Goal: Transaction & Acquisition: Purchase product/service

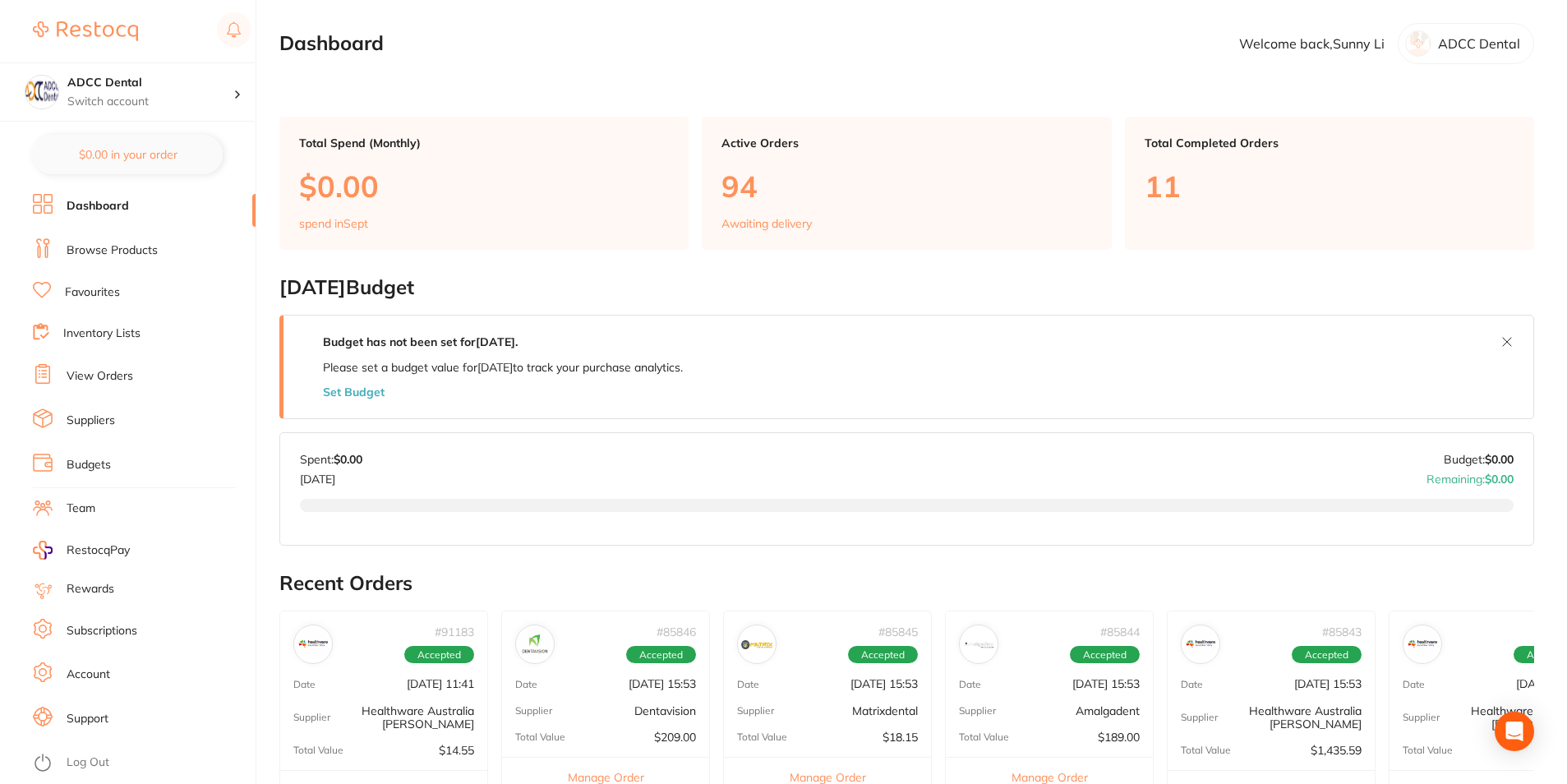
click at [100, 250] on link "Browse Products" at bounding box center [113, 250] width 91 height 16
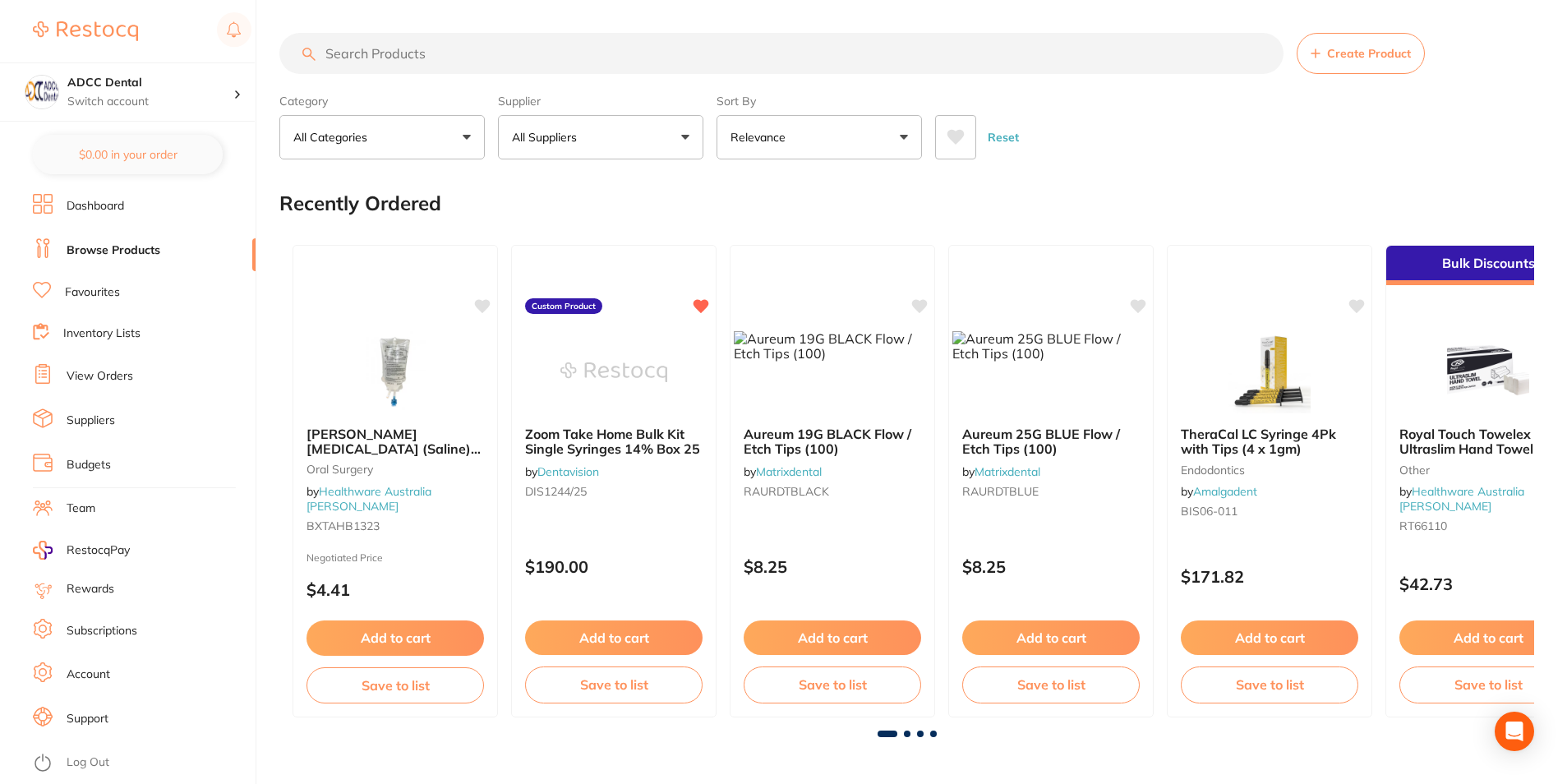
click at [440, 55] on input "search" at bounding box center [781, 53] width 1004 height 41
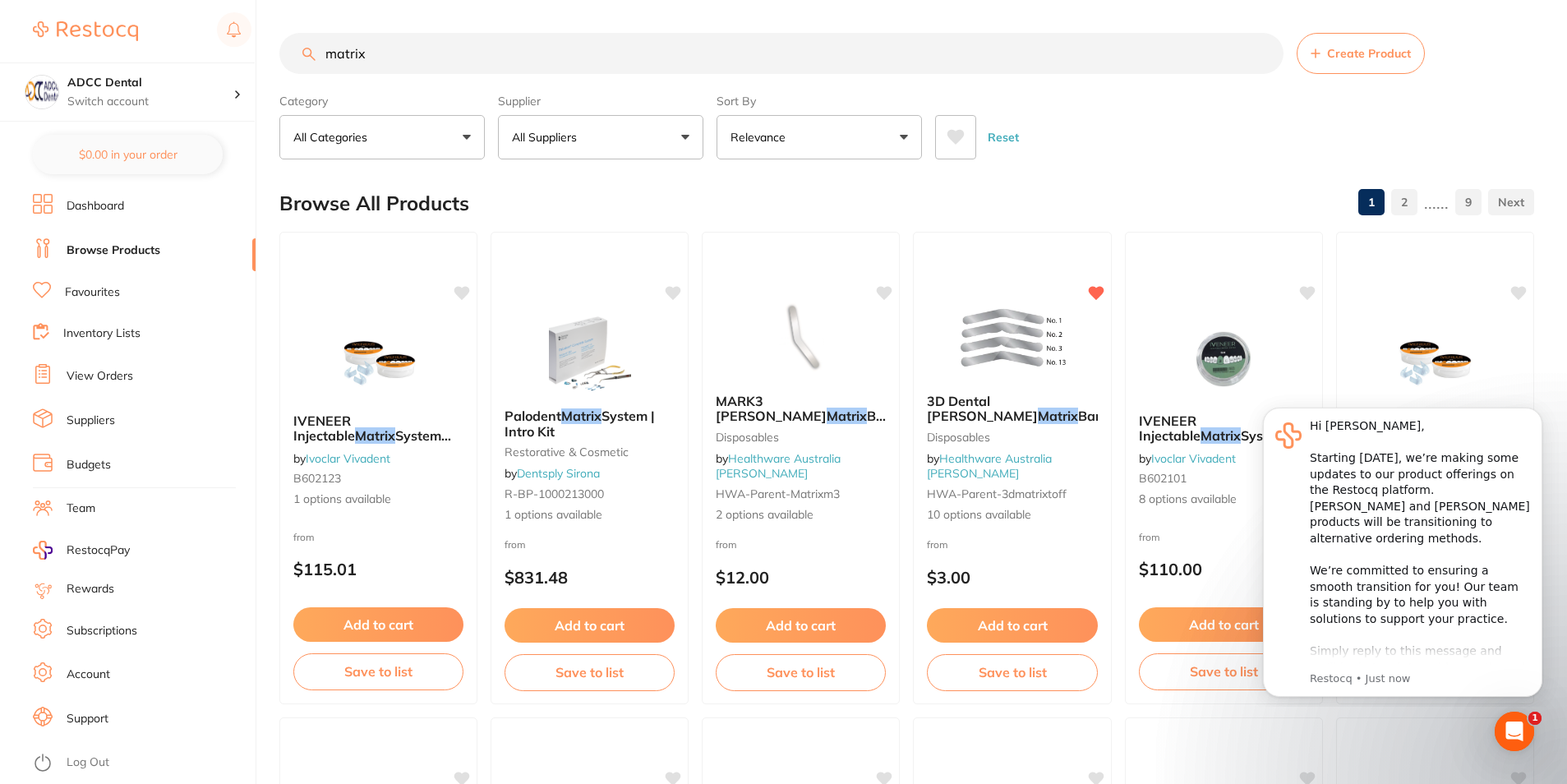
scroll to position [1, 0]
drag, startPoint x: 346, startPoint y: 72, endPoint x: 273, endPoint y: 66, distance: 73.2
click at [272, 68] on div "$0.00 ADCC Dental Switch account ADCC Dental $0.00 in your order Dashboard Brow…" at bounding box center [784, 392] width 1567 height 784
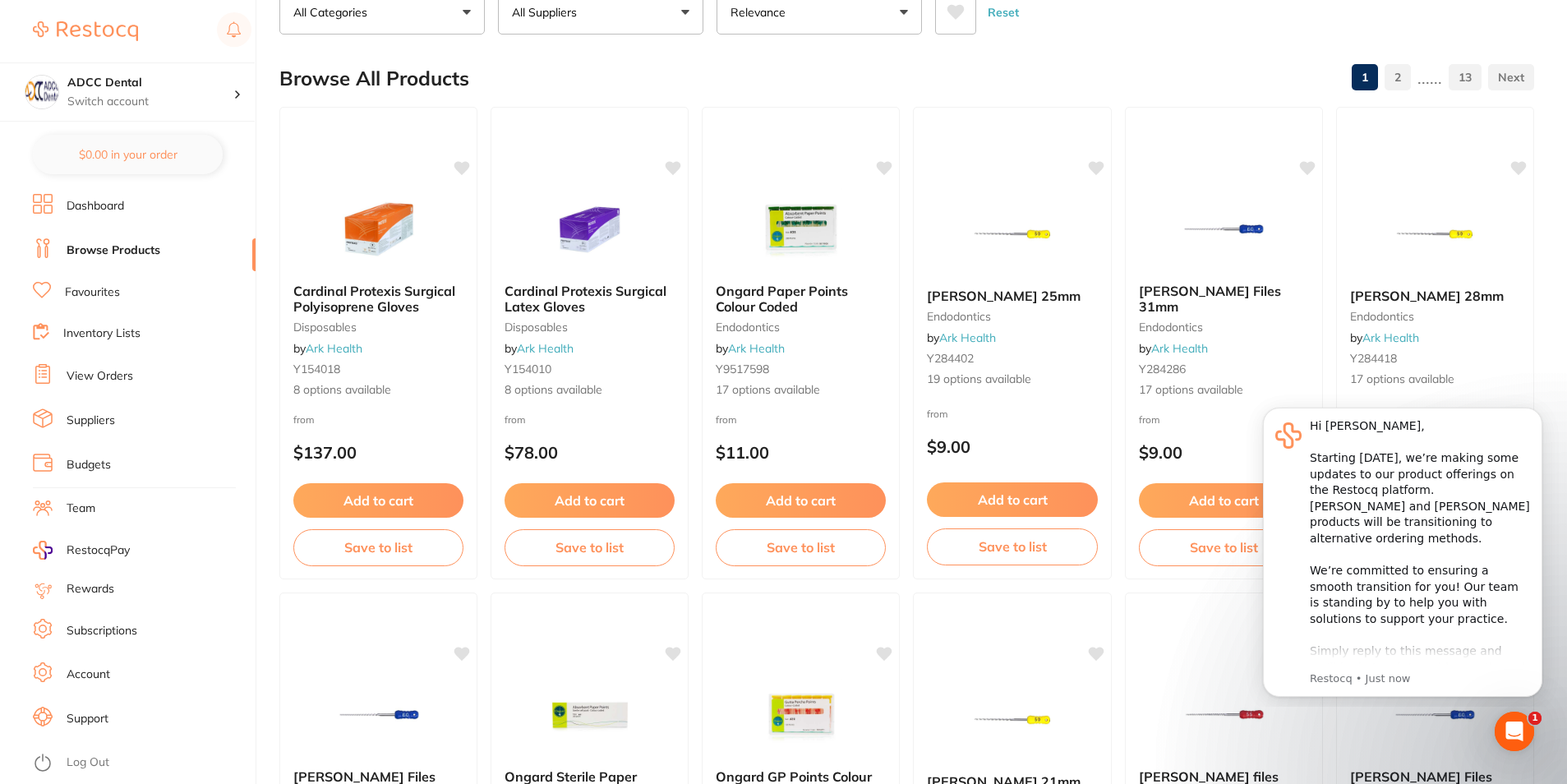
scroll to position [0, 0]
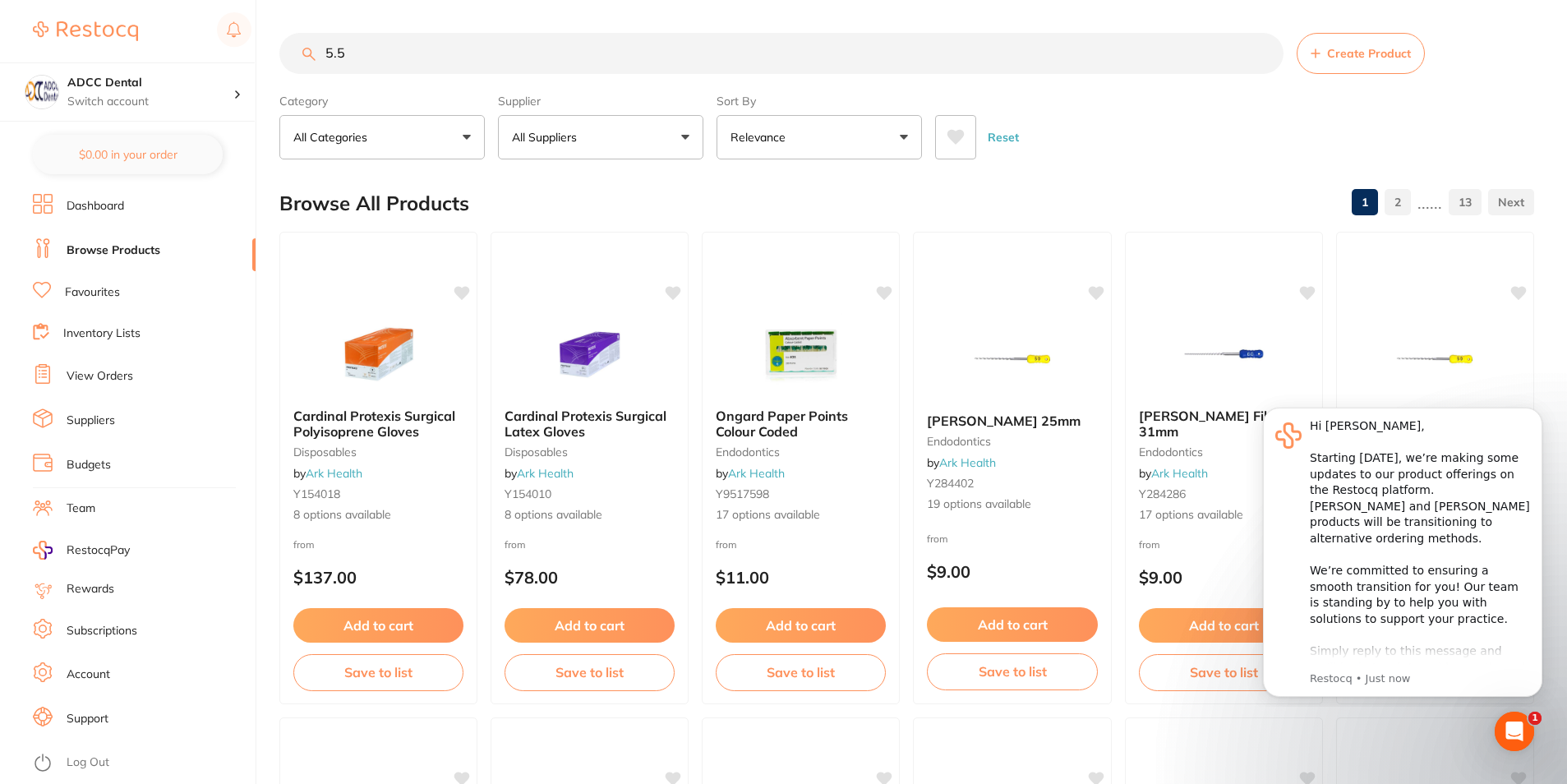
click at [422, 46] on input "5.5" at bounding box center [781, 53] width 1004 height 41
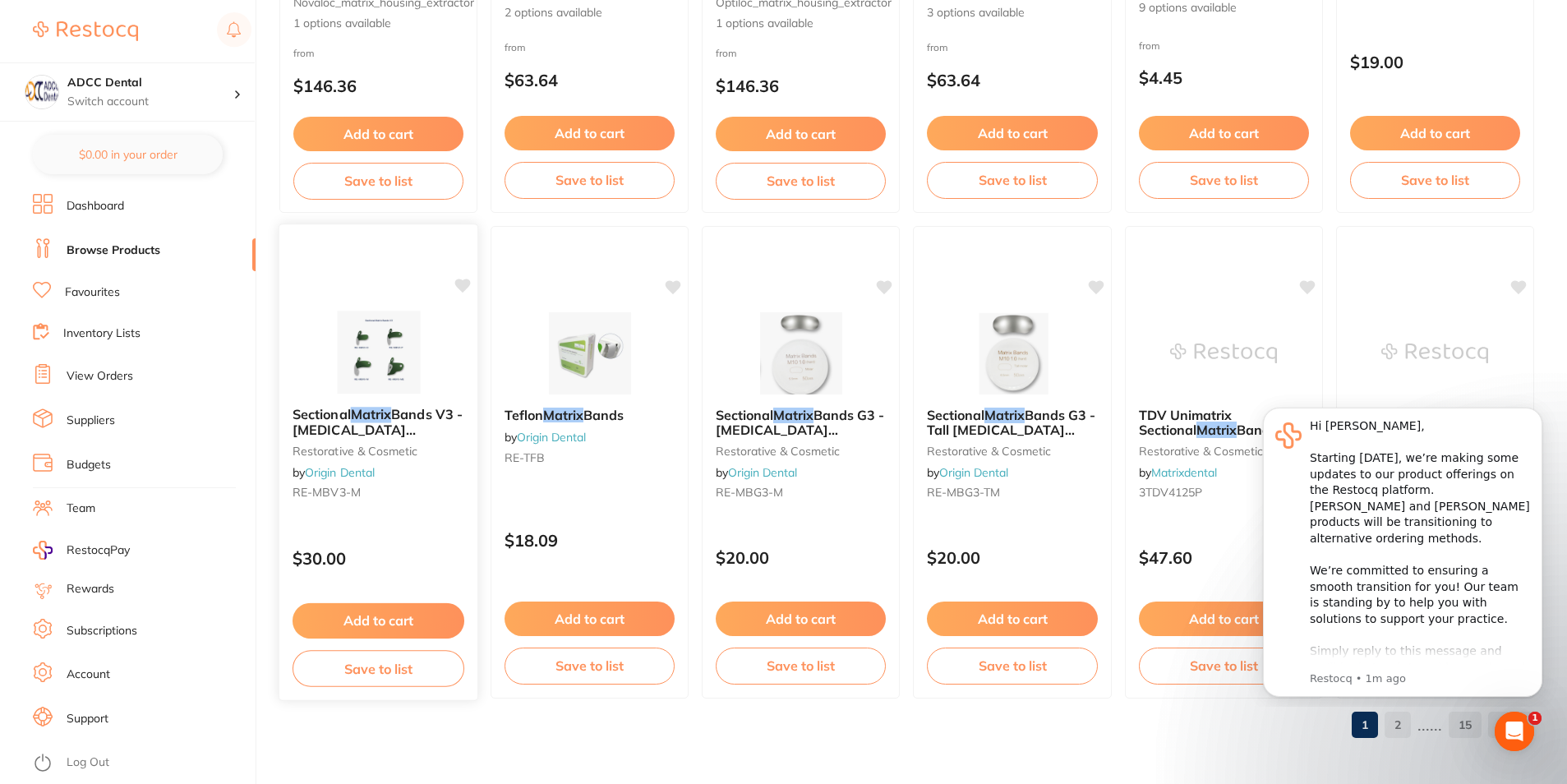
click at [396, 315] on img at bounding box center [378, 352] width 107 height 83
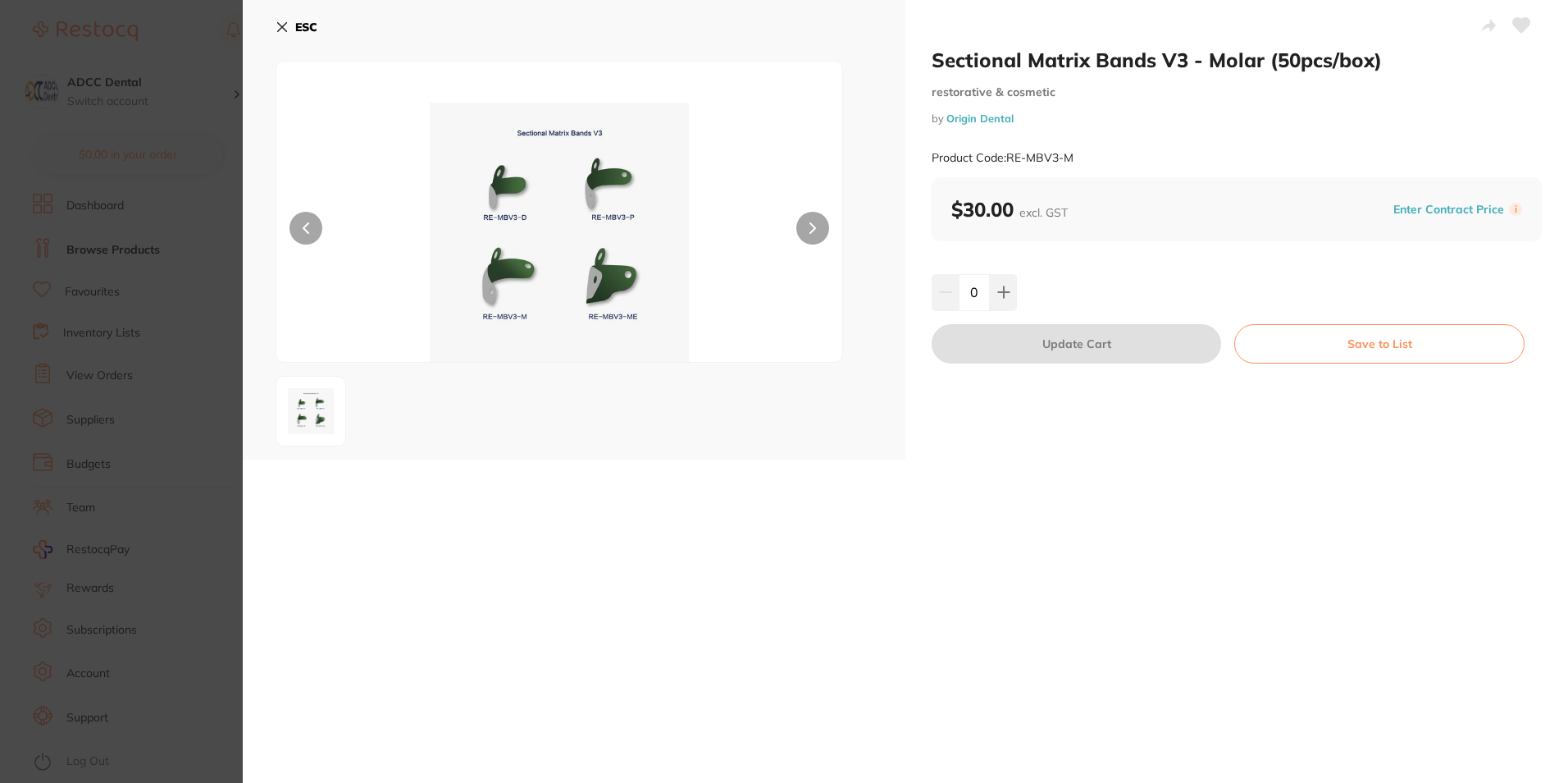
click at [168, 130] on section "Sectional Matrix Bands V3 - Molar (50pcs/box) restorative & cosmetic by Origin …" at bounding box center [784, 391] width 1568 height 783
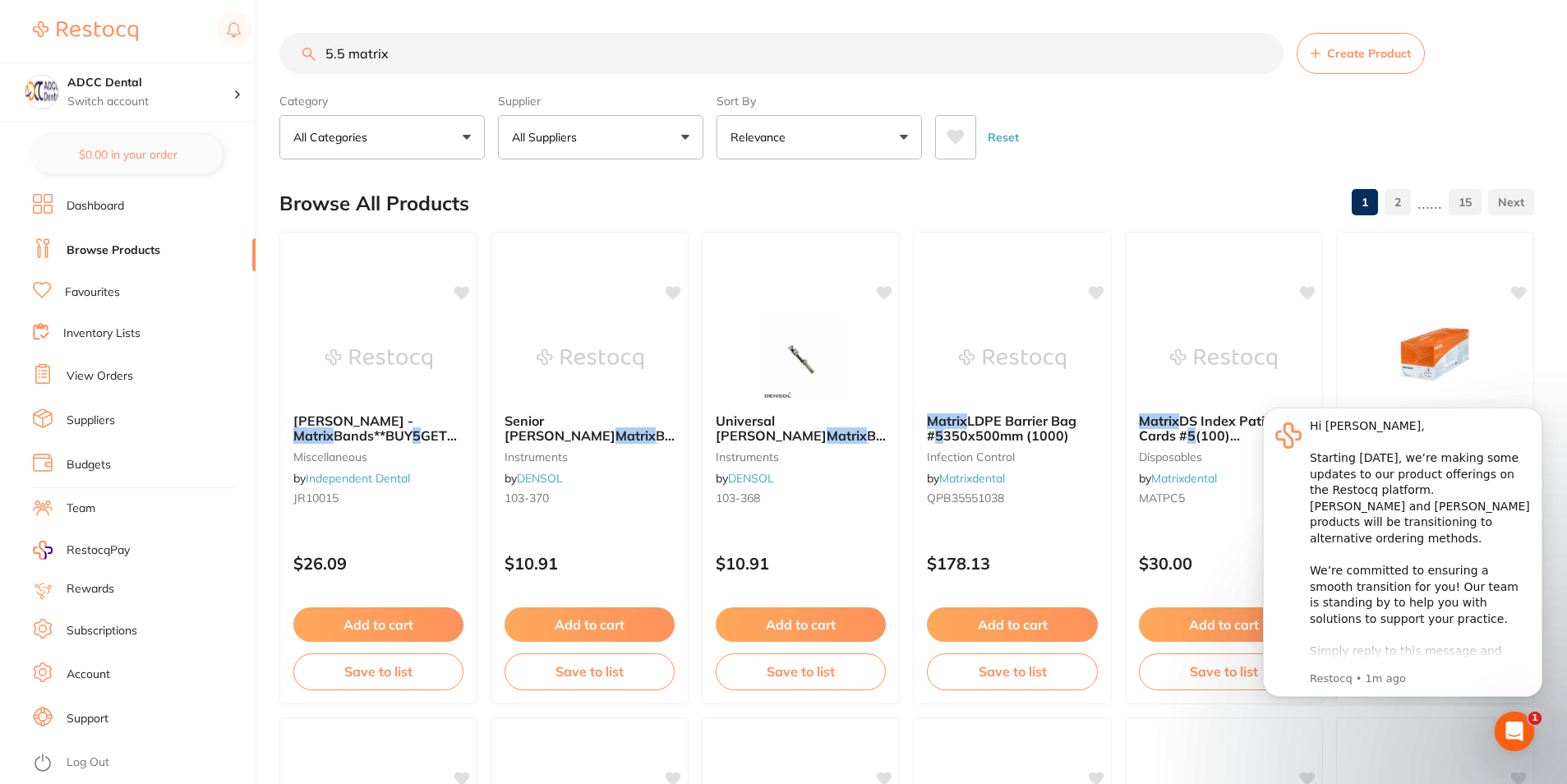
drag, startPoint x: 399, startPoint y: 54, endPoint x: 366, endPoint y: 56, distance: 33.1
click at [366, 56] on input "5.5 matrix" at bounding box center [781, 53] width 1004 height 41
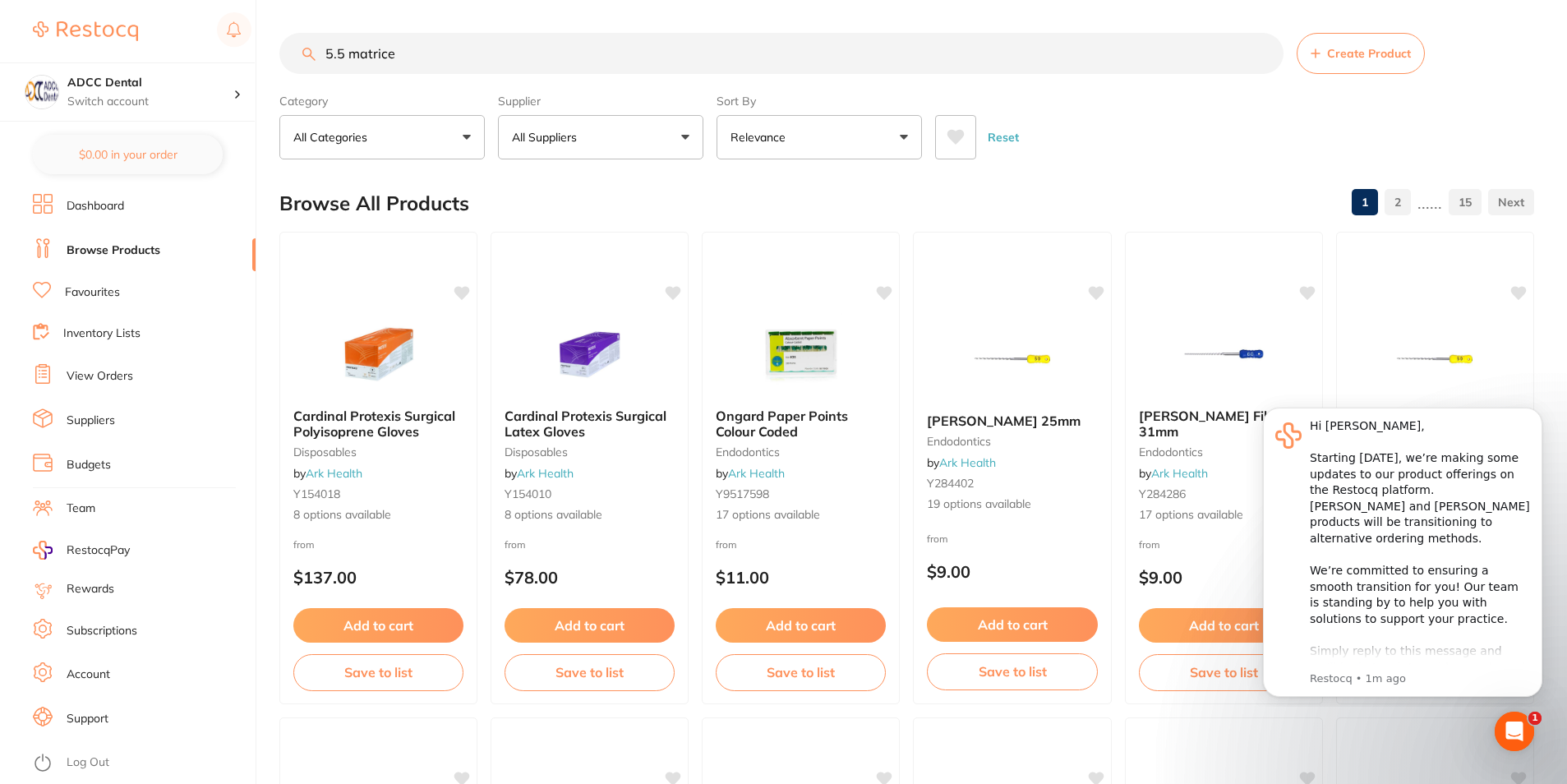
drag, startPoint x: 448, startPoint y: 55, endPoint x: 101, endPoint y: 17, distance: 349.1
click at [101, 17] on div "$0.00 ADCC Dental Switch account ADCC Dental $0.00 in your order Dashboard Brow…" at bounding box center [784, 392] width 1567 height 784
type input "v3 matrix"
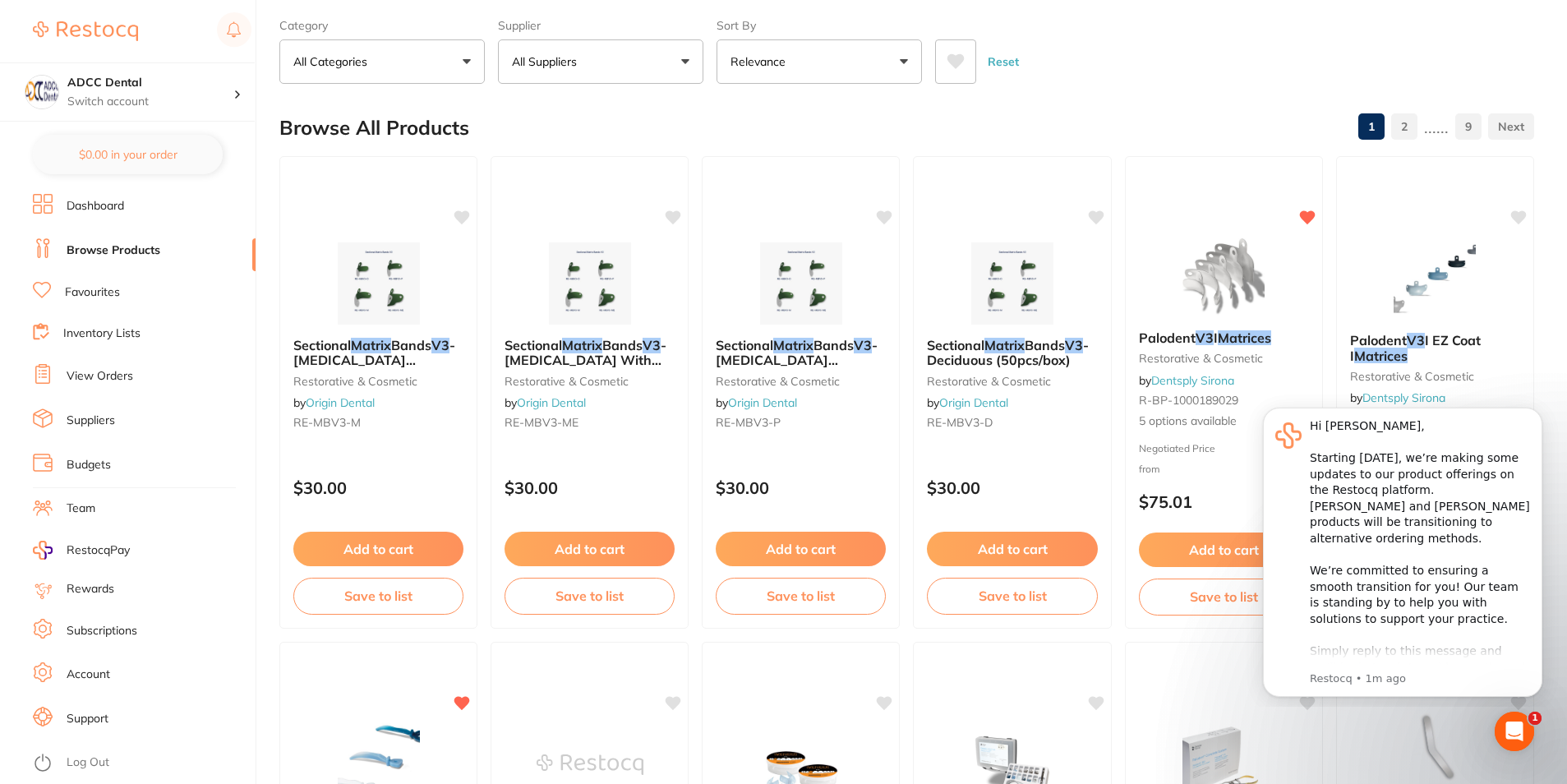
scroll to position [82, 0]
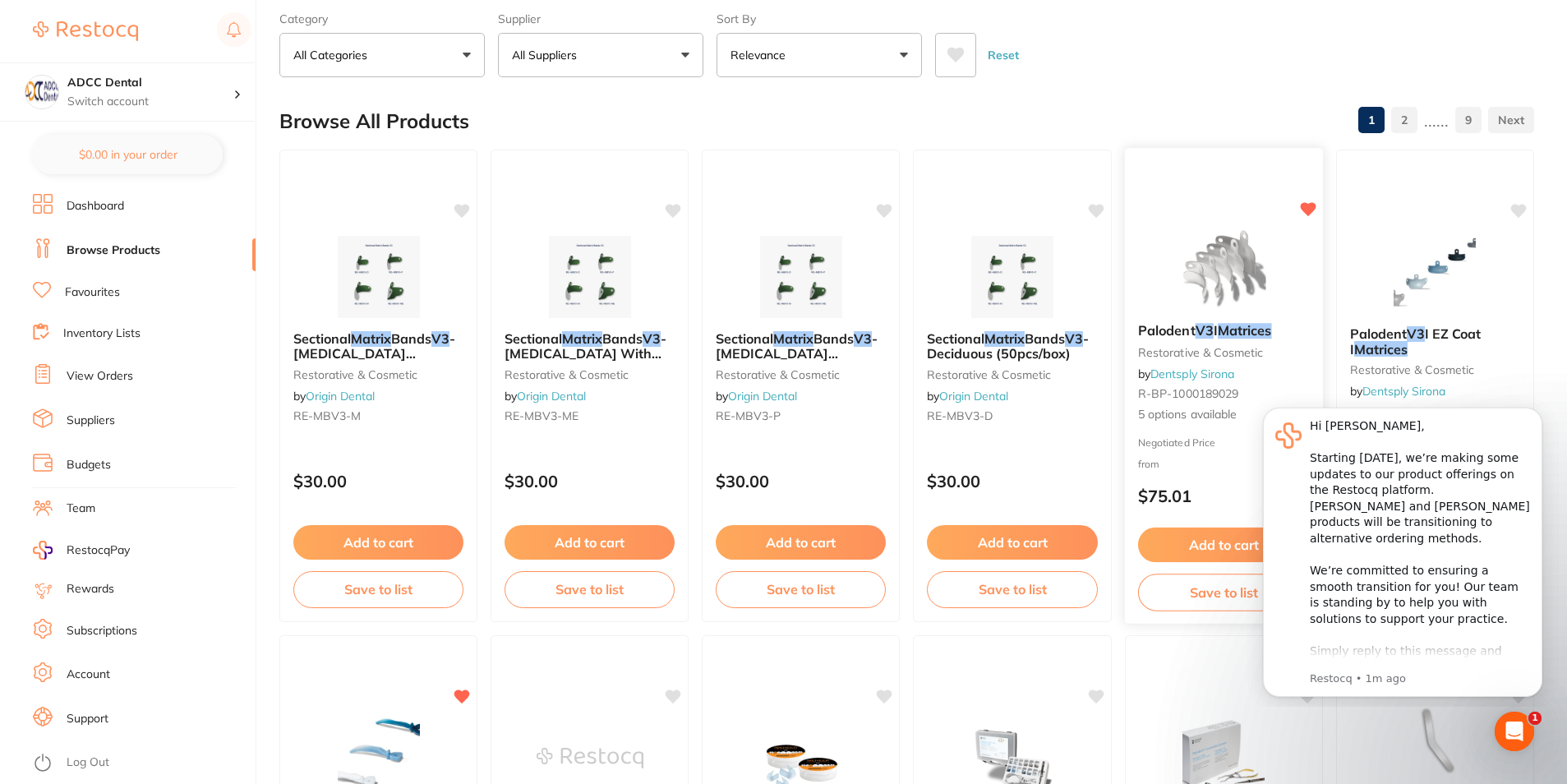
click at [1217, 237] on img at bounding box center [1223, 268] width 107 height 83
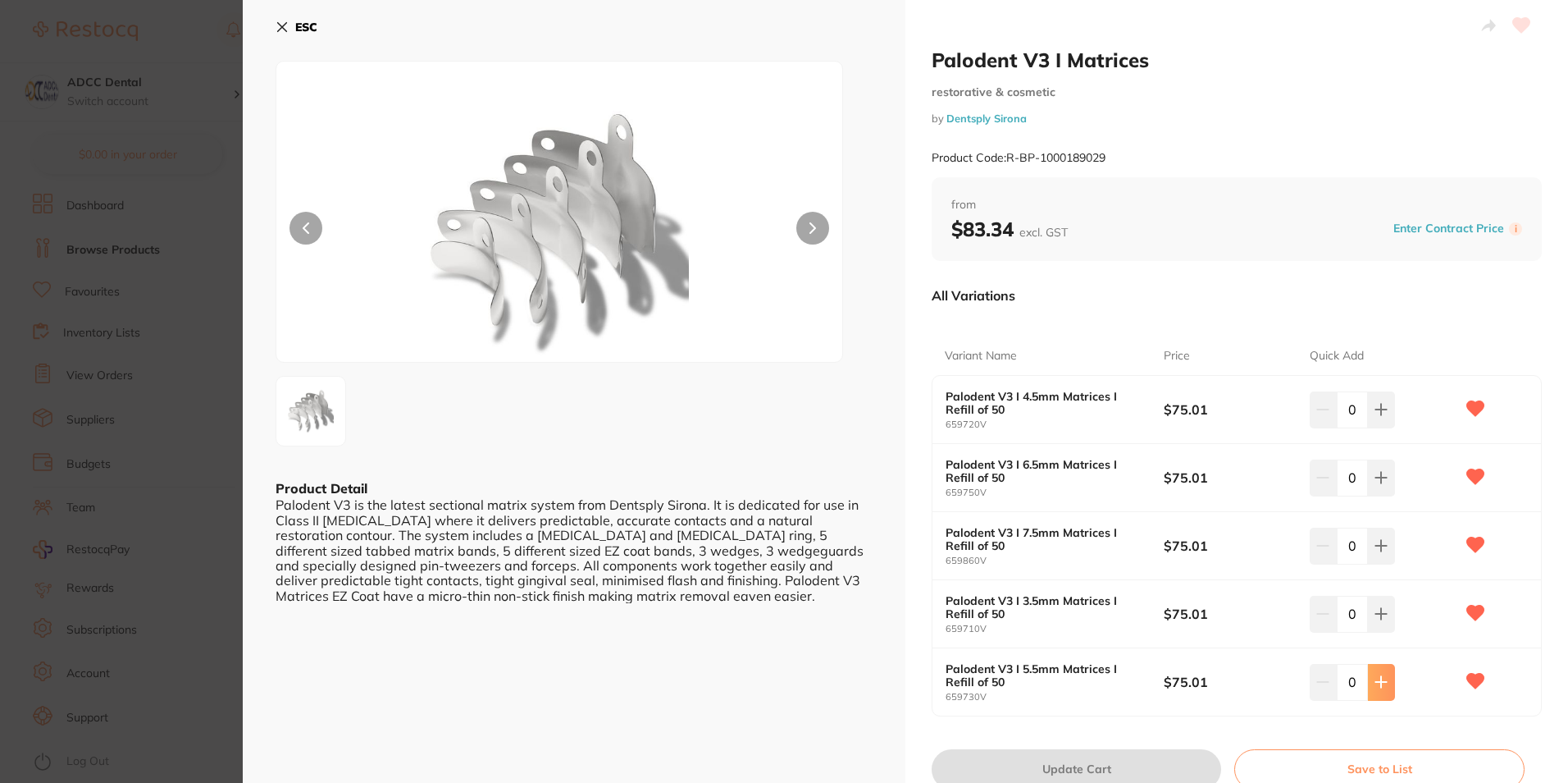
click at [1370, 695] on button at bounding box center [1381, 682] width 27 height 36
click at [1370, 695] on button at bounding box center [1378, 682] width 27 height 36
type input "2"
click at [1126, 760] on button "Update Cart" at bounding box center [1077, 769] width 290 height 40
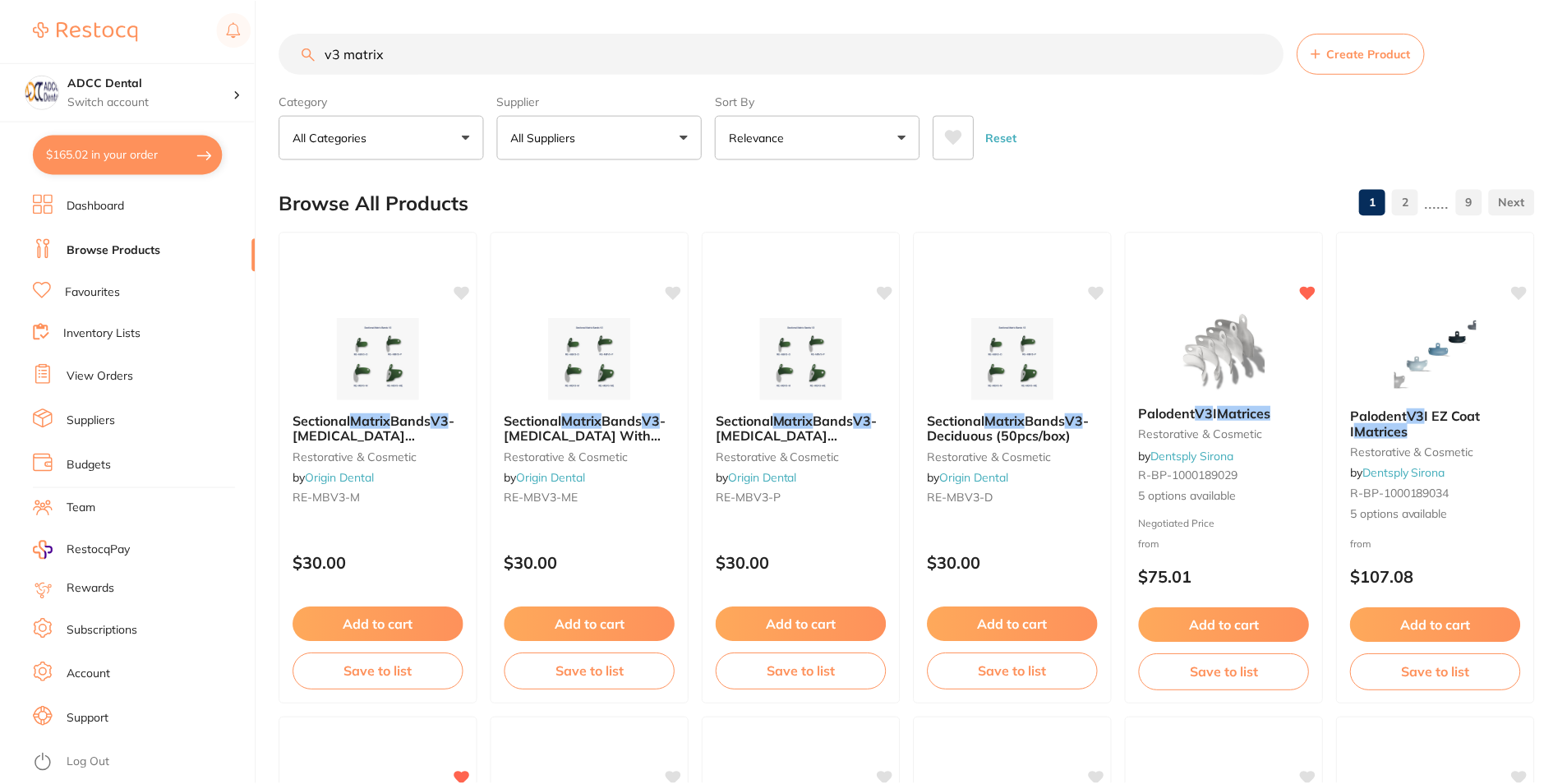
scroll to position [82, 0]
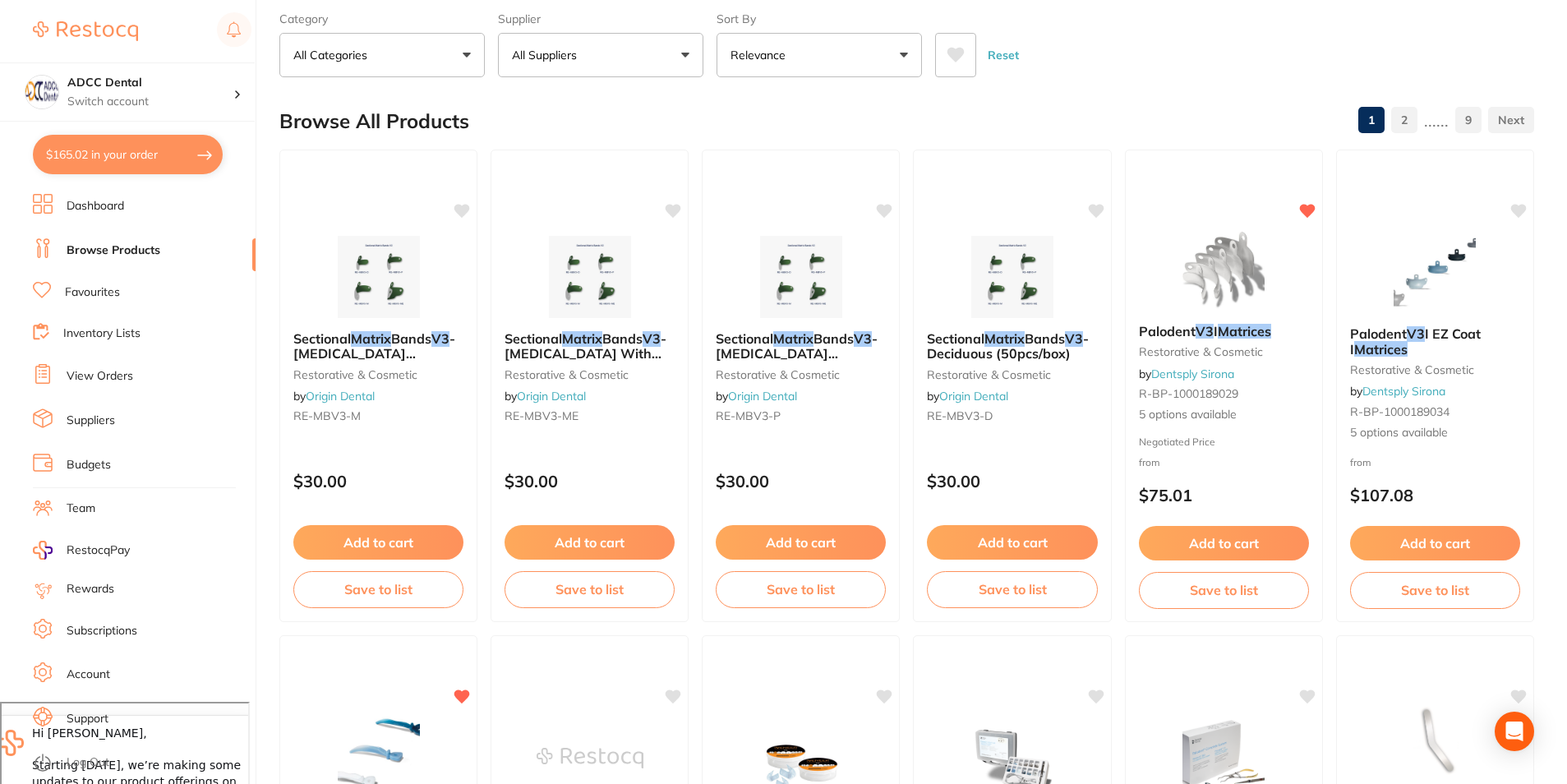
checkbox input "false"
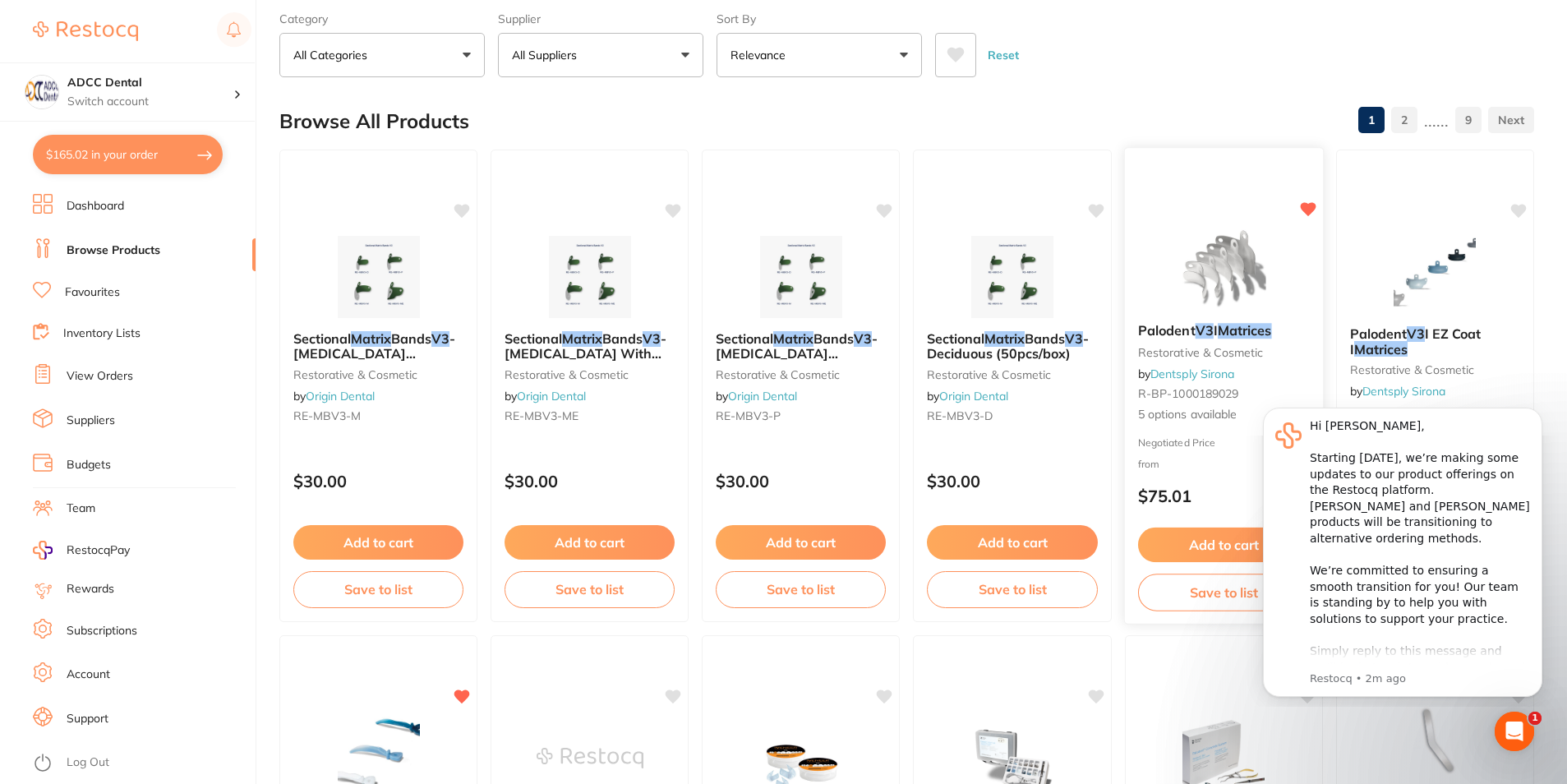
scroll to position [0, 0]
click at [1225, 244] on img at bounding box center [1223, 268] width 107 height 83
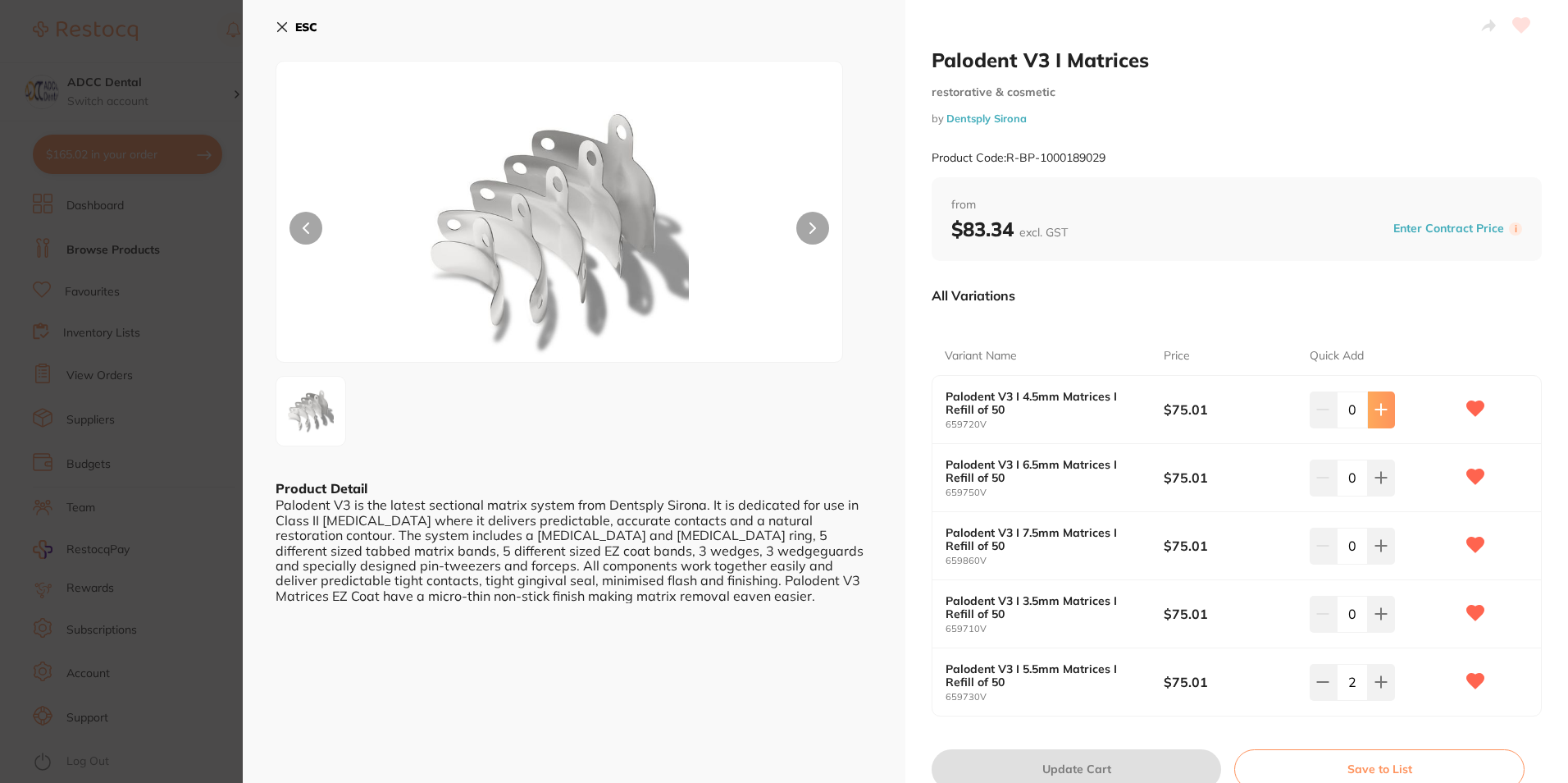
click at [1376, 411] on icon at bounding box center [1381, 410] width 11 height 11
type input "1"
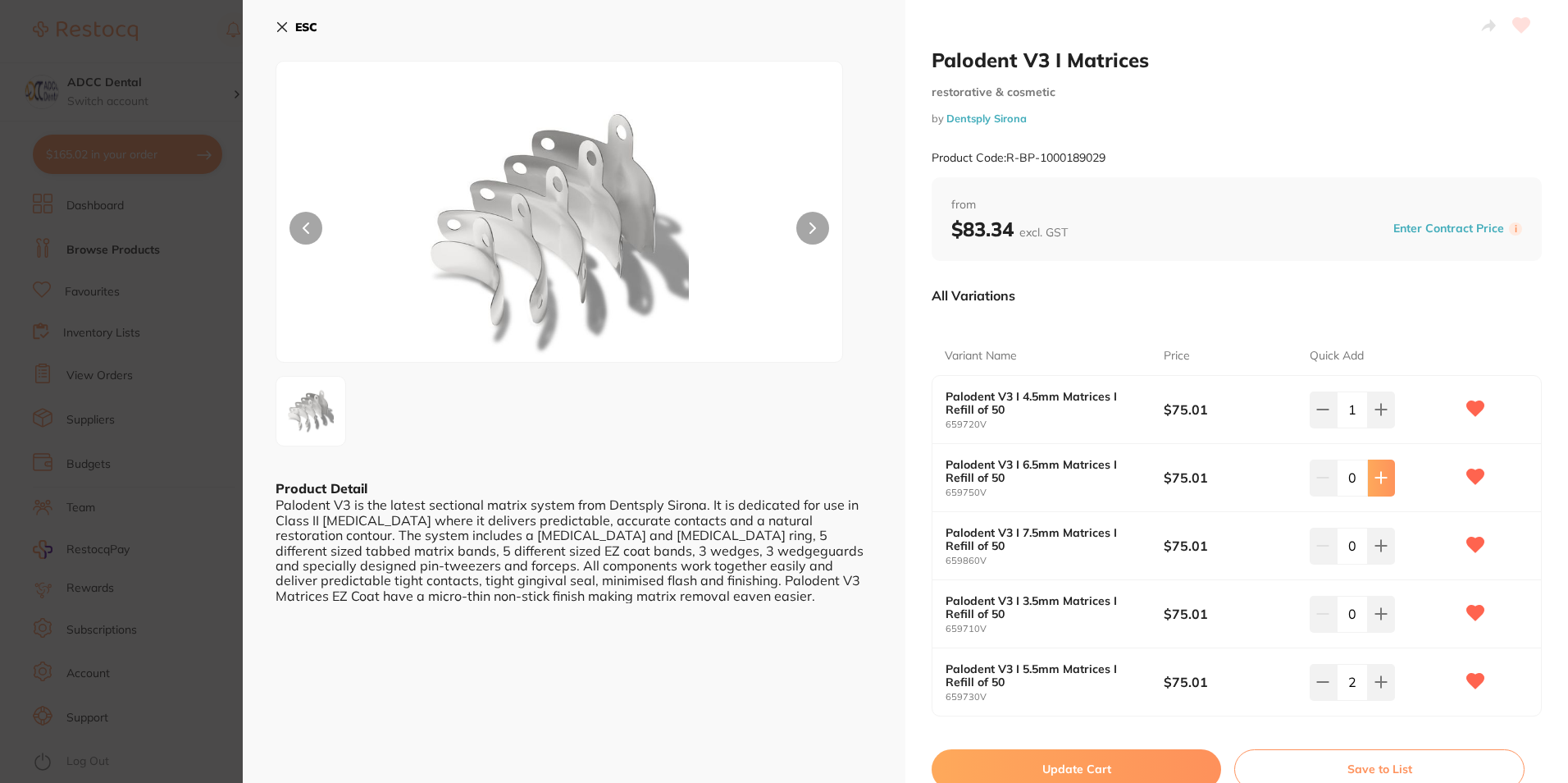
click at [1382, 476] on icon at bounding box center [1381, 478] width 14 height 14
type input "1"
click at [1147, 763] on button "Update Cart" at bounding box center [1077, 769] width 290 height 40
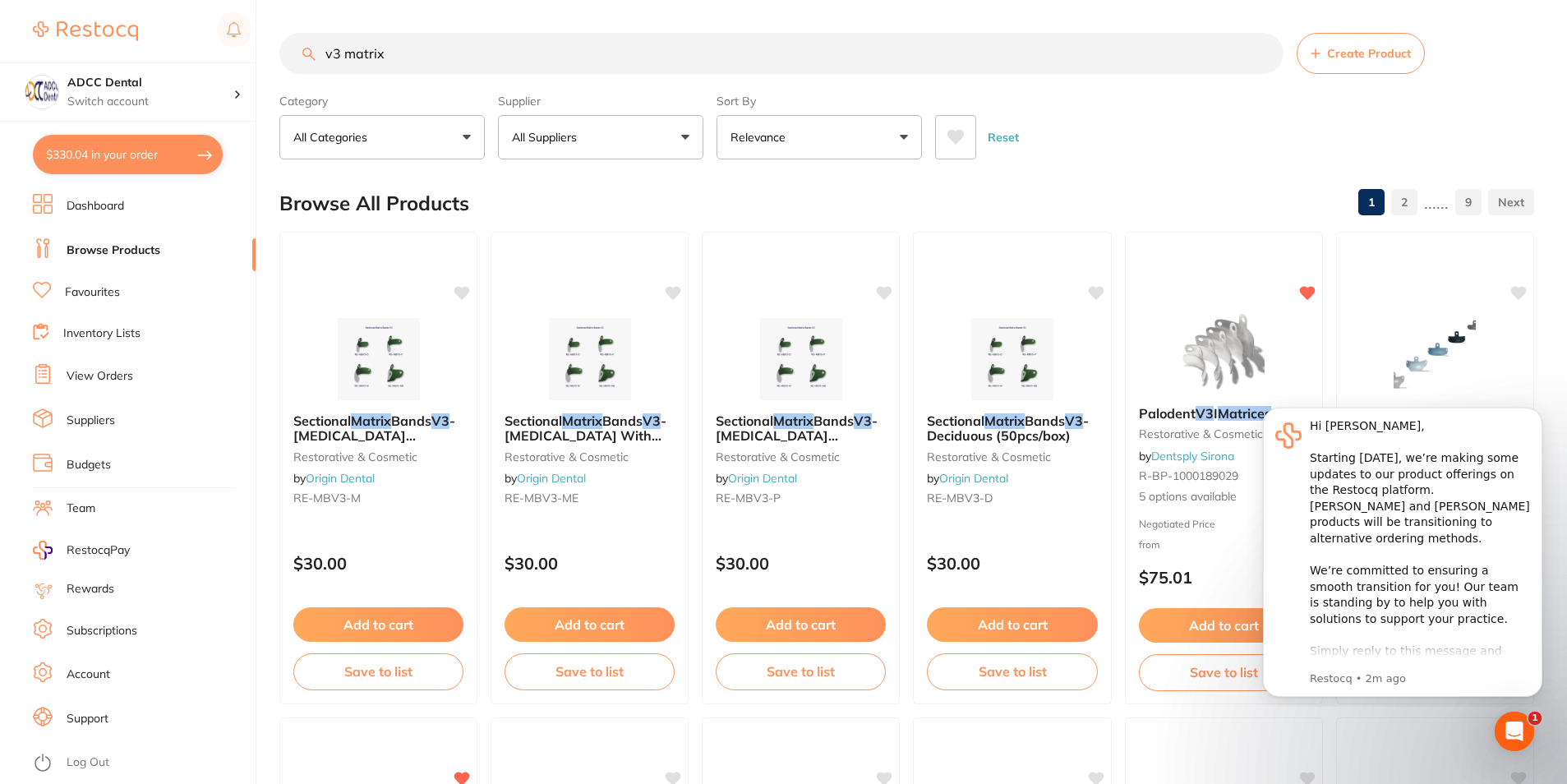
drag, startPoint x: 437, startPoint y: 54, endPoint x: 210, endPoint y: 40, distance: 227.4
click at [210, 40] on div "$330.04 ADCC Dental Switch account ADCC Dental $330.04 in your order Dashboard …" at bounding box center [784, 392] width 1567 height 784
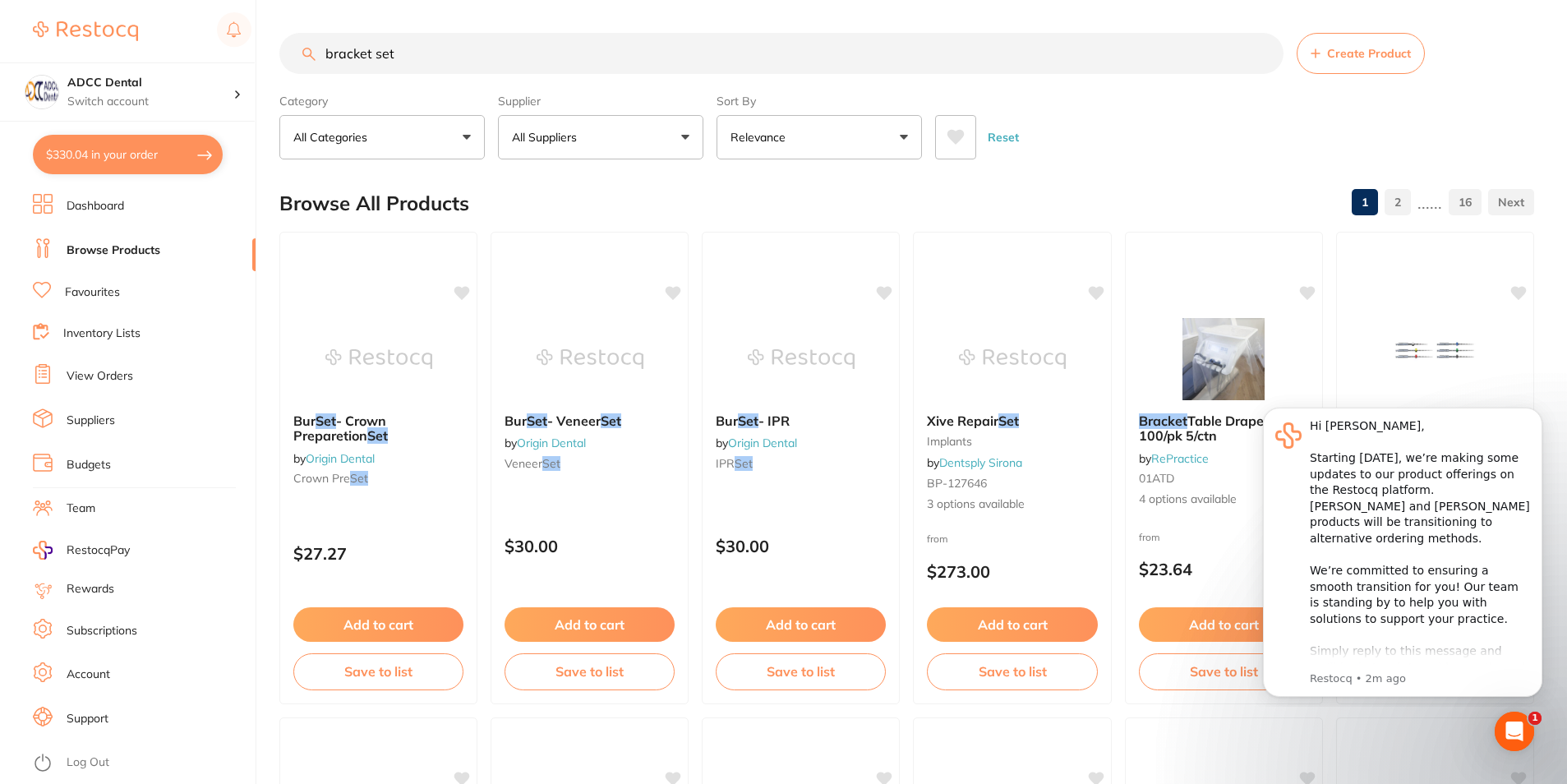
click at [377, 52] on input "bracket set" at bounding box center [781, 53] width 1004 height 41
type input "bracket ortho set"
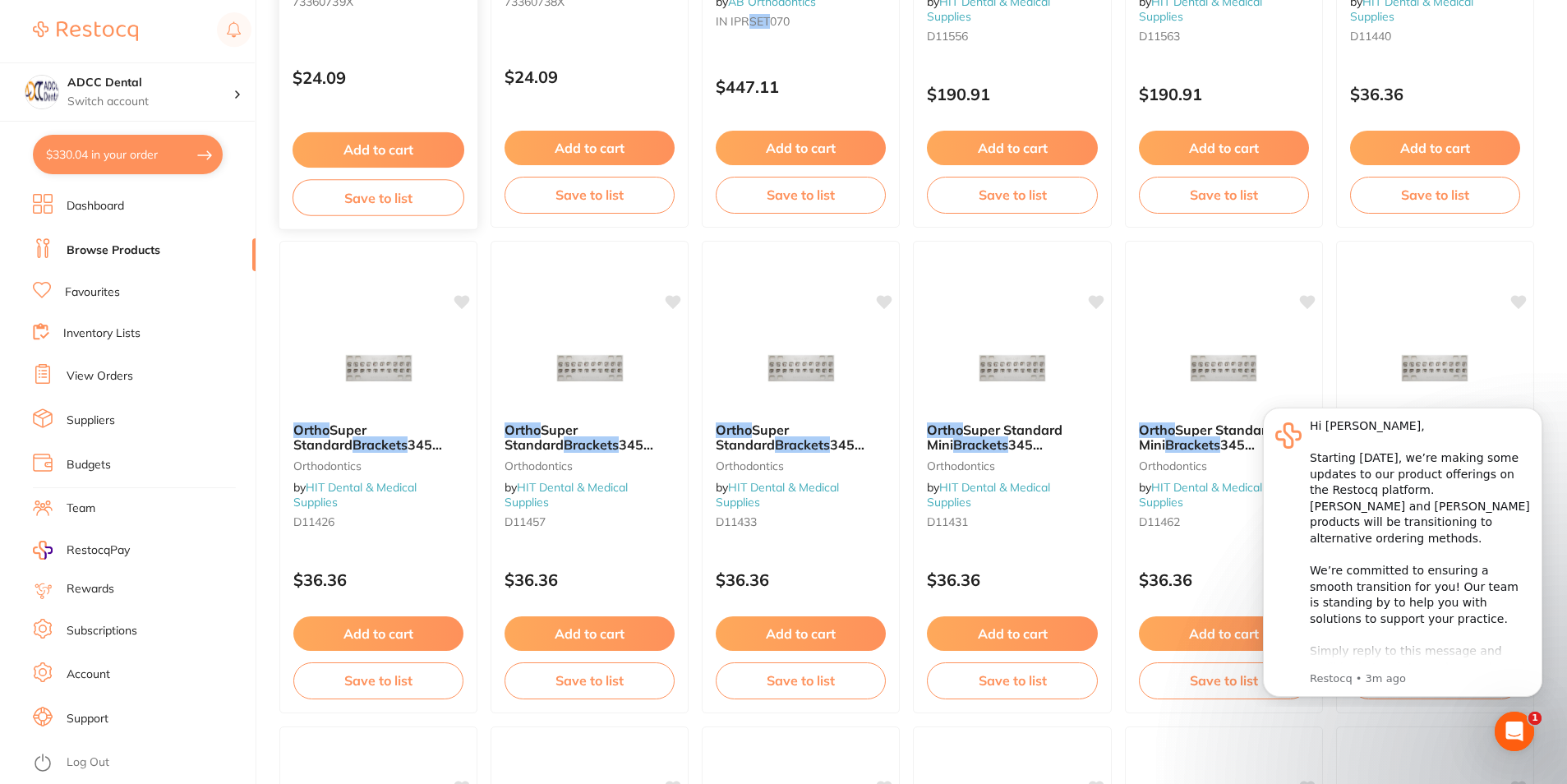
scroll to position [411, 0]
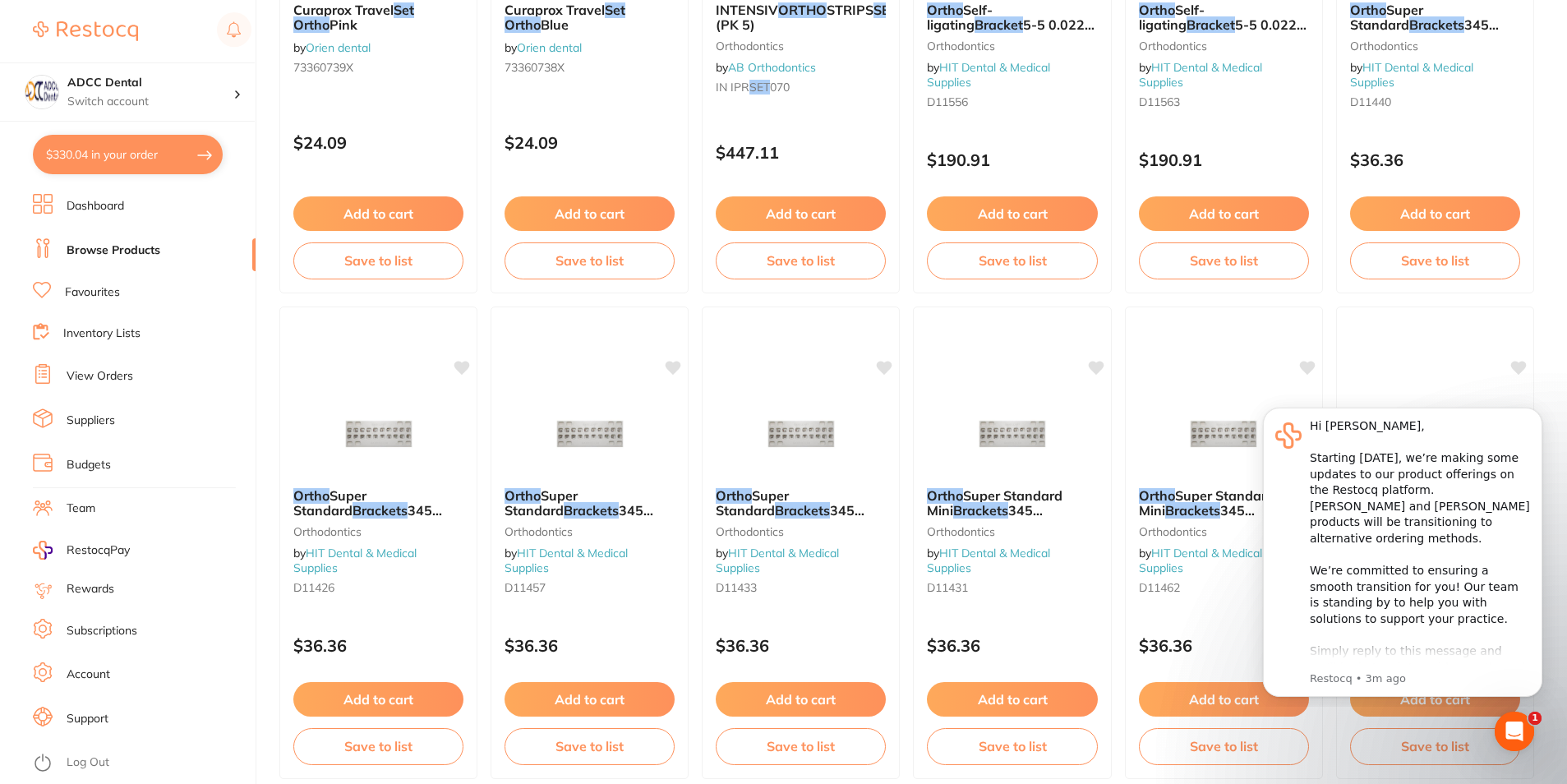
click at [52, 287] on li "Favourites" at bounding box center [144, 292] width 223 height 21
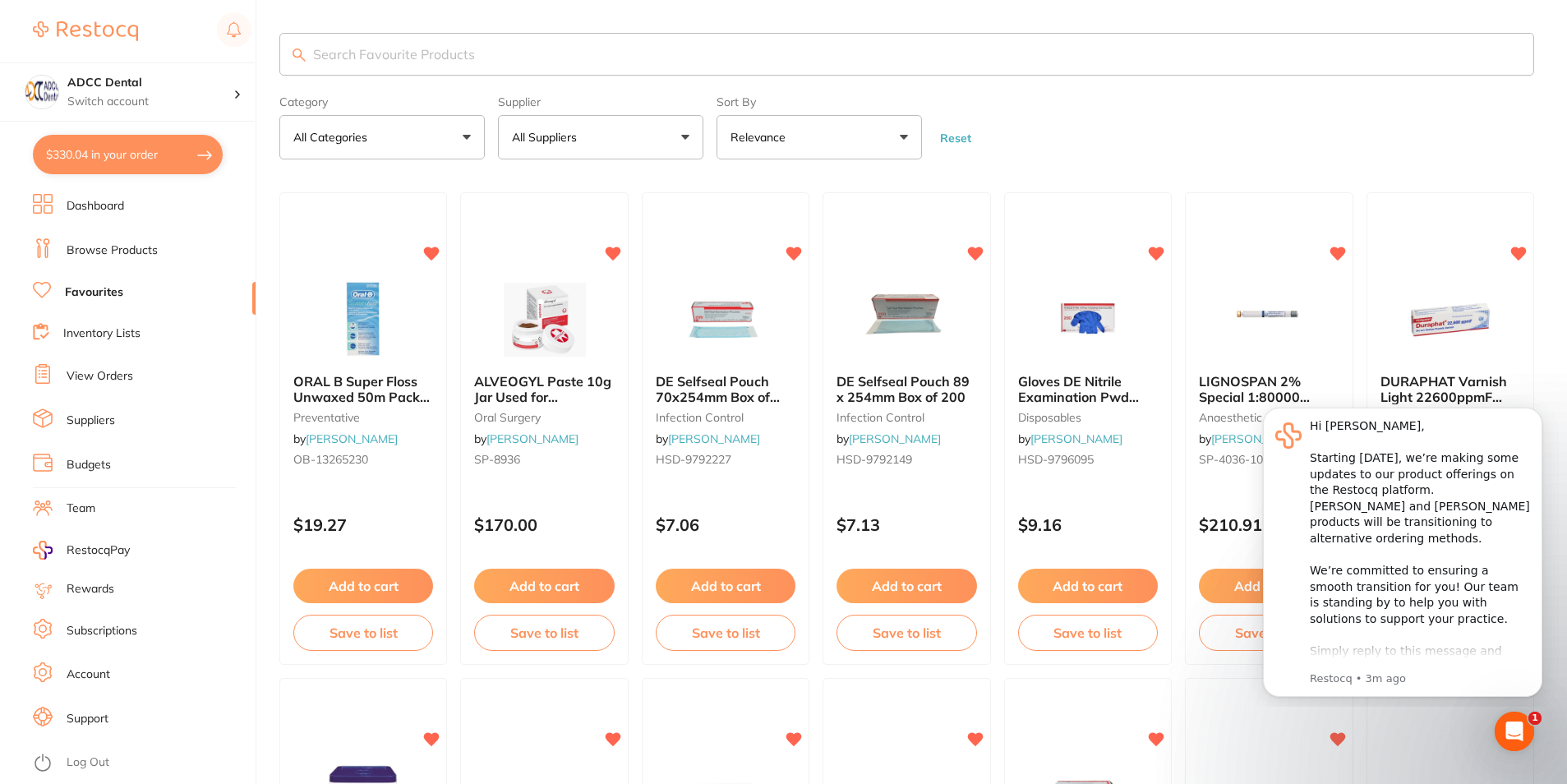
click at [405, 65] on input "search" at bounding box center [906, 54] width 1255 height 43
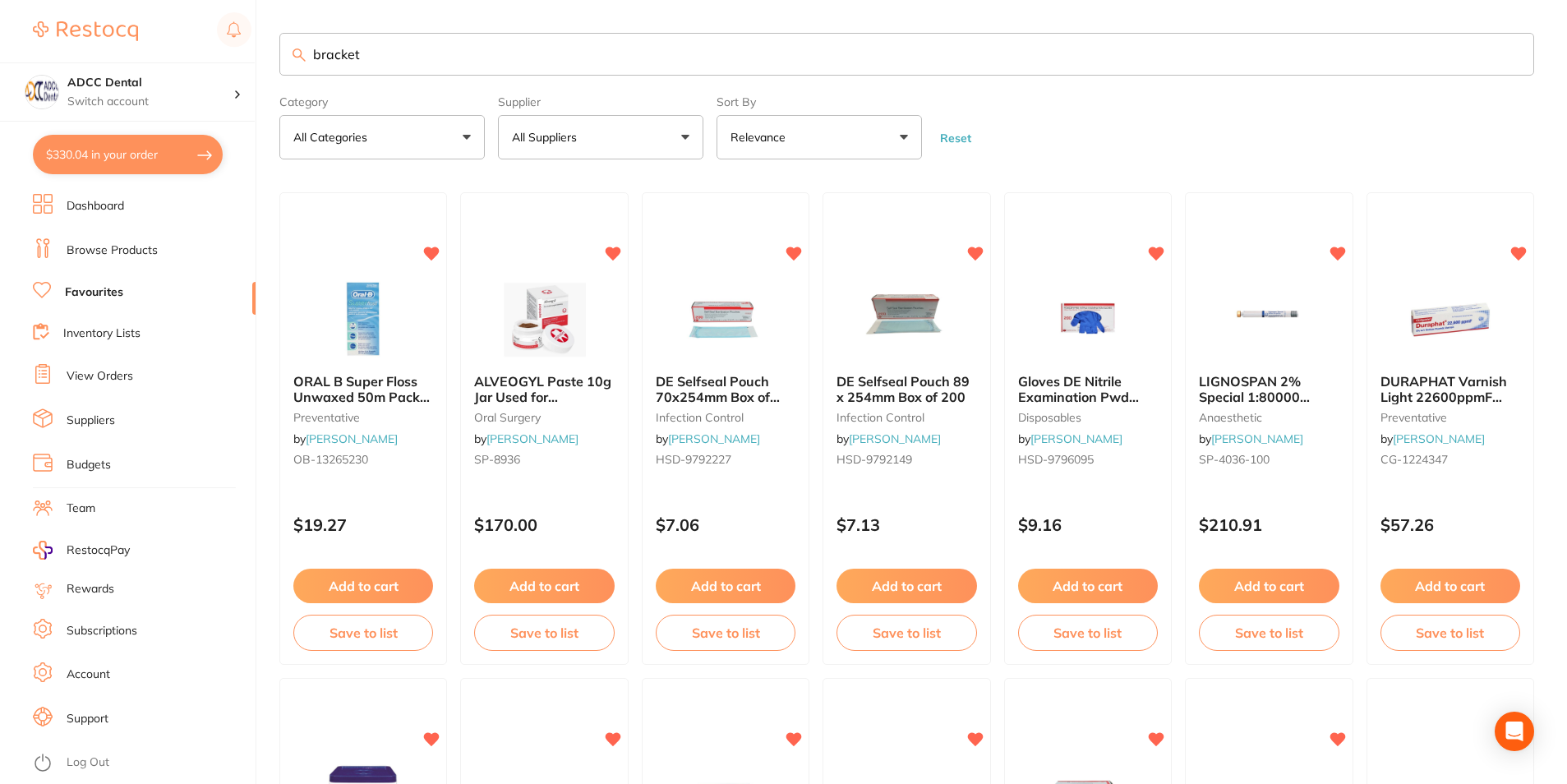
type input "bracket"
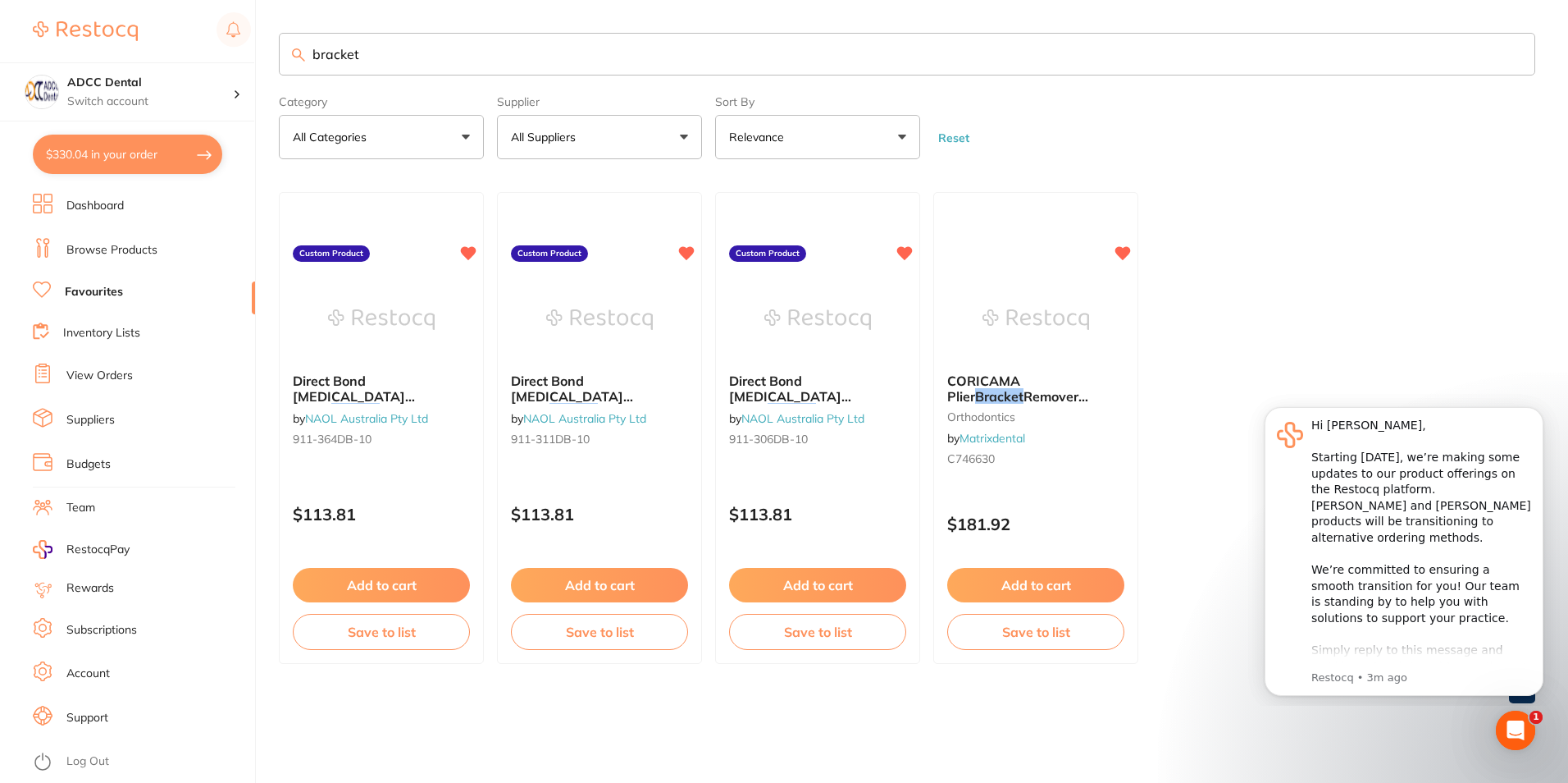
drag, startPoint x: 409, startPoint y: 64, endPoint x: 268, endPoint y: 34, distance: 144.2
click at [270, 34] on div "$330.04 ADCC Dental Switch account ADCC Dental $330.04 in your order Dashboard …" at bounding box center [784, 391] width 1568 height 783
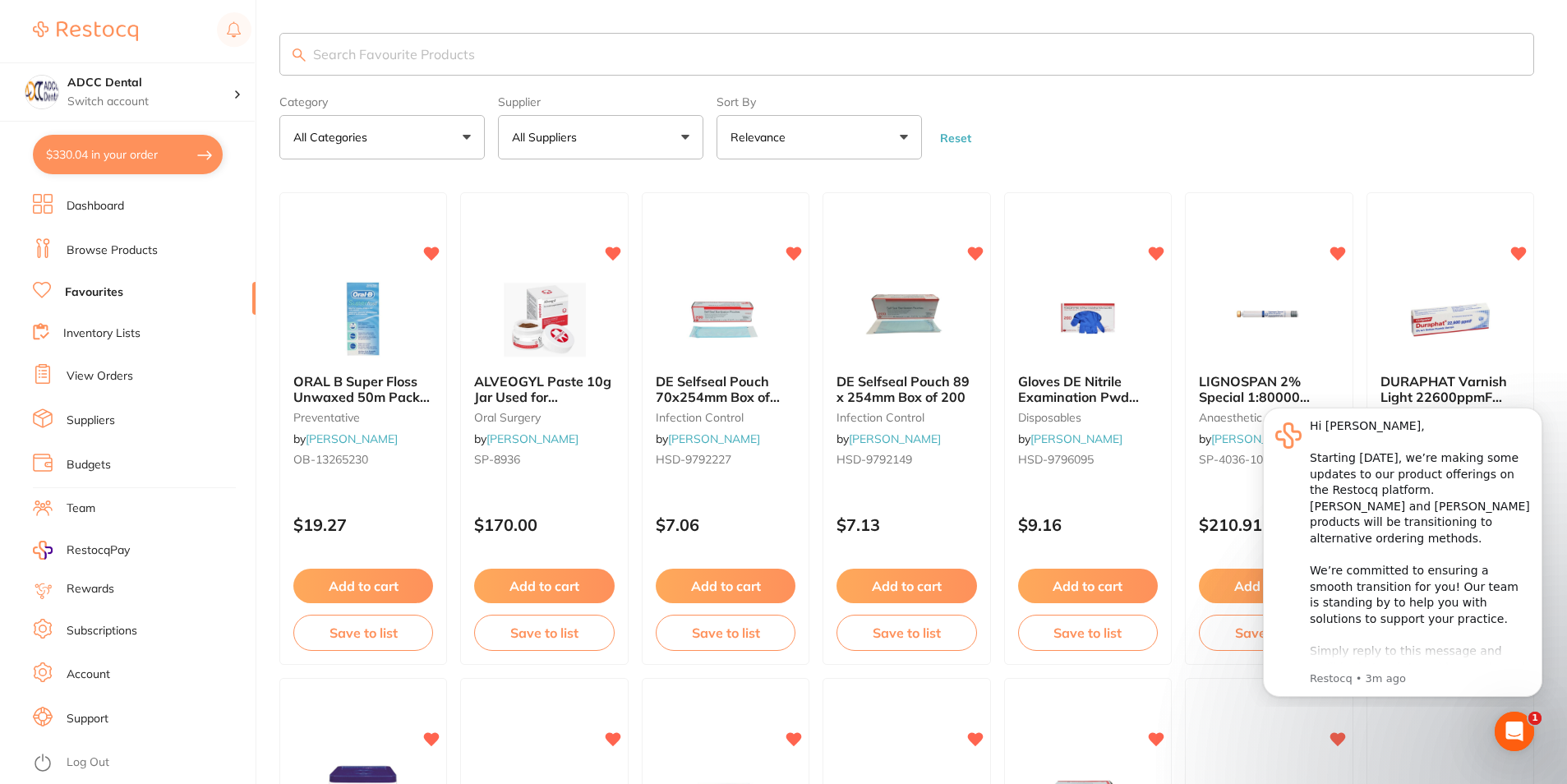
click at [391, 129] on button "All Categories" at bounding box center [382, 137] width 206 height 44
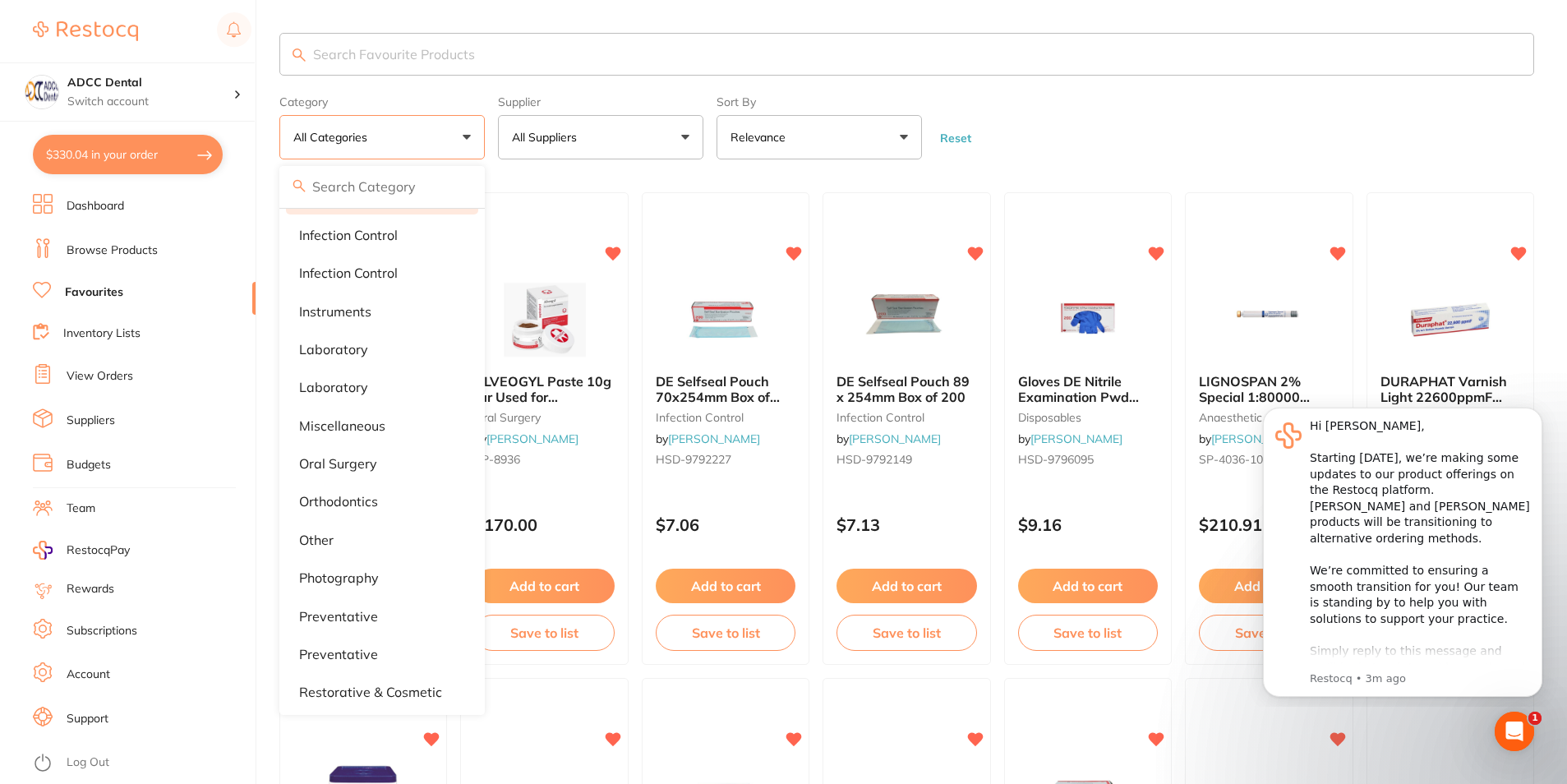
scroll to position [575, 0]
click at [333, 491] on p "orthodontics" at bounding box center [338, 498] width 79 height 14
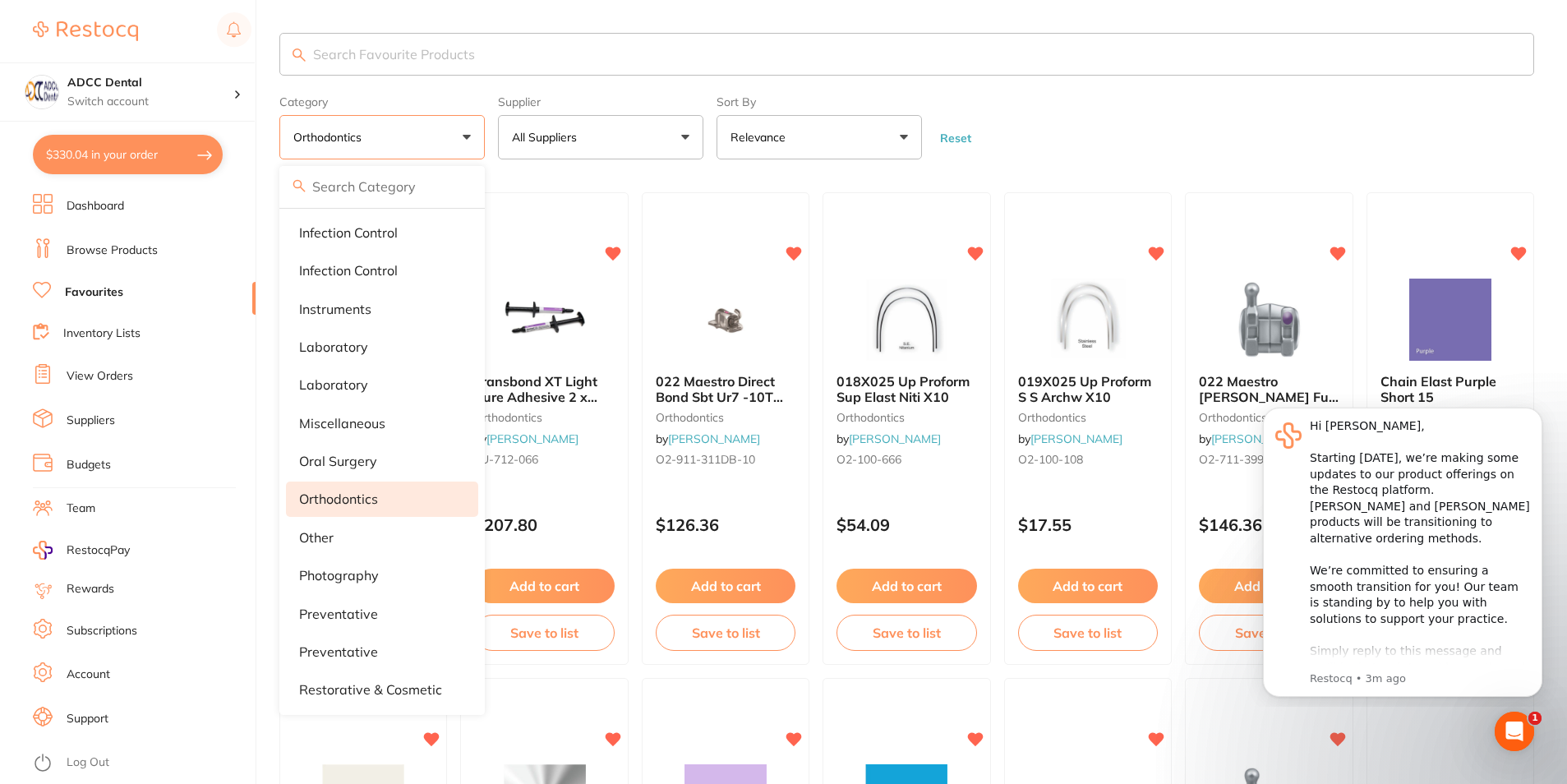
click at [1196, 101] on form "Category orthodontics All Categories 3D Printing anaesthetic burs CAD/CAM crown…" at bounding box center [906, 124] width 1255 height 71
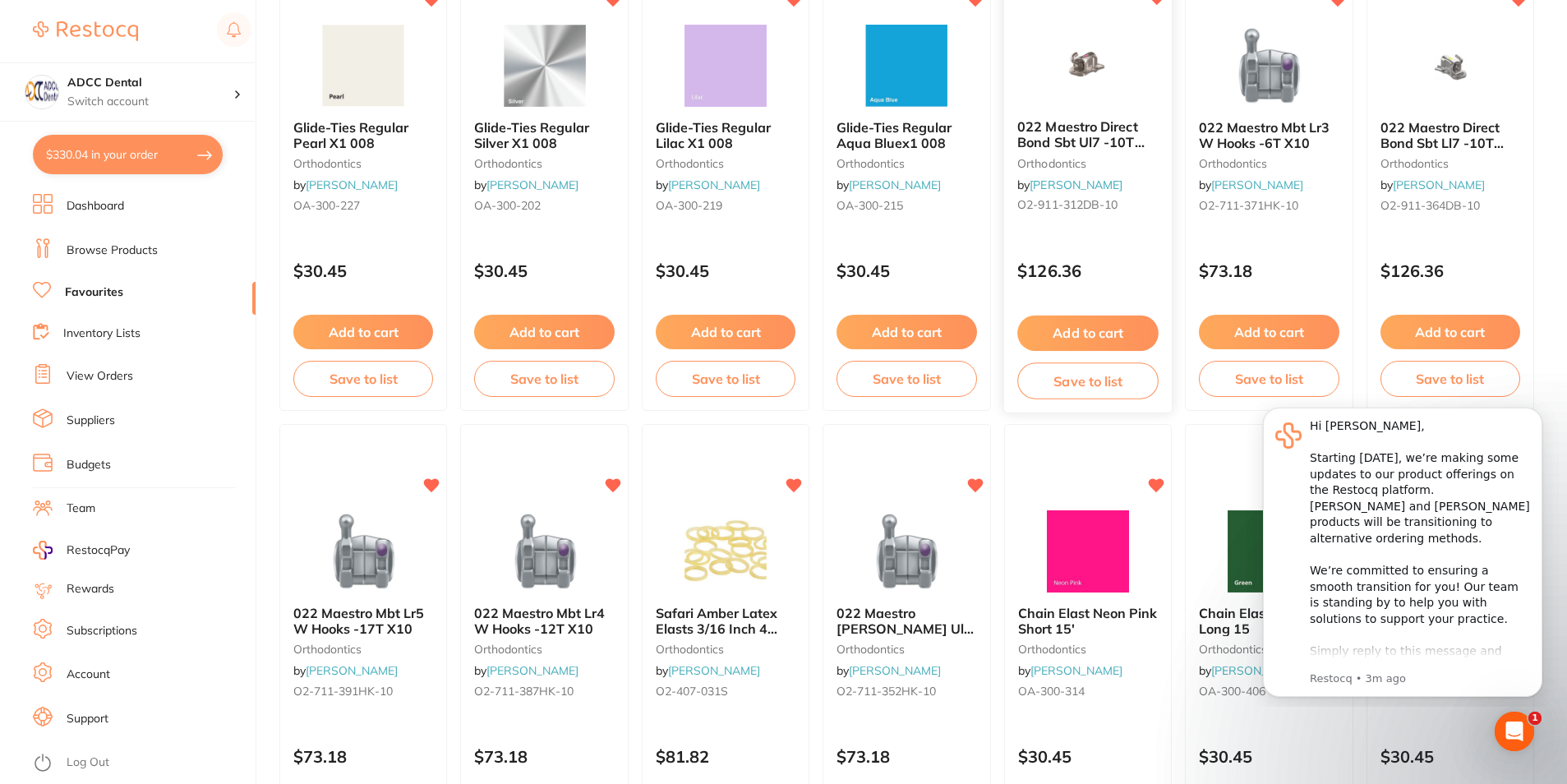
scroll to position [493, 0]
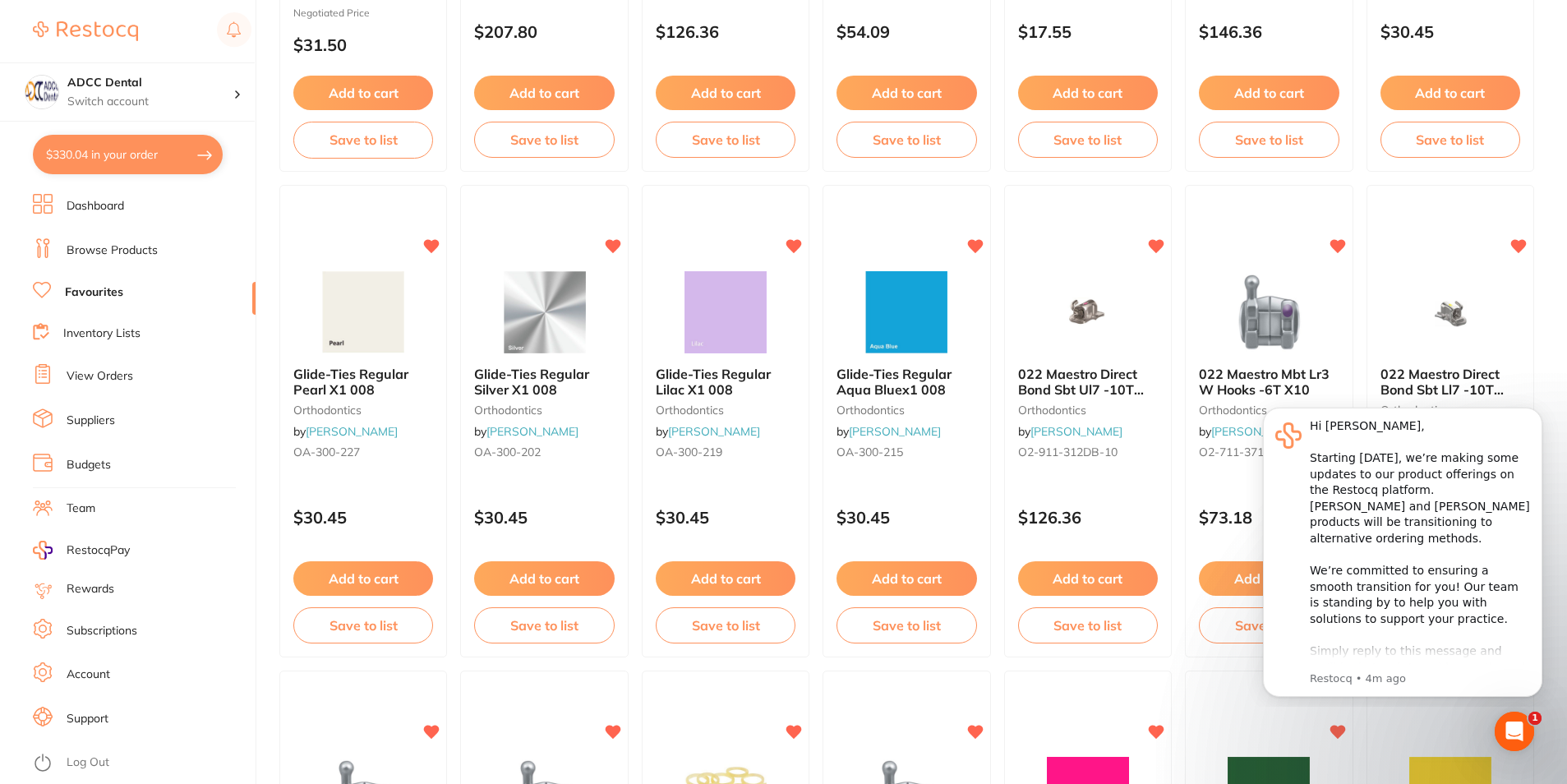
drag, startPoint x: 938, startPoint y: 572, endPoint x: 1266, endPoint y: 328, distance: 408.8
click at [938, 572] on button "Add to cart" at bounding box center [906, 578] width 140 height 35
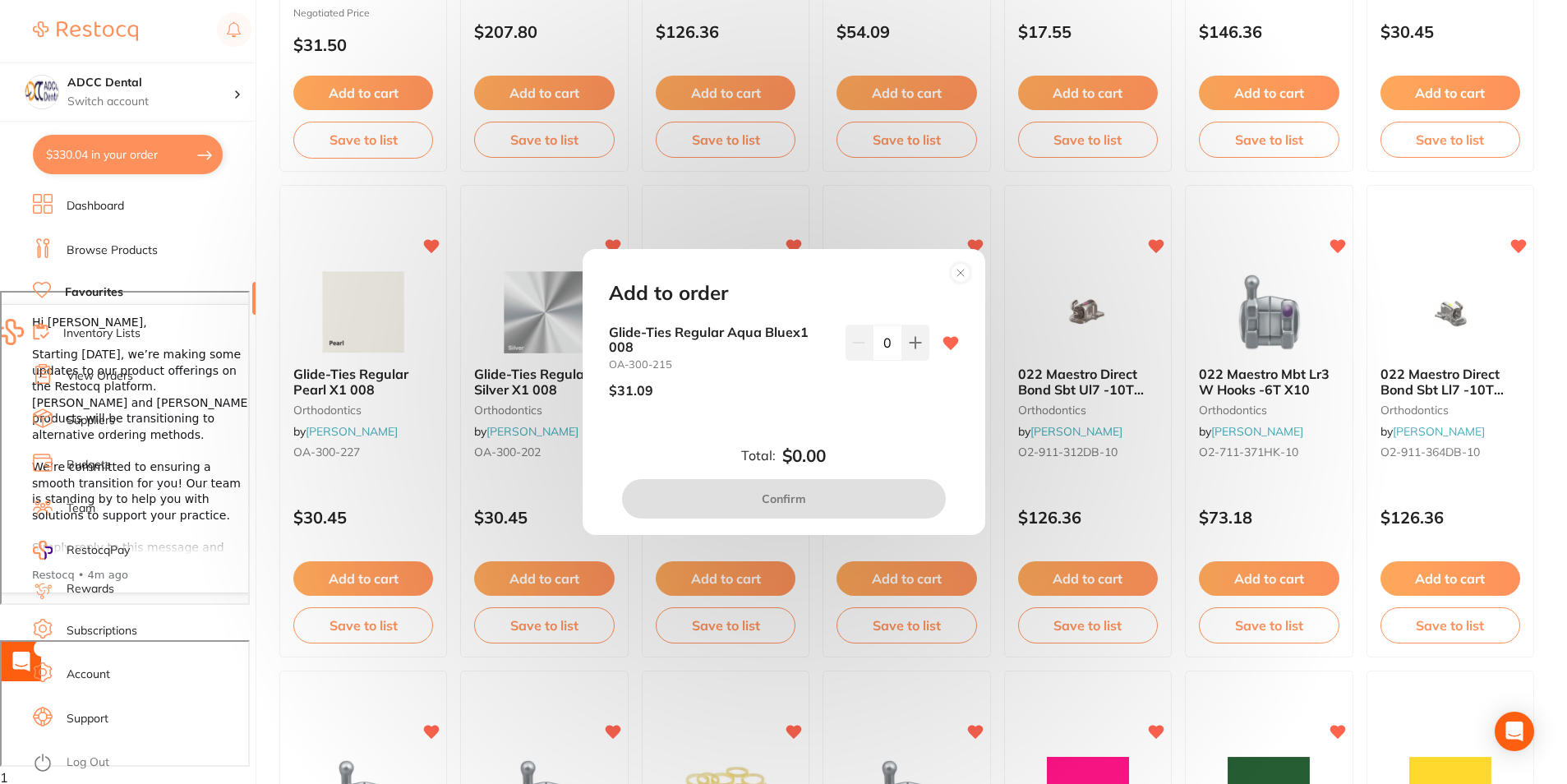
click at [912, 348] on icon at bounding box center [915, 342] width 11 height 11
type input "1"
click at [871, 495] on button "Confirm" at bounding box center [784, 498] width 324 height 40
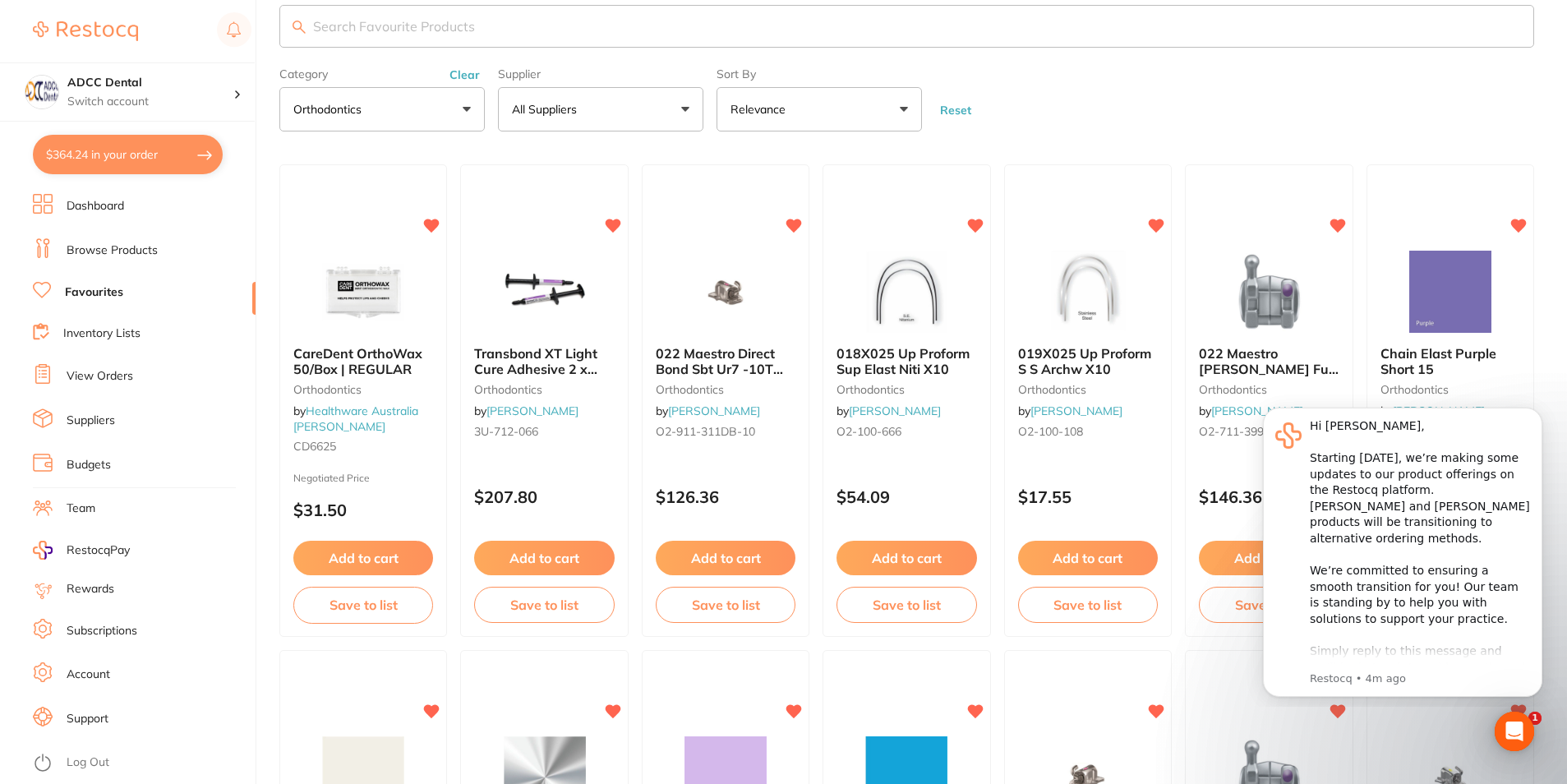
scroll to position [0, 0]
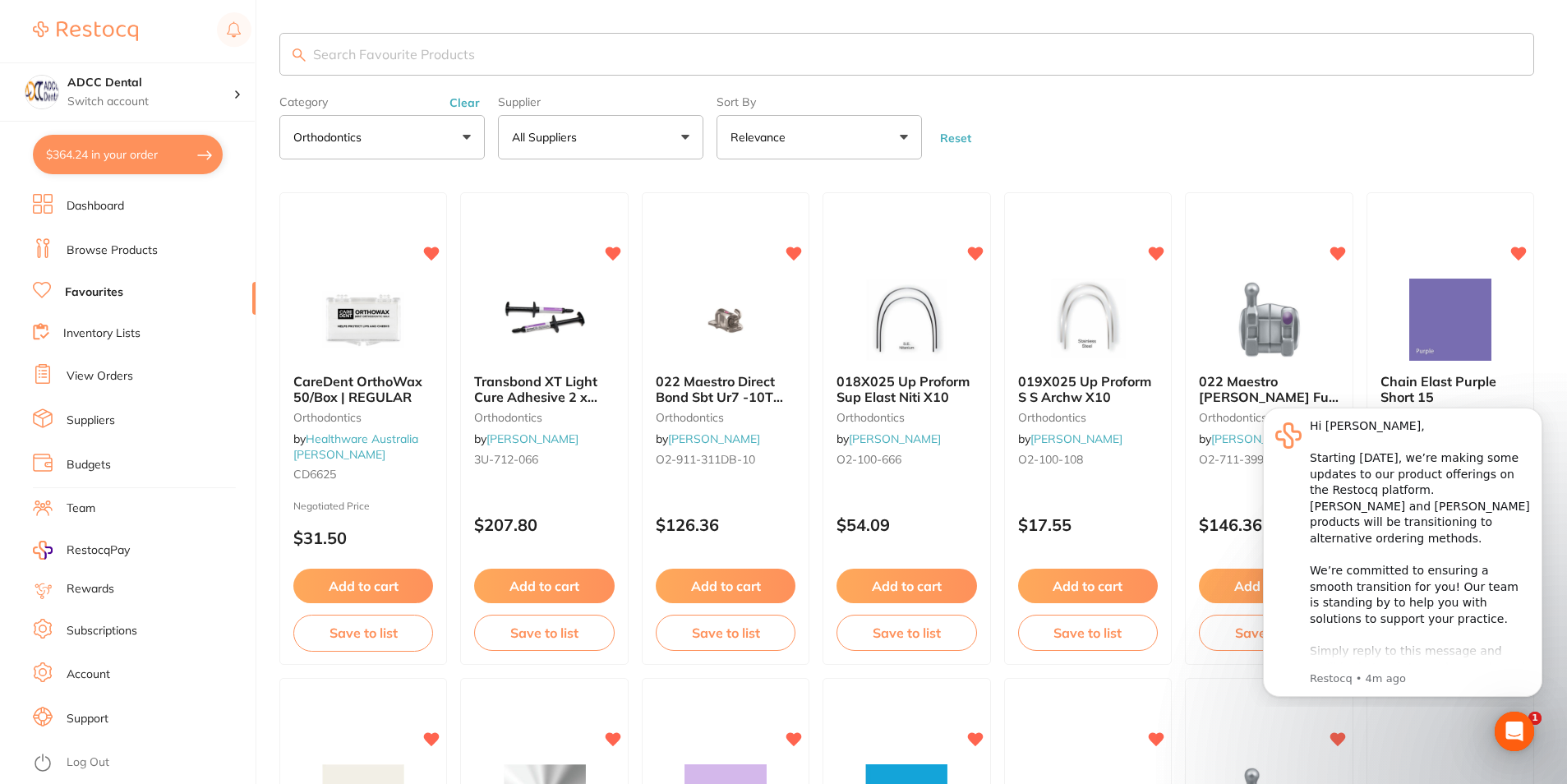
click at [95, 244] on link "Browse Products" at bounding box center [113, 250] width 91 height 16
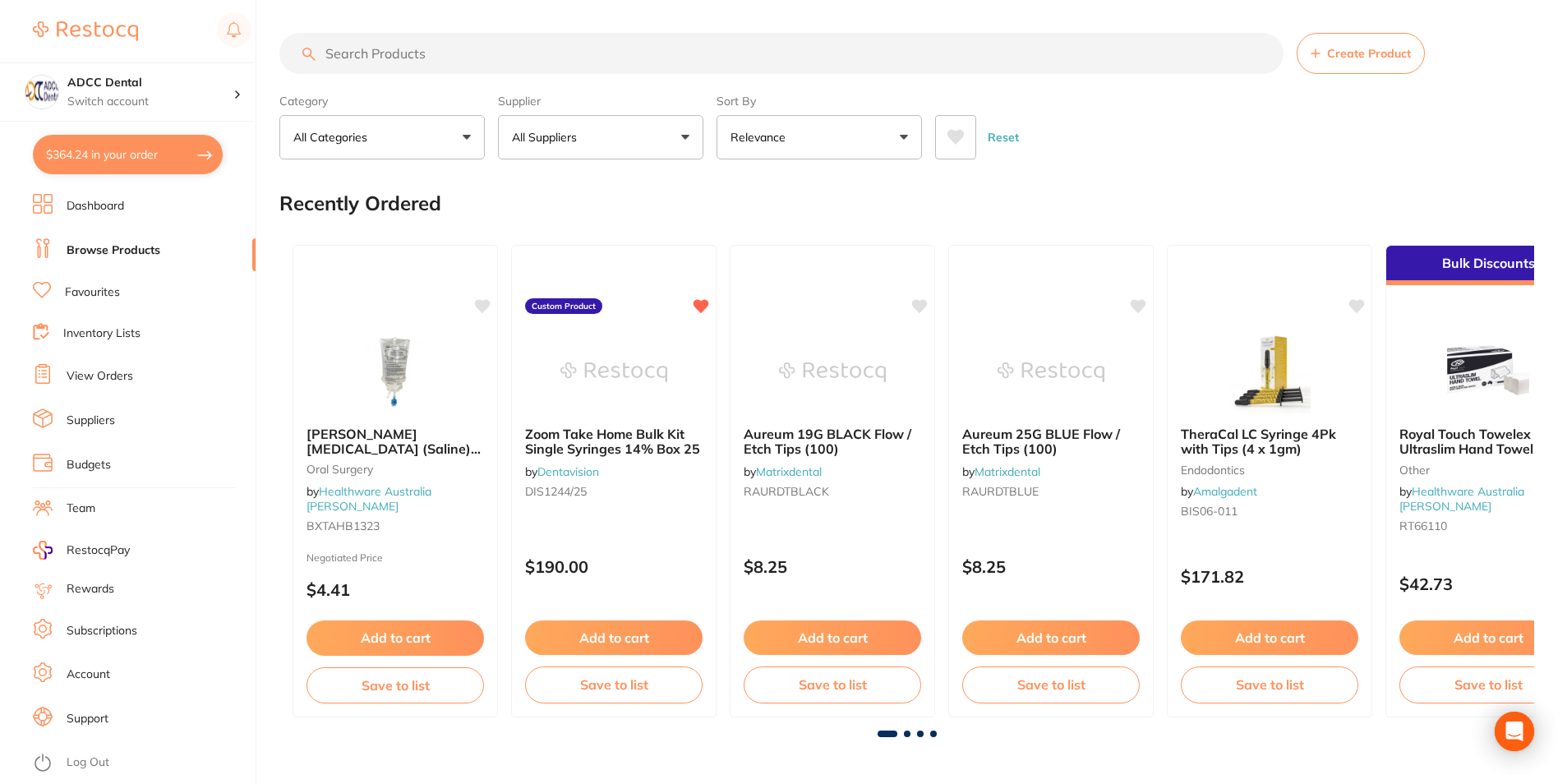
click at [479, 50] on input "search" at bounding box center [781, 53] width 1004 height 41
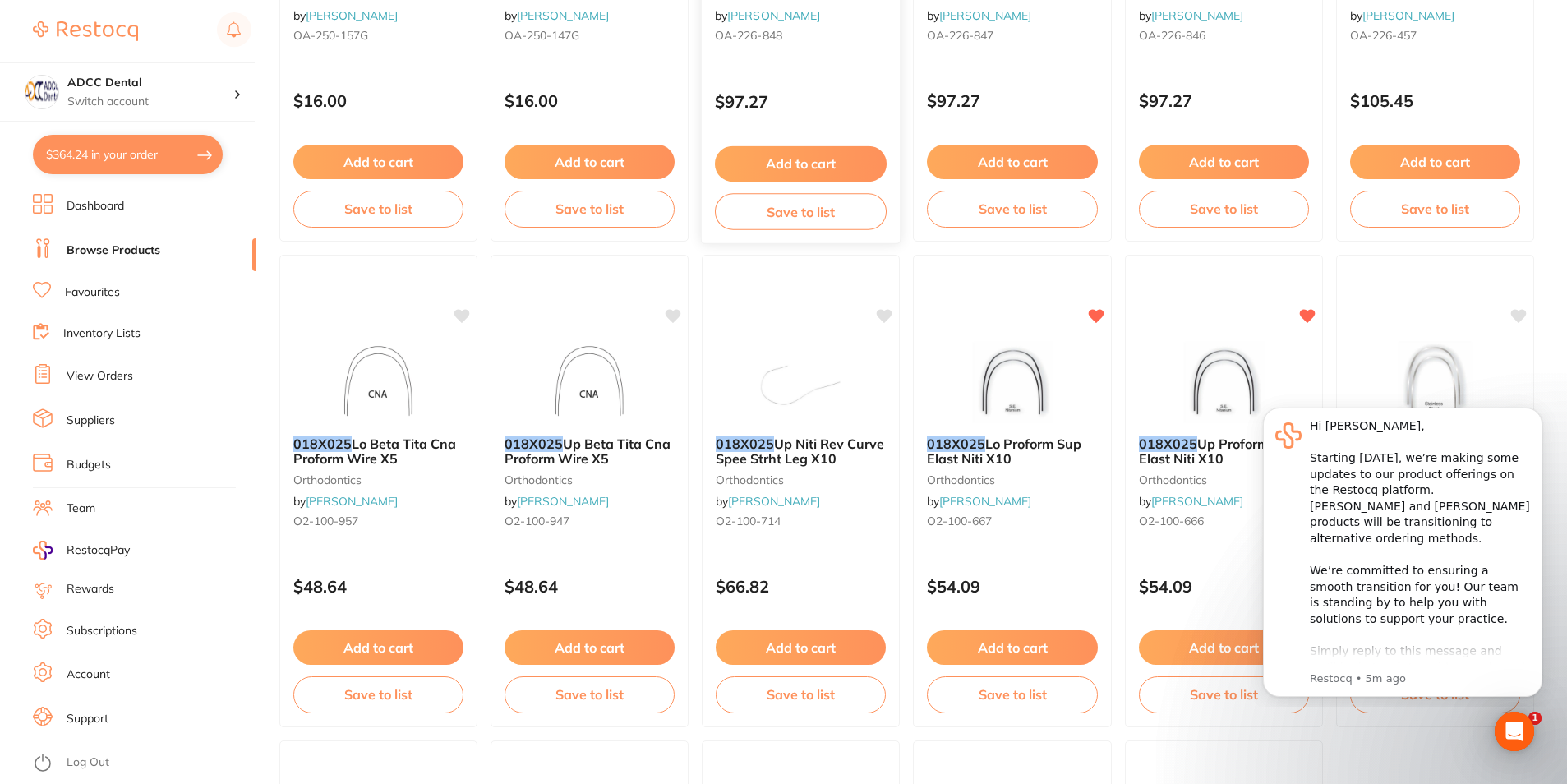
scroll to position [493, 0]
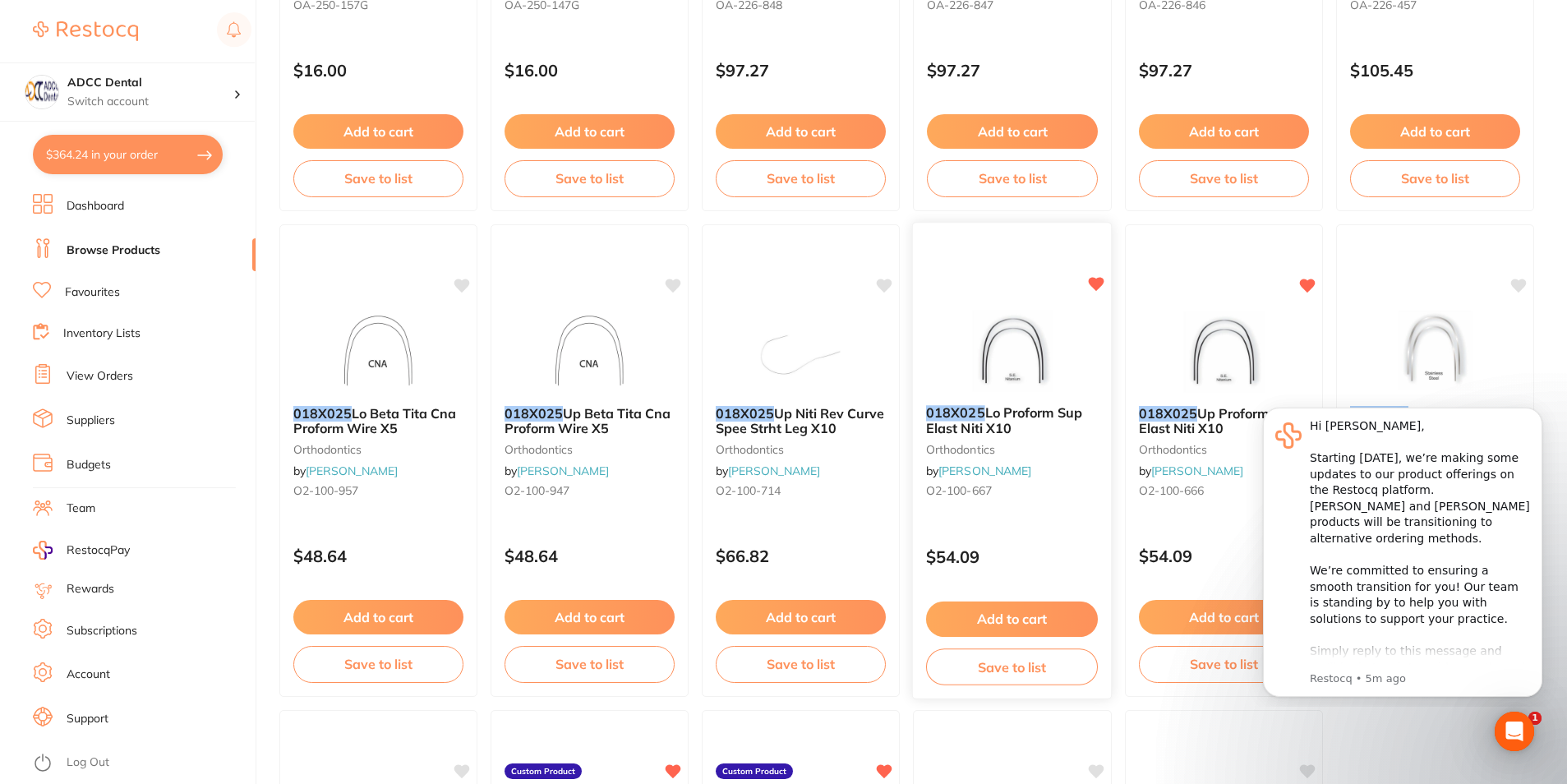
type input "018x25"
click at [1020, 619] on button "Add to cart" at bounding box center [1012, 619] width 172 height 36
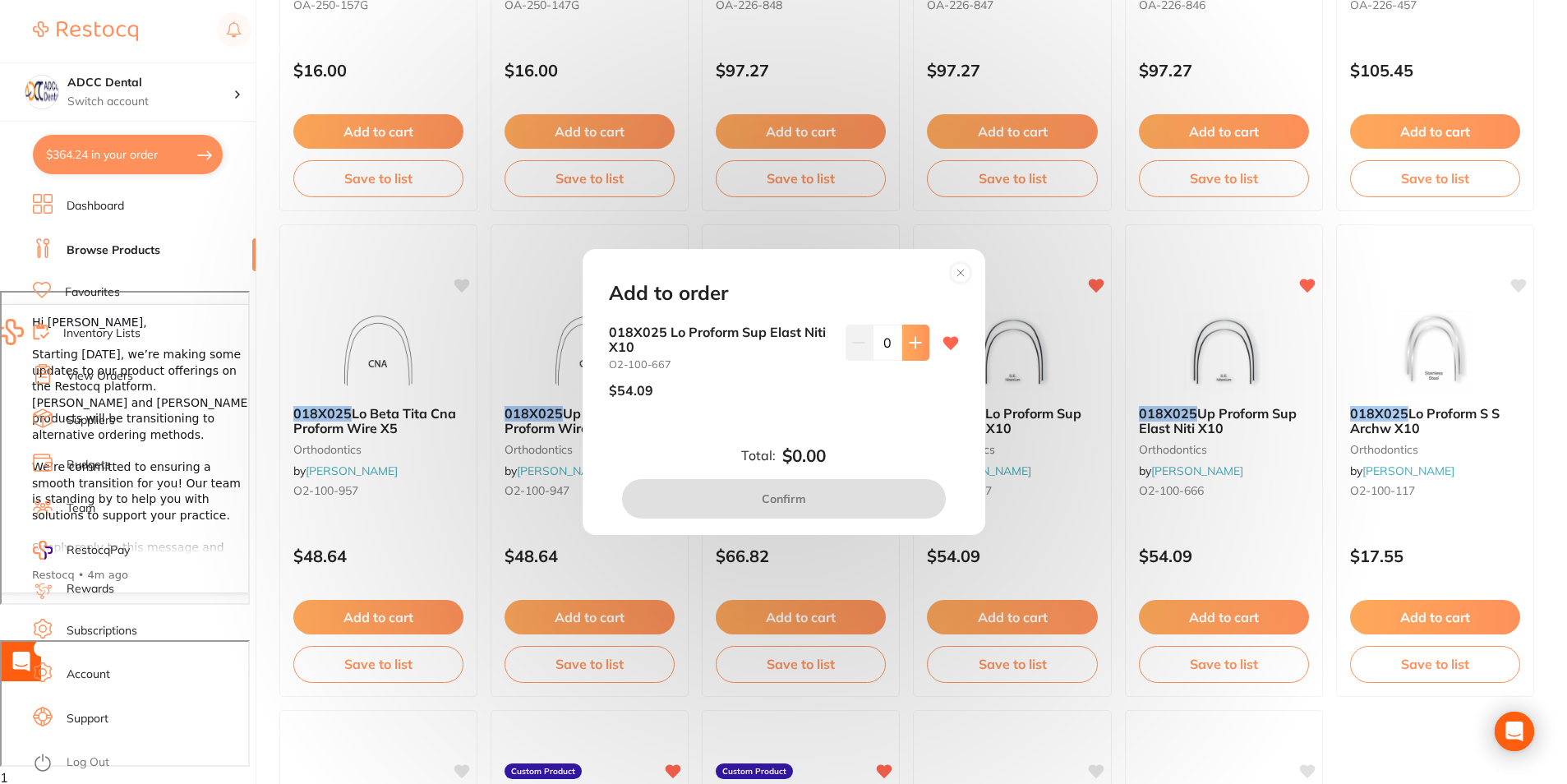
click at [915, 349] on icon at bounding box center [915, 343] width 14 height 14
type input "1"
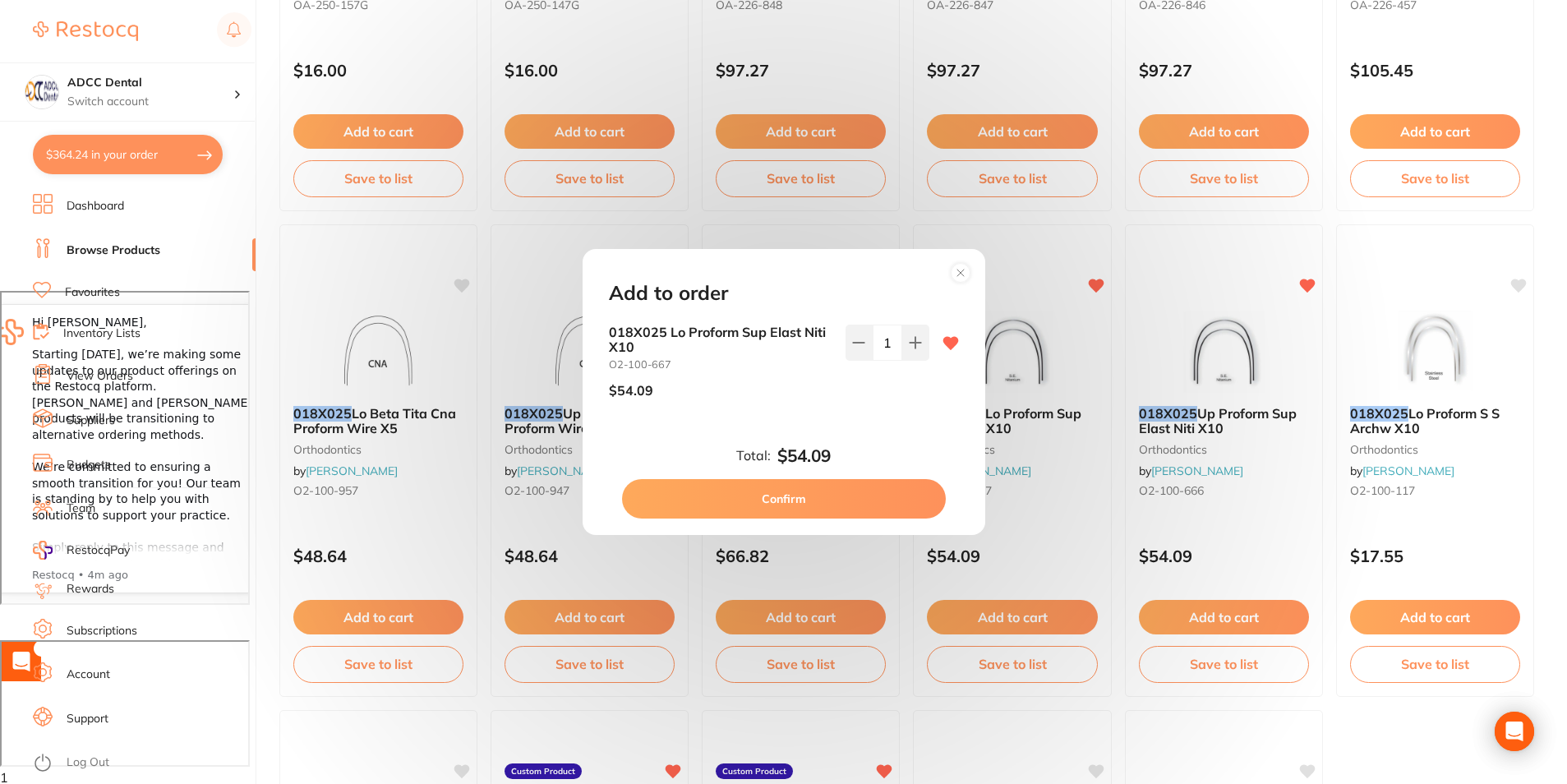
click at [877, 500] on button "Confirm" at bounding box center [784, 498] width 324 height 40
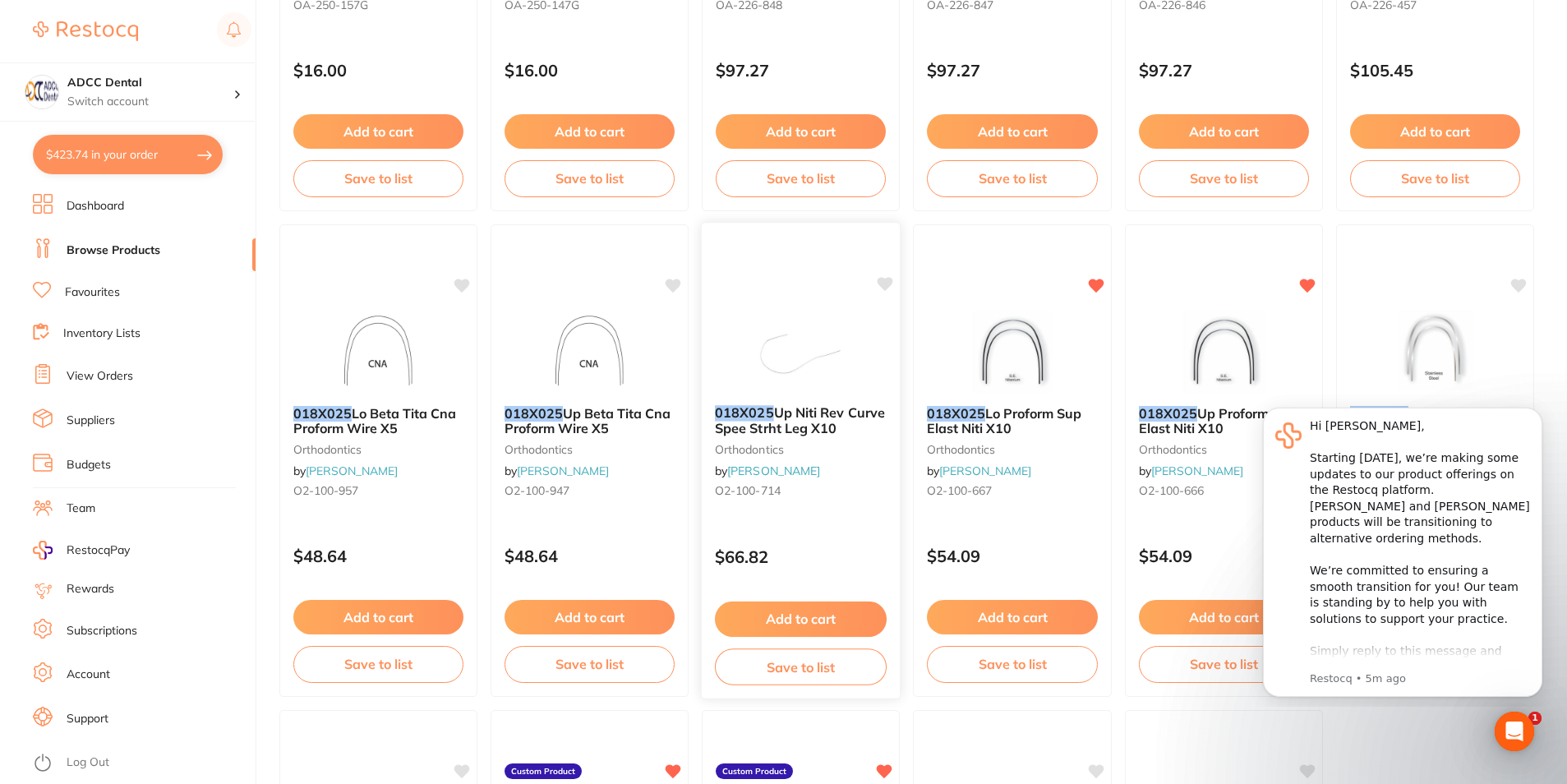
scroll to position [0, 0]
click at [1555, 406] on body "Hi Sunny, ​ Starting 11 August, we’re making some updates to our product offeri…" at bounding box center [1403, 550] width 316 height 301
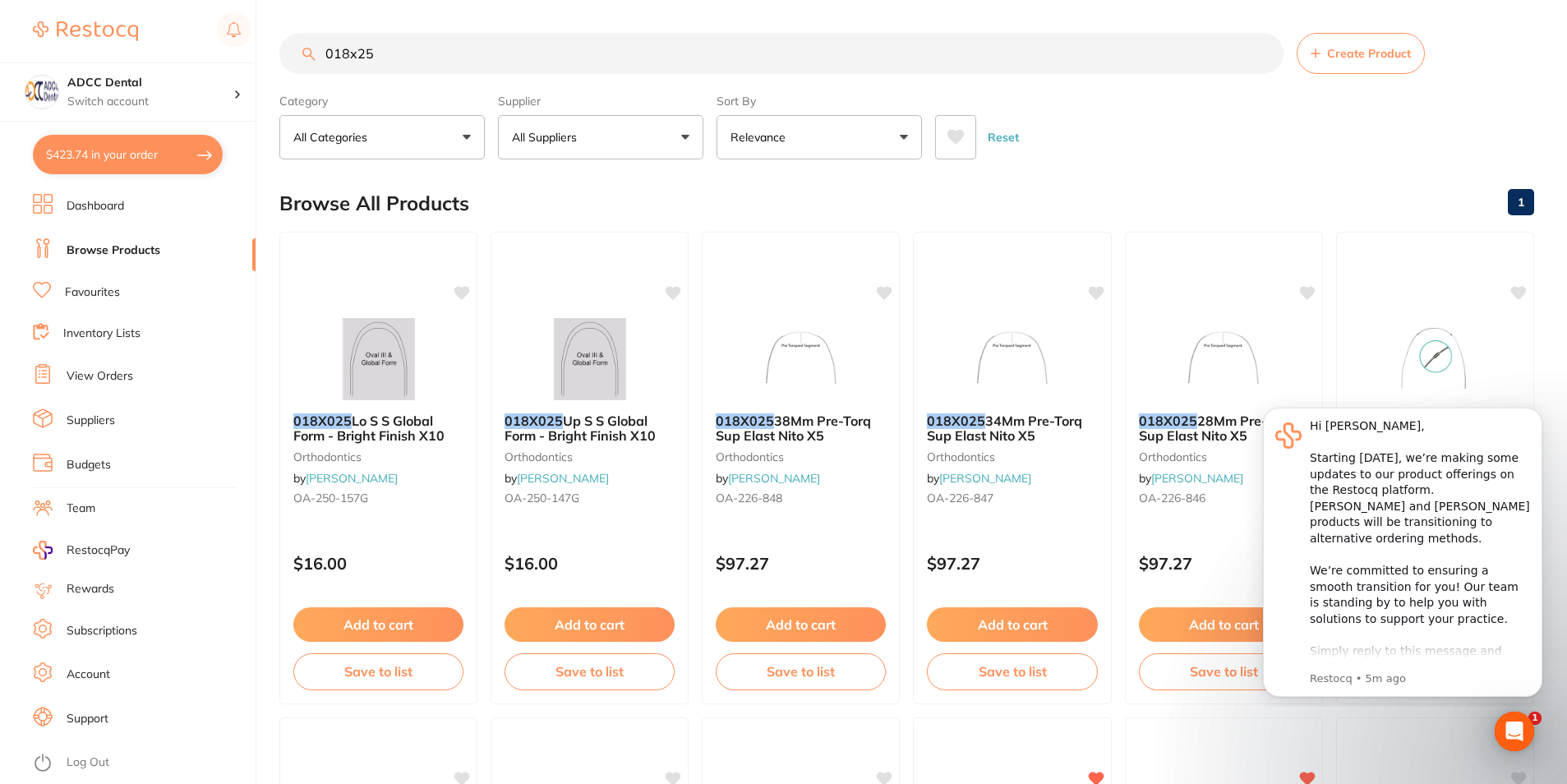
drag, startPoint x: 378, startPoint y: 51, endPoint x: 299, endPoint y: 52, distance: 79.0
click at [299, 52] on input "018x25" at bounding box center [781, 53] width 1004 height 41
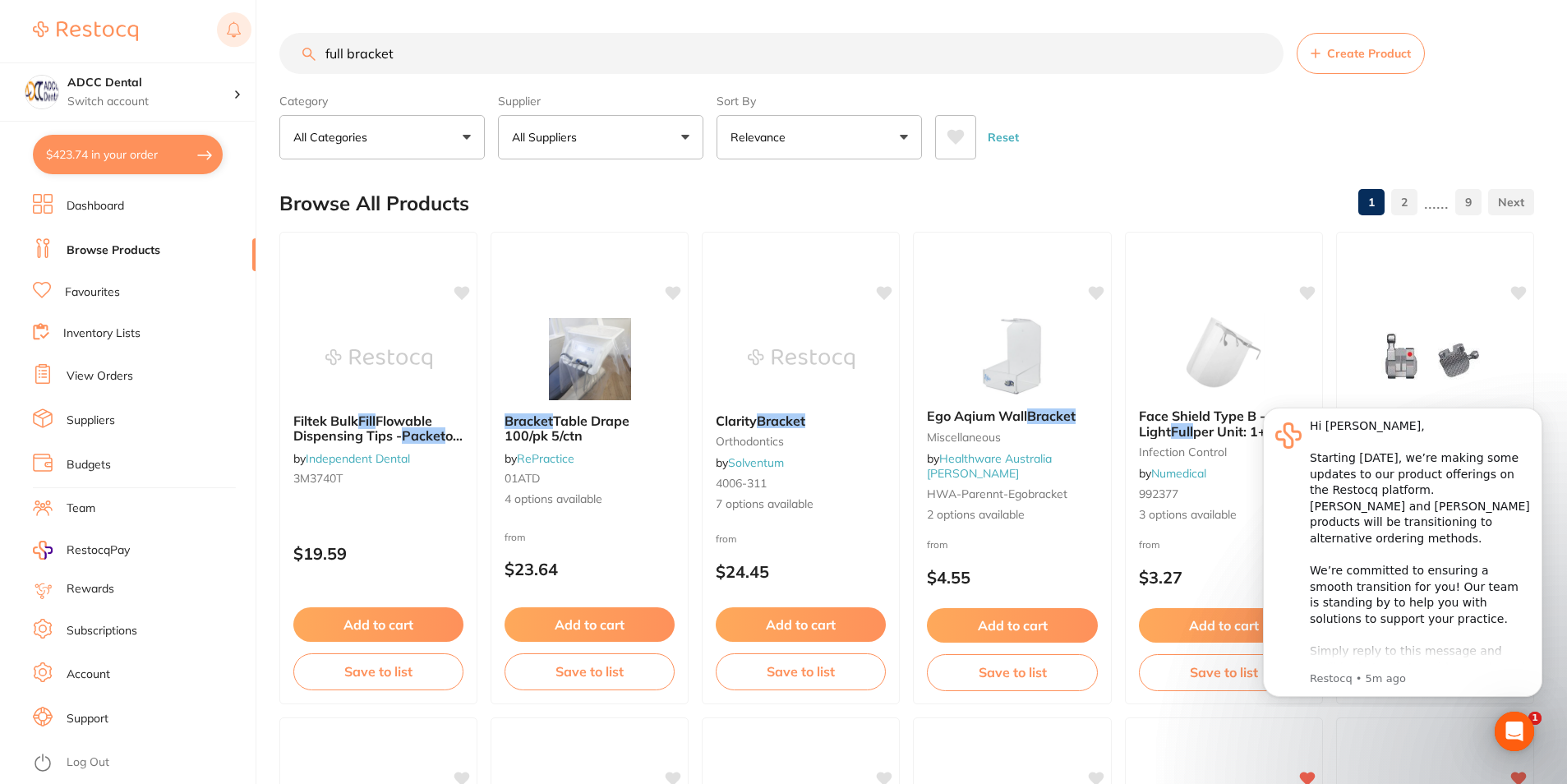
drag, startPoint x: 442, startPoint y: 61, endPoint x: 217, endPoint y: 15, distance: 229.7
click at [217, 15] on div "$423.74 ADCC Dental Switch account ADCC Dental $423.74 in your order Dashboard …" at bounding box center [784, 392] width 1567 height 784
type input "017x025"
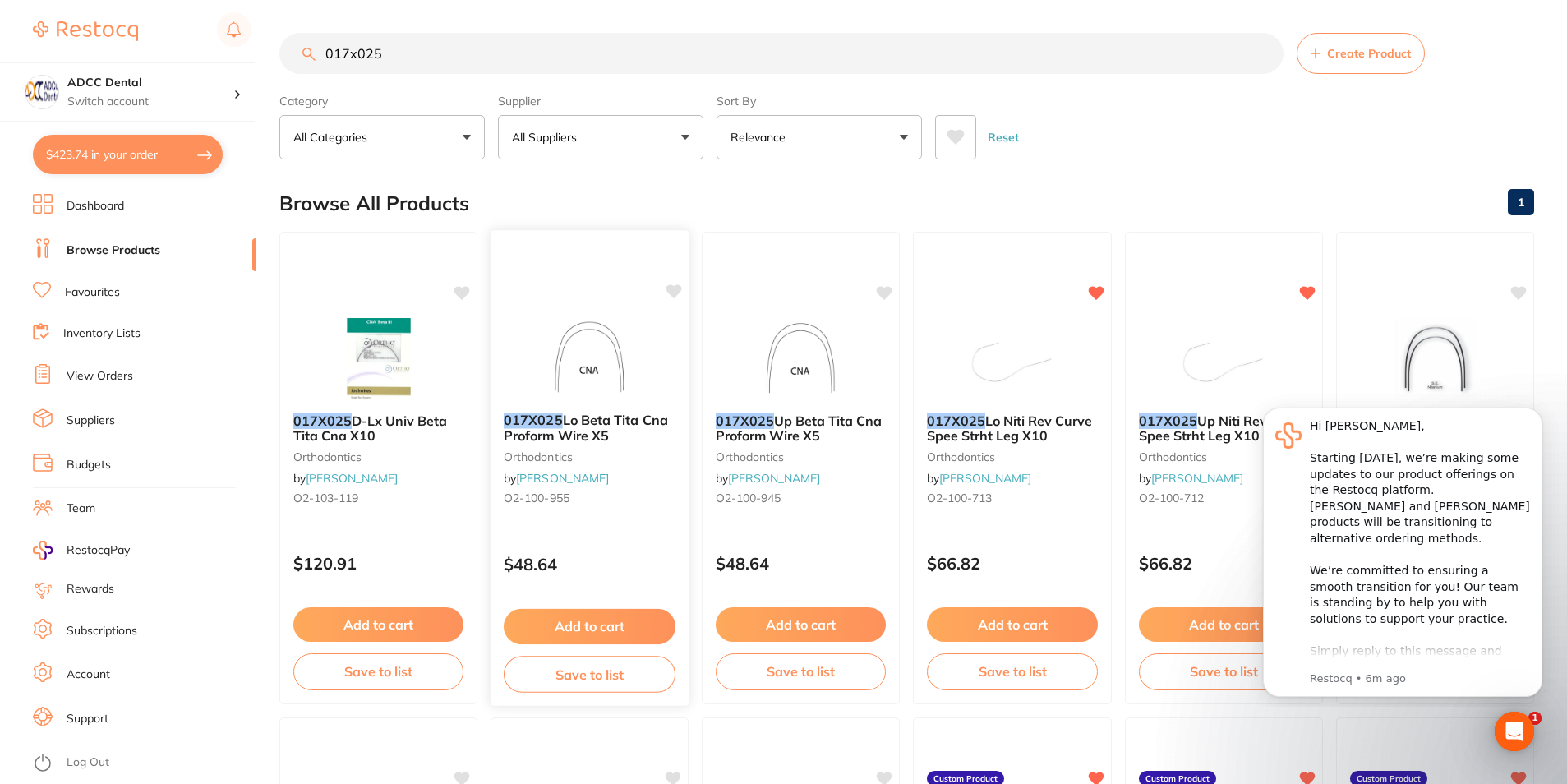
click at [671, 295] on icon at bounding box center [674, 291] width 16 height 16
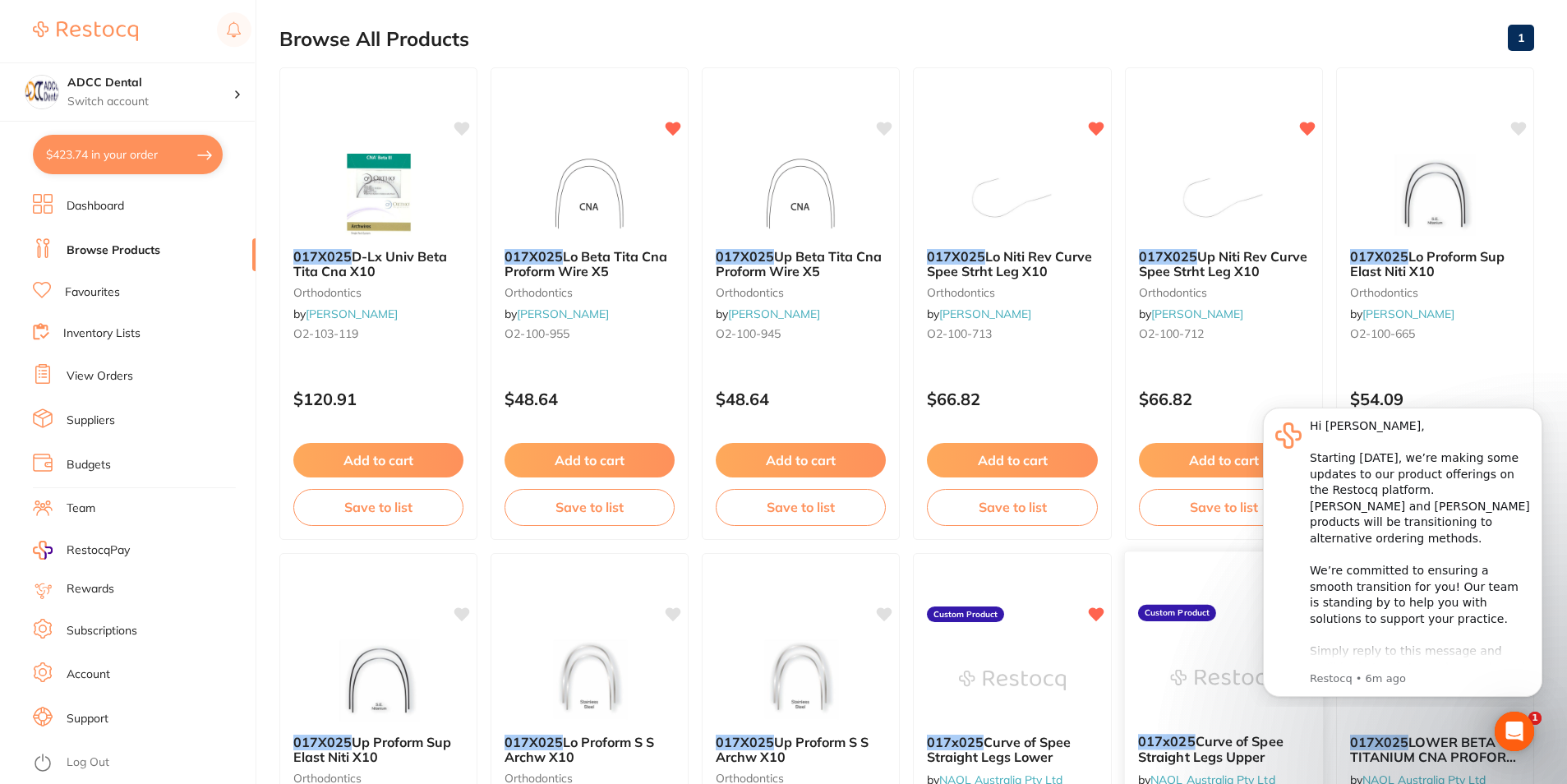
scroll to position [82, 0]
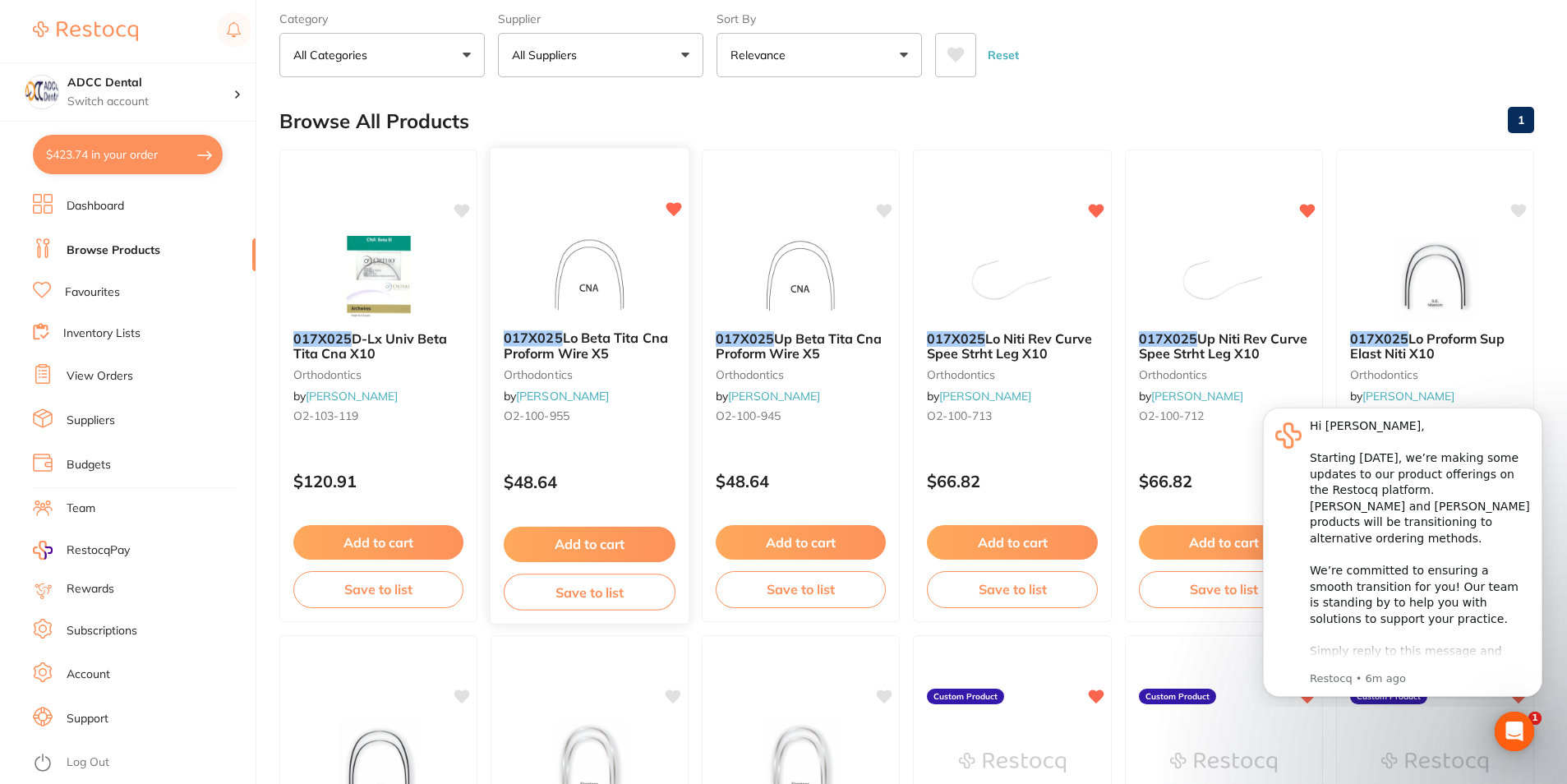
click at [625, 546] on button "Add to cart" at bounding box center [589, 545] width 172 height 36
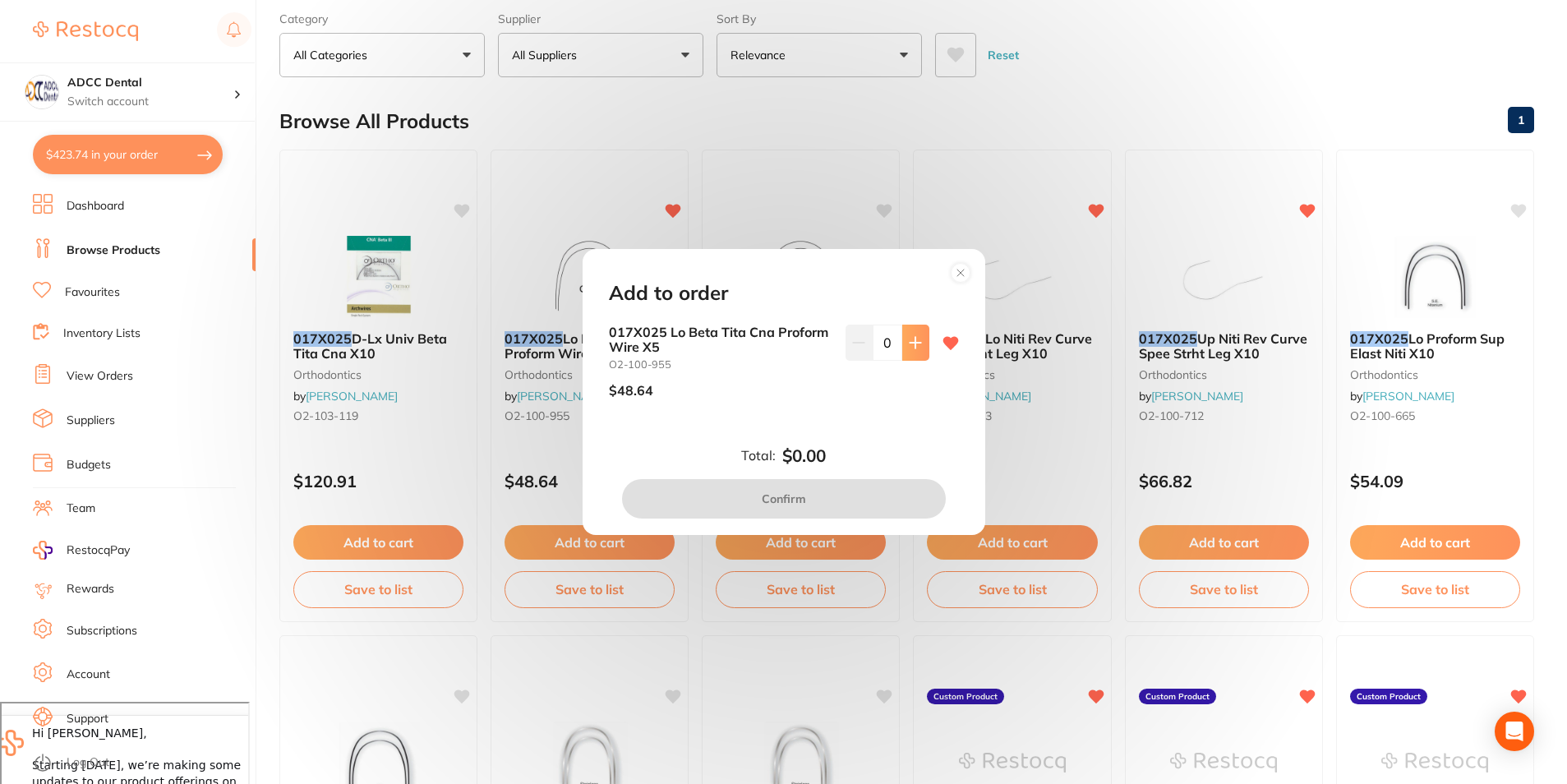
click at [912, 354] on button at bounding box center [916, 343] width 27 height 36
type input "1"
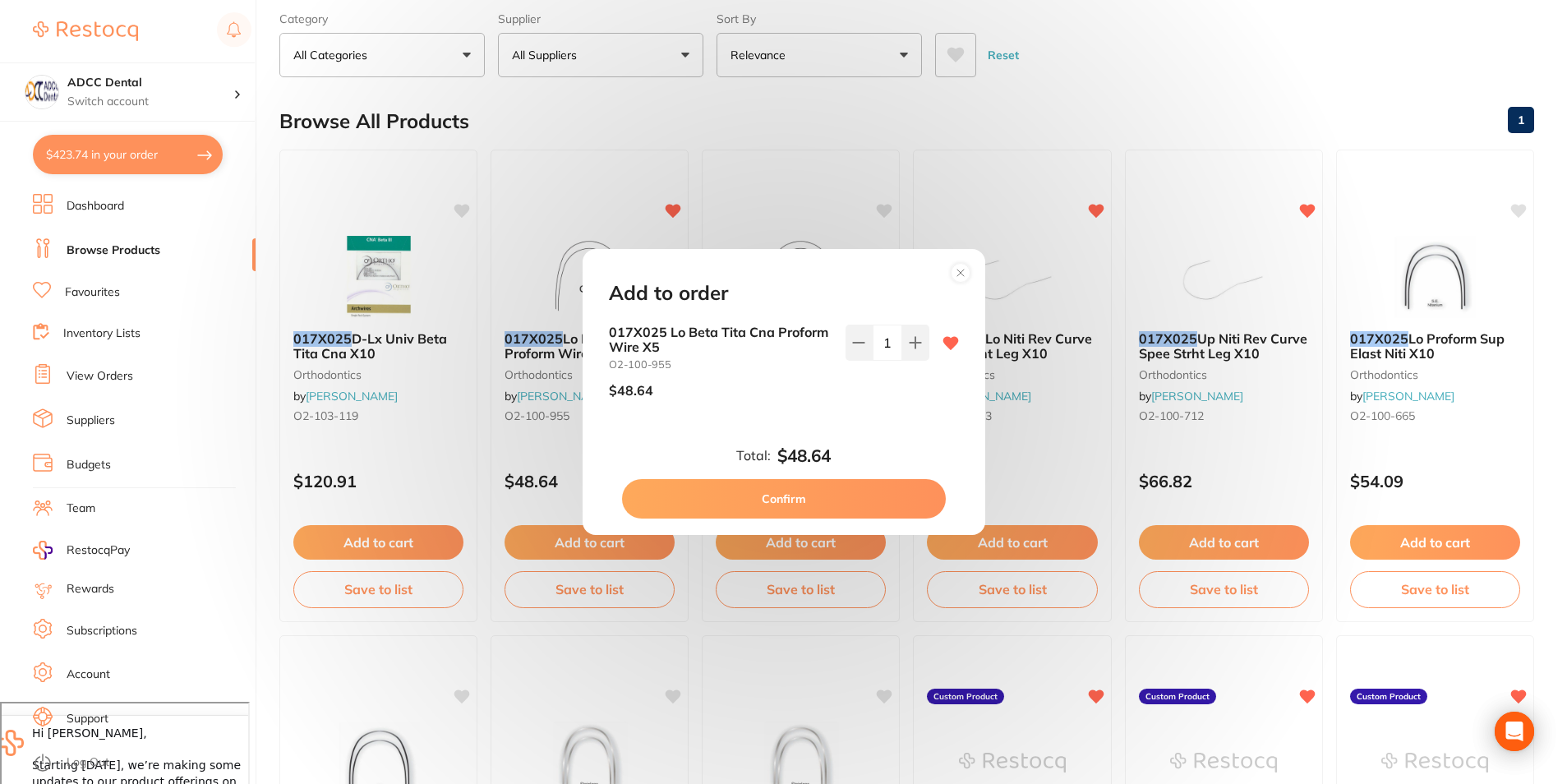
click at [895, 502] on button "Confirm" at bounding box center [784, 498] width 324 height 40
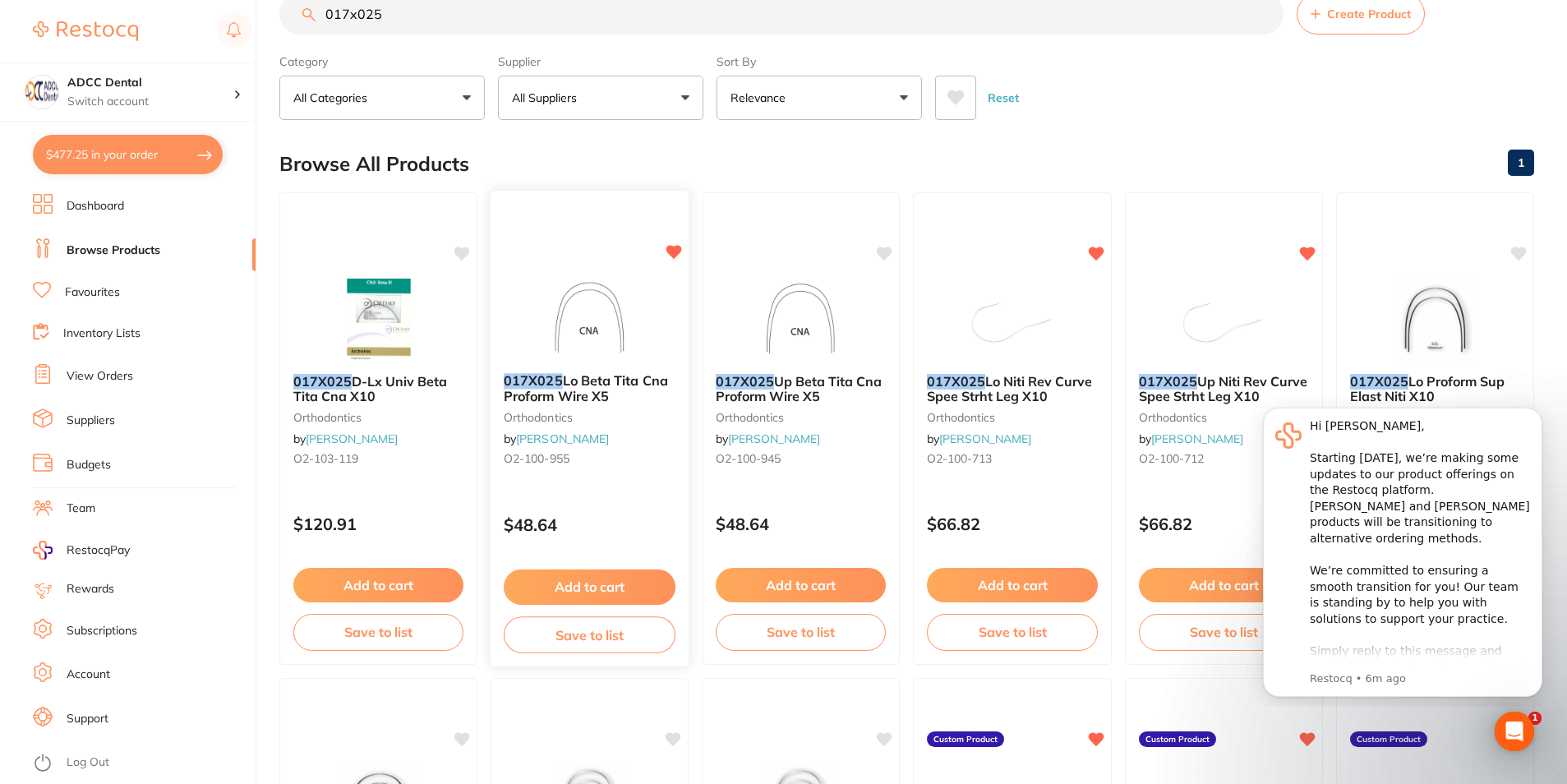
scroll to position [0, 0]
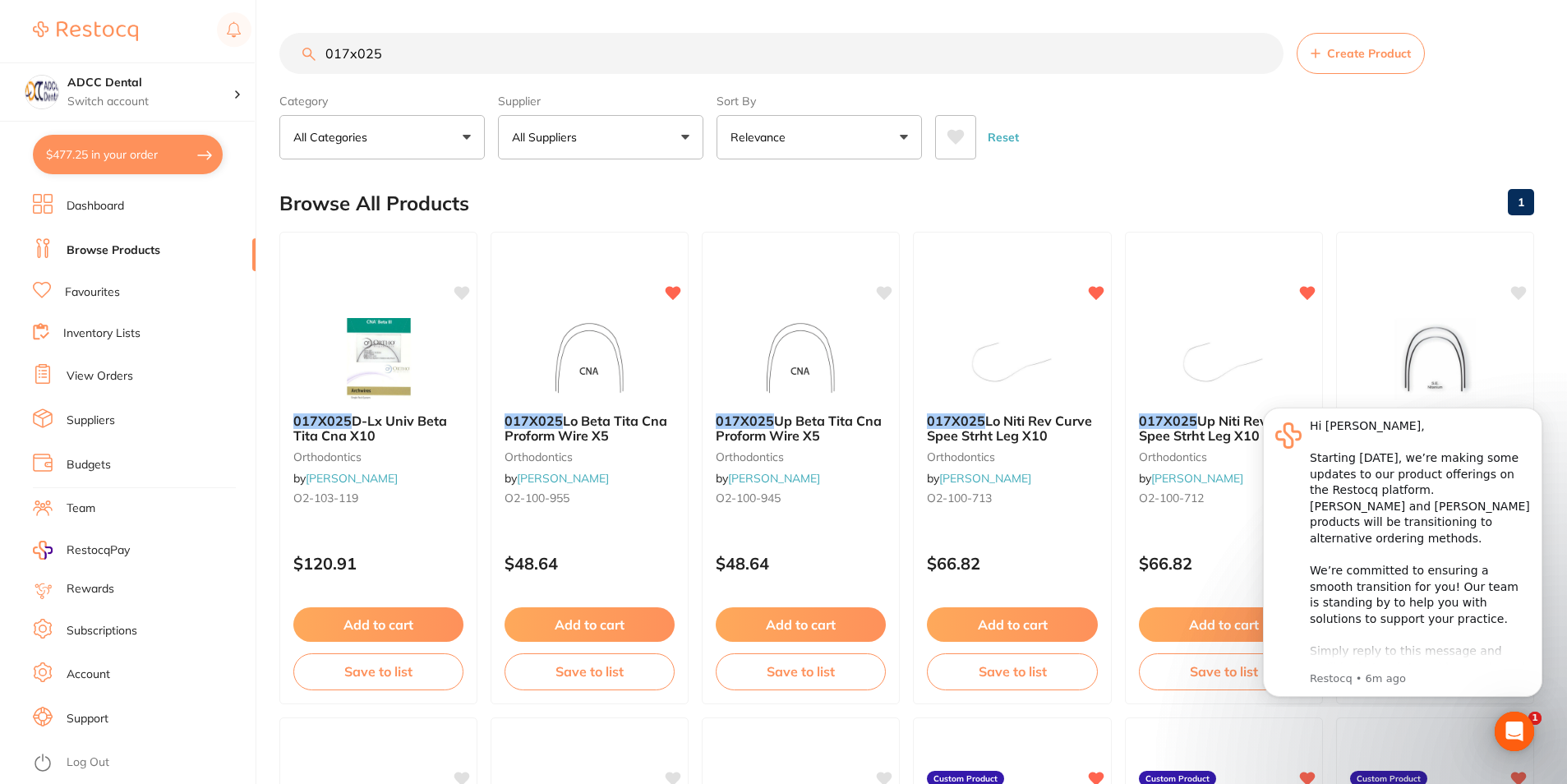
drag, startPoint x: 393, startPoint y: 57, endPoint x: 310, endPoint y: 57, distance: 83.0
click at [310, 57] on div "017x025 Create Product" at bounding box center [906, 53] width 1255 height 41
type input "zebra"
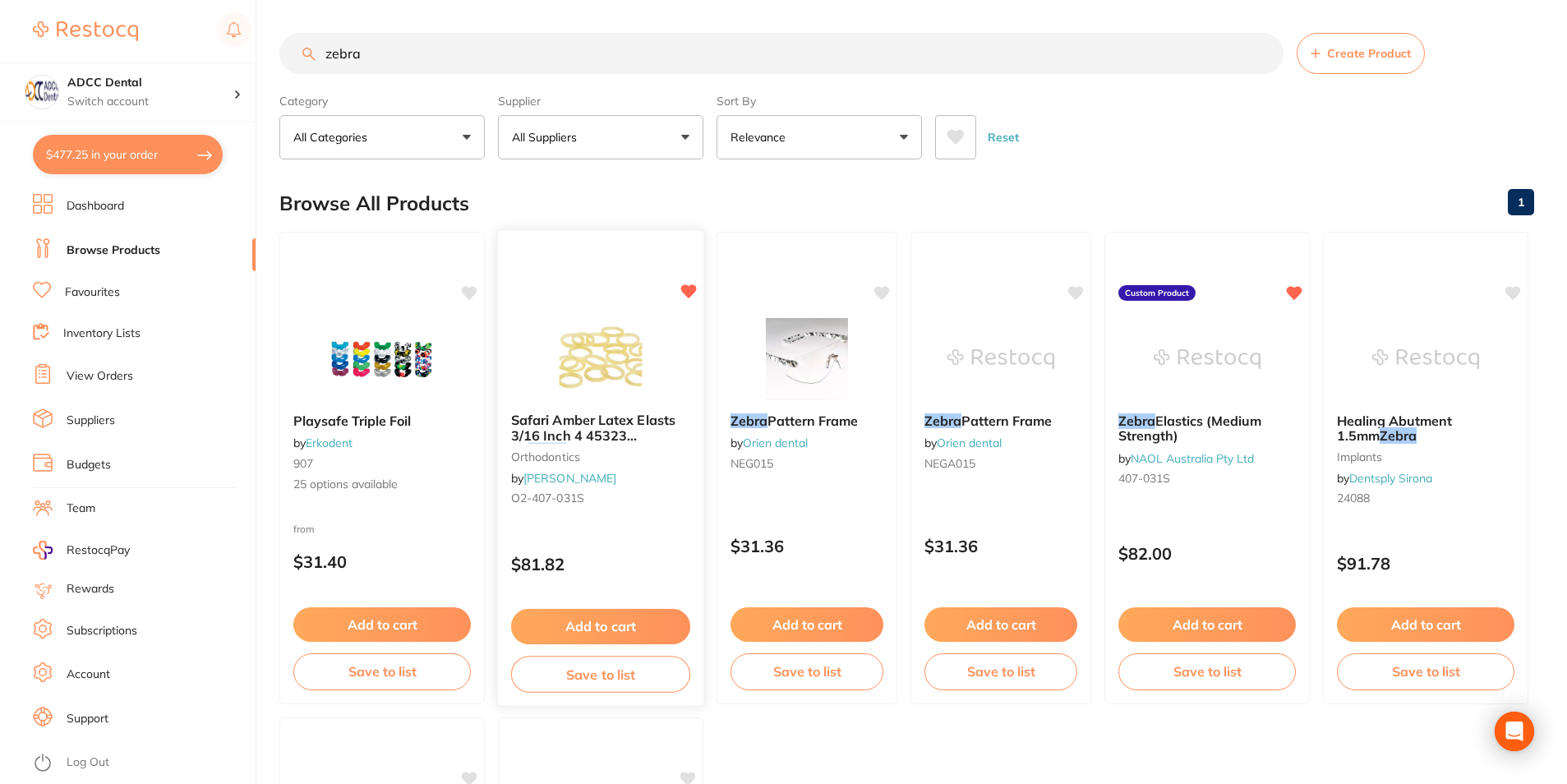
click at [587, 625] on button "Add to cart" at bounding box center [601, 627] width 179 height 36
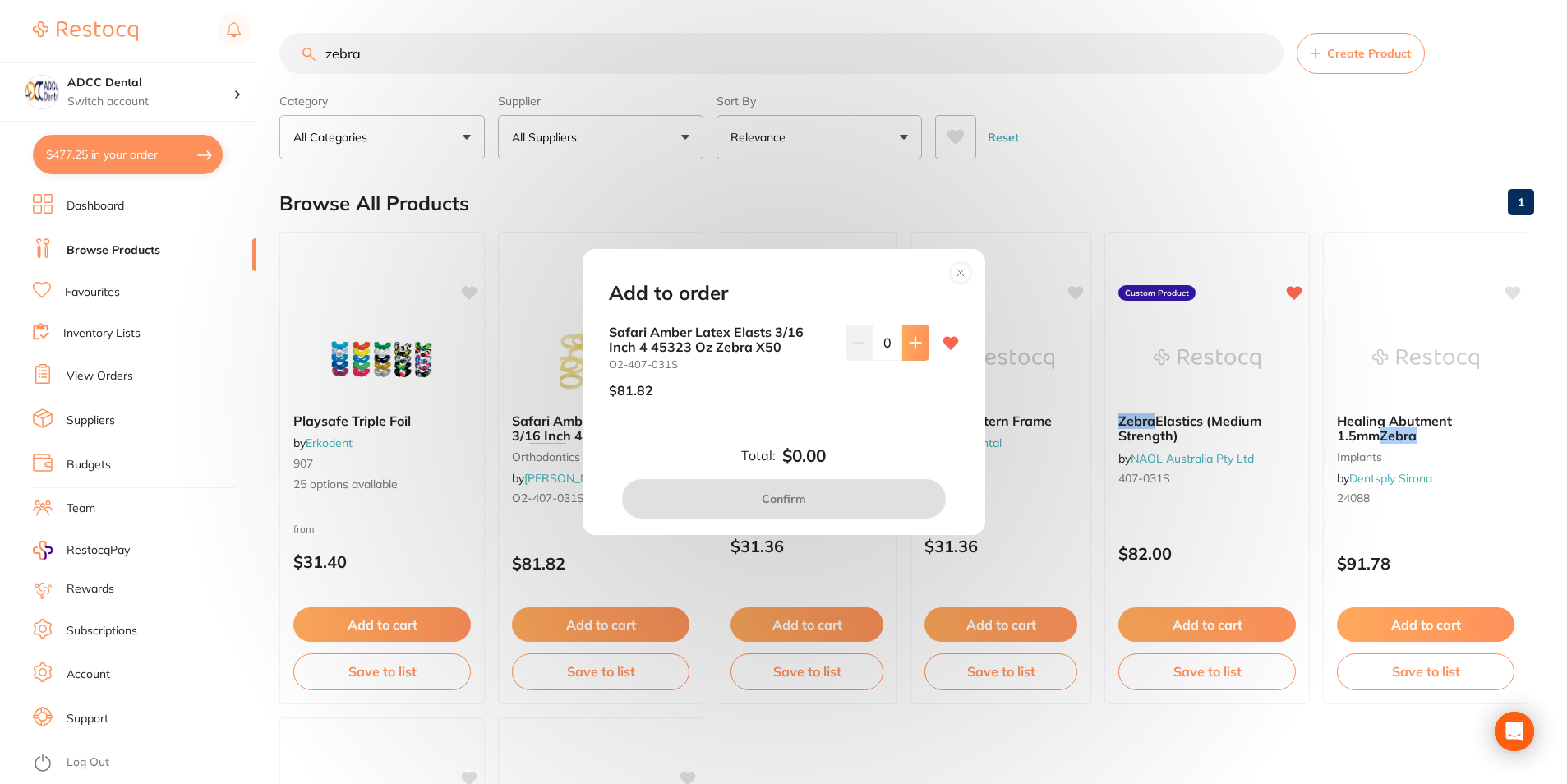
click at [914, 357] on button at bounding box center [916, 343] width 27 height 36
type input "1"
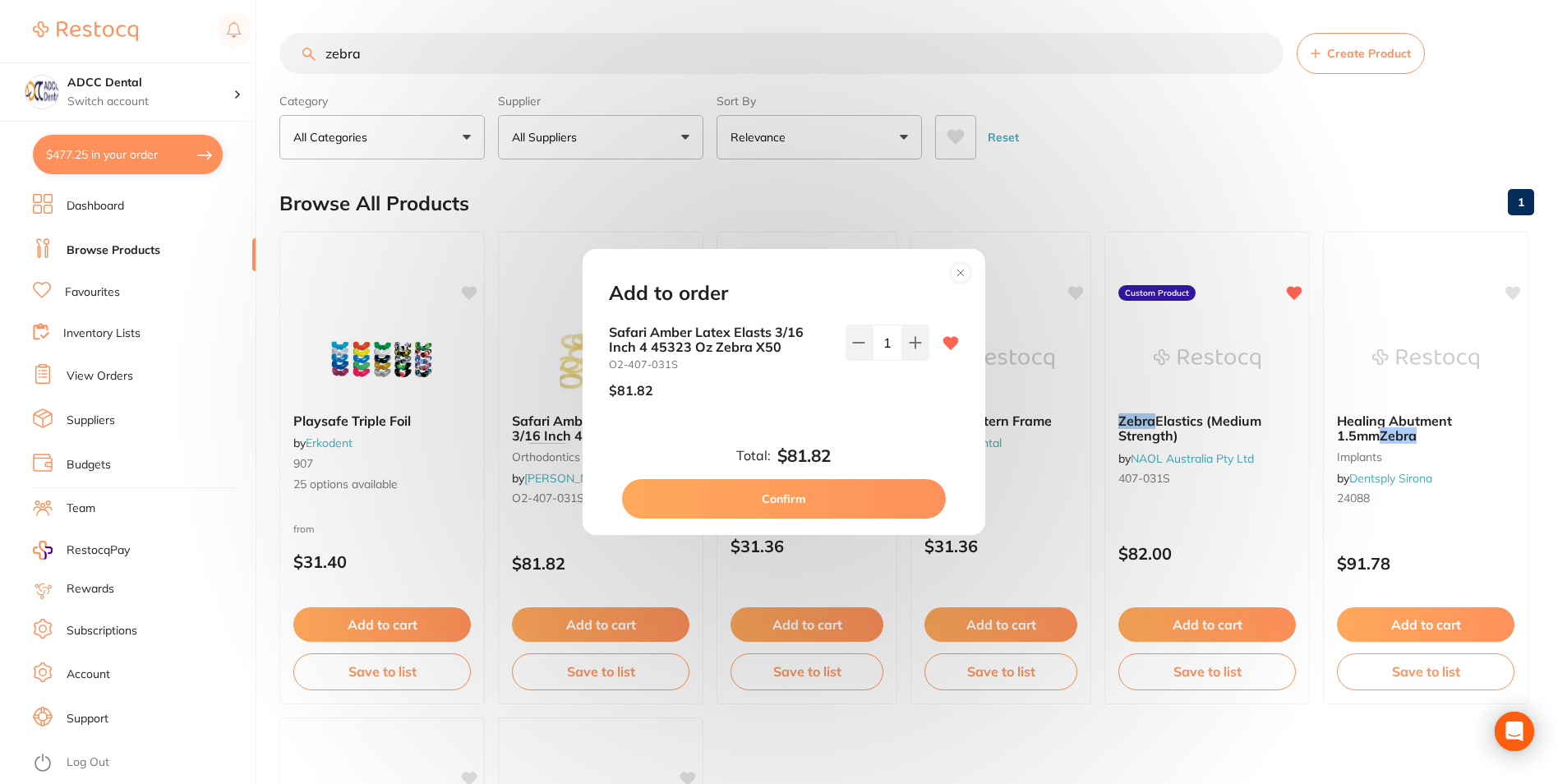
click at [845, 502] on button "Confirm" at bounding box center [784, 498] width 324 height 40
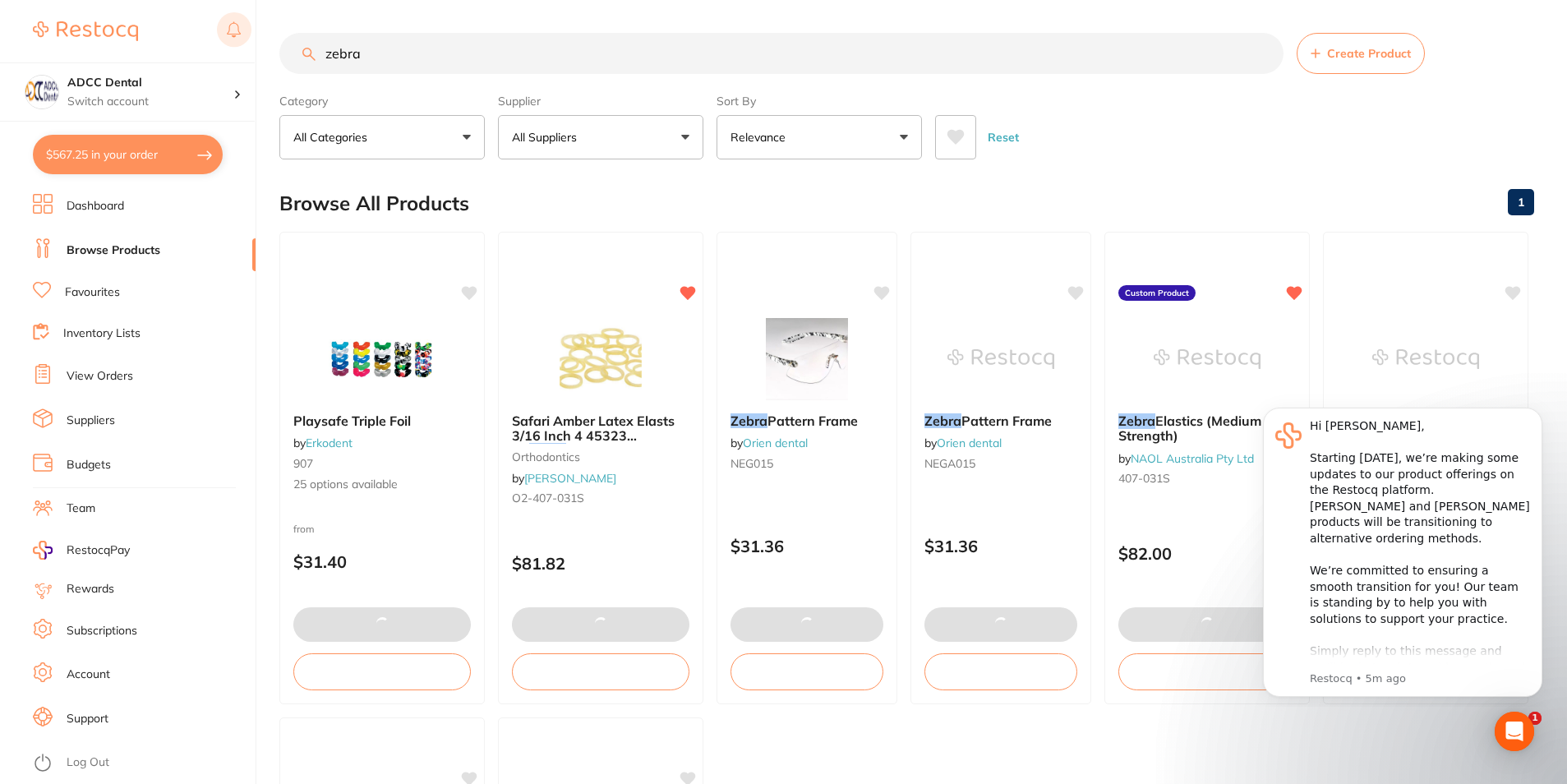
drag, startPoint x: 394, startPoint y: 44, endPoint x: 221, endPoint y: 43, distance: 173.0
click at [221, 43] on div "$567.25 ADCC Dental Switch account ADCC Dental $567.25 in your order Dashboard …" at bounding box center [784, 392] width 1567 height 784
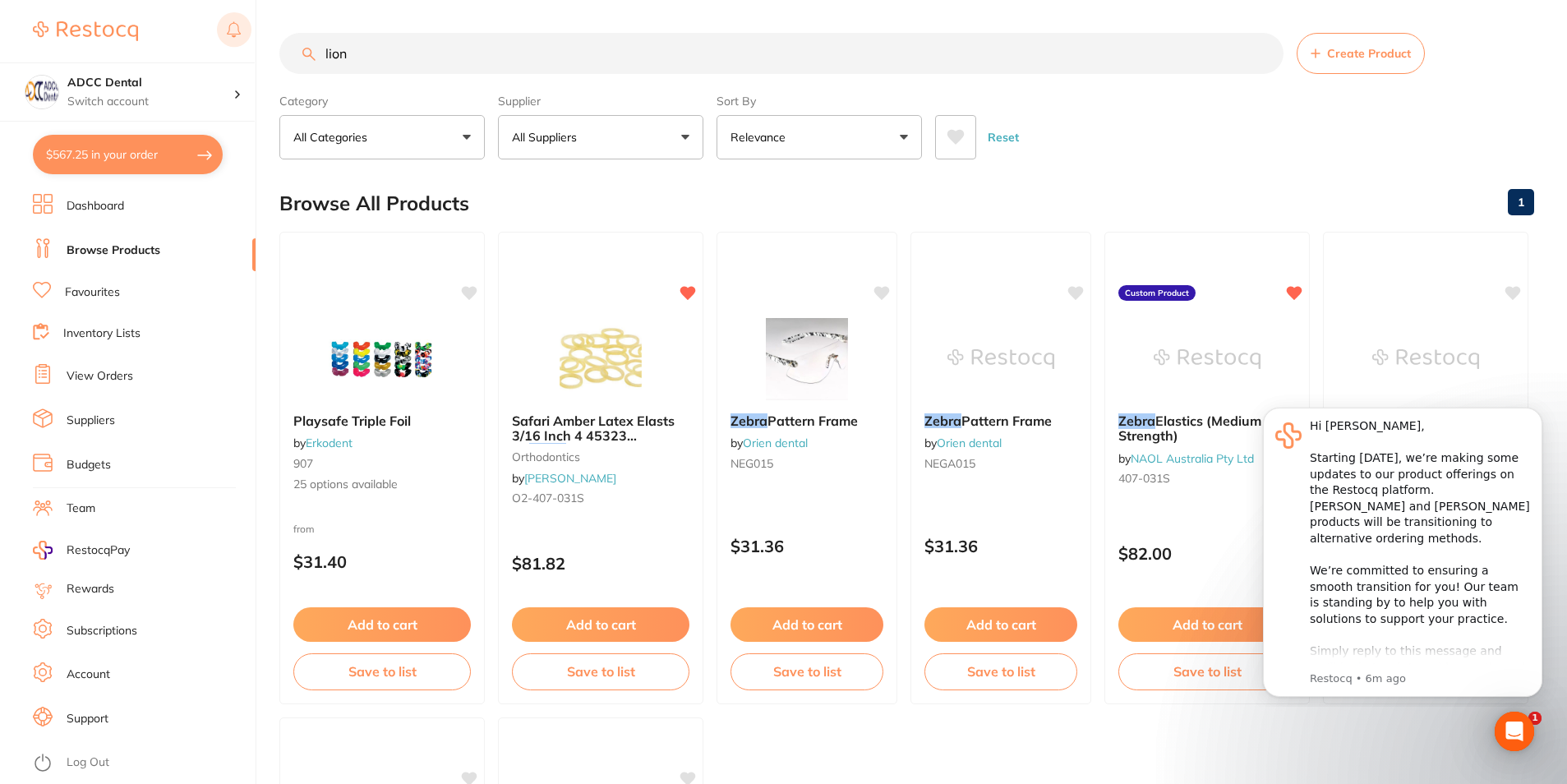
type input "lion"
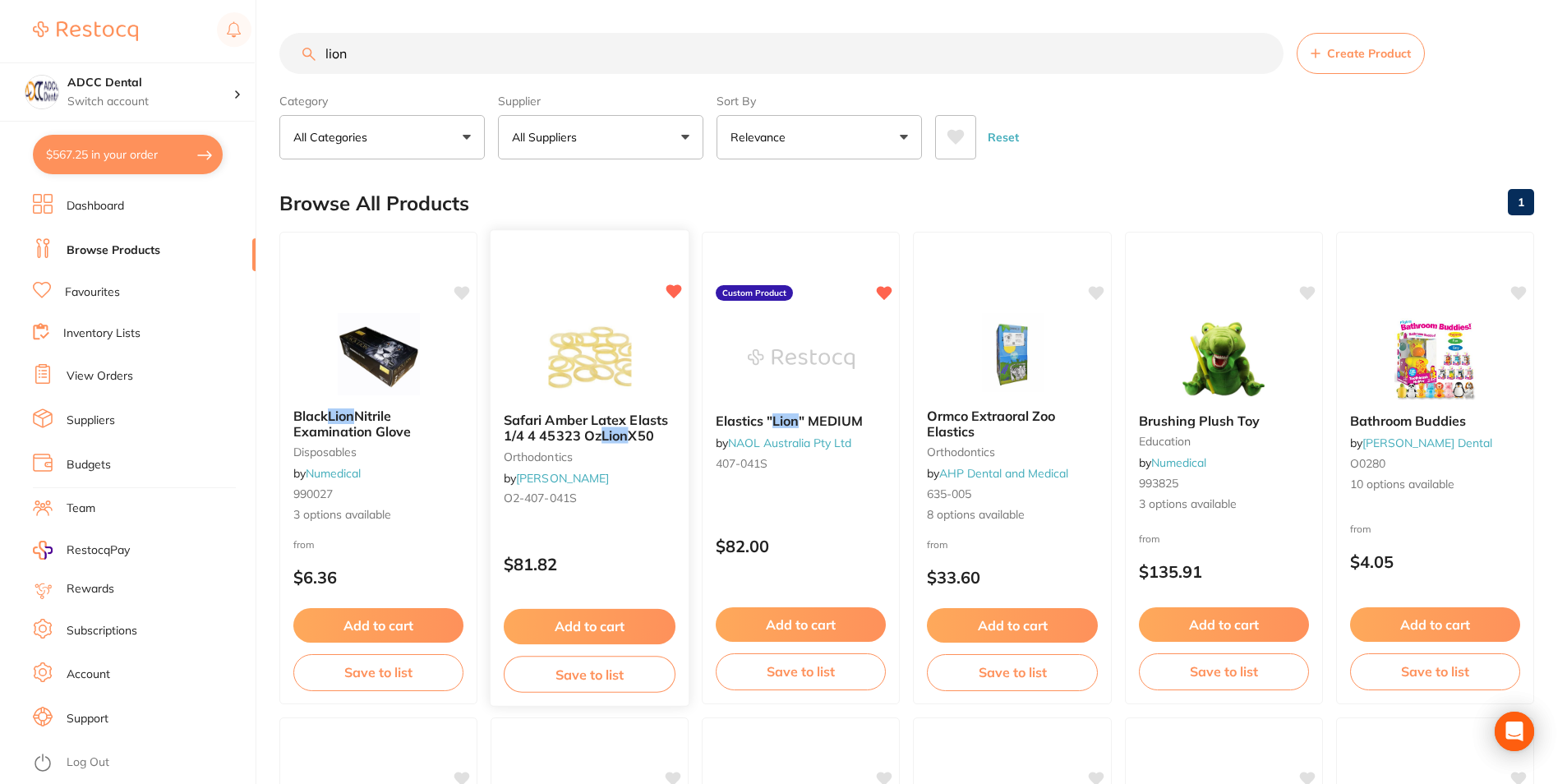
click at [596, 624] on button "Add to cart" at bounding box center [589, 627] width 172 height 36
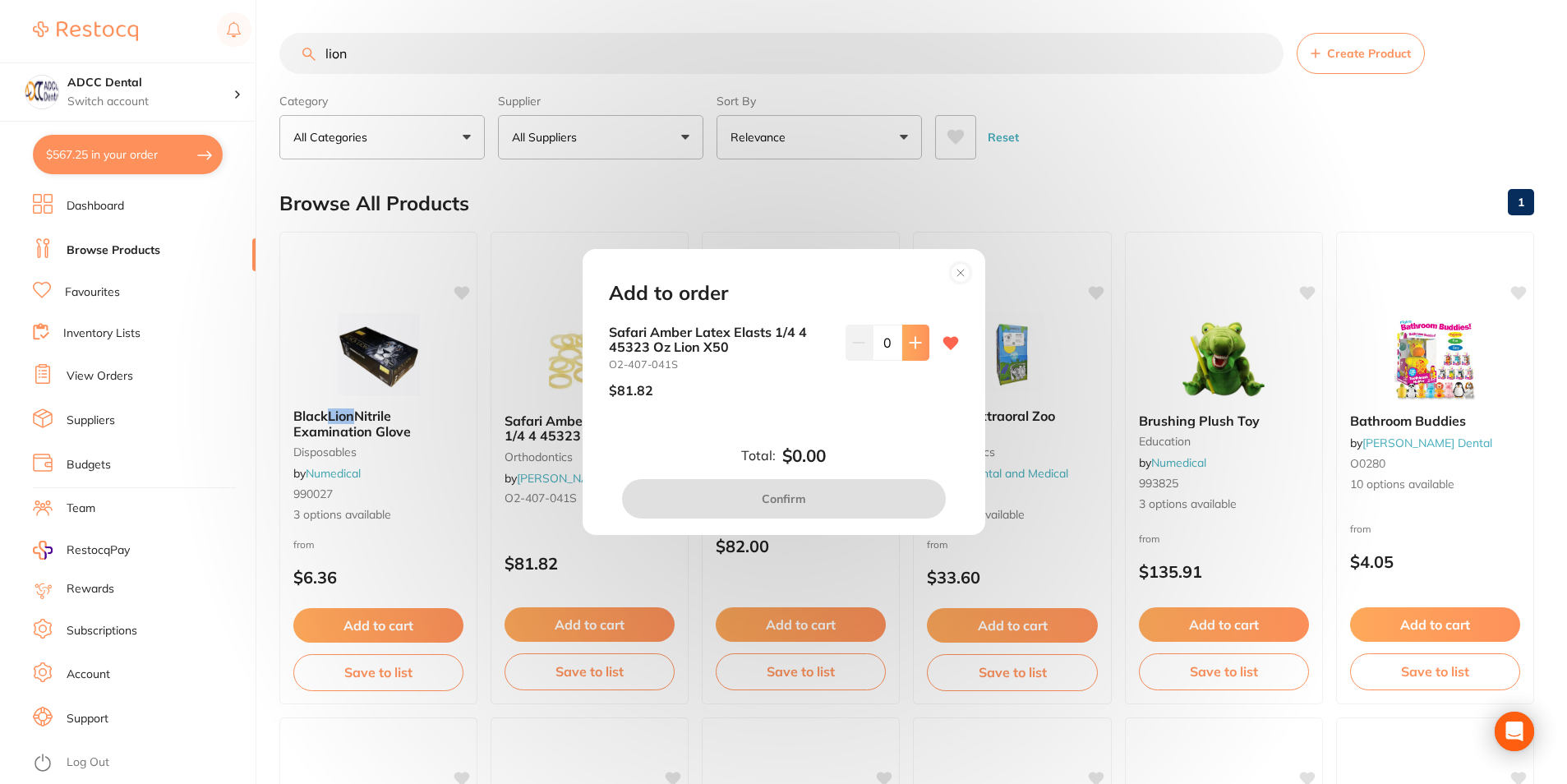
click at [910, 347] on icon at bounding box center [915, 343] width 14 height 14
type input "1"
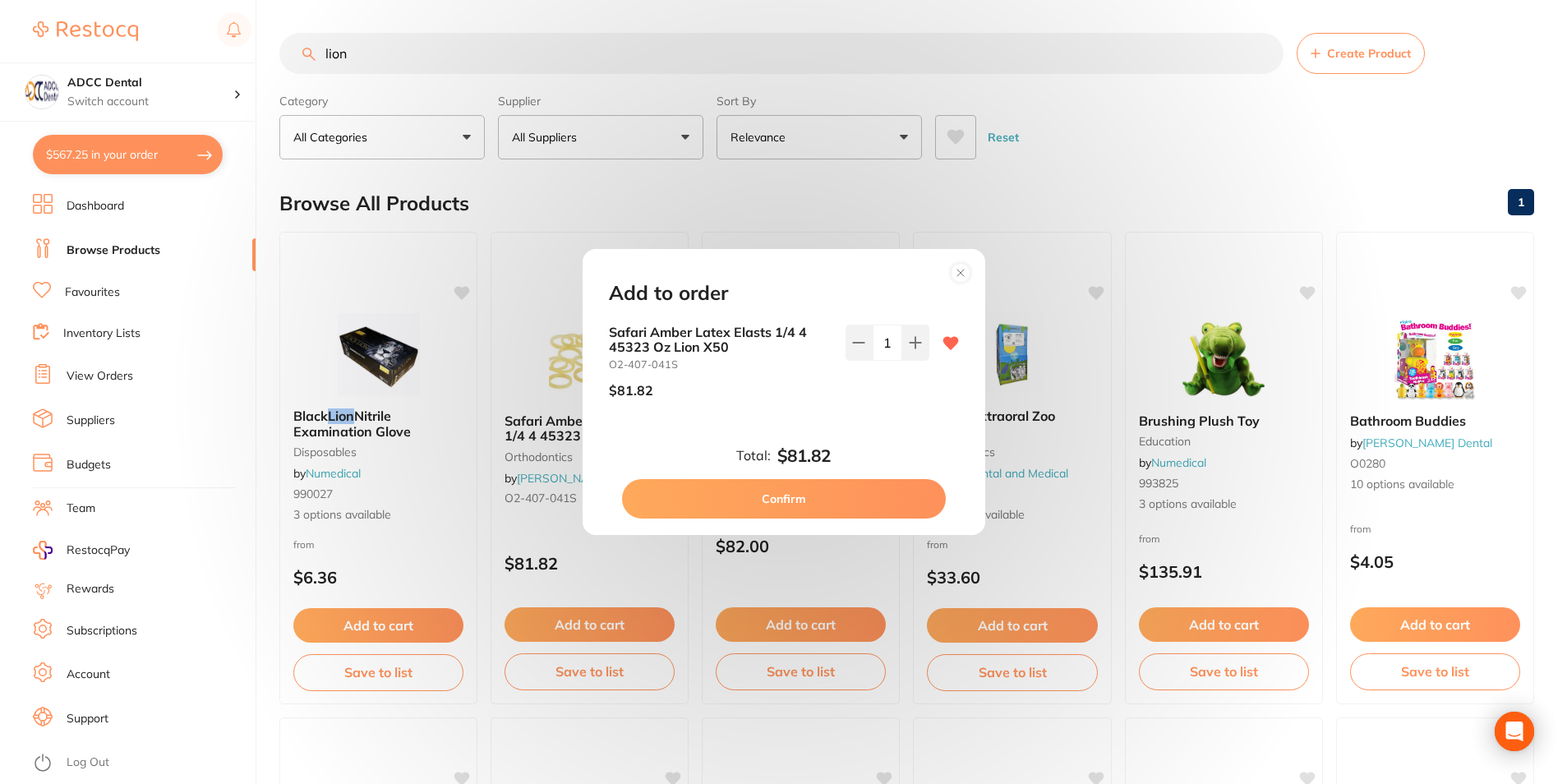
click at [905, 489] on button "Confirm" at bounding box center [784, 498] width 324 height 40
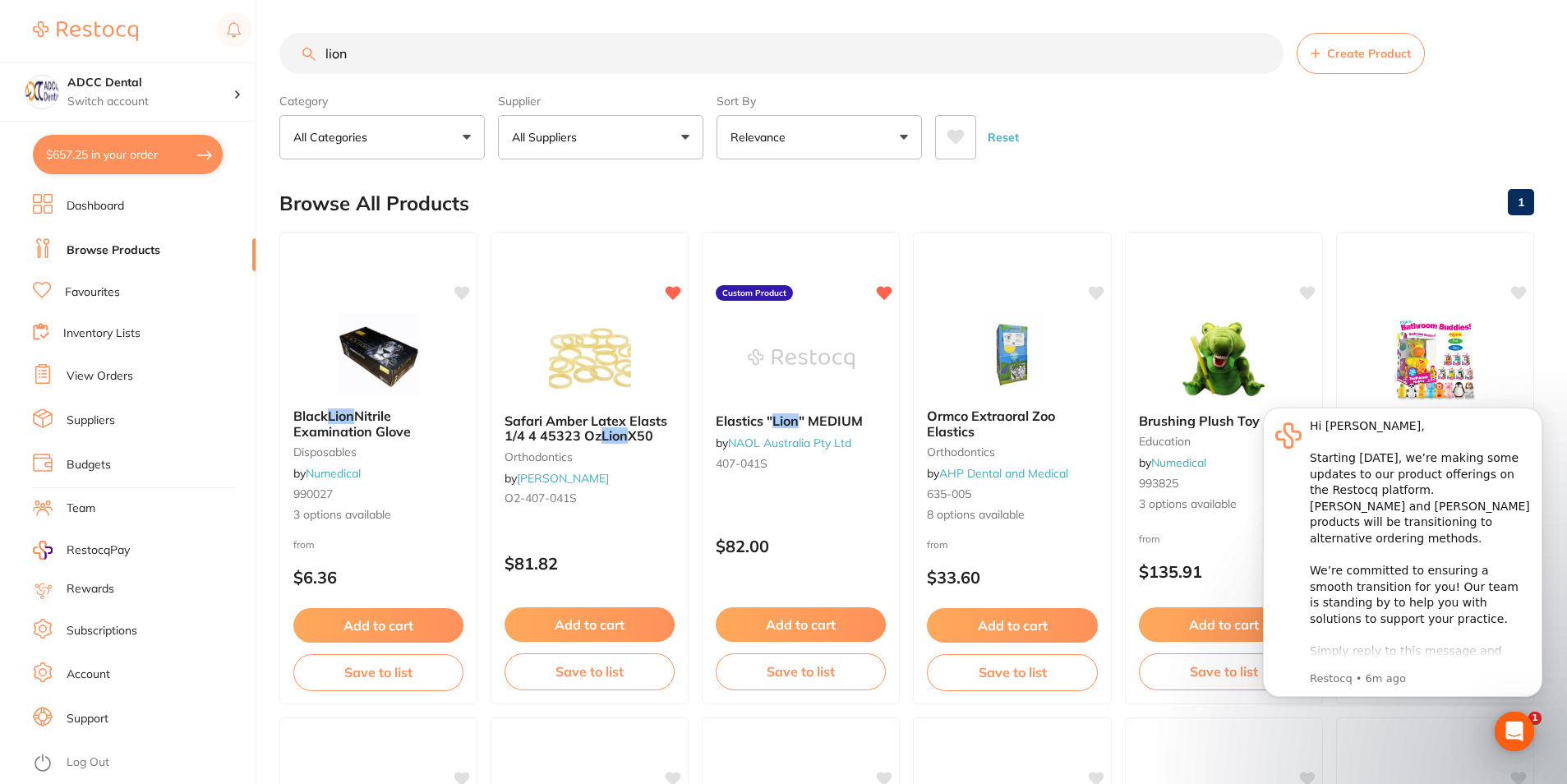
drag, startPoint x: 277, startPoint y: 39, endPoint x: 189, endPoint y: 22, distance: 89.6
click at [189, 23] on div "$657.25 ADCC Dental Switch account ADCC Dental $657.25 in your order Dashboard …" at bounding box center [784, 392] width 1567 height 784
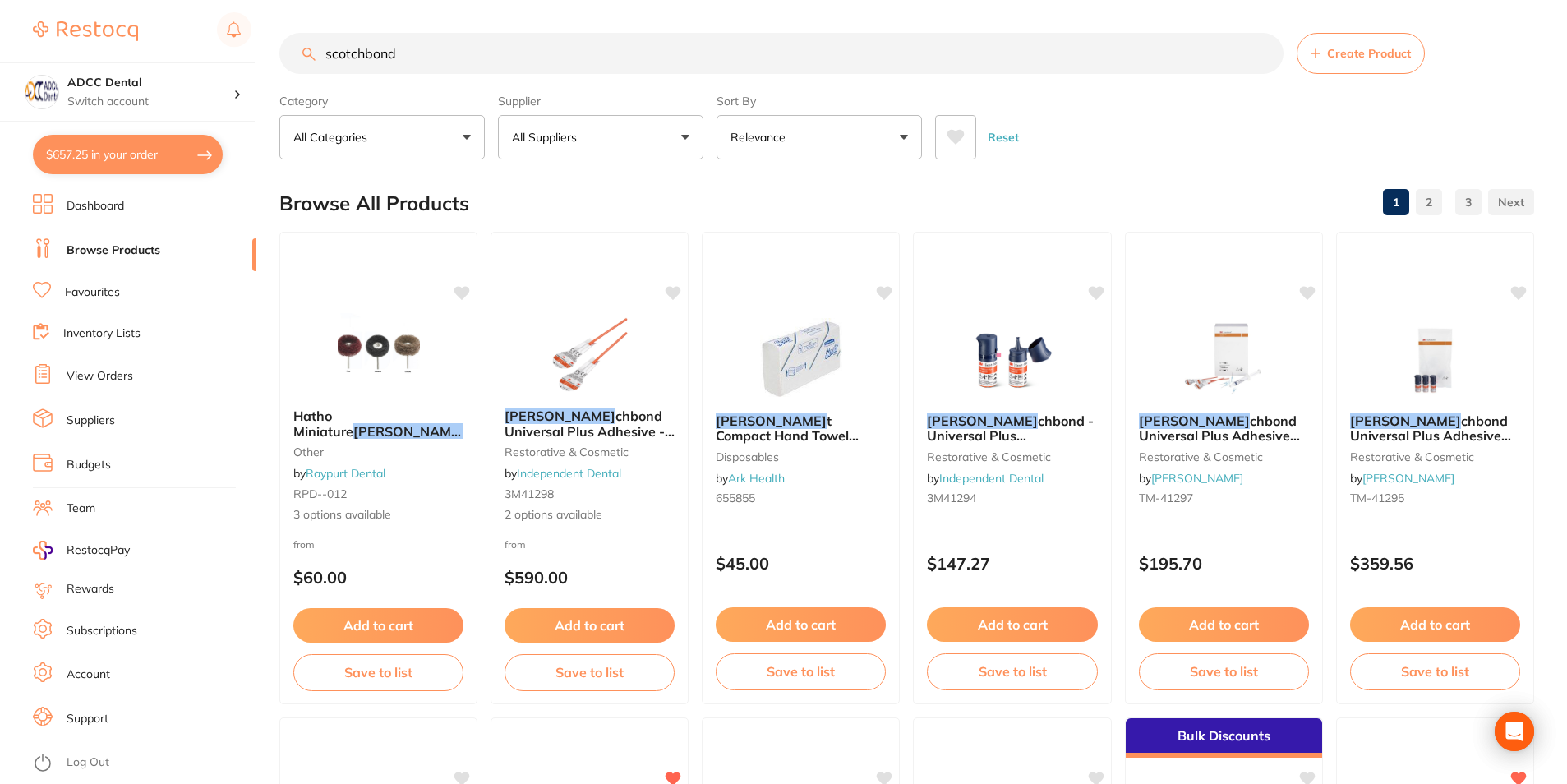
type input "scotchbond"
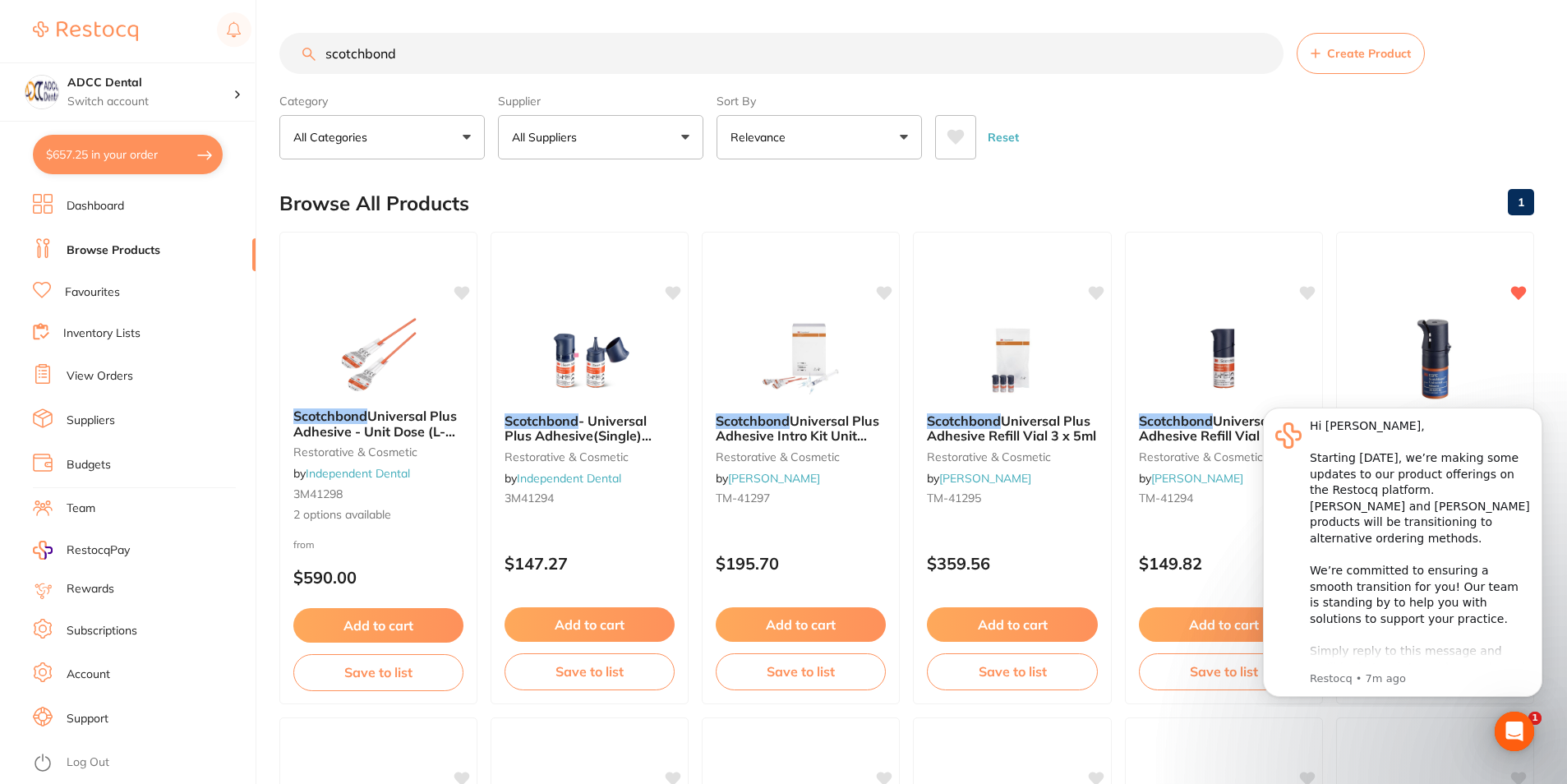
click at [1542, 414] on icon "Dismiss notification" at bounding box center [1538, 412] width 9 height 9
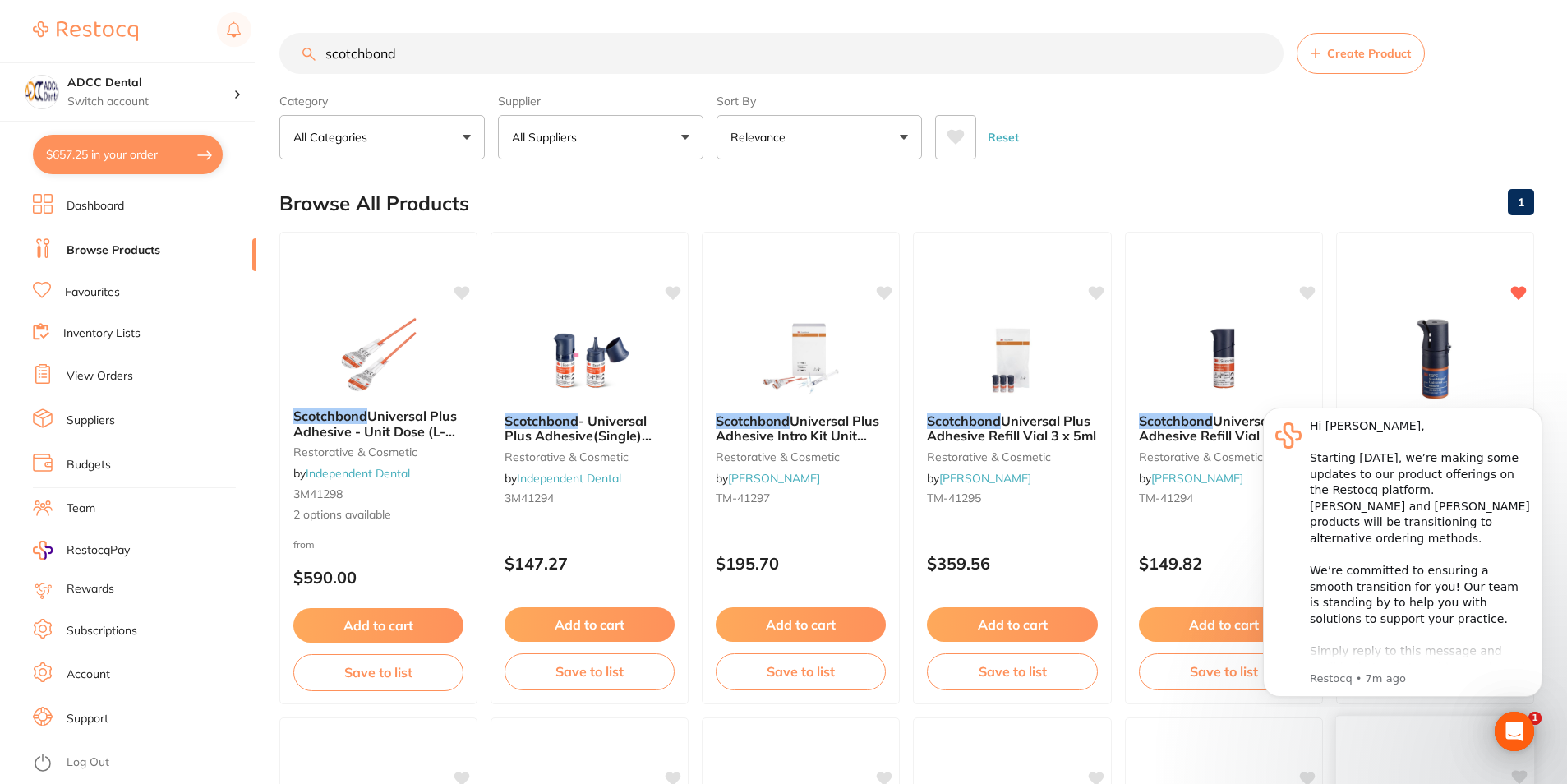
click at [1523, 755] on div at bounding box center [1436, 737] width 199 height 42
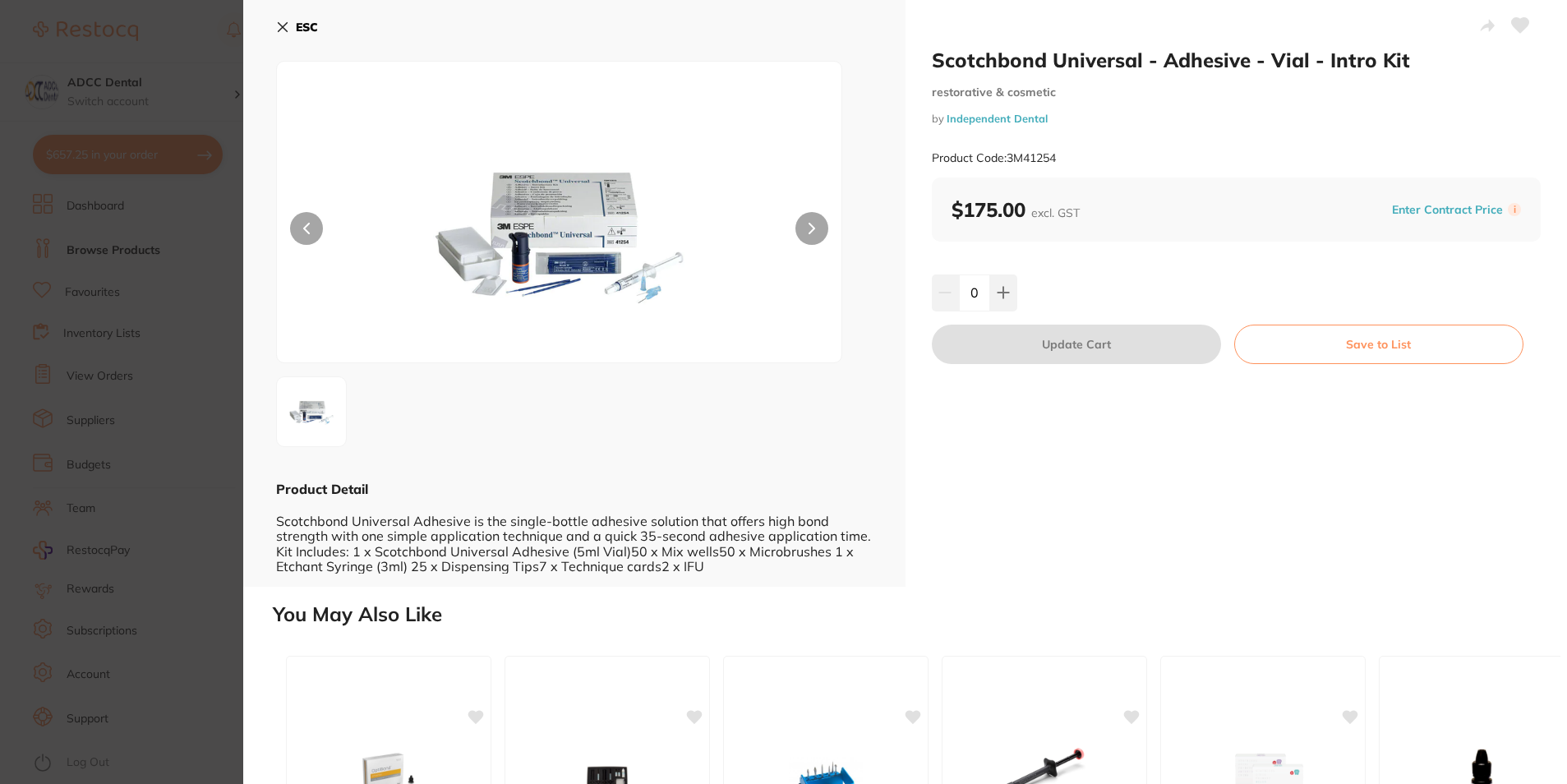
click at [286, 30] on button "ESC" at bounding box center [297, 27] width 42 height 28
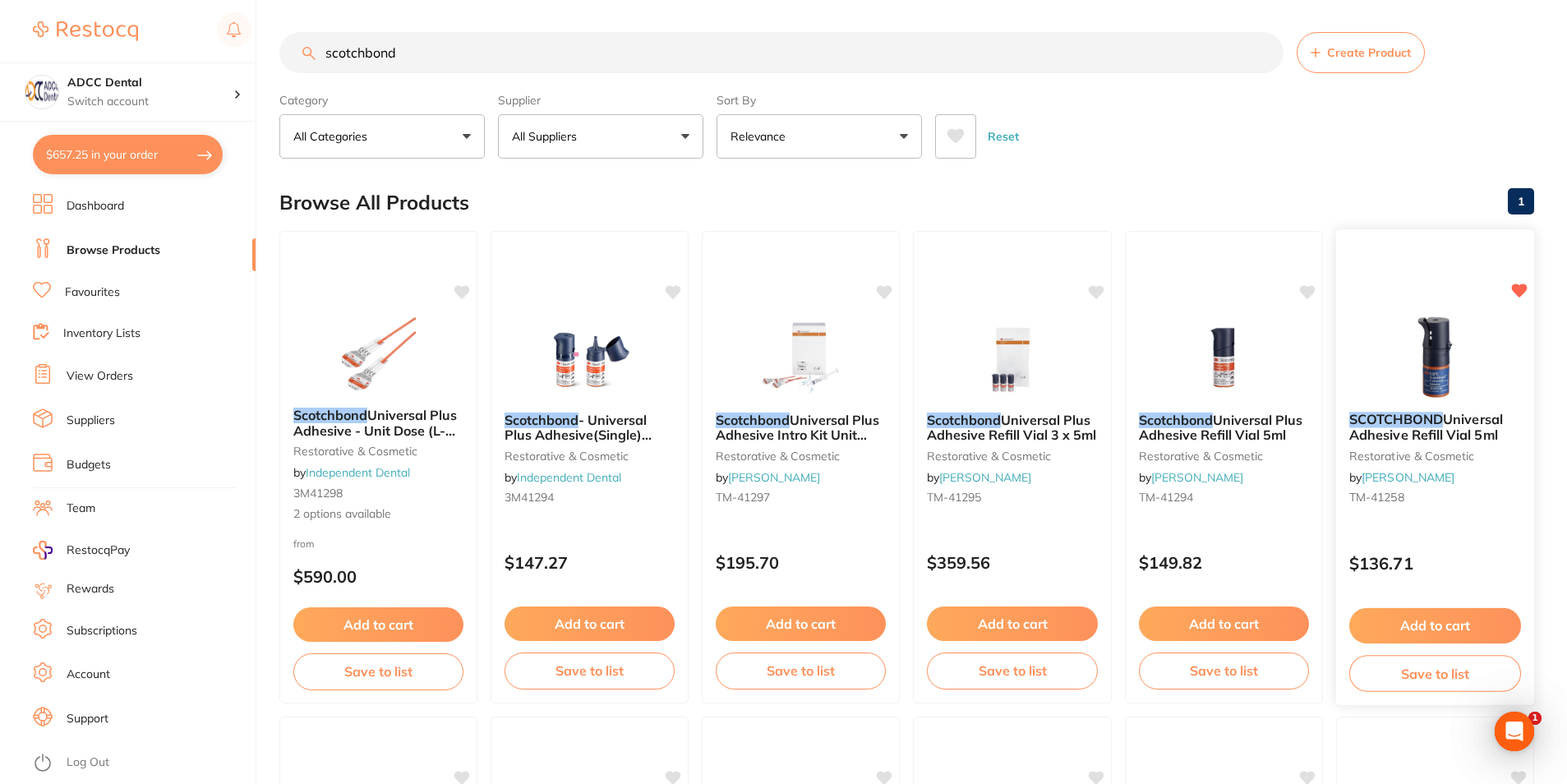
click at [1427, 613] on button "Add to cart" at bounding box center [1435, 626] width 172 height 36
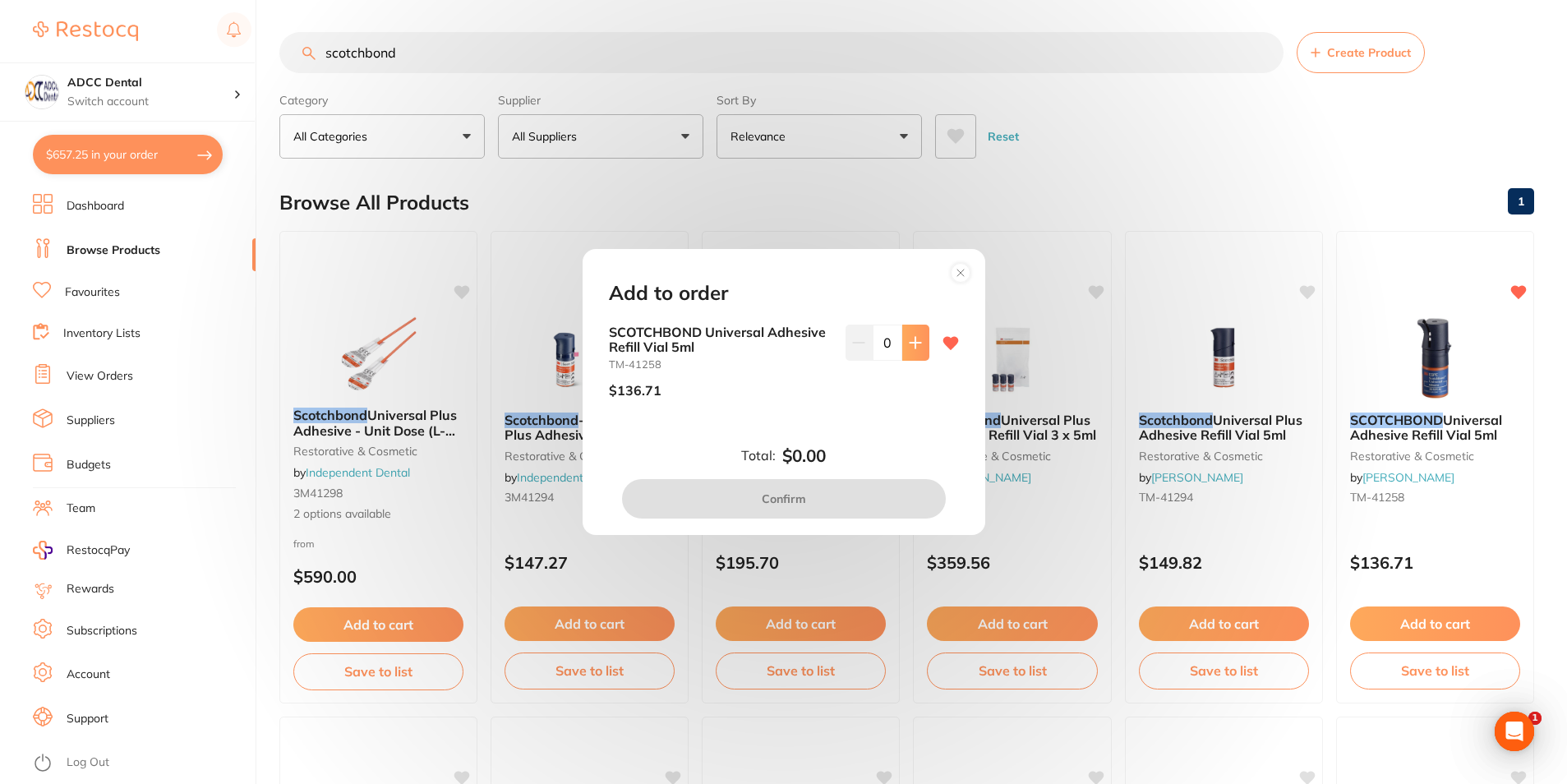
click at [909, 342] on icon at bounding box center [915, 343] width 14 height 14
type input "1"
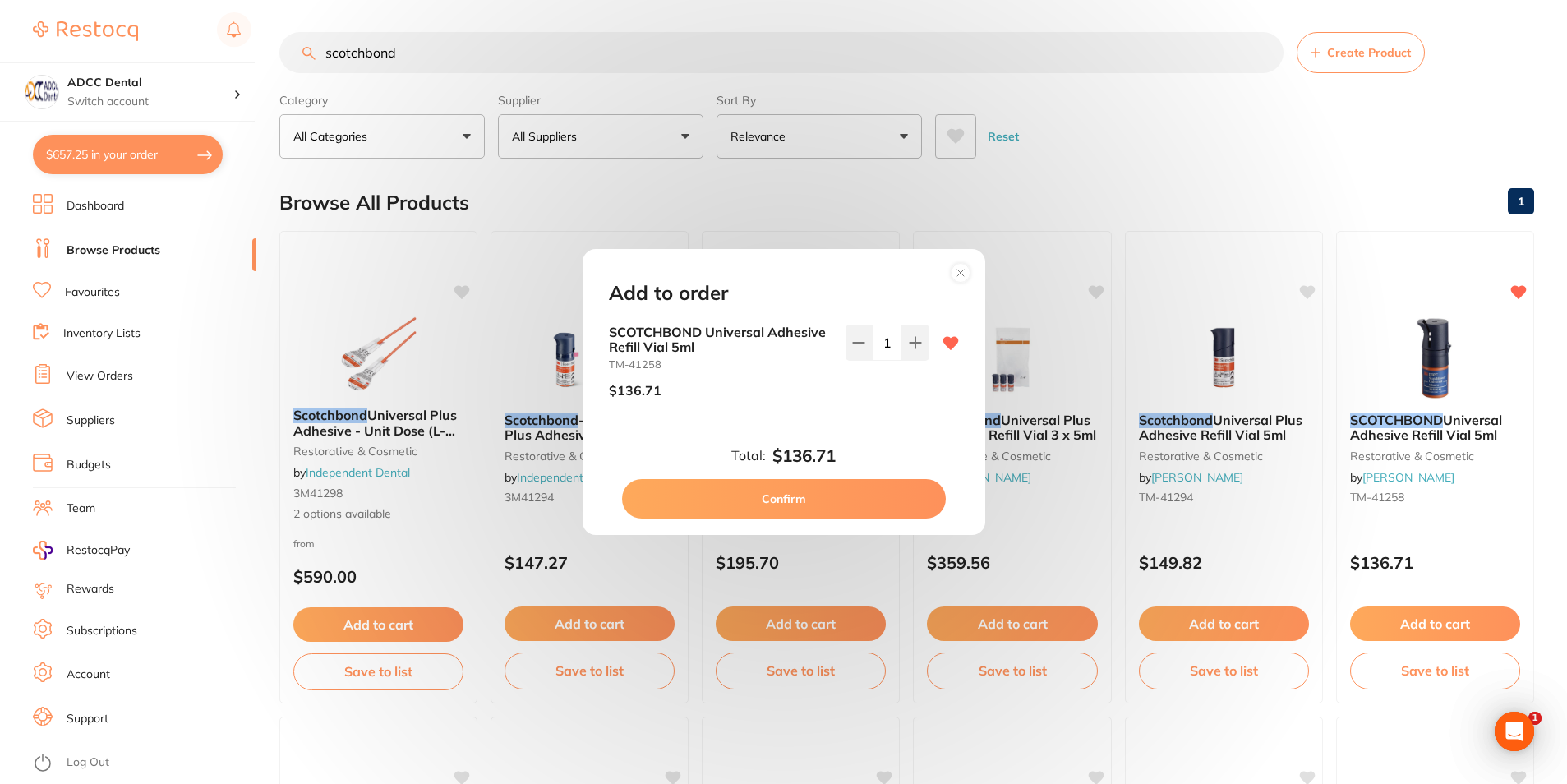
click at [825, 494] on button "Confirm" at bounding box center [784, 498] width 324 height 40
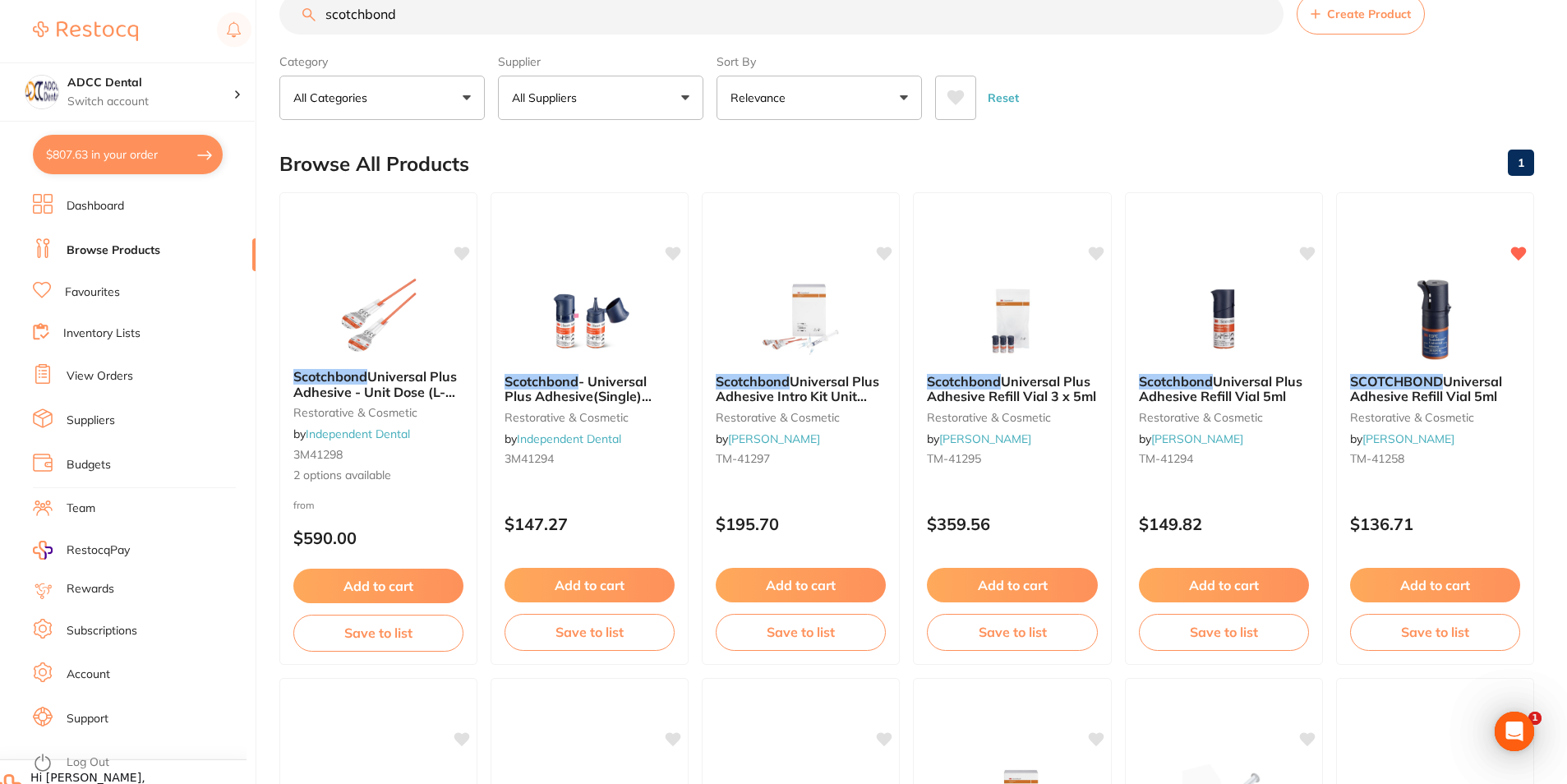
scroll to position [1, 0]
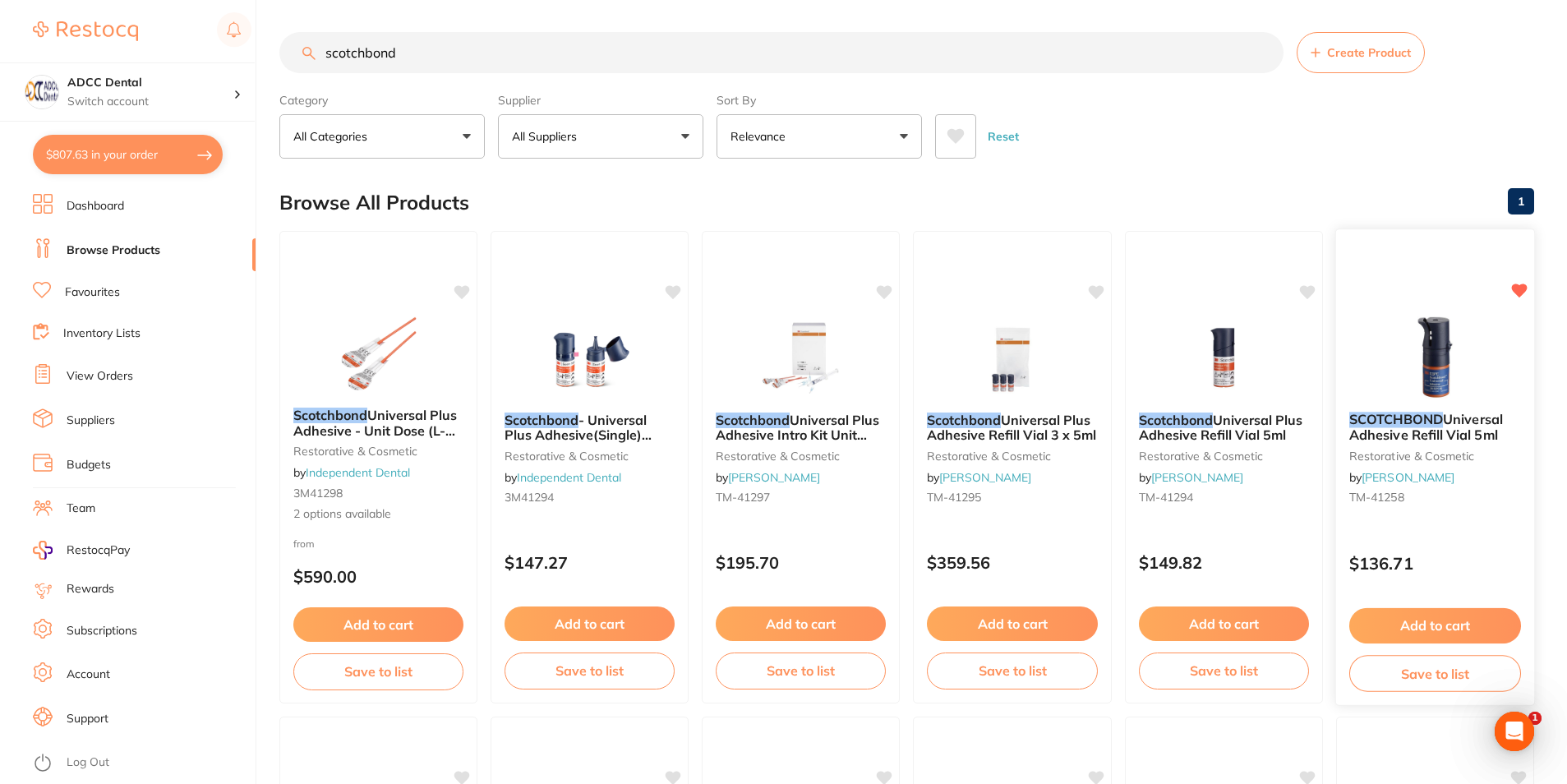
click at [1432, 617] on button "Add to cart" at bounding box center [1435, 626] width 172 height 36
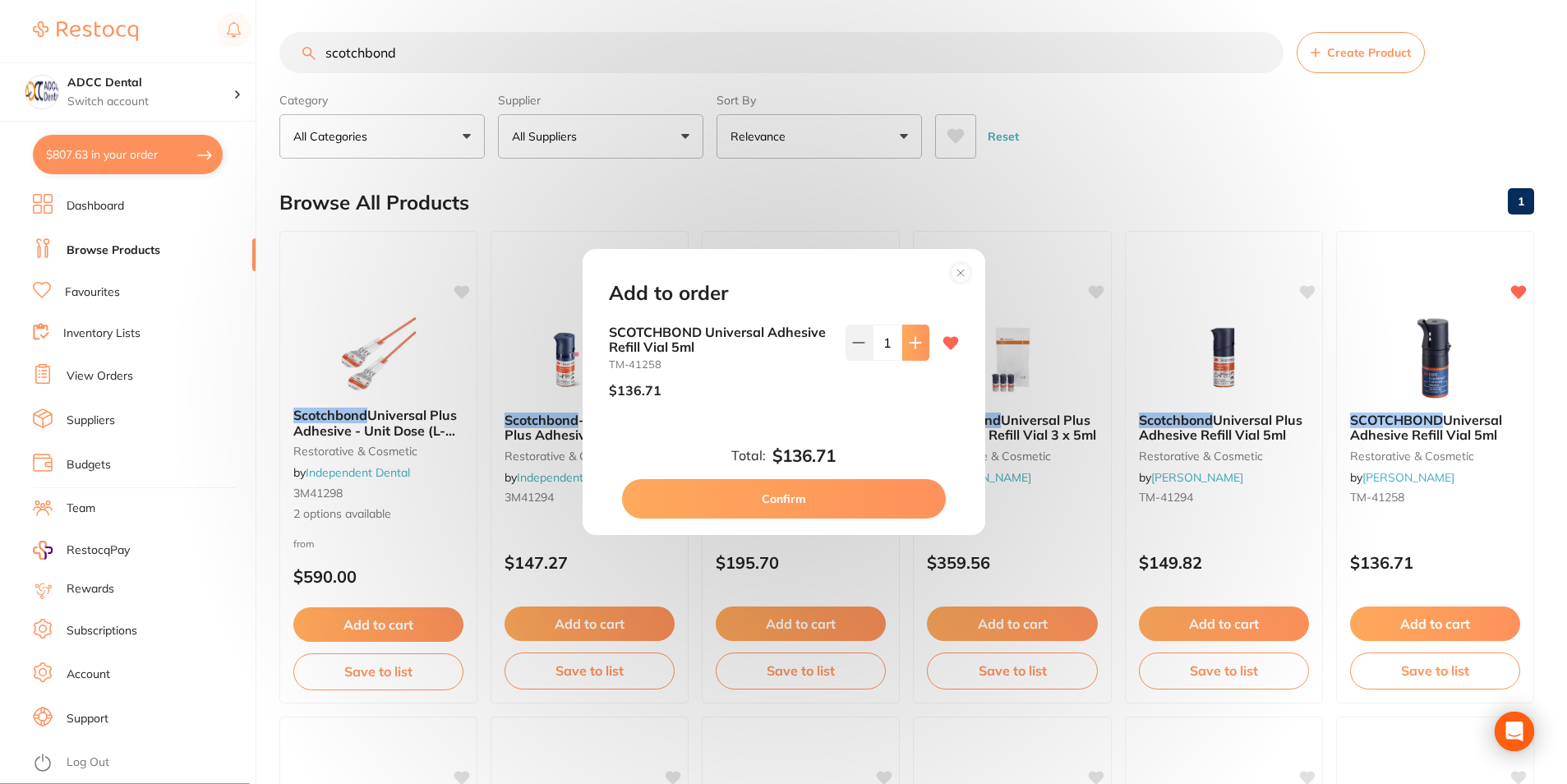
click at [906, 334] on button at bounding box center [916, 343] width 27 height 36
type input "2"
click at [848, 483] on button "Confirm" at bounding box center [784, 498] width 324 height 40
type input "2"
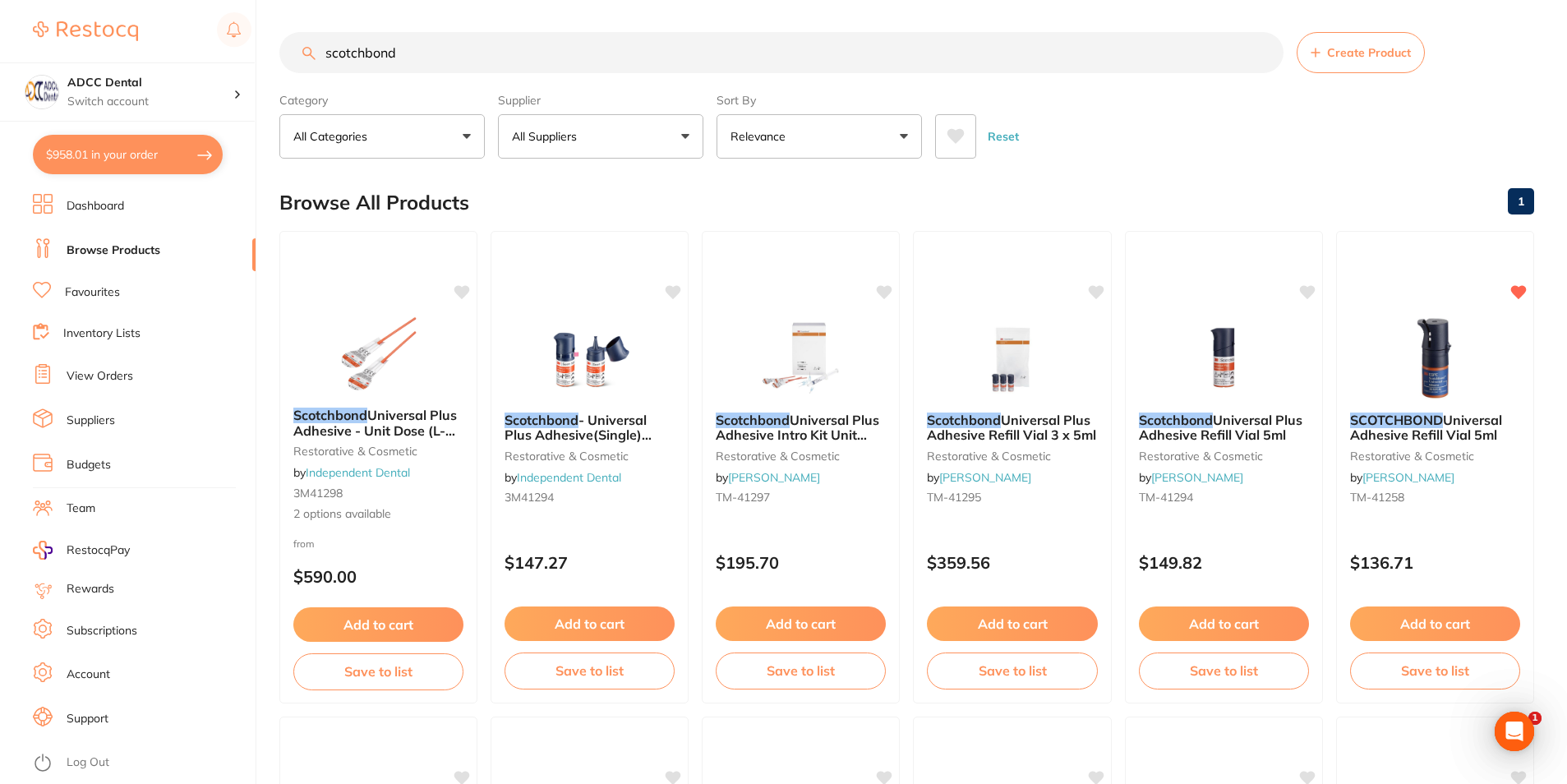
click at [124, 160] on button "$958.01 in your order" at bounding box center [128, 154] width 190 height 40
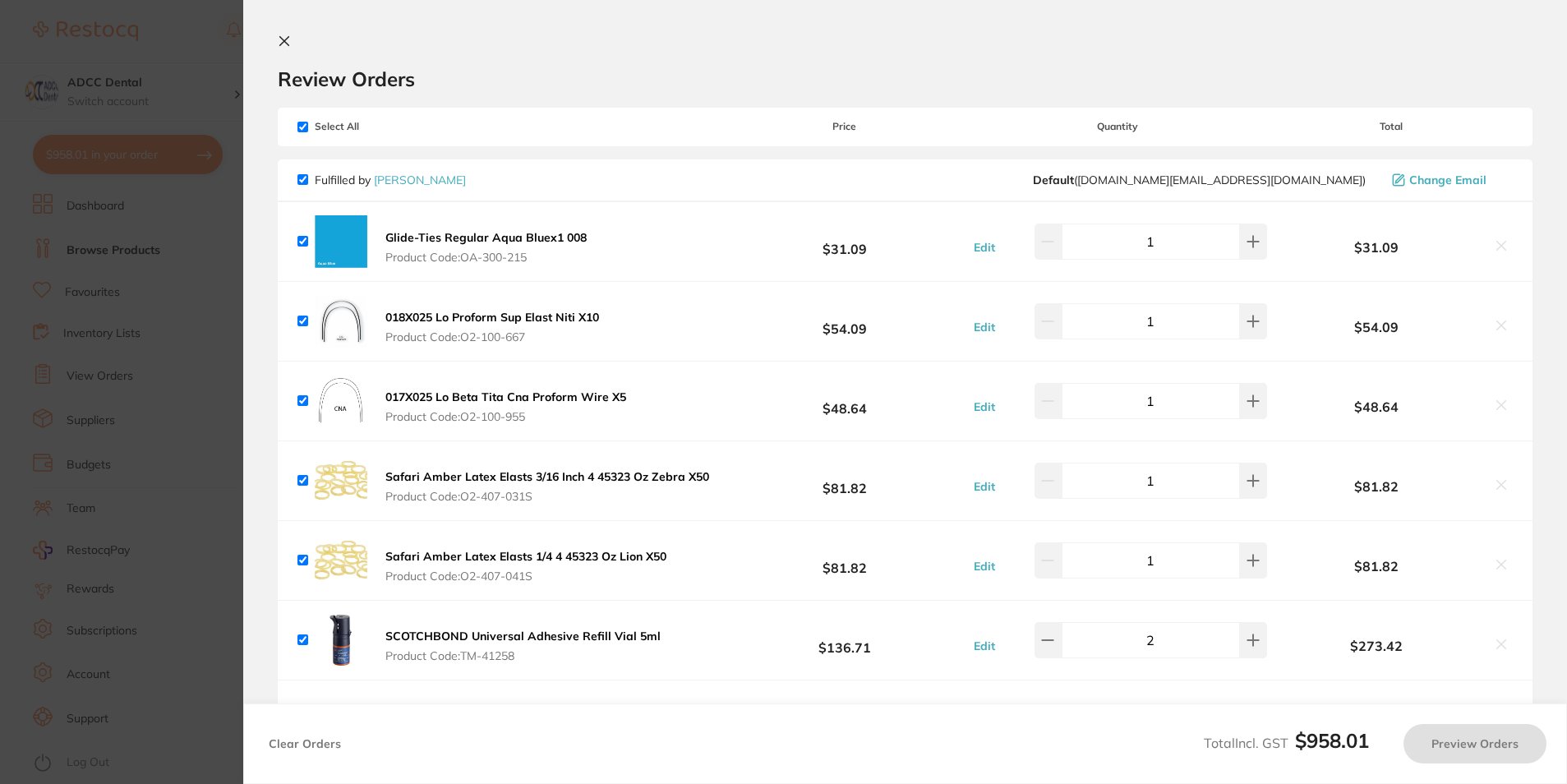
checkbox input "true"
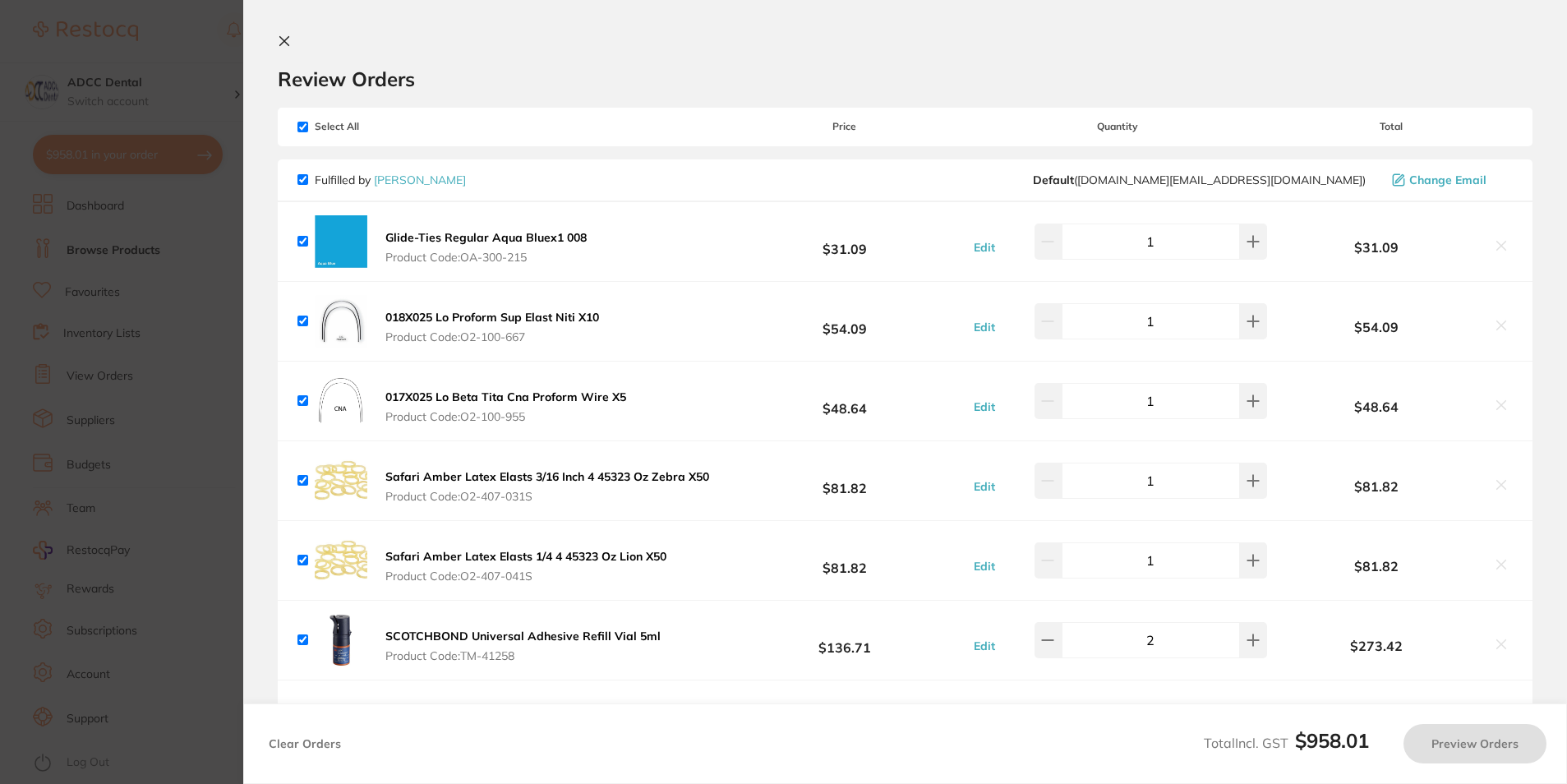
checkbox input "true"
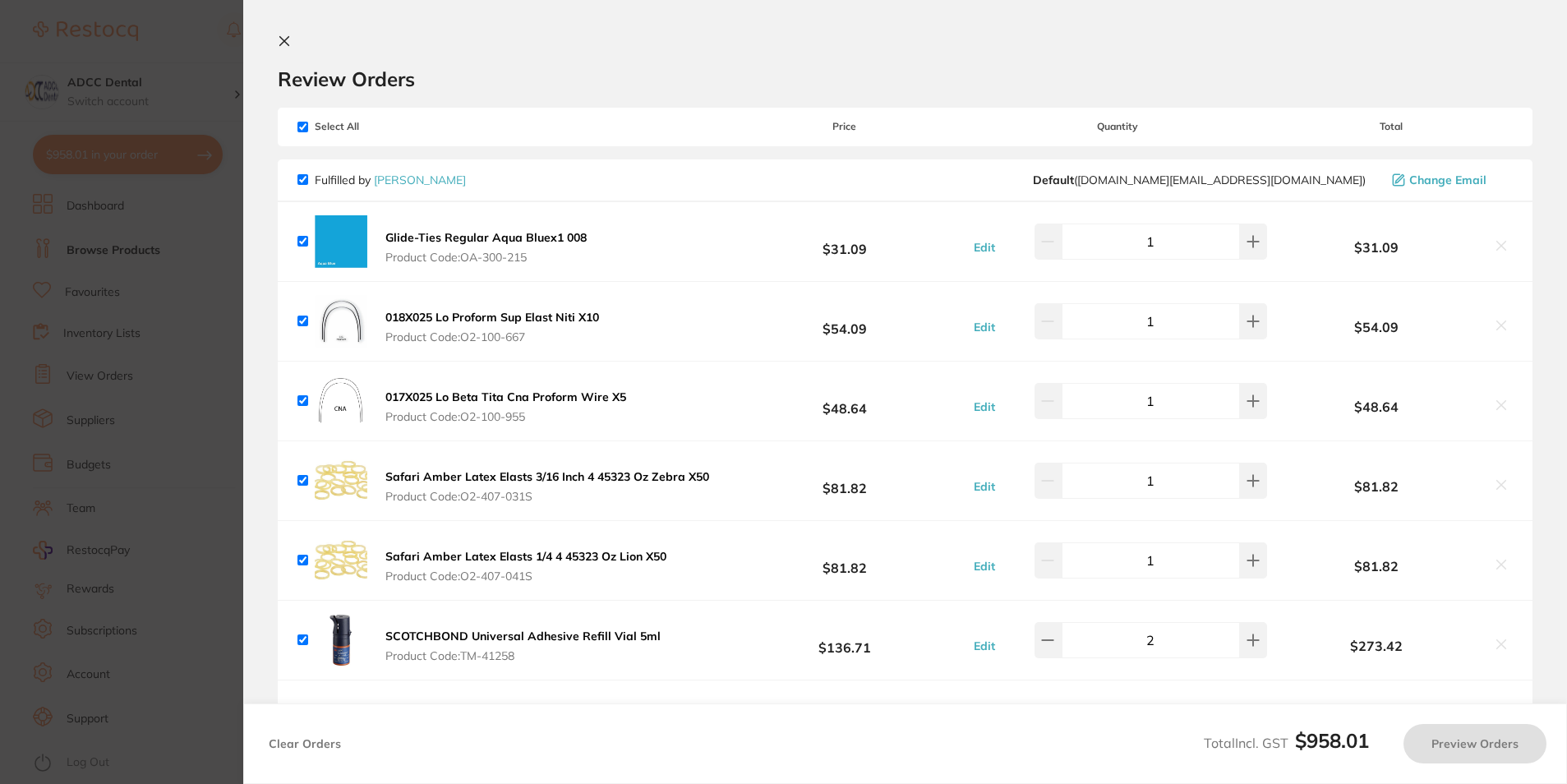
checkbox input "true"
click at [168, 242] on section "Update RRP Set your pre negotiated price for this item. Item Agreed RRP (excl. …" at bounding box center [784, 392] width 1567 height 784
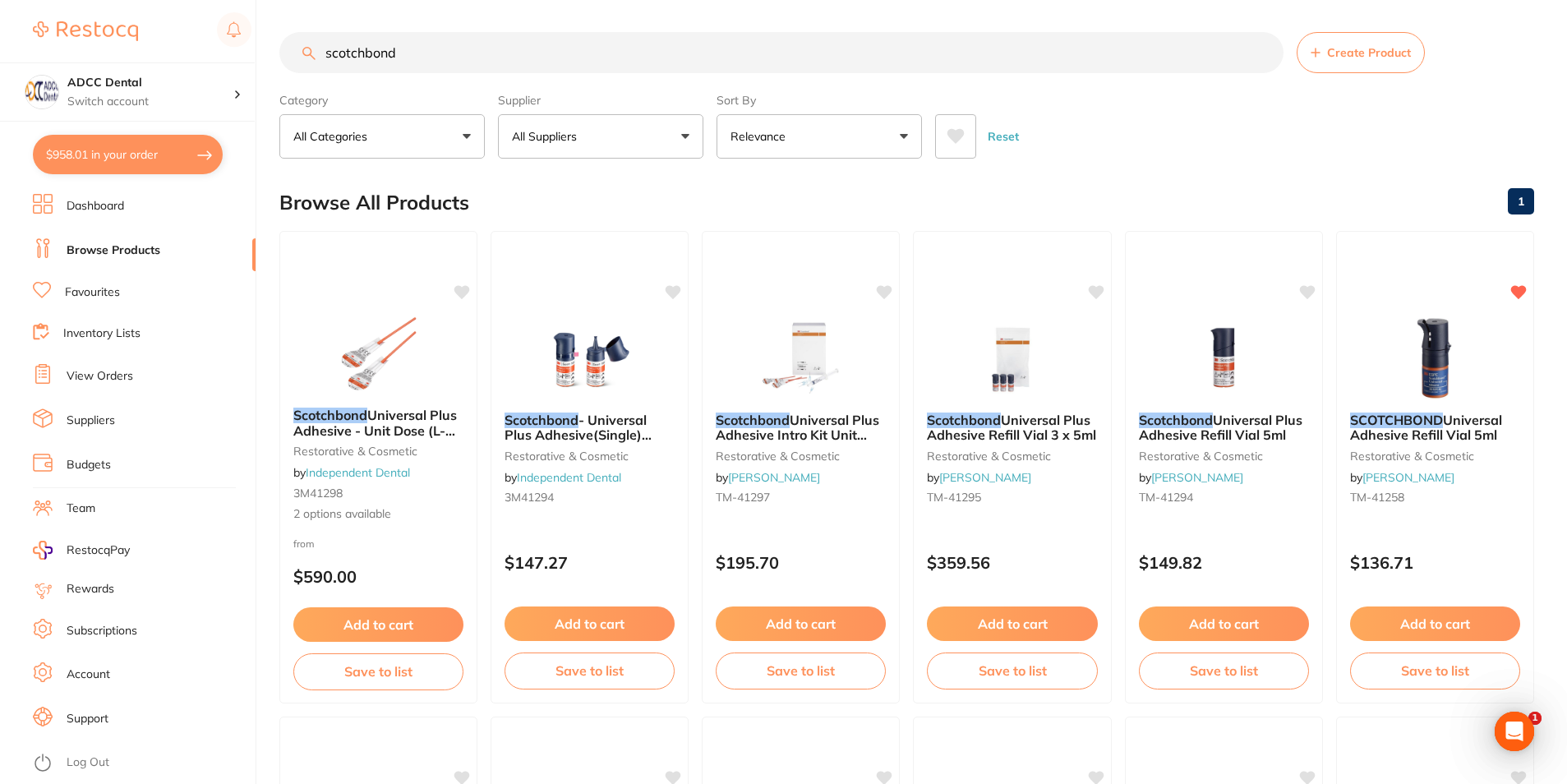
drag, startPoint x: 456, startPoint y: 46, endPoint x: 162, endPoint y: 36, distance: 294.2
click at [162, 36] on div "$958.01 ADCC Dental Switch account ADCC Dental $958.01 in your order Dashboard …" at bounding box center [784, 391] width 1567 height 784
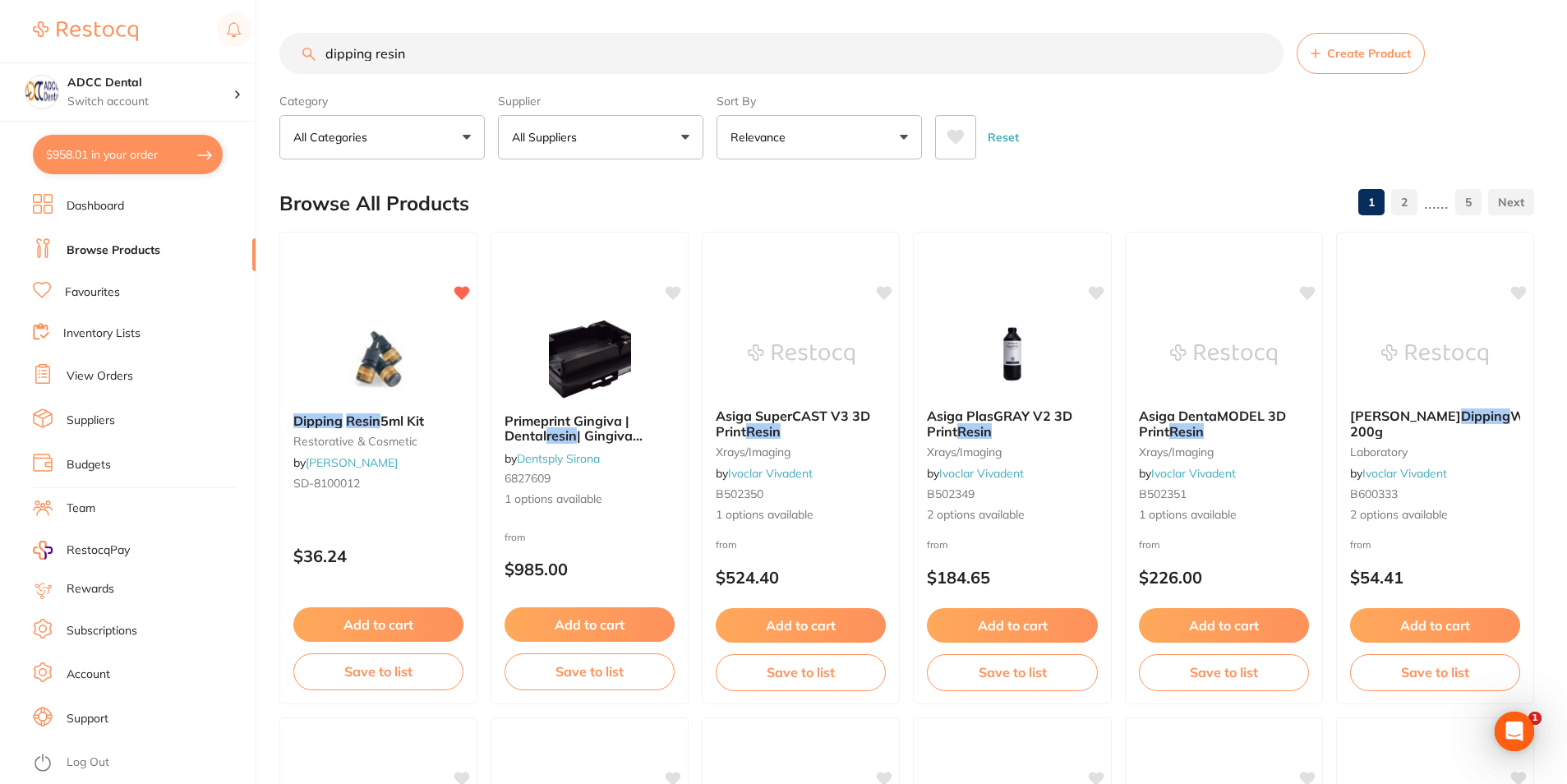
drag, startPoint x: 421, startPoint y: 57, endPoint x: 304, endPoint y: 55, distance: 117.0
click at [304, 55] on div "dipping resin Create Product" at bounding box center [906, 53] width 1255 height 41
type input "D"
type input "A"
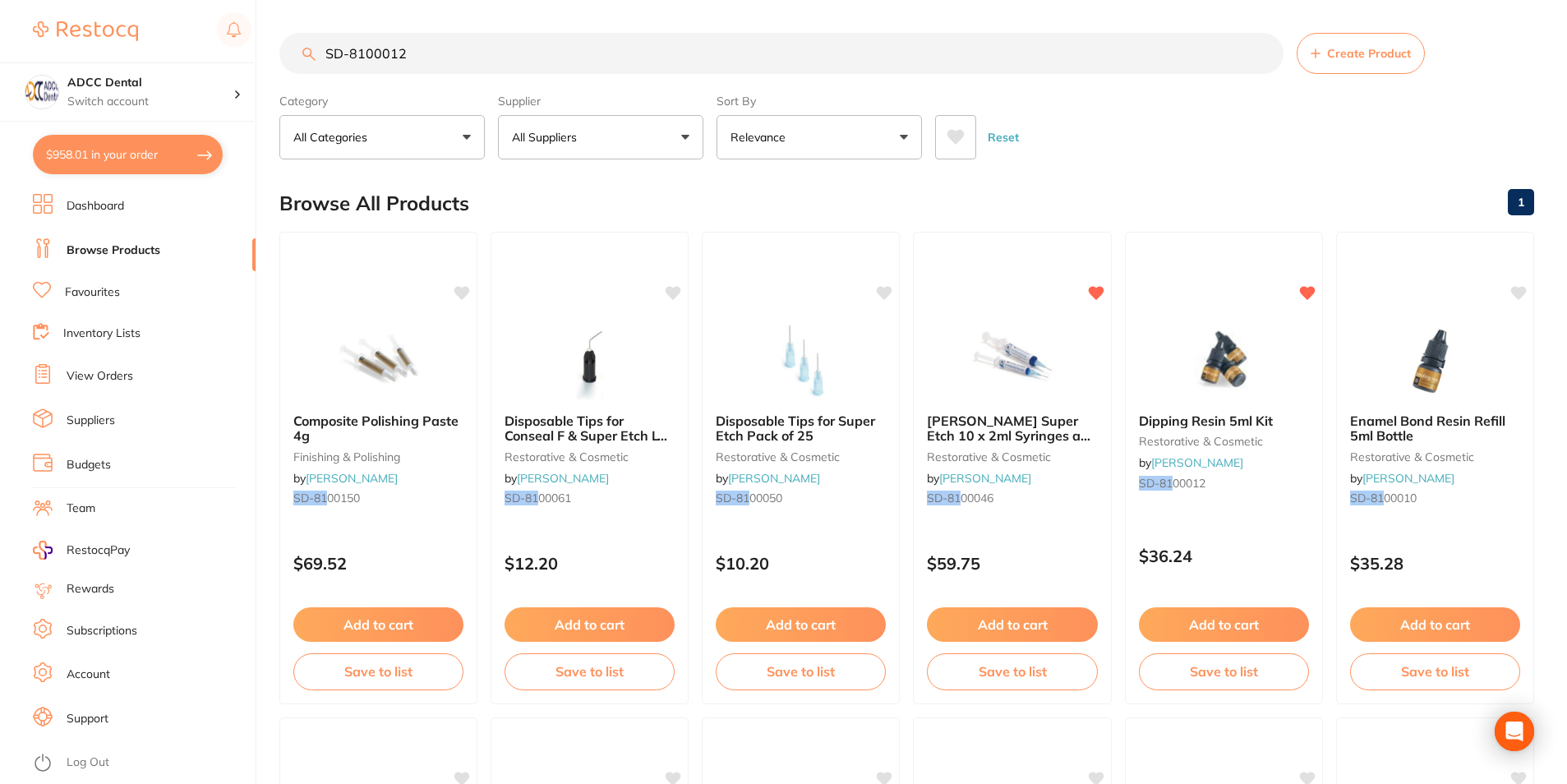
type input "SD-8100012"
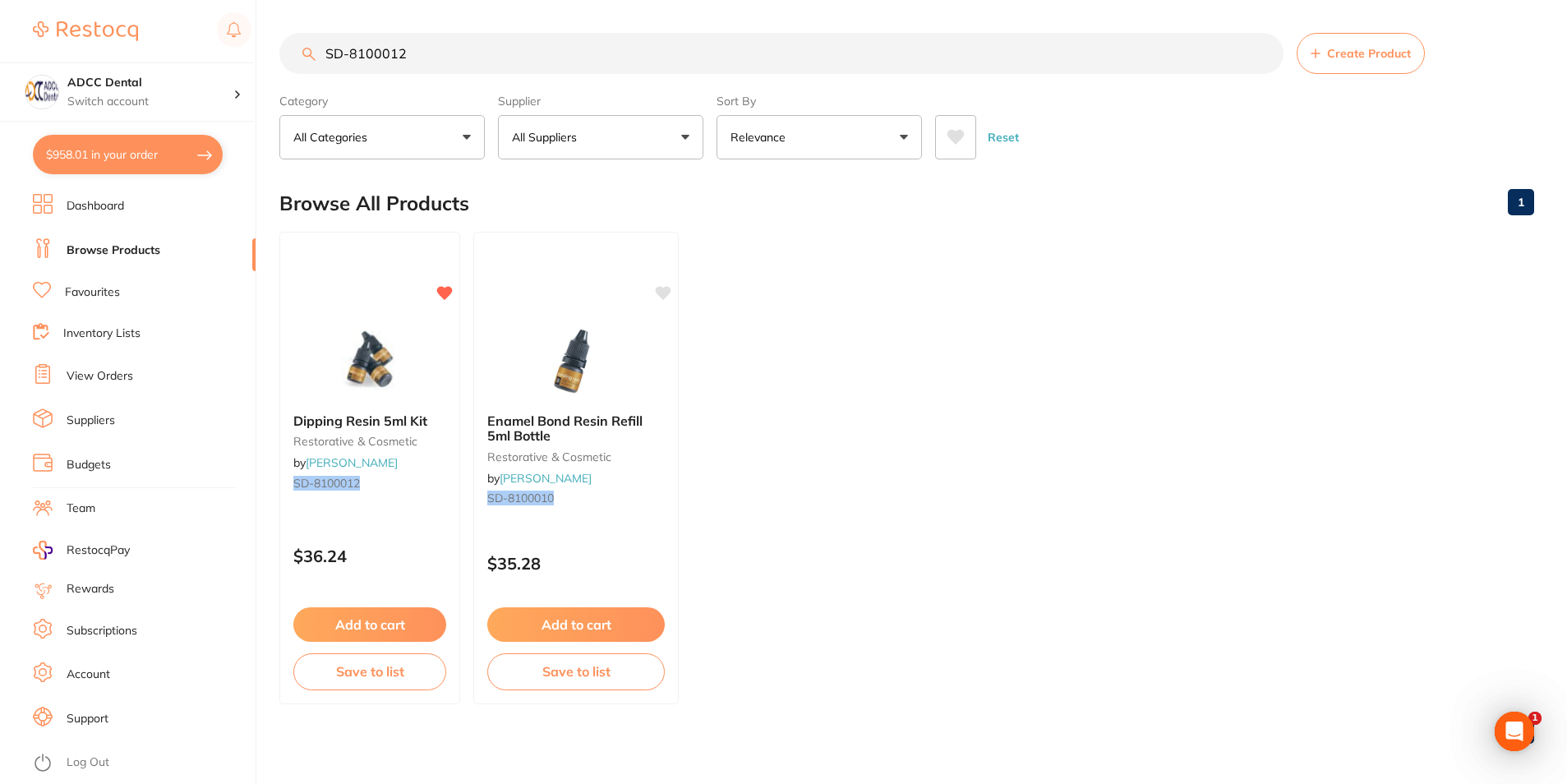
drag, startPoint x: 438, startPoint y: 60, endPoint x: 64, endPoint y: 60, distance: 374.0
click at [64, 60] on div "$958.01 ADCC Dental Switch account ADCC Dental $958.01 in your order Dashboard …" at bounding box center [784, 392] width 1567 height 784
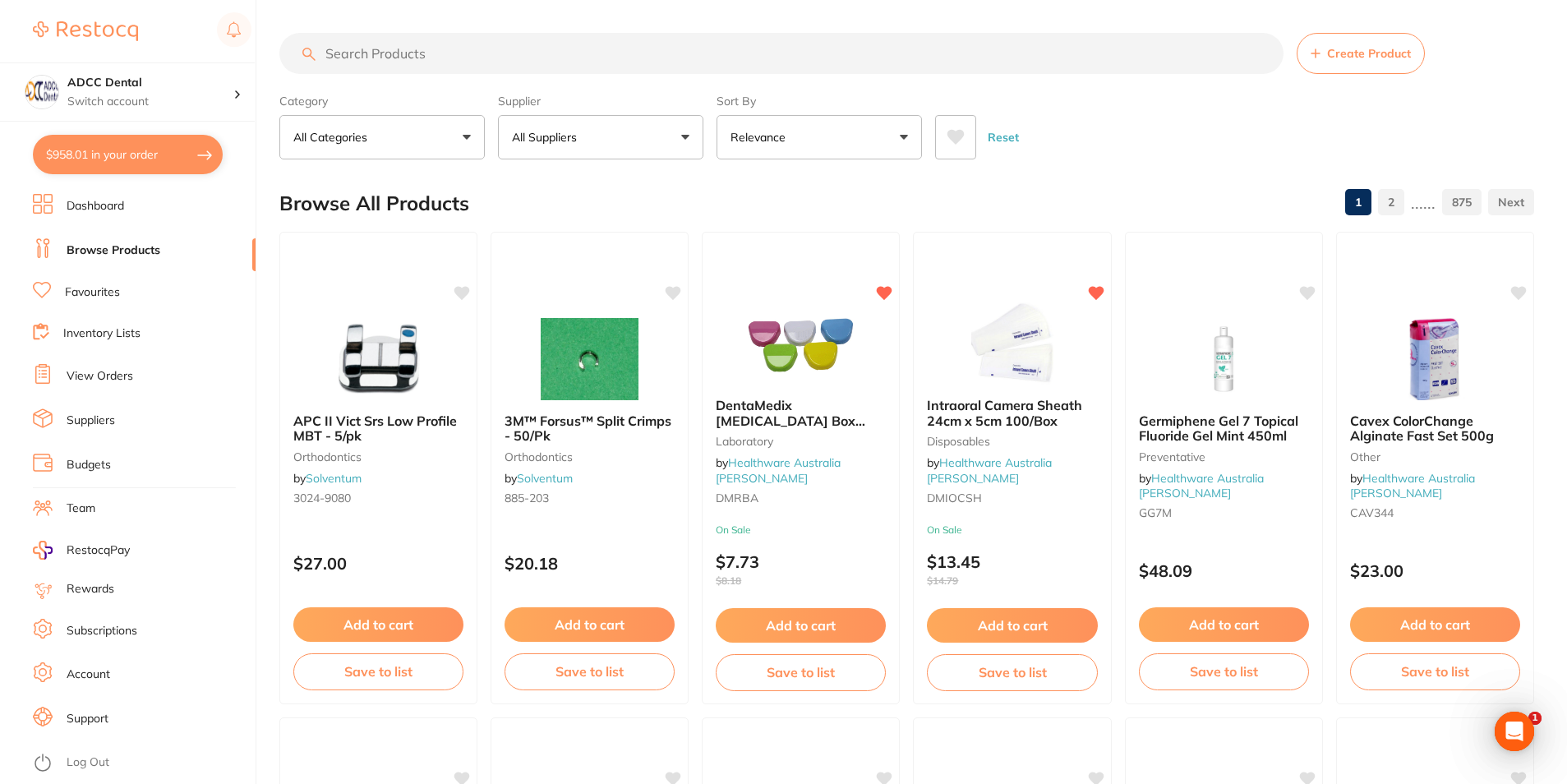
click at [459, 45] on input "search" at bounding box center [781, 53] width 1004 height 41
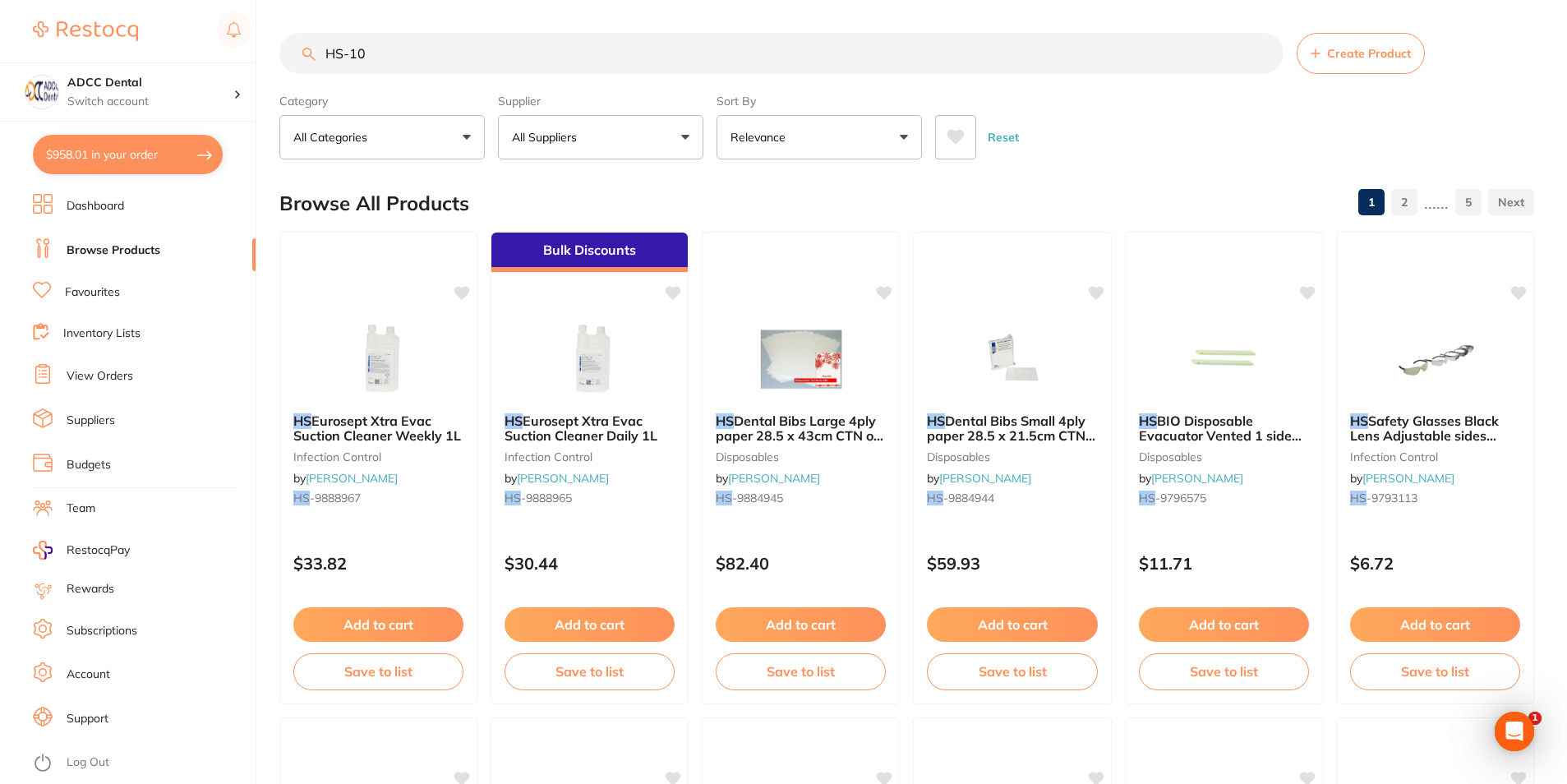
type input "HS-100"
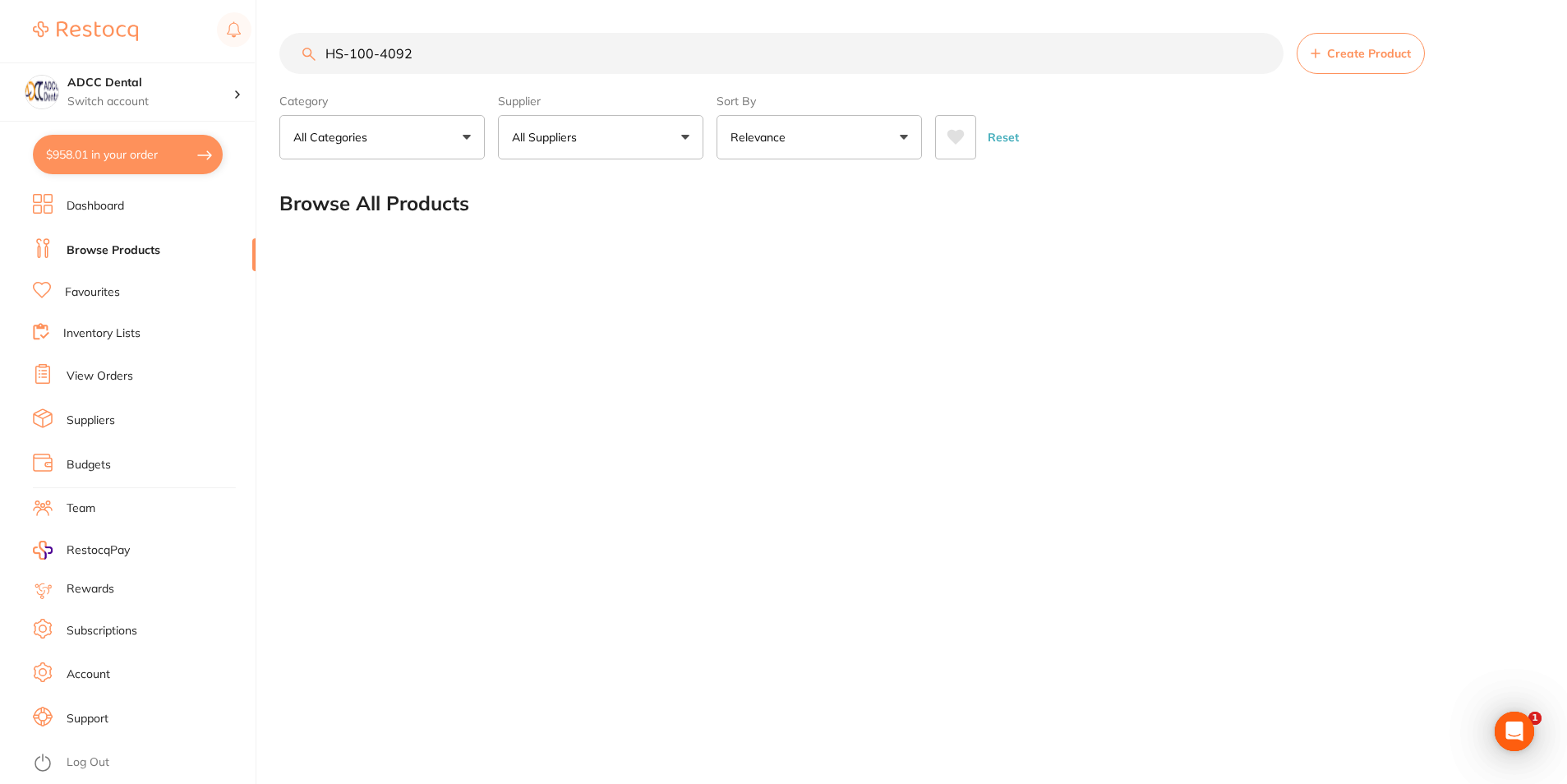
drag, startPoint x: 445, startPoint y: 57, endPoint x: 309, endPoint y: 35, distance: 137.8
click at [309, 35] on input "HS-100-4092" at bounding box center [781, 53] width 1004 height 41
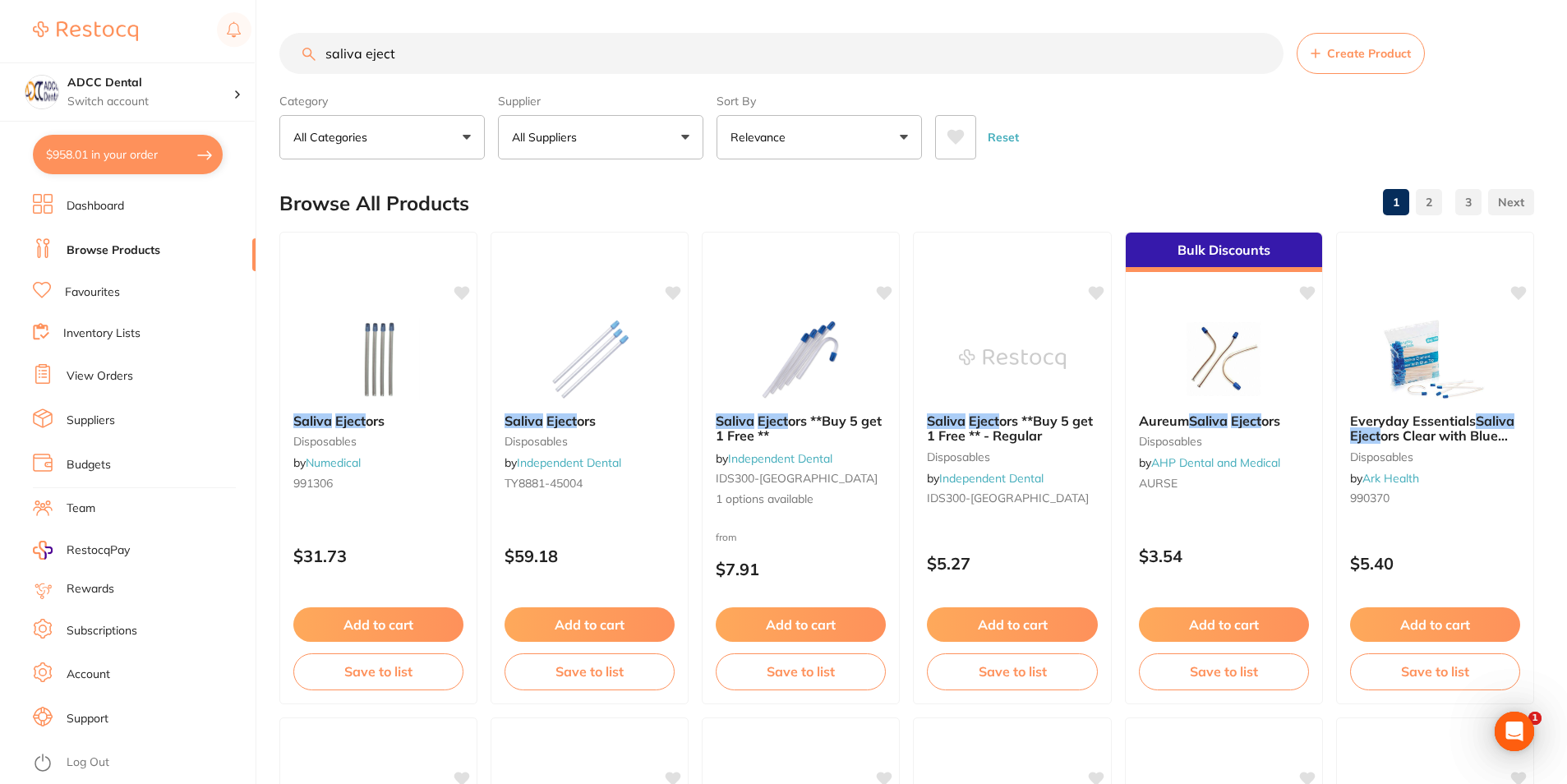
click at [327, 52] on input "saliva eject" at bounding box center [781, 53] width 1004 height 41
drag, startPoint x: 475, startPoint y: 57, endPoint x: 118, endPoint y: 27, distance: 358.3
click at [118, 27] on div "$958.01 ADCC Dental Switch account ADCC Dental $958.01 in your order Dashboard …" at bounding box center [784, 392] width 1567 height 784
type input "suction"
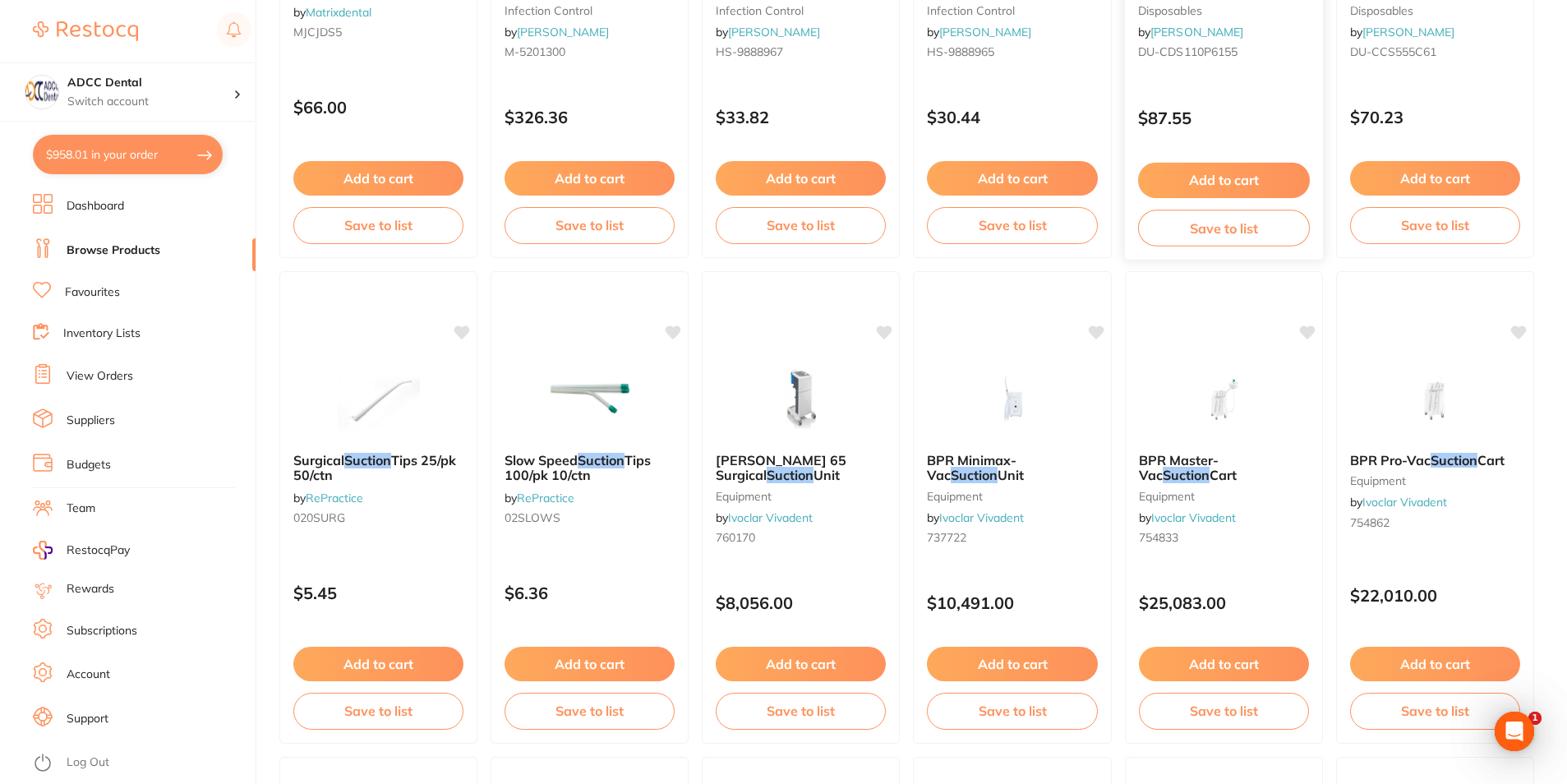
scroll to position [1725, 0]
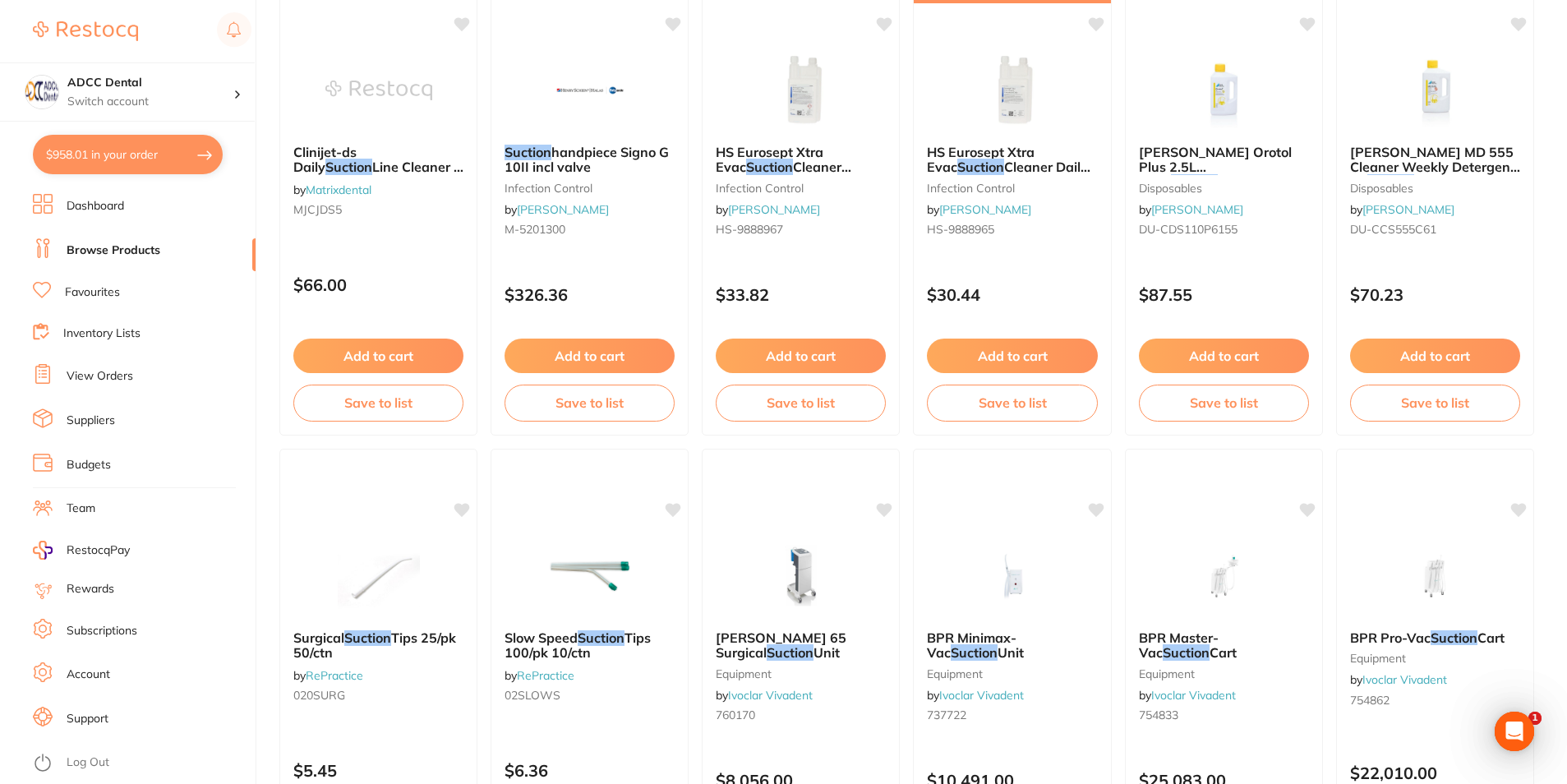
drag, startPoint x: 80, startPoint y: 290, endPoint x: 789, endPoint y: 239, distance: 710.8
click at [80, 290] on link "Favourites" at bounding box center [92, 292] width 55 height 16
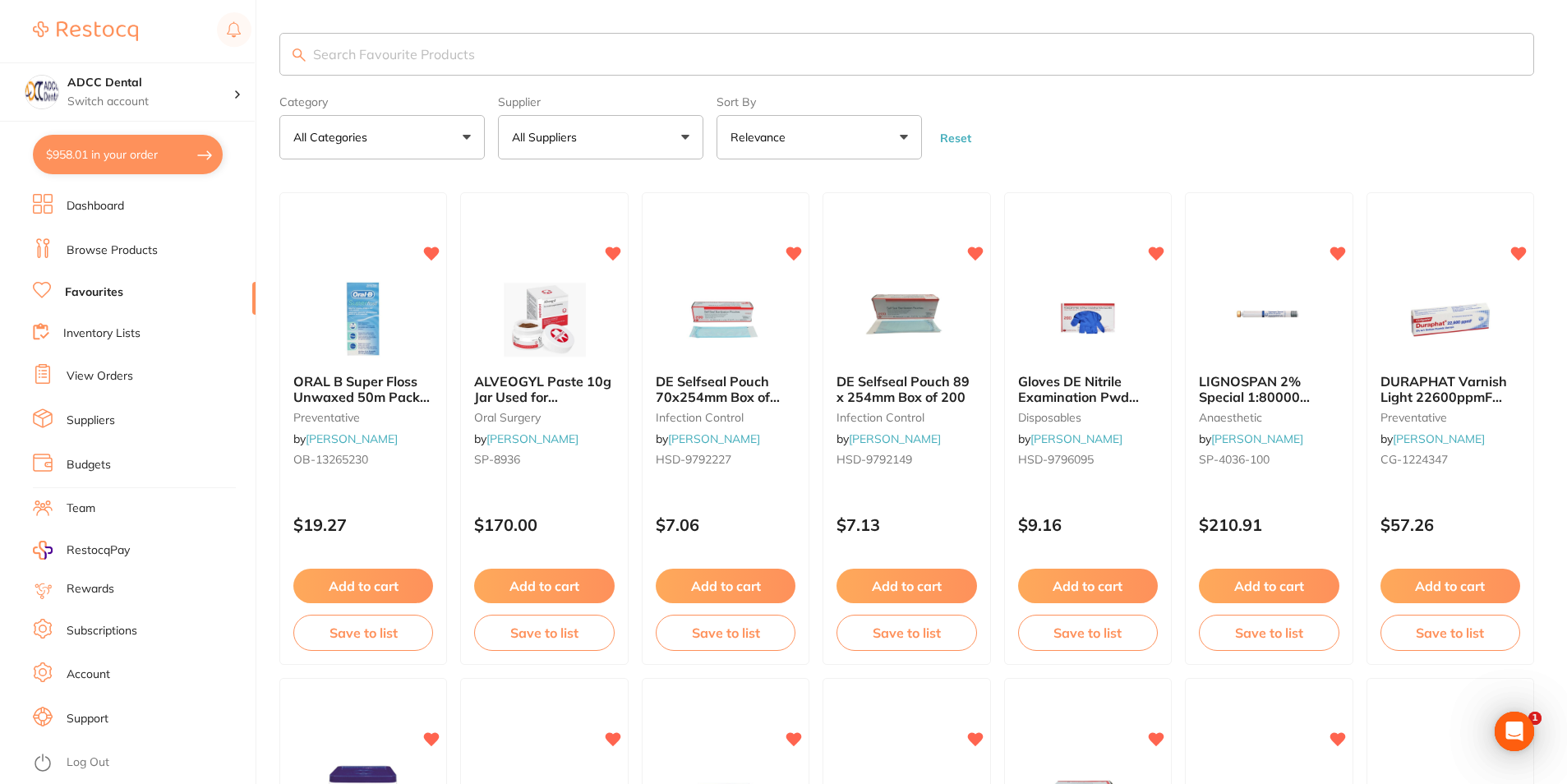
click at [462, 73] on input "search" at bounding box center [906, 54] width 1255 height 43
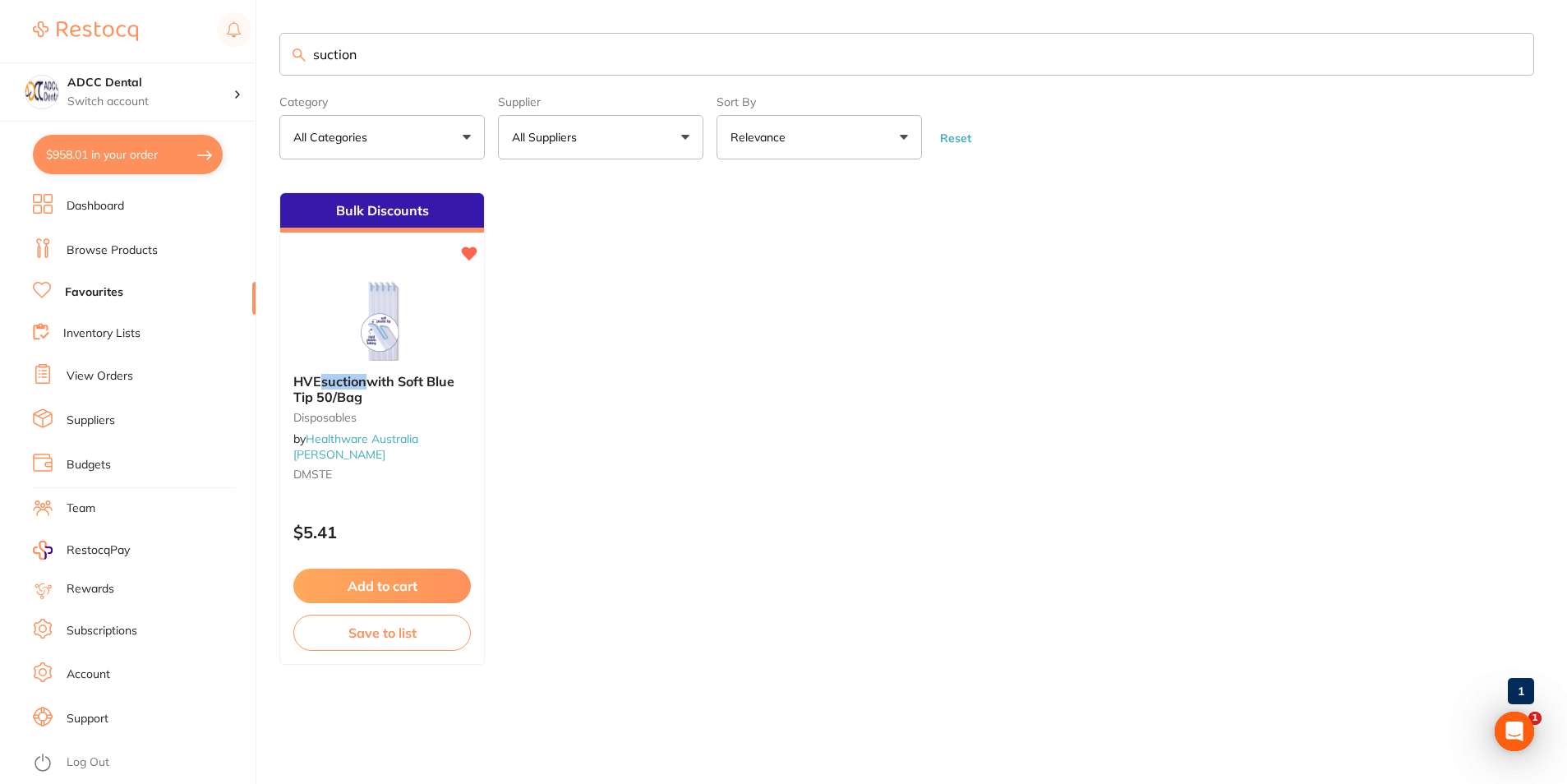
click at [446, 69] on input "suction" at bounding box center [906, 54] width 1255 height 43
drag, startPoint x: 433, startPoint y: 72, endPoint x: 332, endPoint y: 71, distance: 101.0
click at [332, 71] on input "suction" at bounding box center [906, 54] width 1255 height 43
drag, startPoint x: 333, startPoint y: 56, endPoint x: 311, endPoint y: 61, distance: 22.6
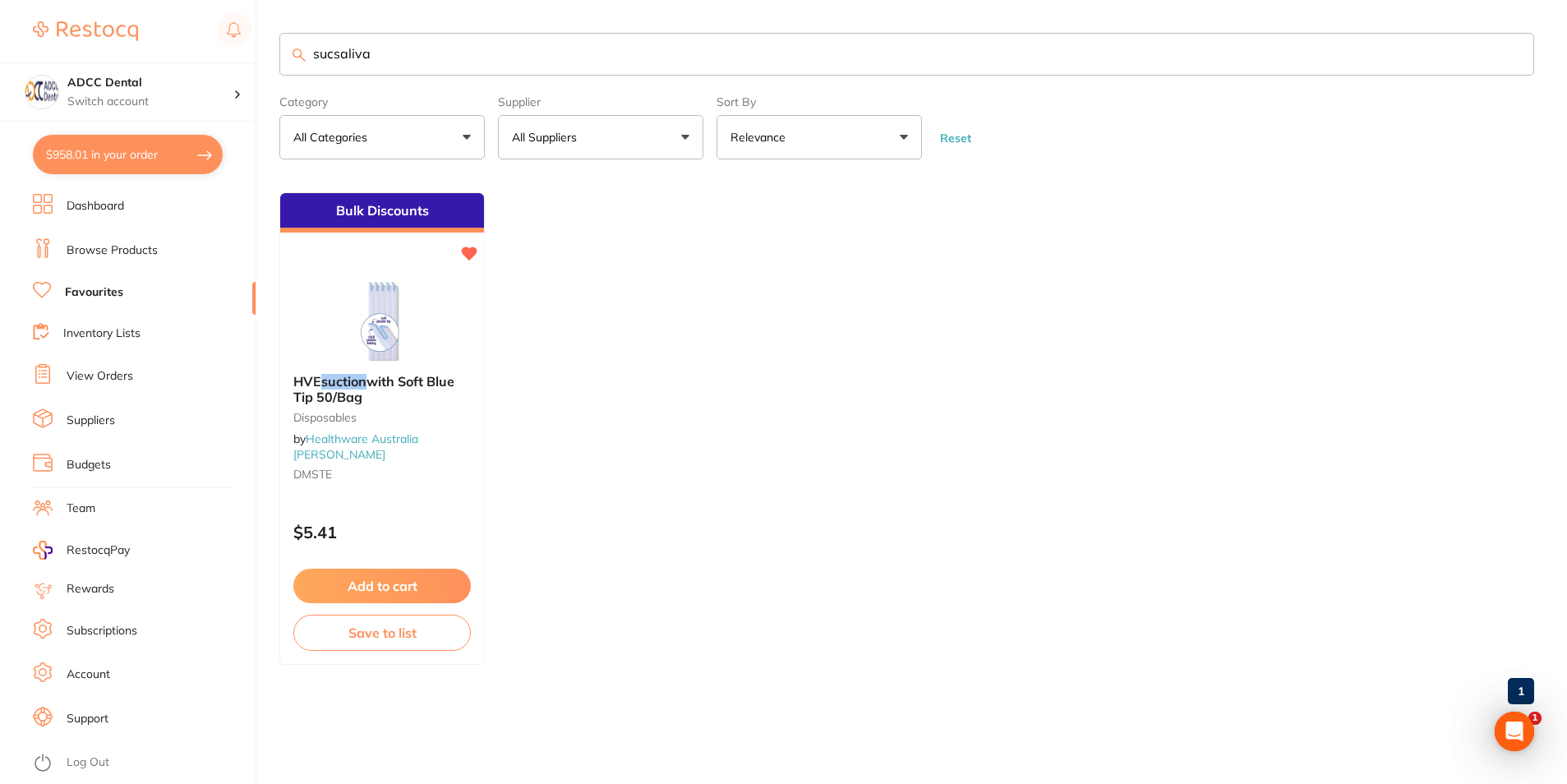
click at [311, 61] on input "sucsaliva" at bounding box center [906, 54] width 1255 height 43
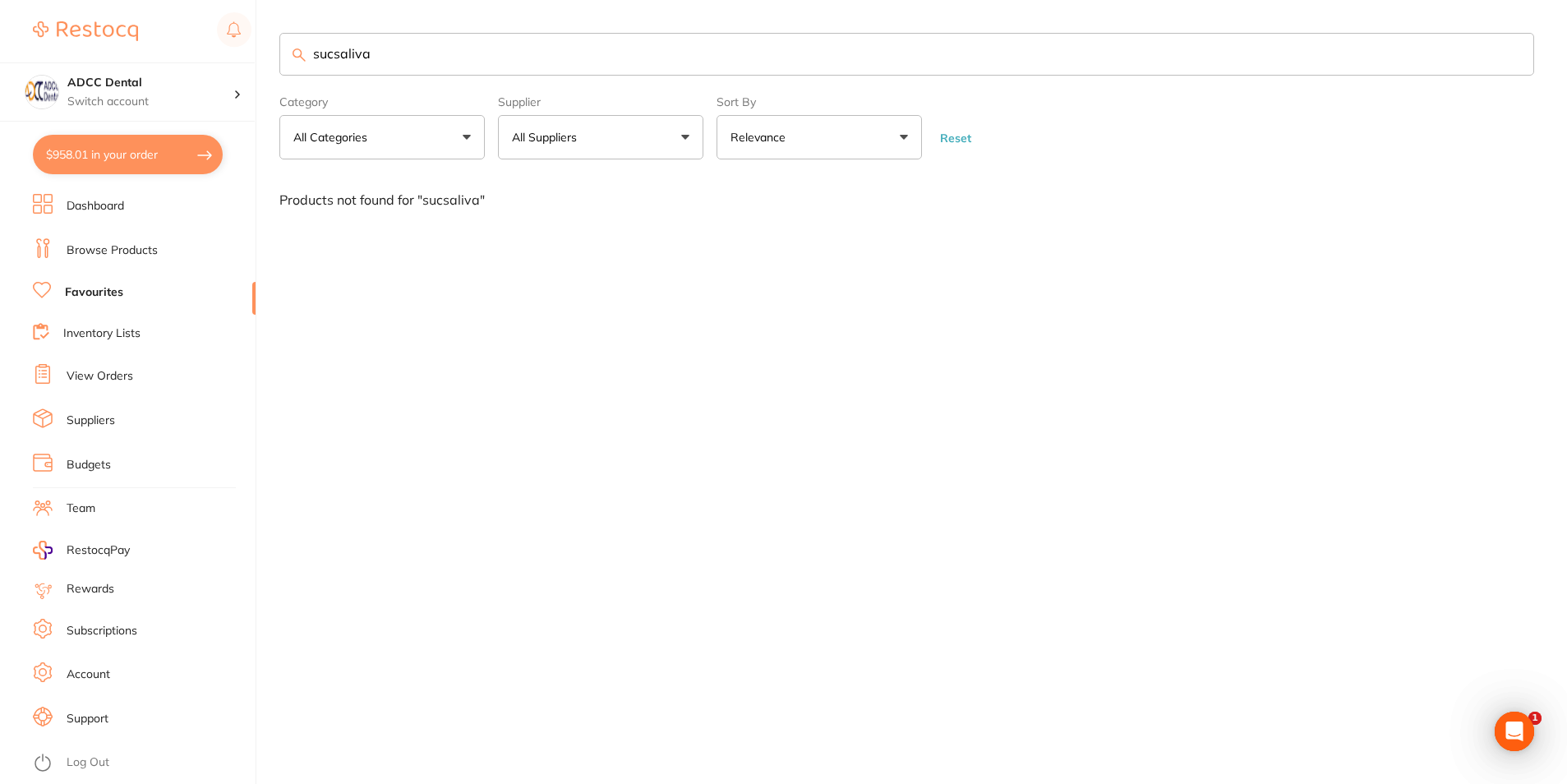
scroll to position [0, 0]
type input "saliva"
click at [443, 55] on input "saliva" at bounding box center [906, 54] width 1255 height 43
drag, startPoint x: 390, startPoint y: 52, endPoint x: 151, endPoint y: 11, distance: 242.5
click at [151, 11] on div "$958.01 ADCC Dental Switch account ADCC Dental $958.01 in your order Dashboard …" at bounding box center [784, 392] width 1567 height 784
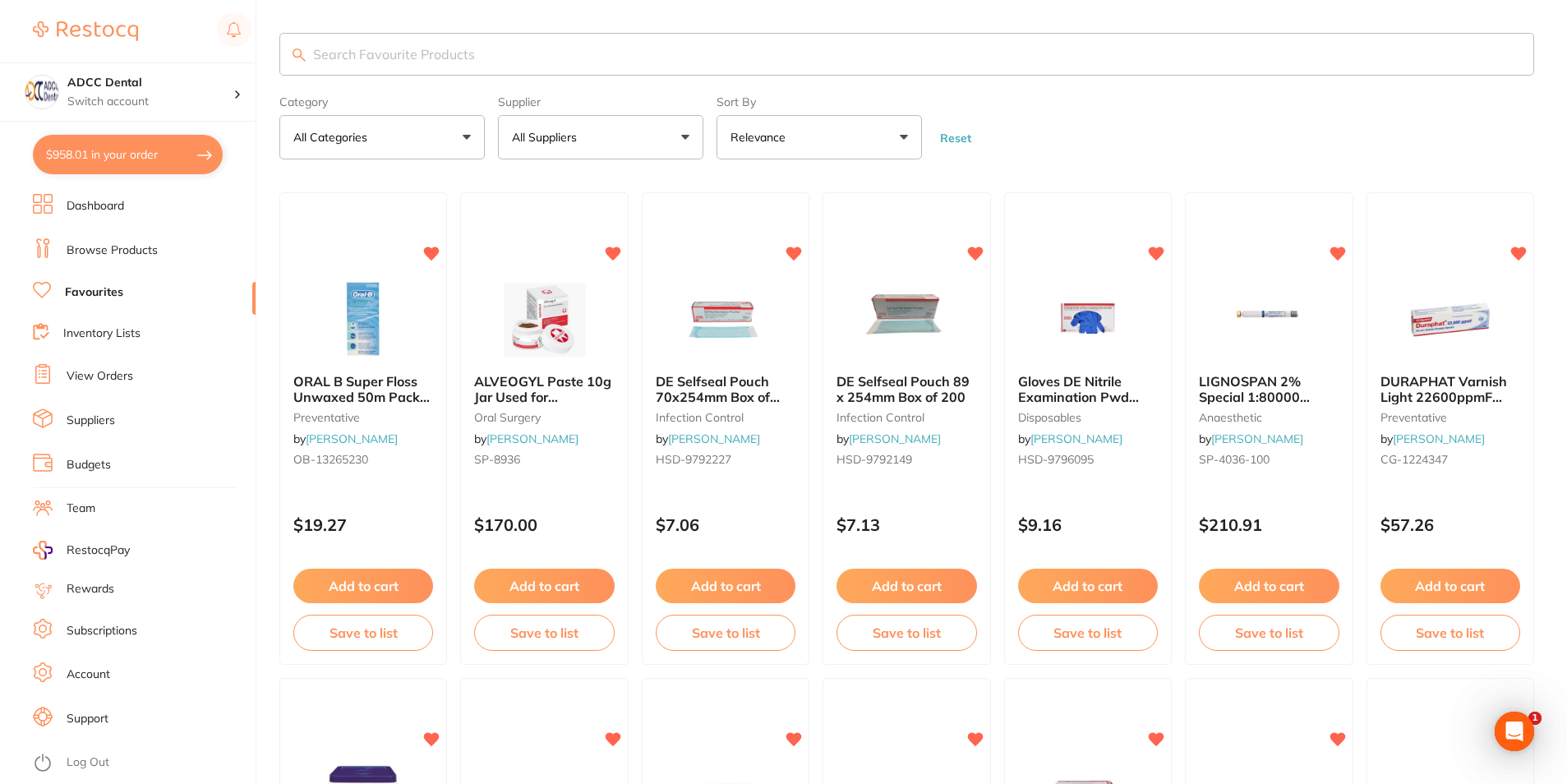
click at [412, 53] on input "search" at bounding box center [906, 54] width 1255 height 43
type input "suction"
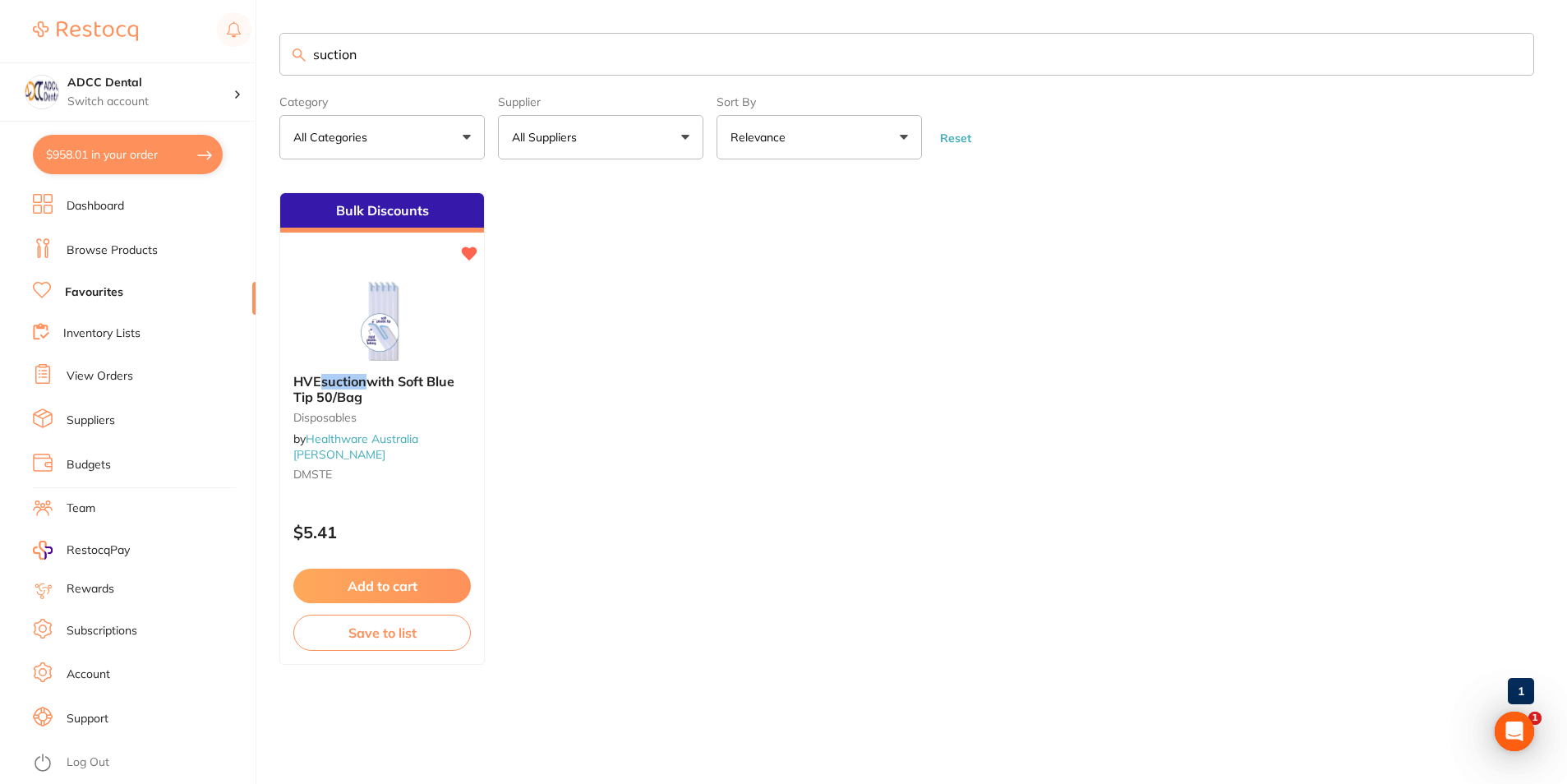
click at [93, 256] on link "Browse Products" at bounding box center [113, 250] width 91 height 16
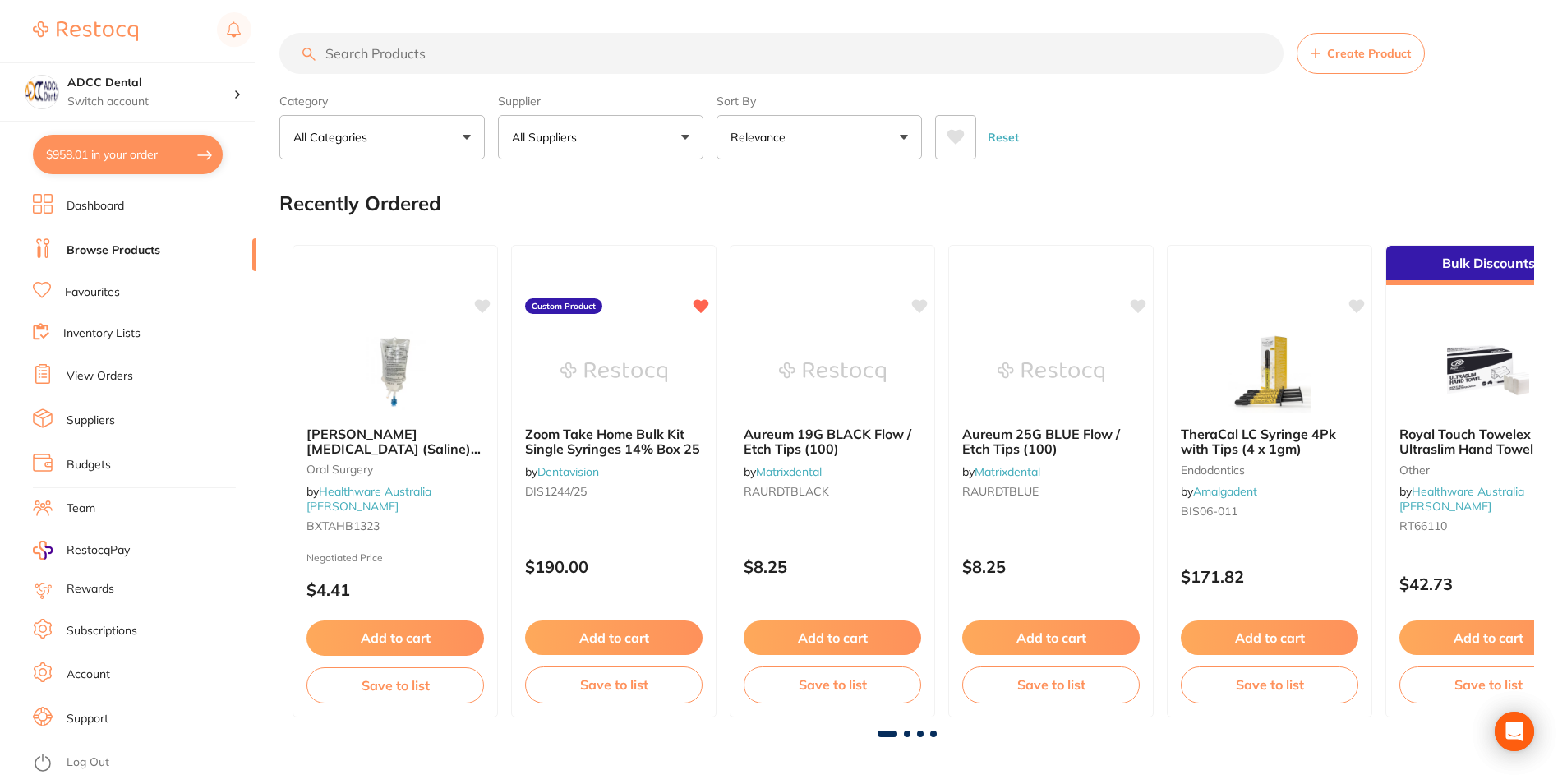
click at [377, 58] on input "search" at bounding box center [781, 53] width 1004 height 41
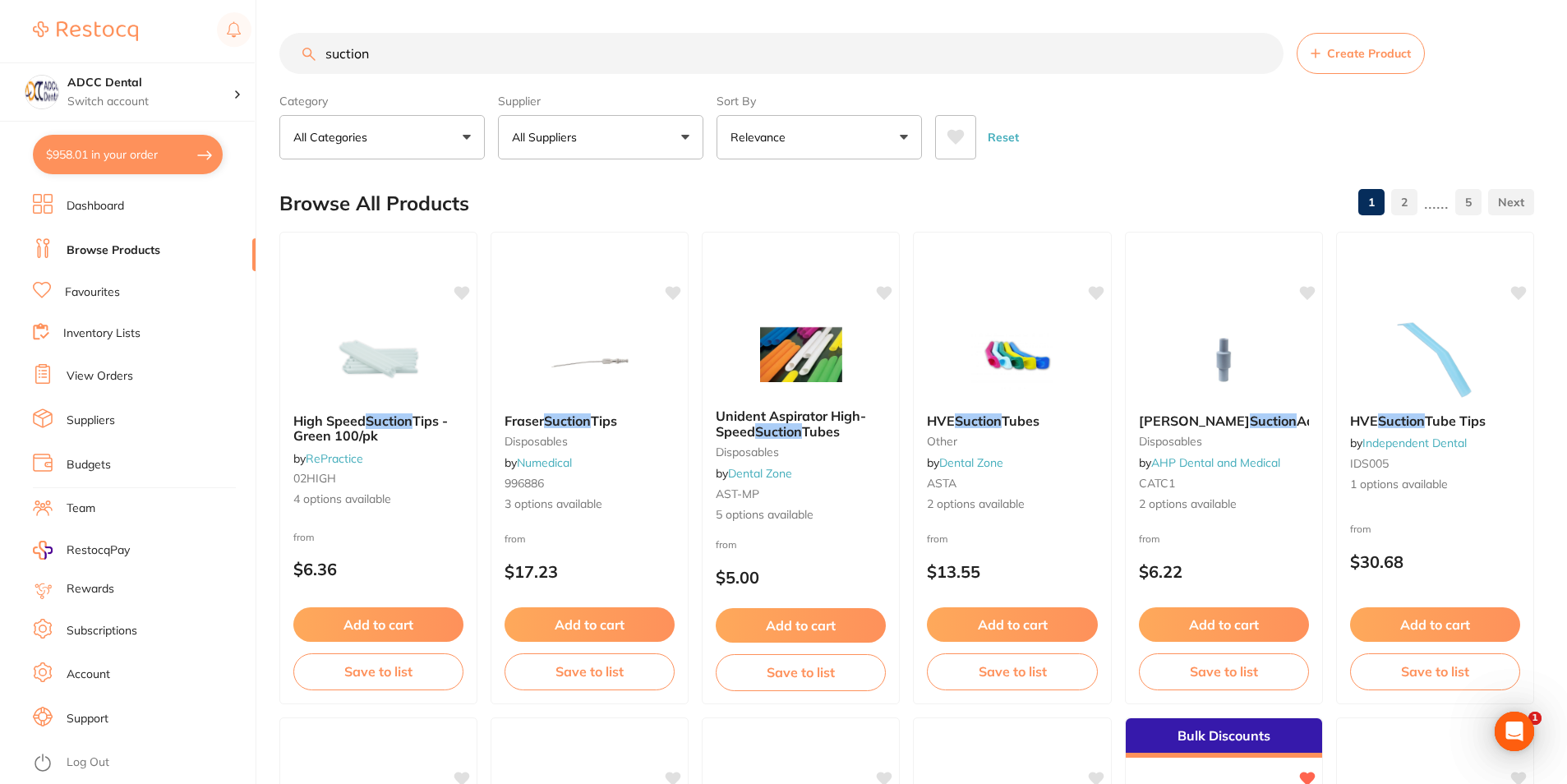
drag, startPoint x: 415, startPoint y: 66, endPoint x: 236, endPoint y: 58, distance: 179.2
click at [236, 58] on div "$958.01 ADCC Dental Switch account ADCC Dental $958.01 in your order Dashboard …" at bounding box center [784, 392] width 1567 height 784
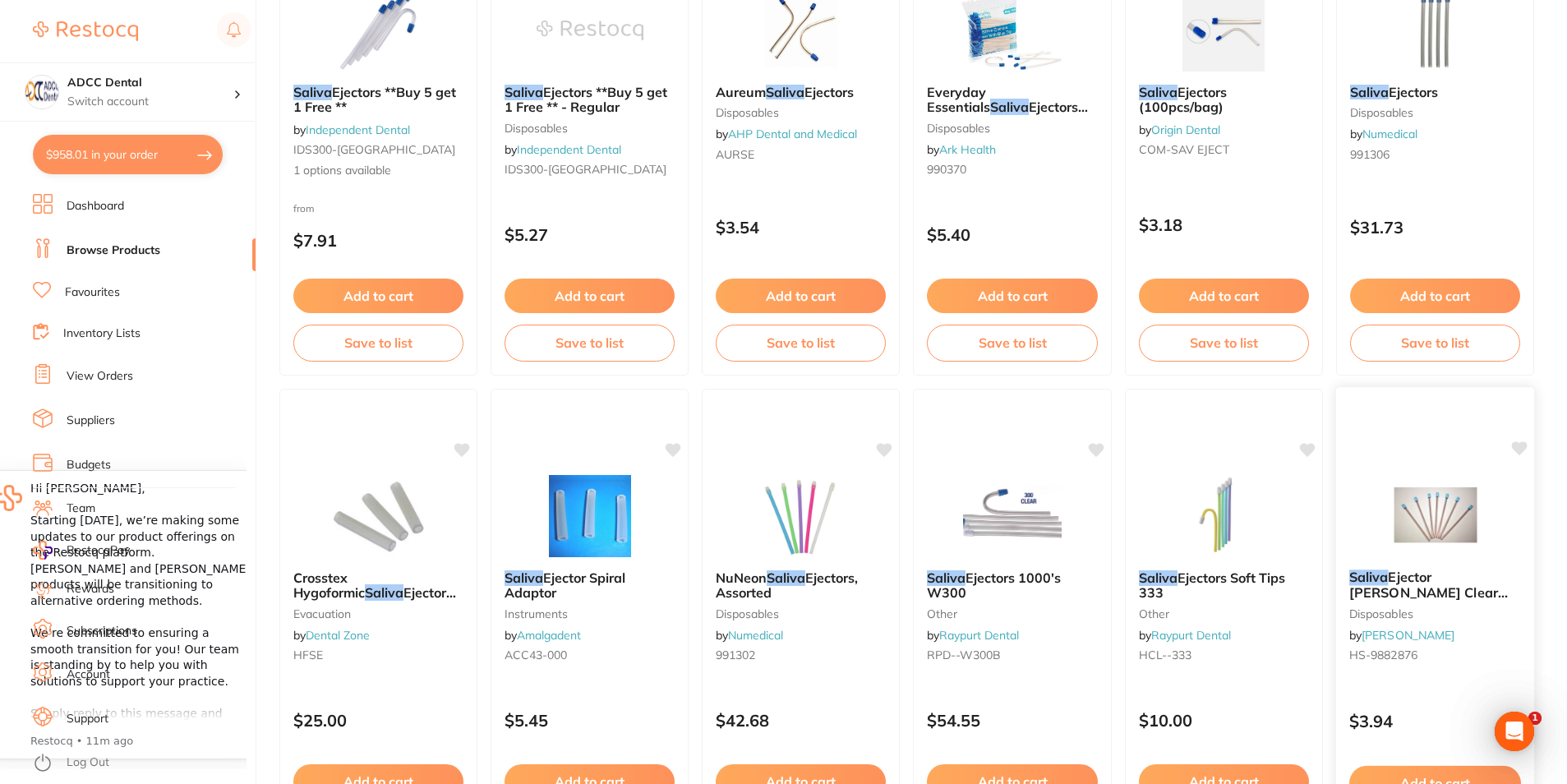
scroll to position [411, 0]
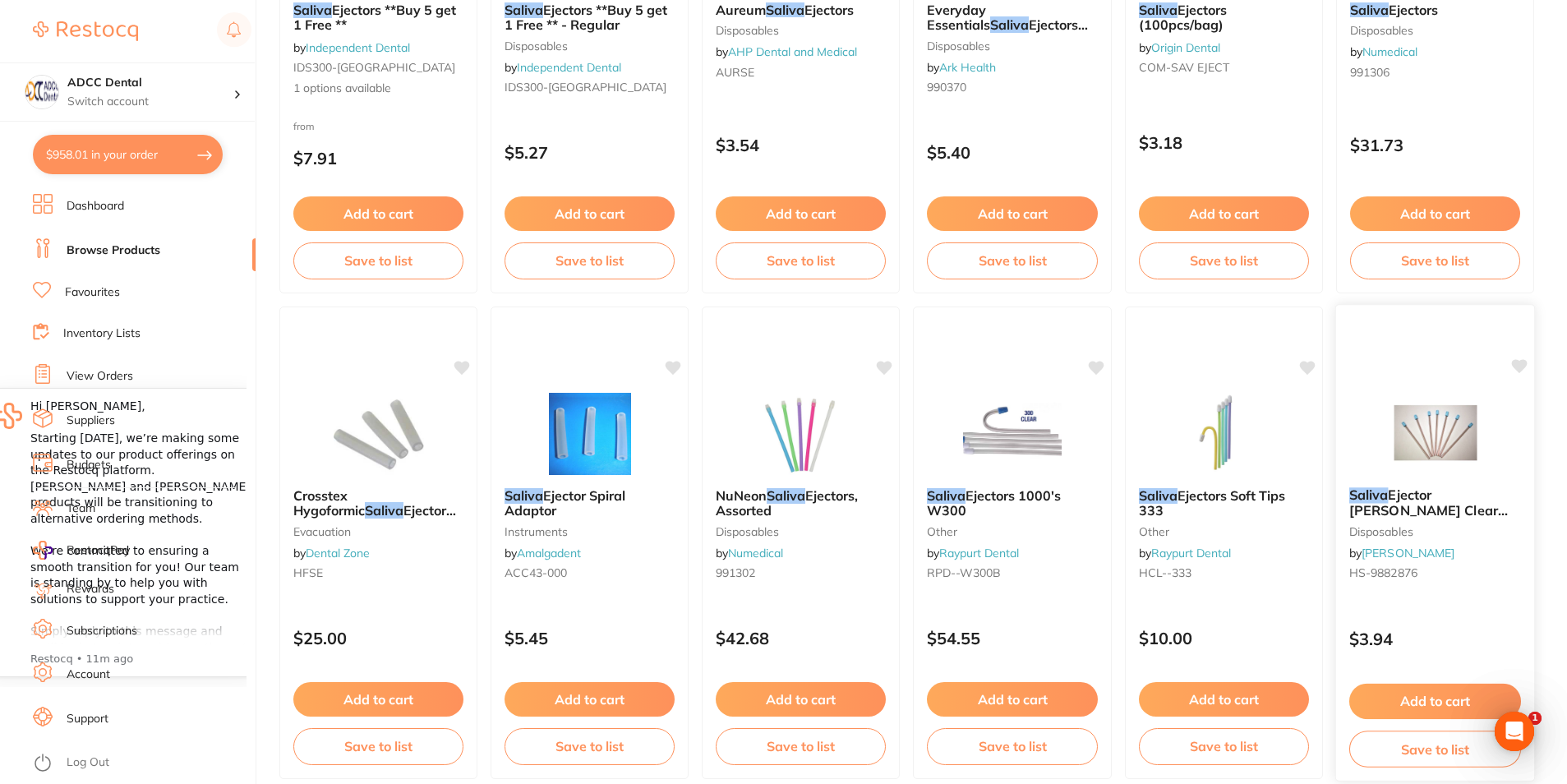
type input "saliva"
drag, startPoint x: 1452, startPoint y: 691, endPoint x: 1010, endPoint y: 445, distance: 505.8
click at [1452, 691] on button "Add to cart" at bounding box center [1435, 699] width 170 height 35
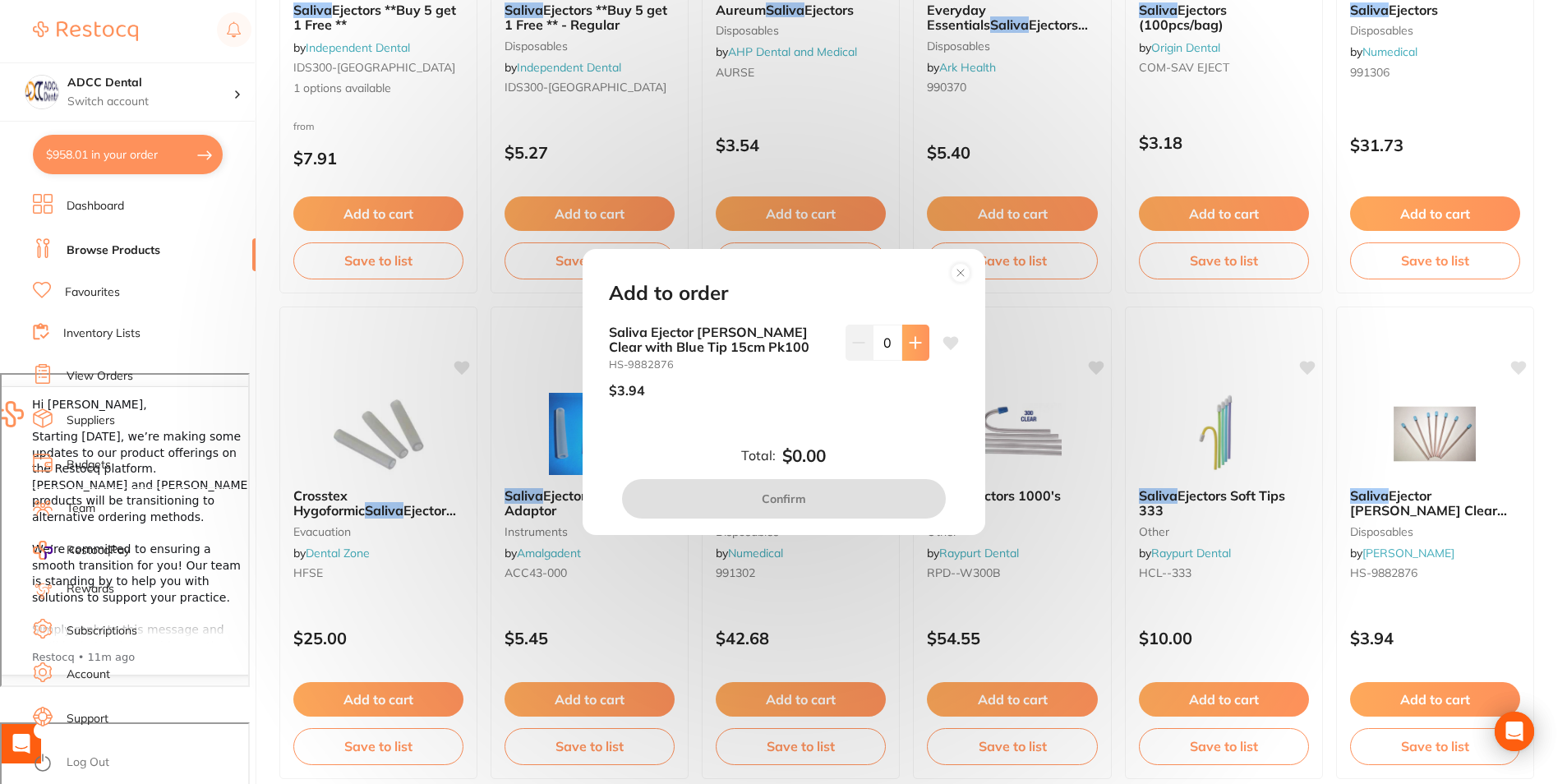
click at [910, 351] on button at bounding box center [916, 343] width 27 height 36
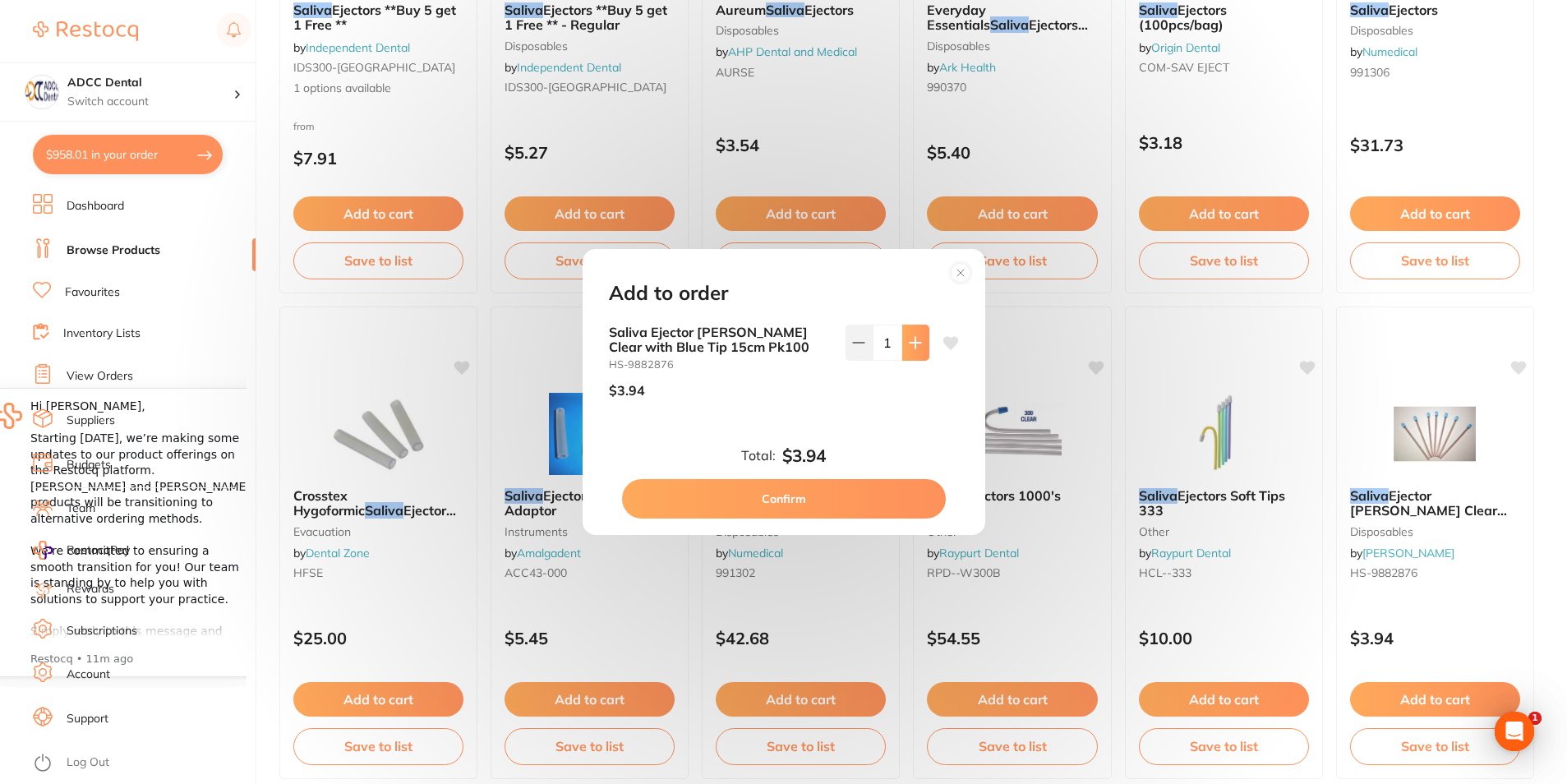
scroll to position [0, 0]
click at [904, 351] on button at bounding box center [916, 343] width 27 height 36
type input "2"
click at [853, 504] on button "Confirm" at bounding box center [784, 498] width 324 height 40
checkbox input "false"
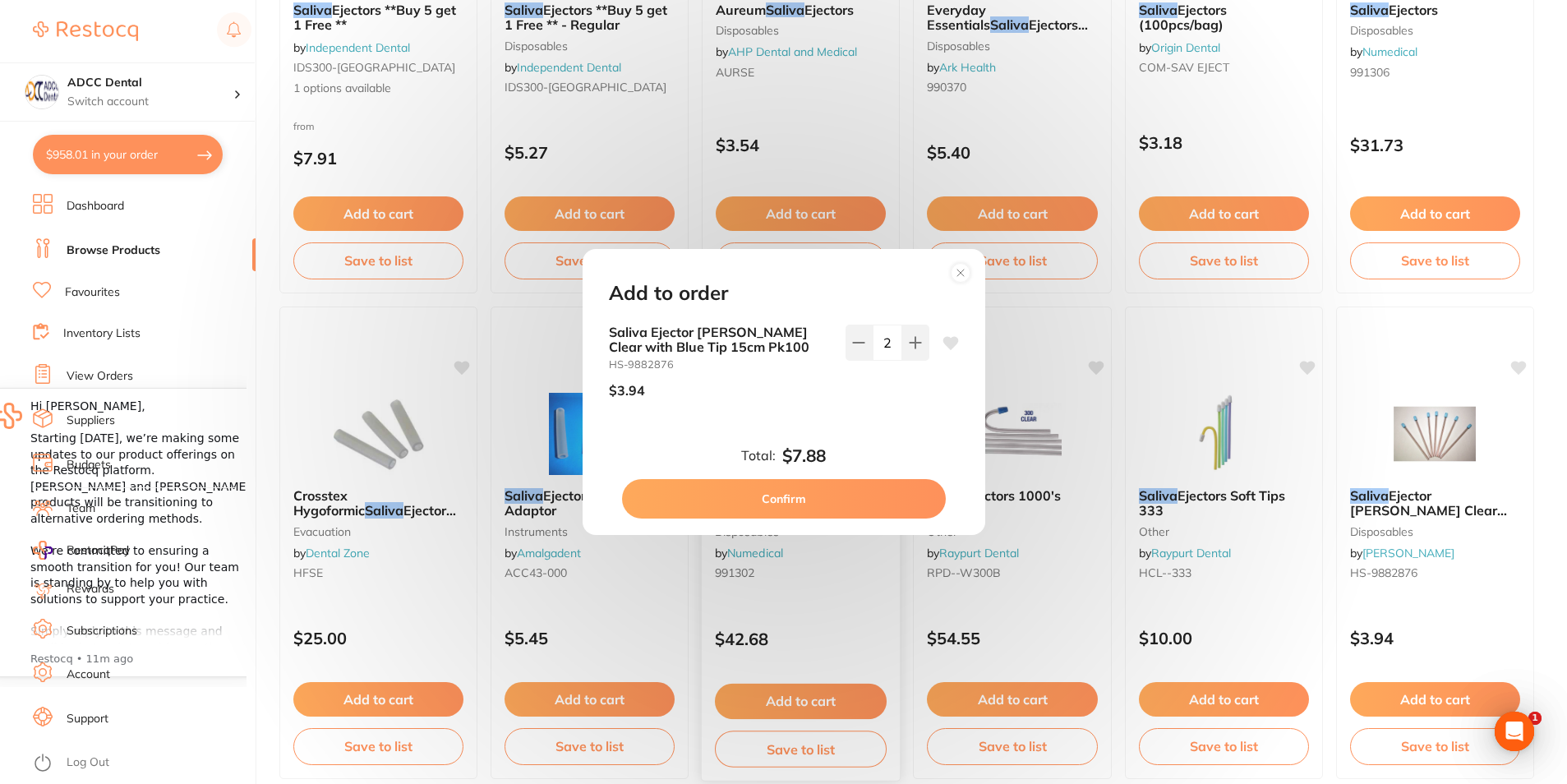
checkbox input "false"
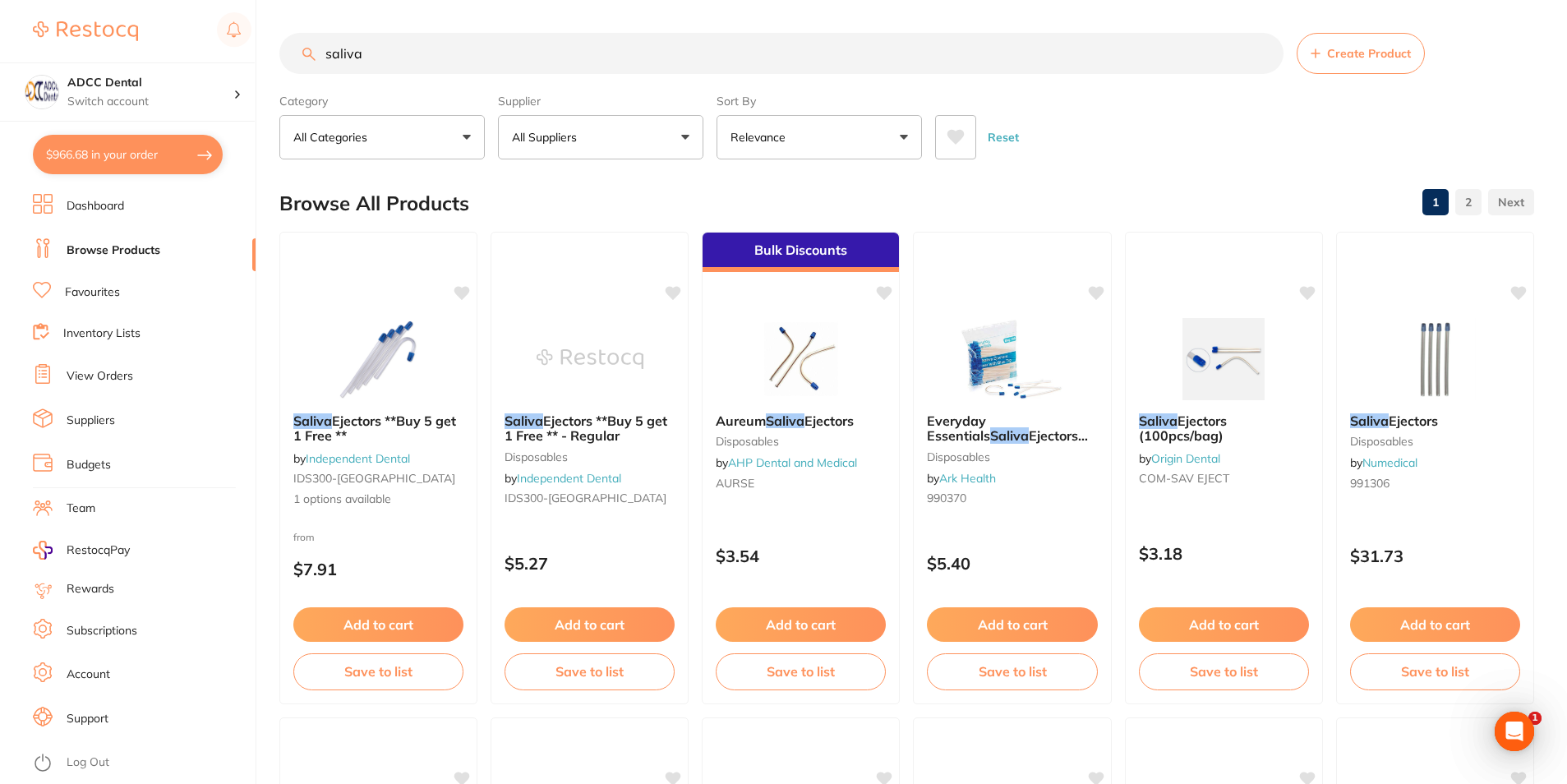
drag, startPoint x: 409, startPoint y: 60, endPoint x: 141, endPoint y: 50, distance: 268.2
click at [141, 50] on div "$966.68 ADCC Dental Switch account ADCC Dental $966.68 in your order Dashboard …" at bounding box center [784, 392] width 1567 height 784
type input "microbrush"
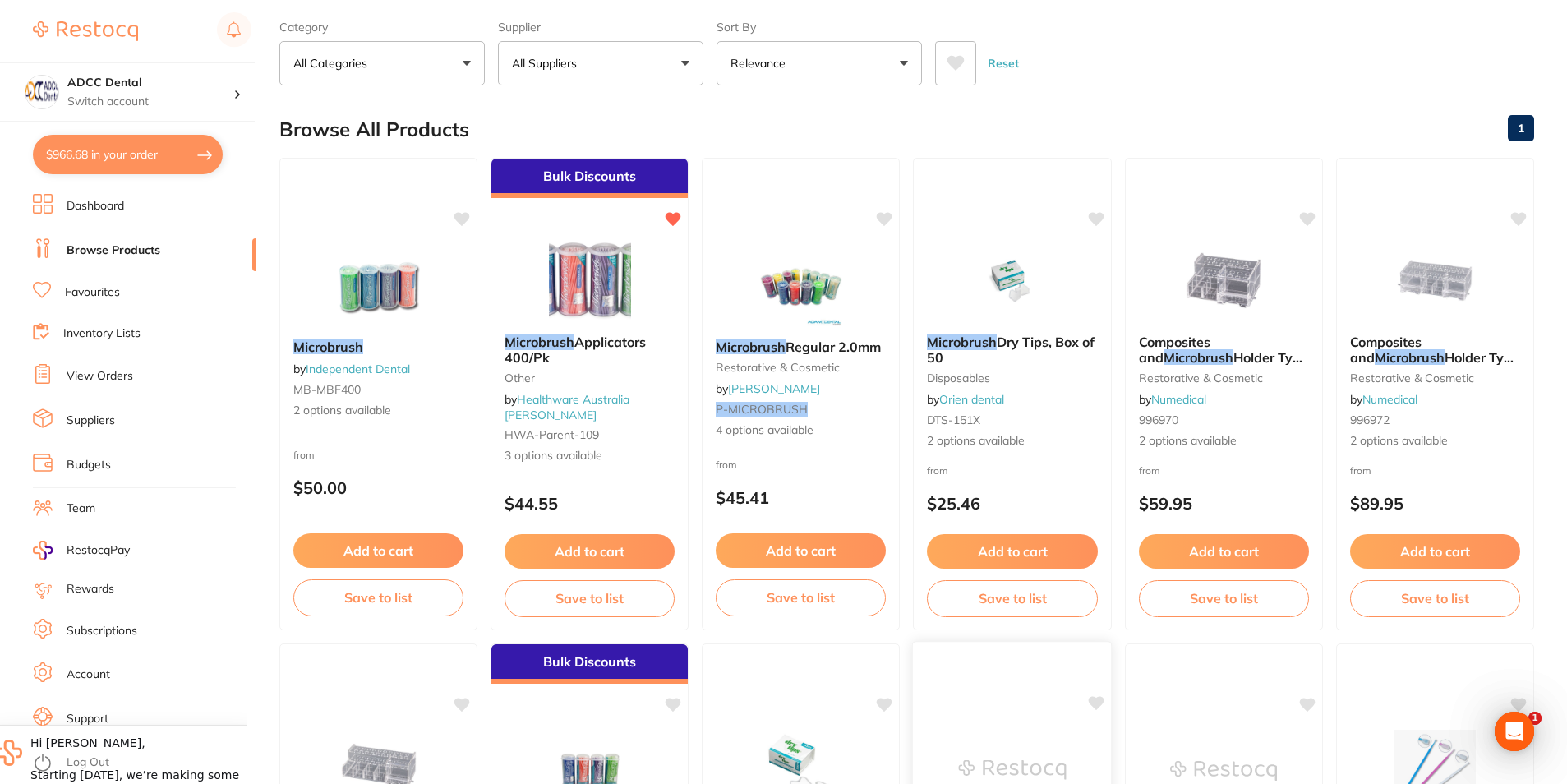
scroll to position [164, 0]
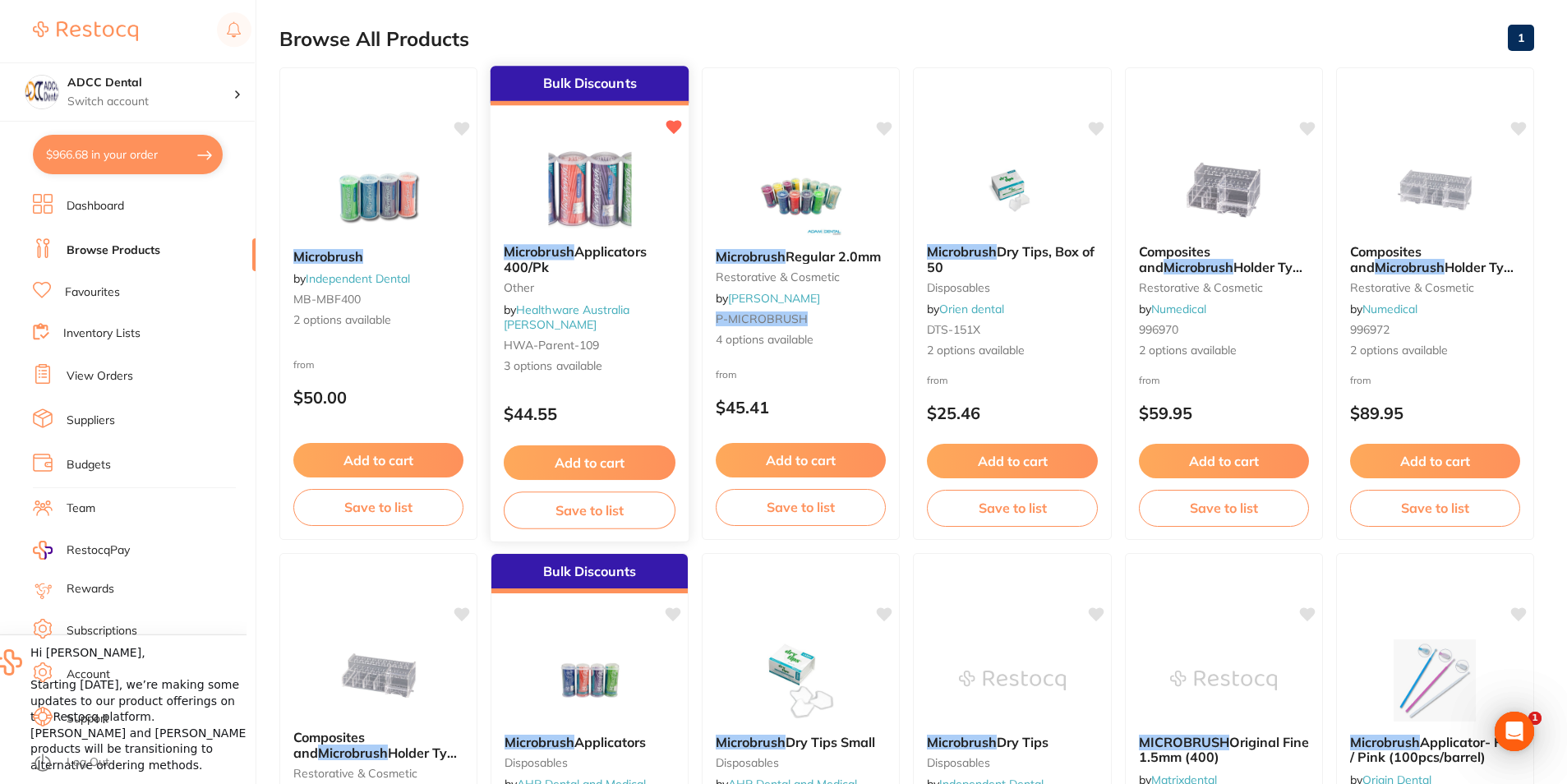
click at [582, 452] on button "Add to cart" at bounding box center [589, 463] width 172 height 36
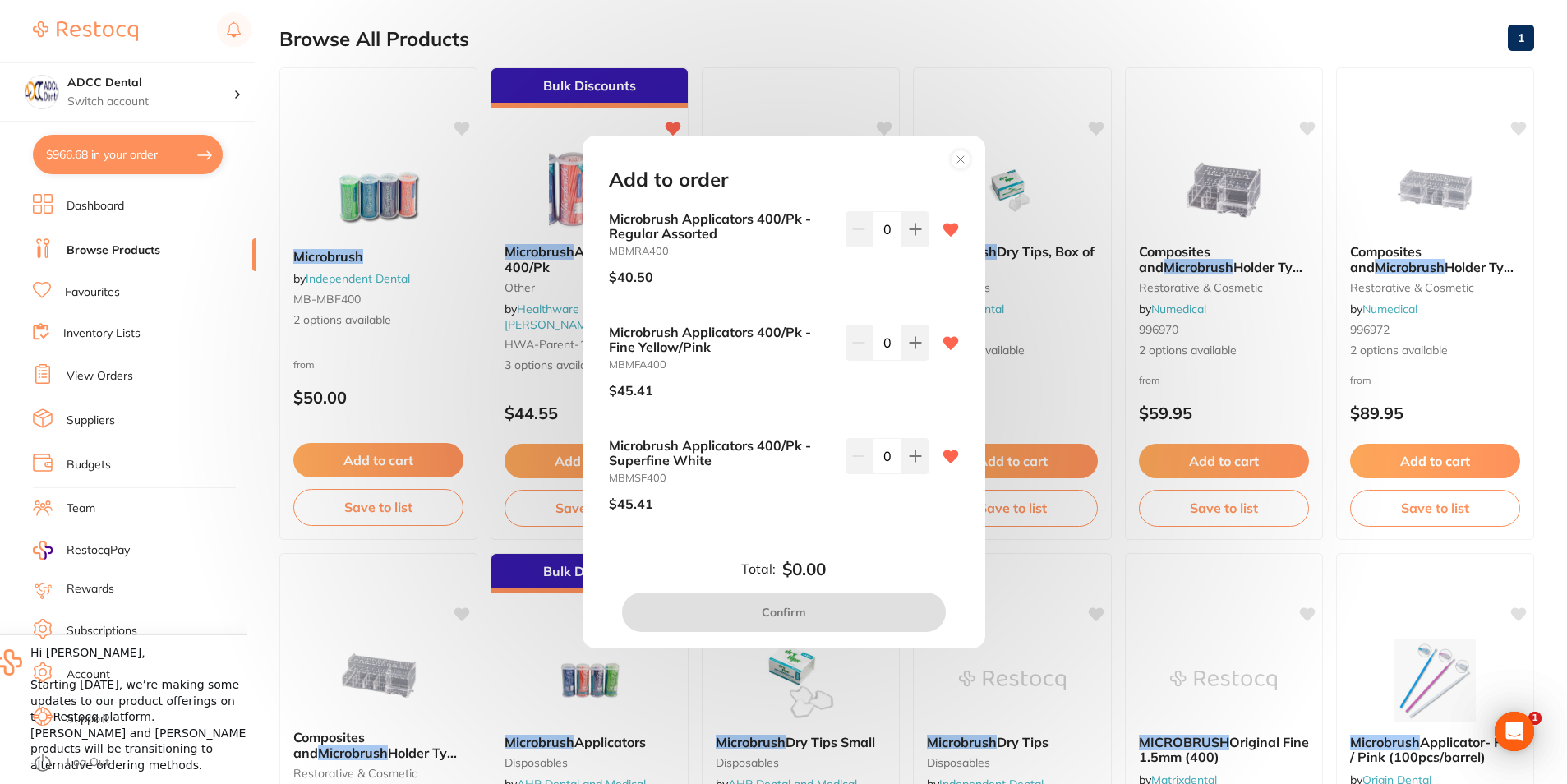
scroll to position [0, 0]
click at [918, 227] on button at bounding box center [916, 229] width 27 height 36
type input "1"
click at [860, 606] on button "Confirm" at bounding box center [784, 611] width 324 height 40
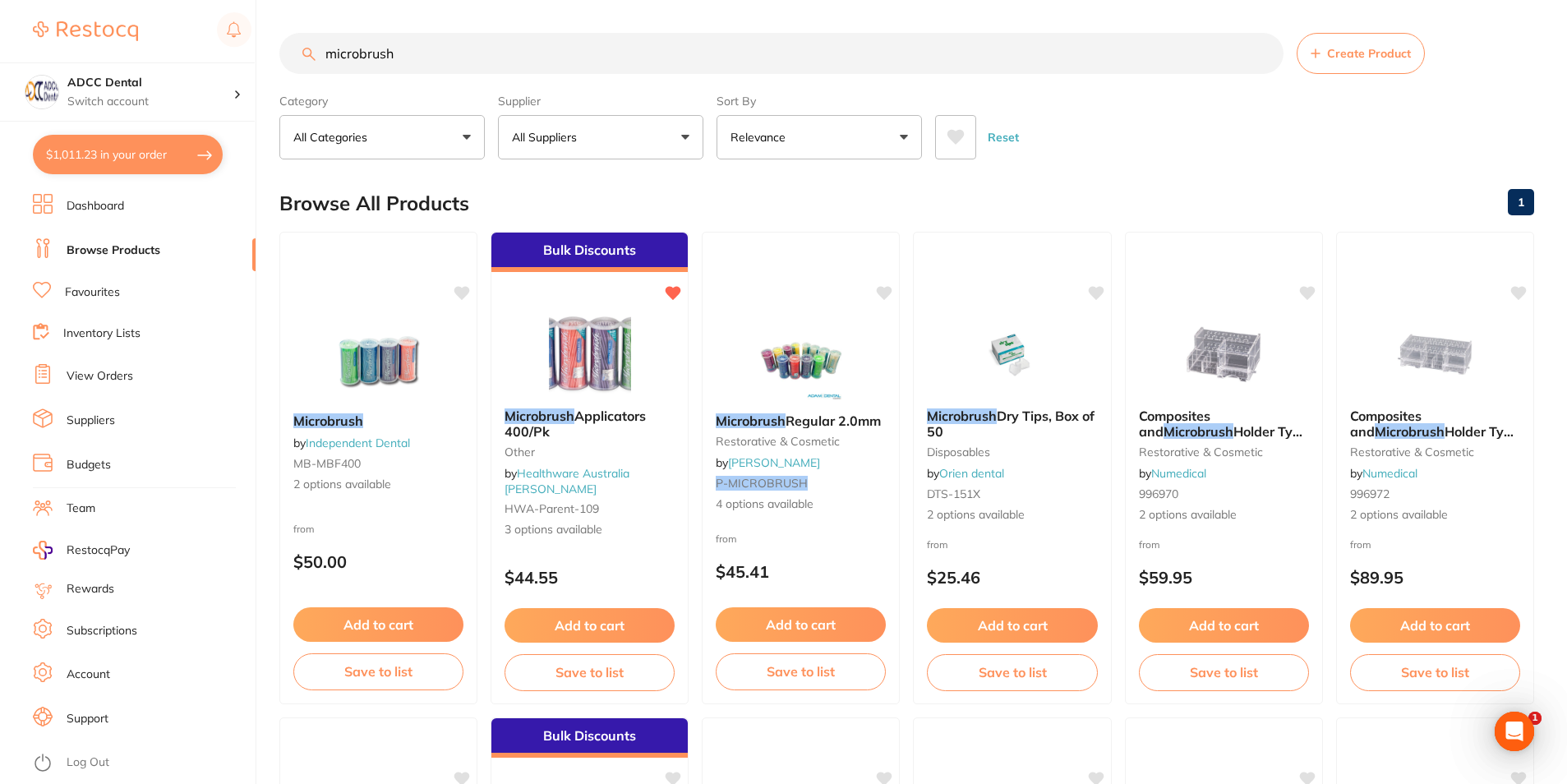
drag, startPoint x: 267, startPoint y: 41, endPoint x: 253, endPoint y: 41, distance: 14.0
click at [253, 41] on div "$1,011.23 ADCC Dental Switch account ADCC Dental $1,011.23 in your order Dashbo…" at bounding box center [784, 392] width 1567 height 784
type input "panavia"
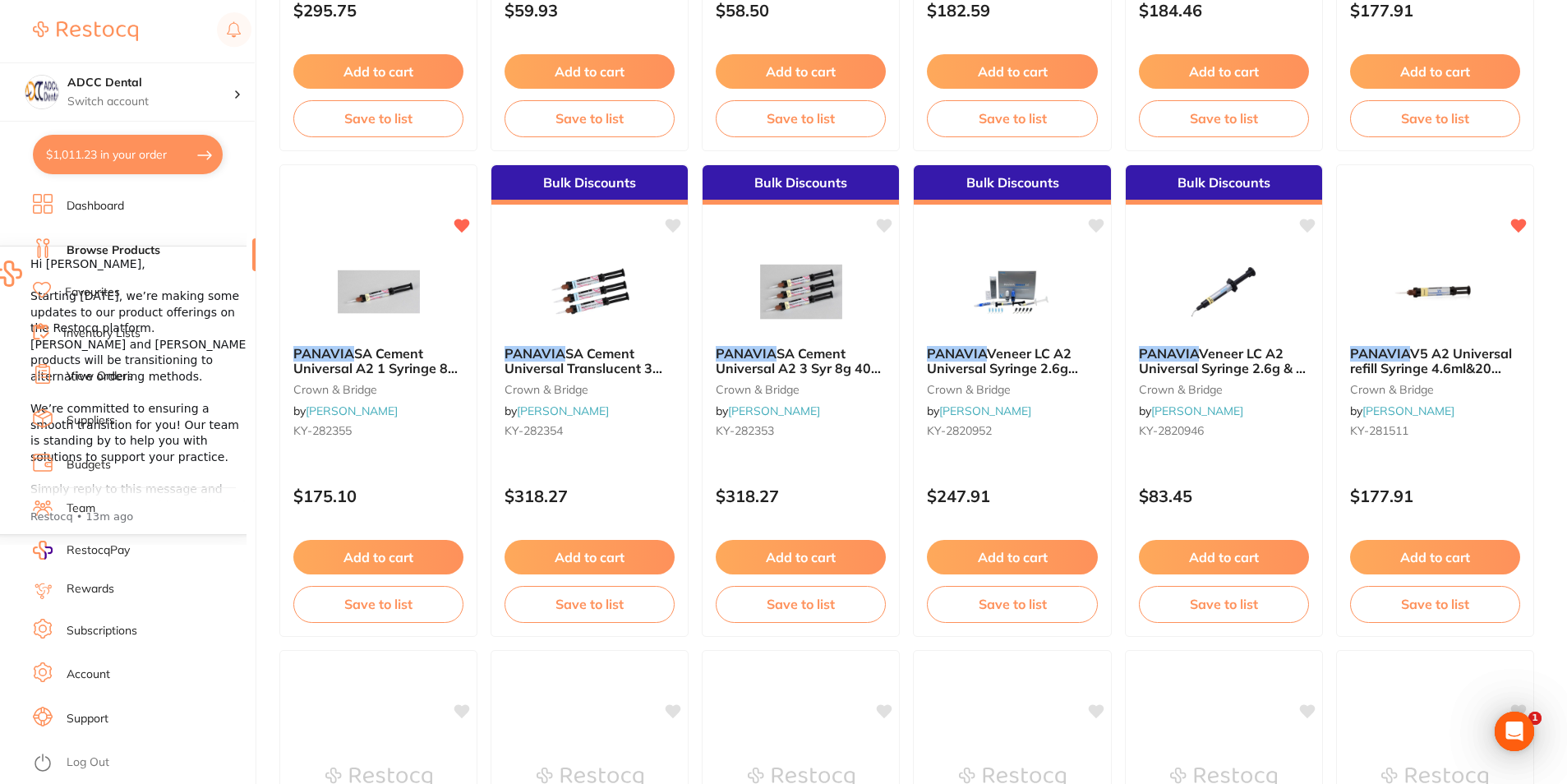
scroll to position [575, 0]
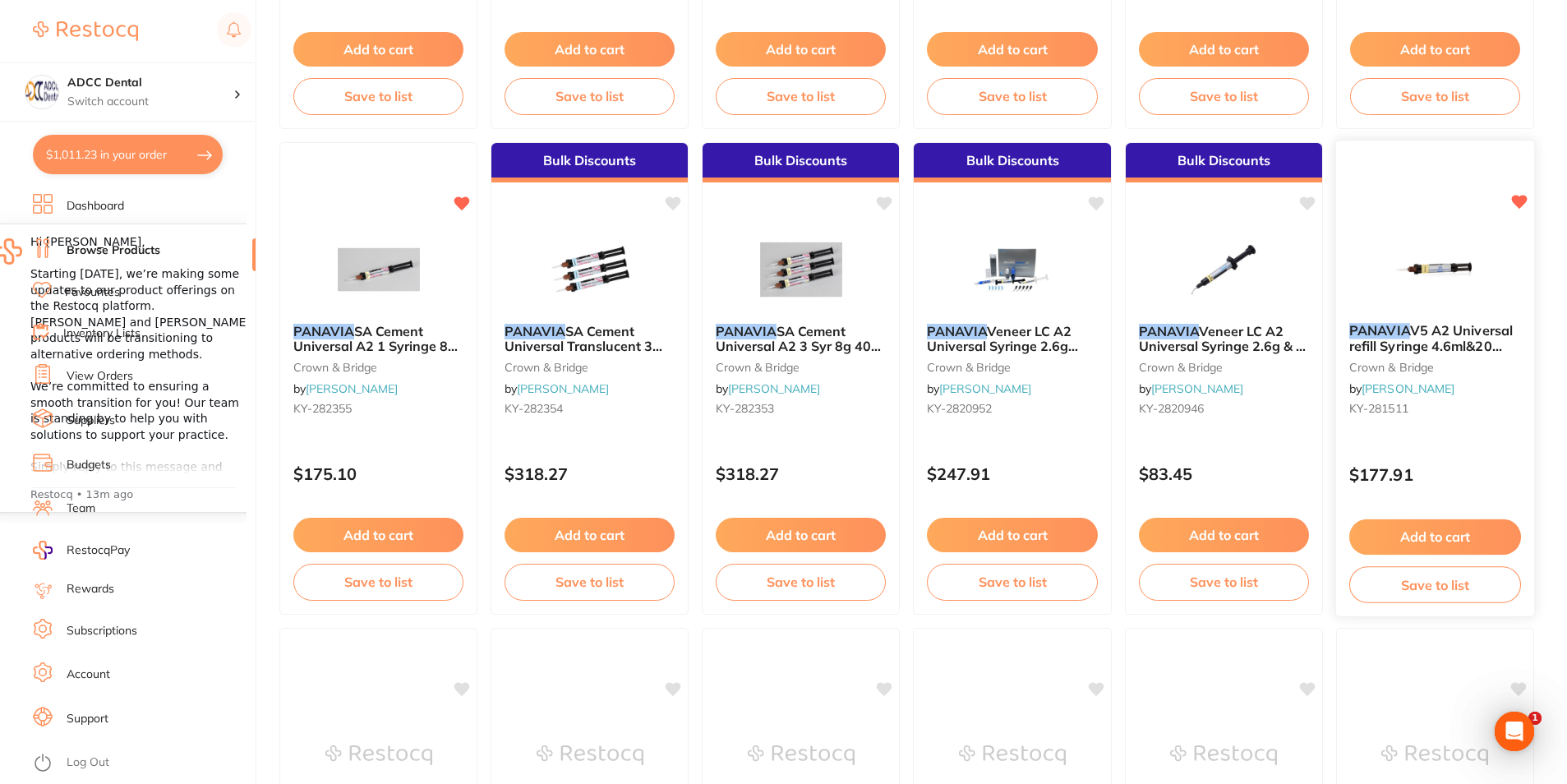
click at [1481, 534] on button "Add to cart" at bounding box center [1435, 537] width 172 height 36
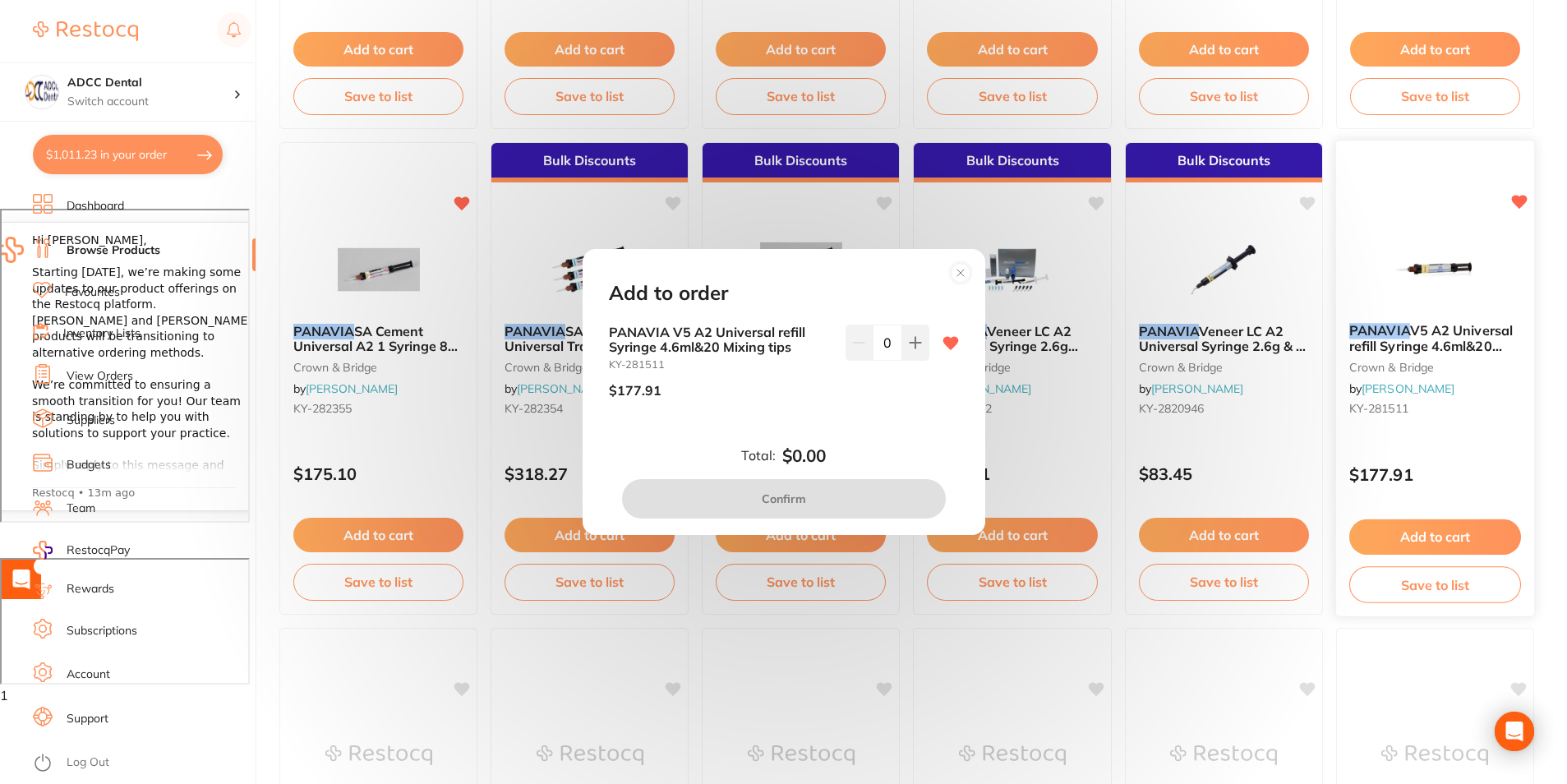
click at [914, 344] on icon at bounding box center [915, 343] width 14 height 14
type input "1"
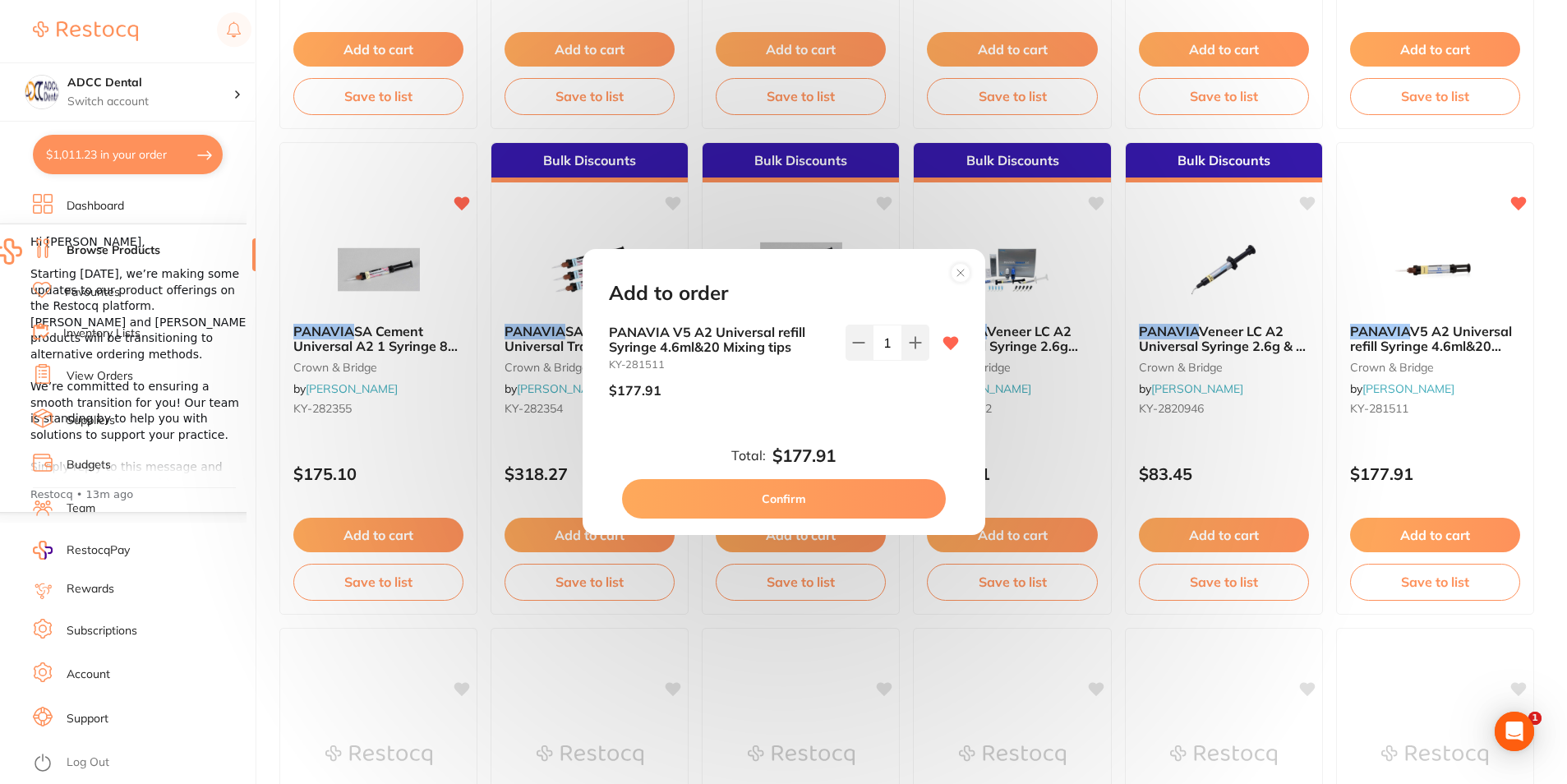
click at [870, 487] on button "Confirm" at bounding box center [784, 498] width 324 height 40
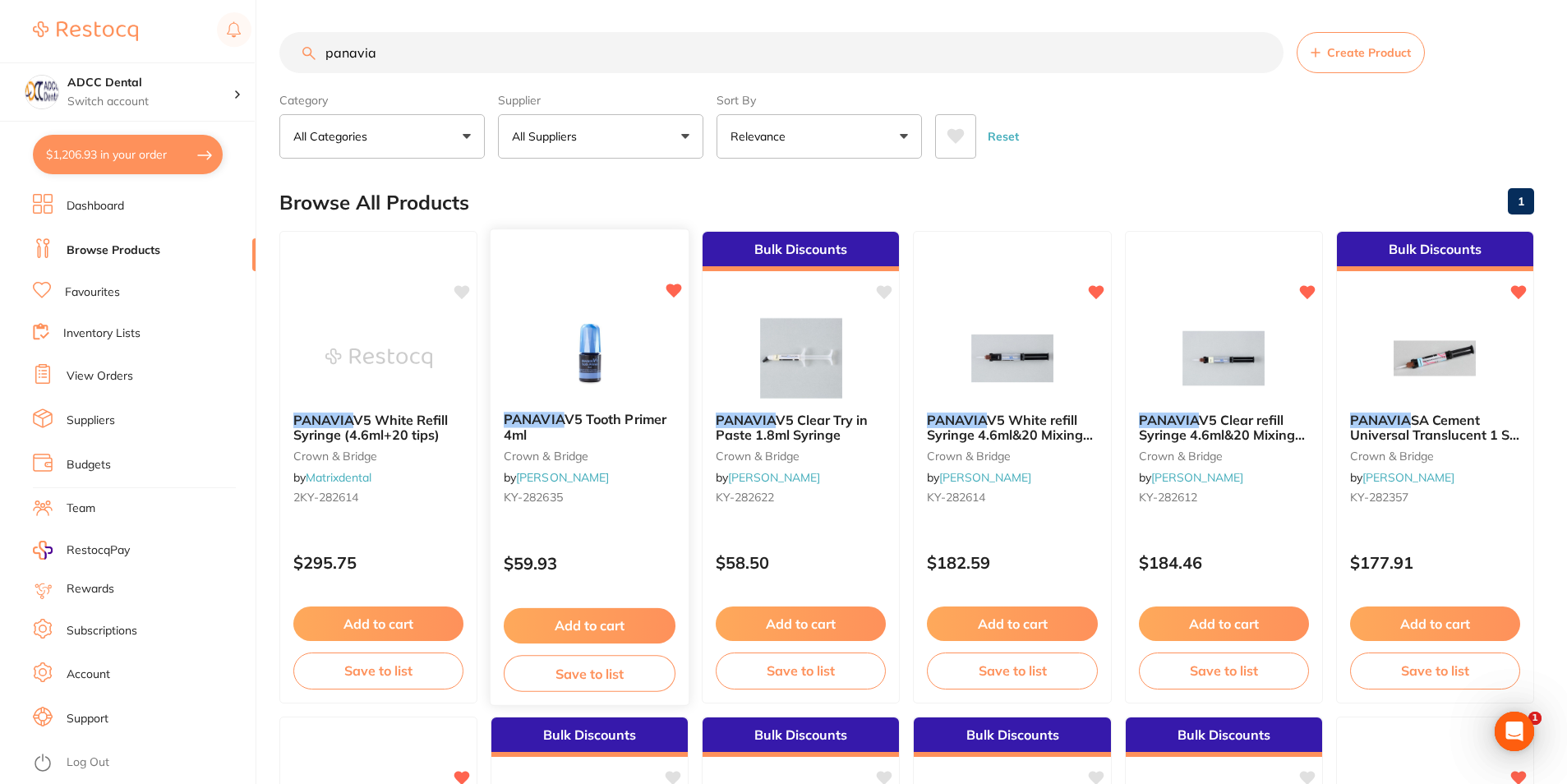
scroll to position [0, 0]
drag, startPoint x: 413, startPoint y: 50, endPoint x: 118, endPoint y: 3, distance: 298.7
click at [118, 3] on div "$1,206.93 ADCC Dental Switch account ADCC Dental $1,206.93 in your order Dashbo…" at bounding box center [784, 392] width 1567 height 784
type input "scandonest"
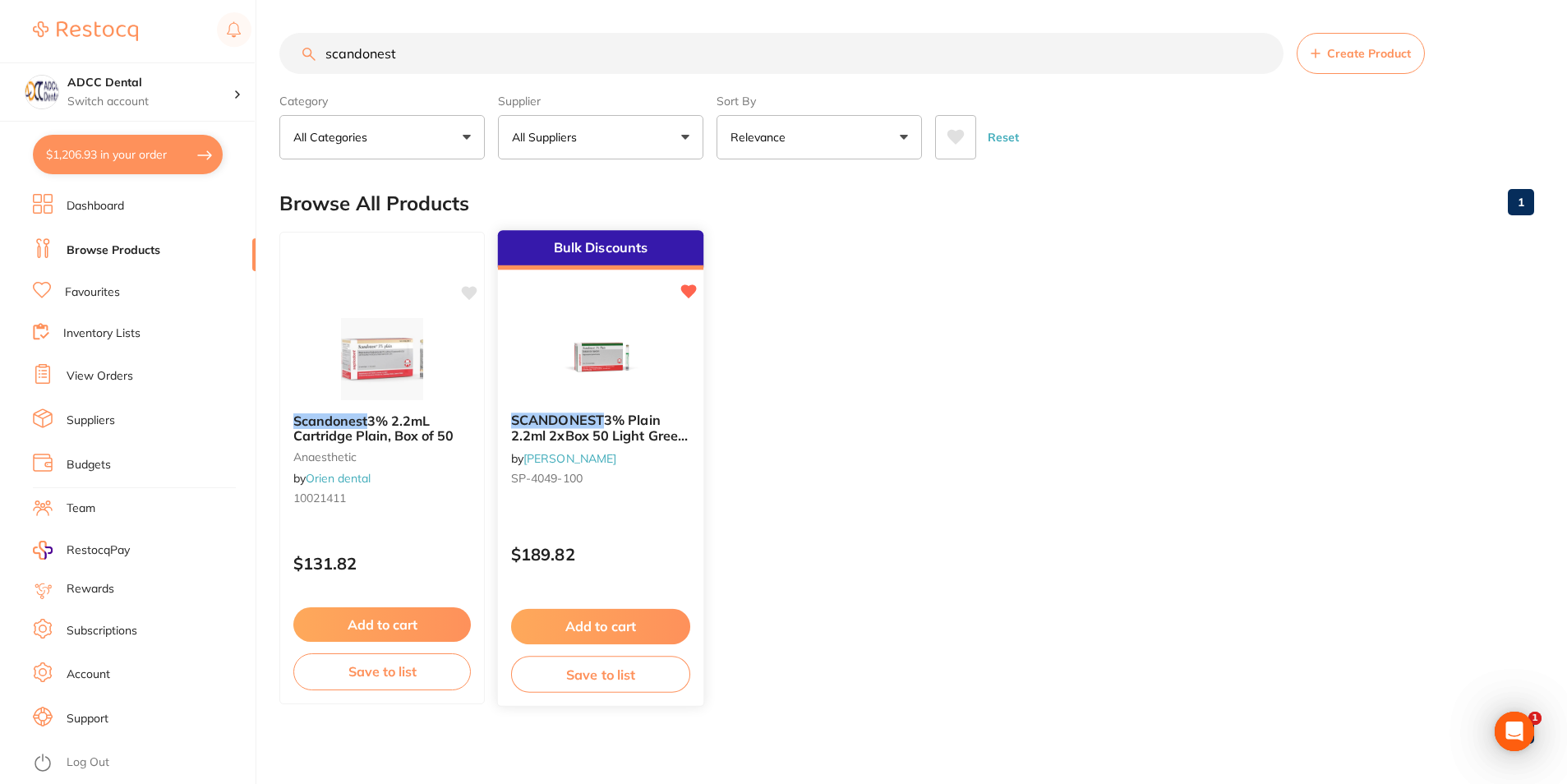
click at [648, 411] on div "SCANDONEST 3% Plain 2.2ml 2xBox 50 Light Green label by [PERSON_NAME] [PERSON_N…" at bounding box center [601, 452] width 206 height 106
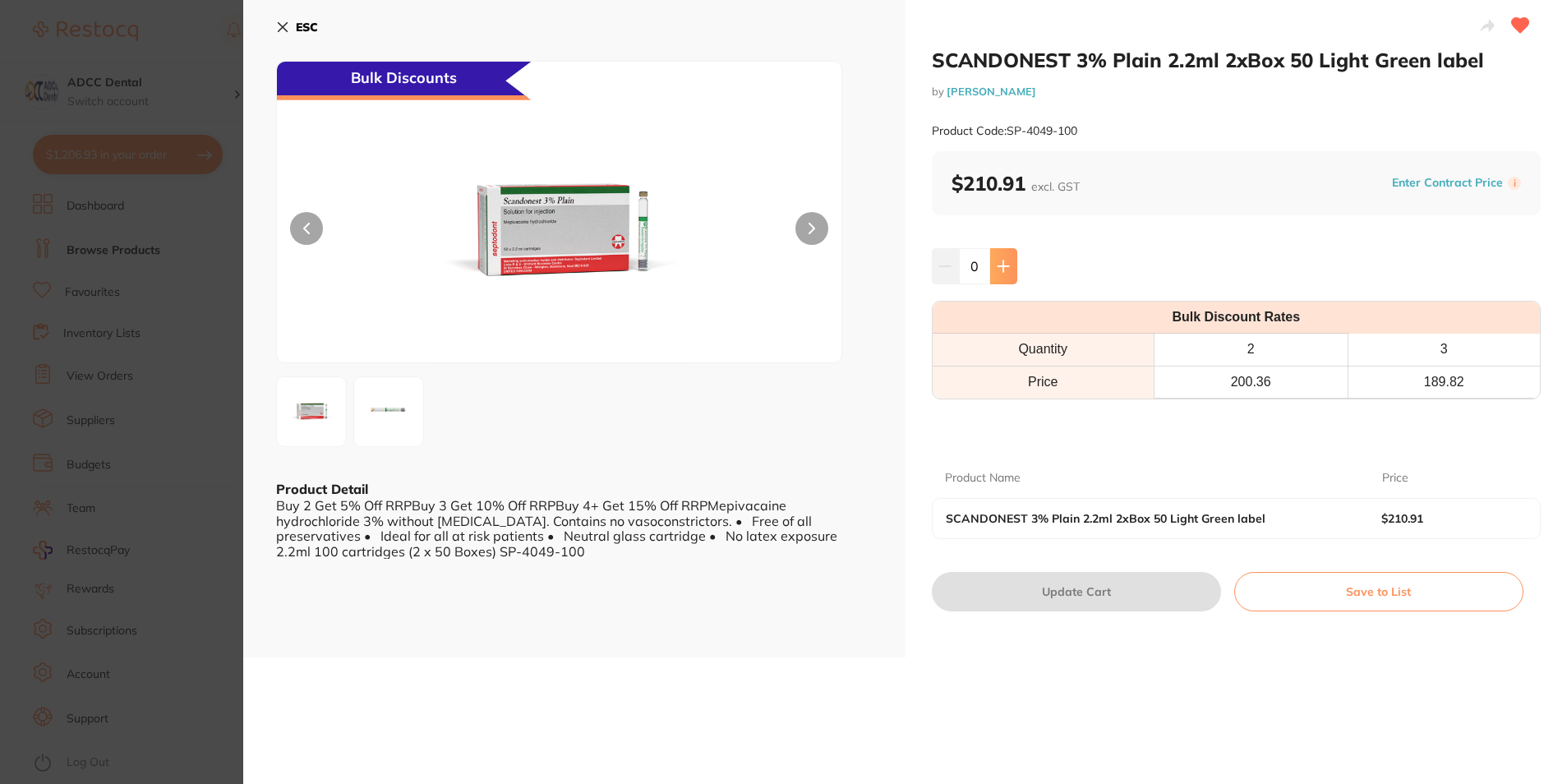
click at [1007, 263] on button at bounding box center [1004, 266] width 27 height 36
type input "1"
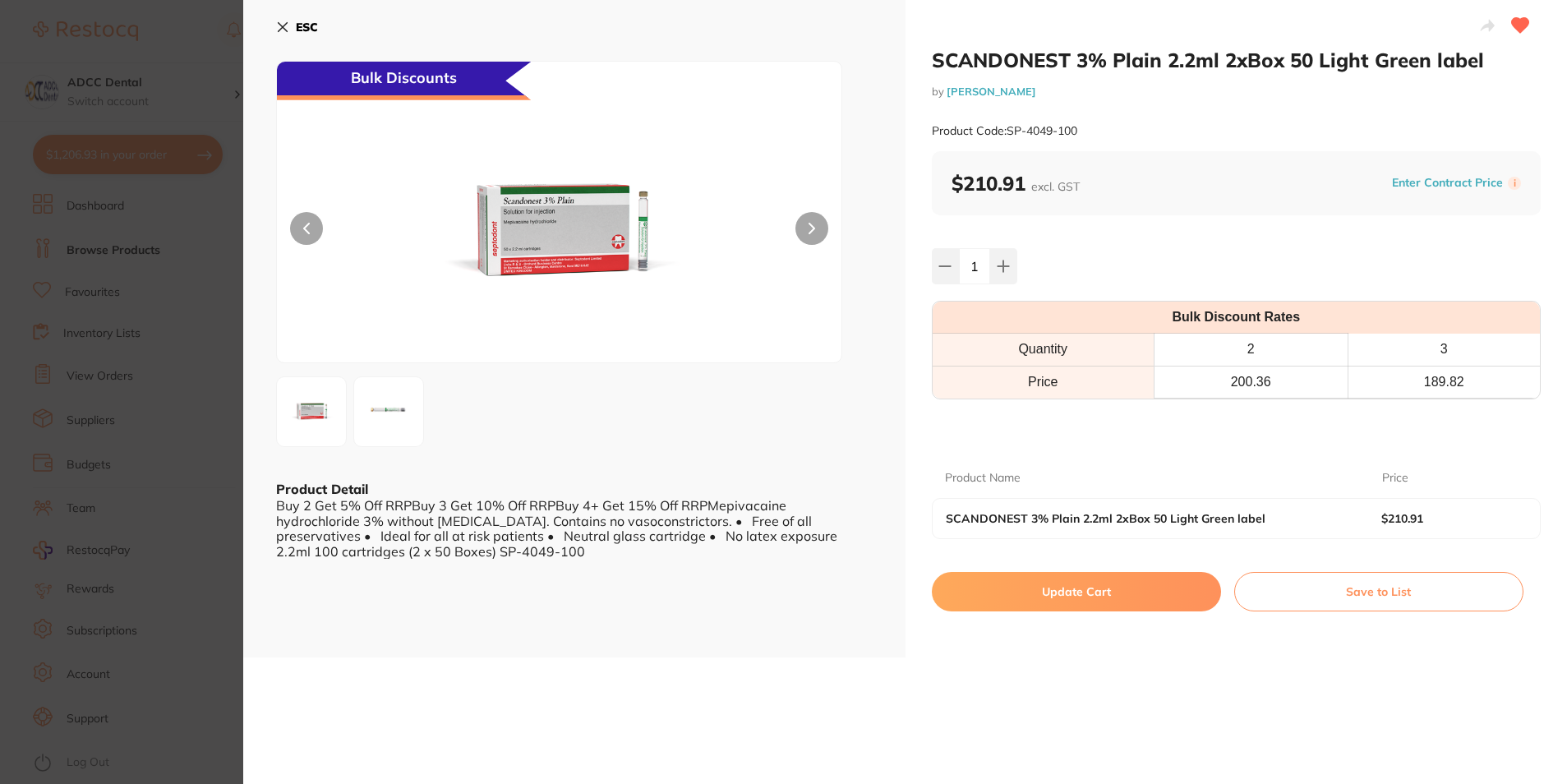
click at [1114, 589] on button "Update Cart" at bounding box center [1077, 591] width 289 height 40
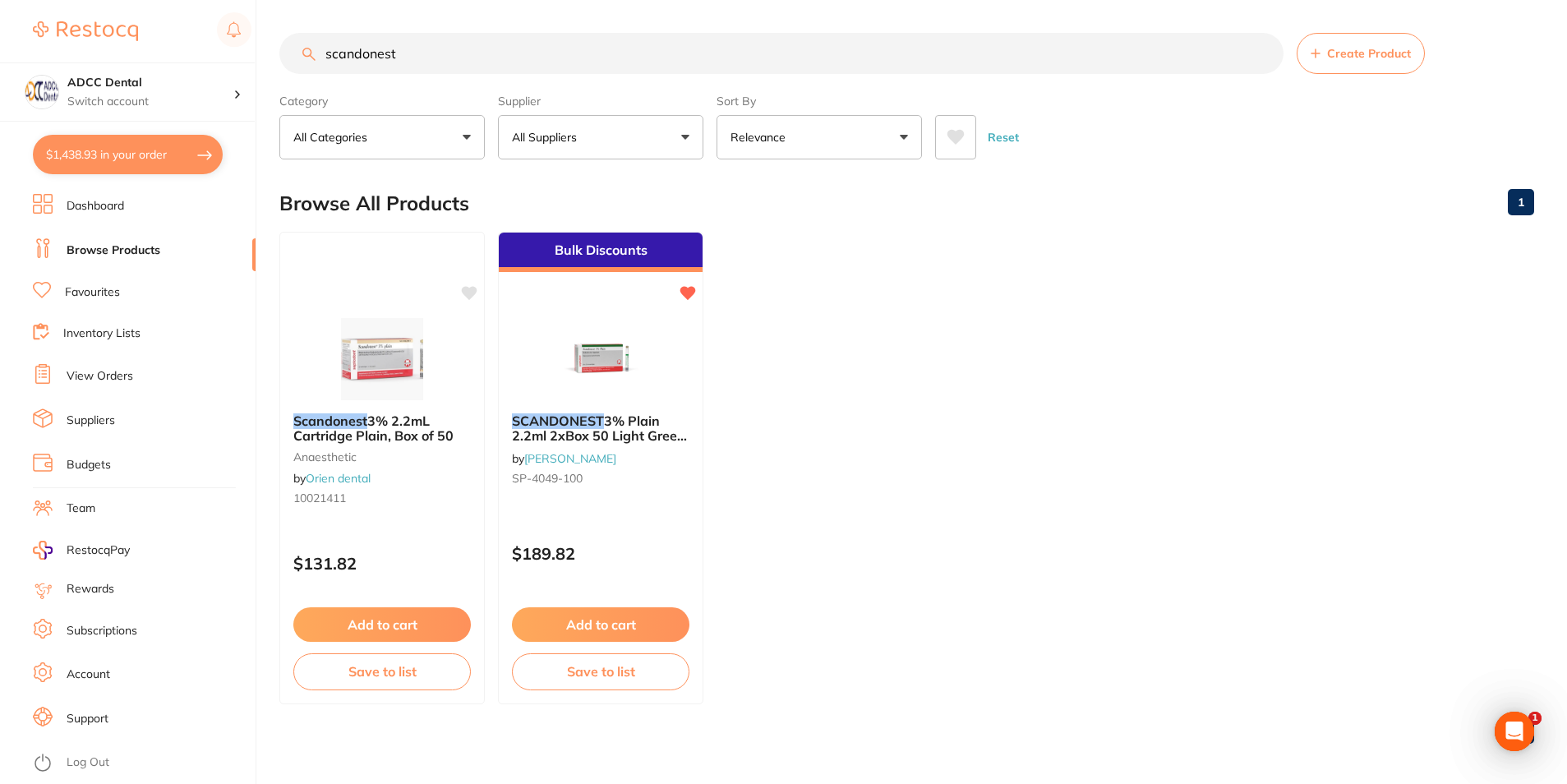
scroll to position [1, 0]
drag, startPoint x: 402, startPoint y: 45, endPoint x: 213, endPoint y: 45, distance: 189.0
click at [213, 45] on div "$1,438.93 ADCC Dental Switch account ADCC Dental $1,438.93 in your order Dashbo…" at bounding box center [784, 391] width 1567 height 784
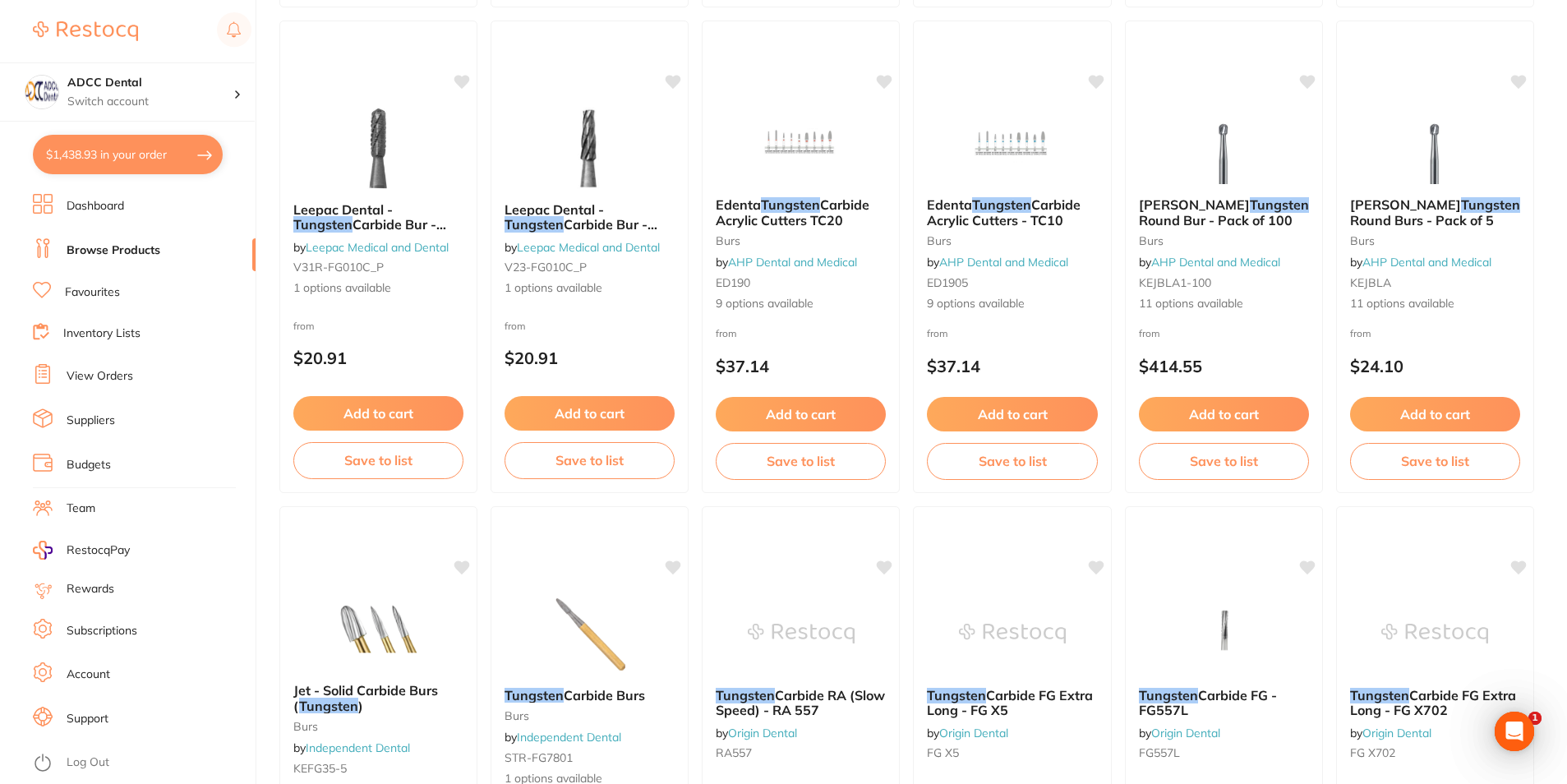
scroll to position [1151, 0]
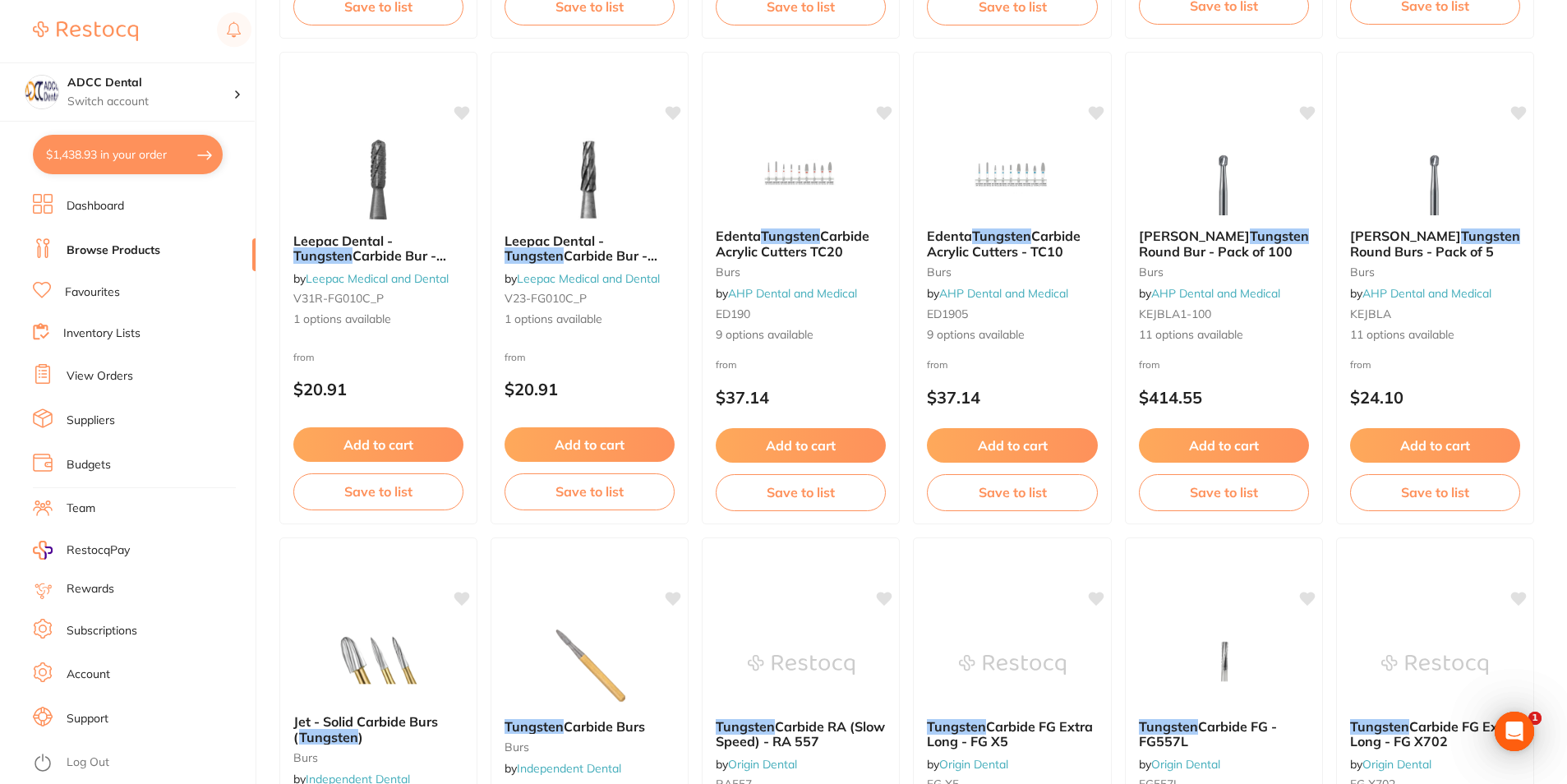
type input "tungsten"
click at [62, 296] on li "Favourites" at bounding box center [144, 292] width 223 height 21
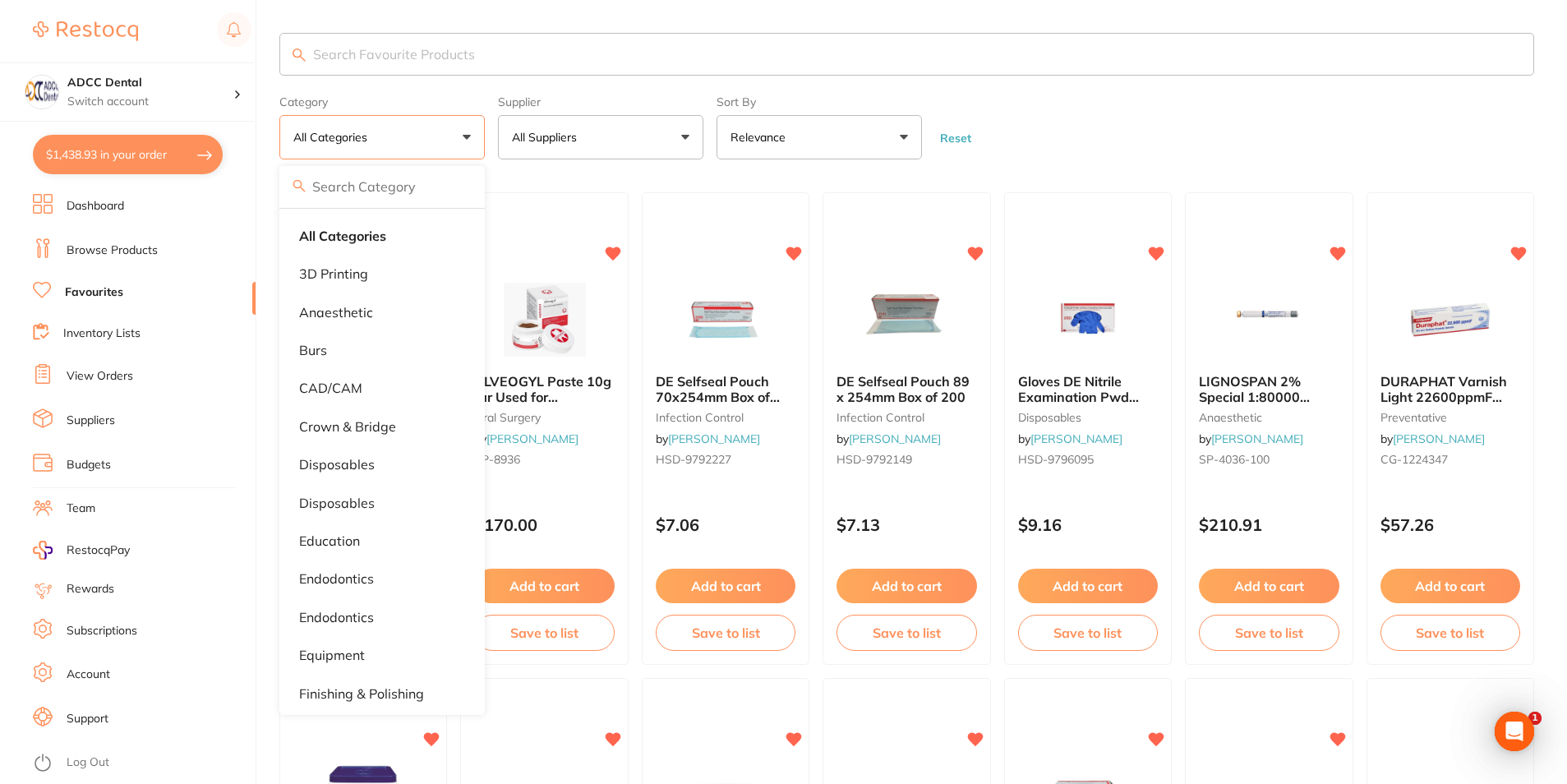
click at [302, 346] on p "burs" at bounding box center [313, 349] width 28 height 14
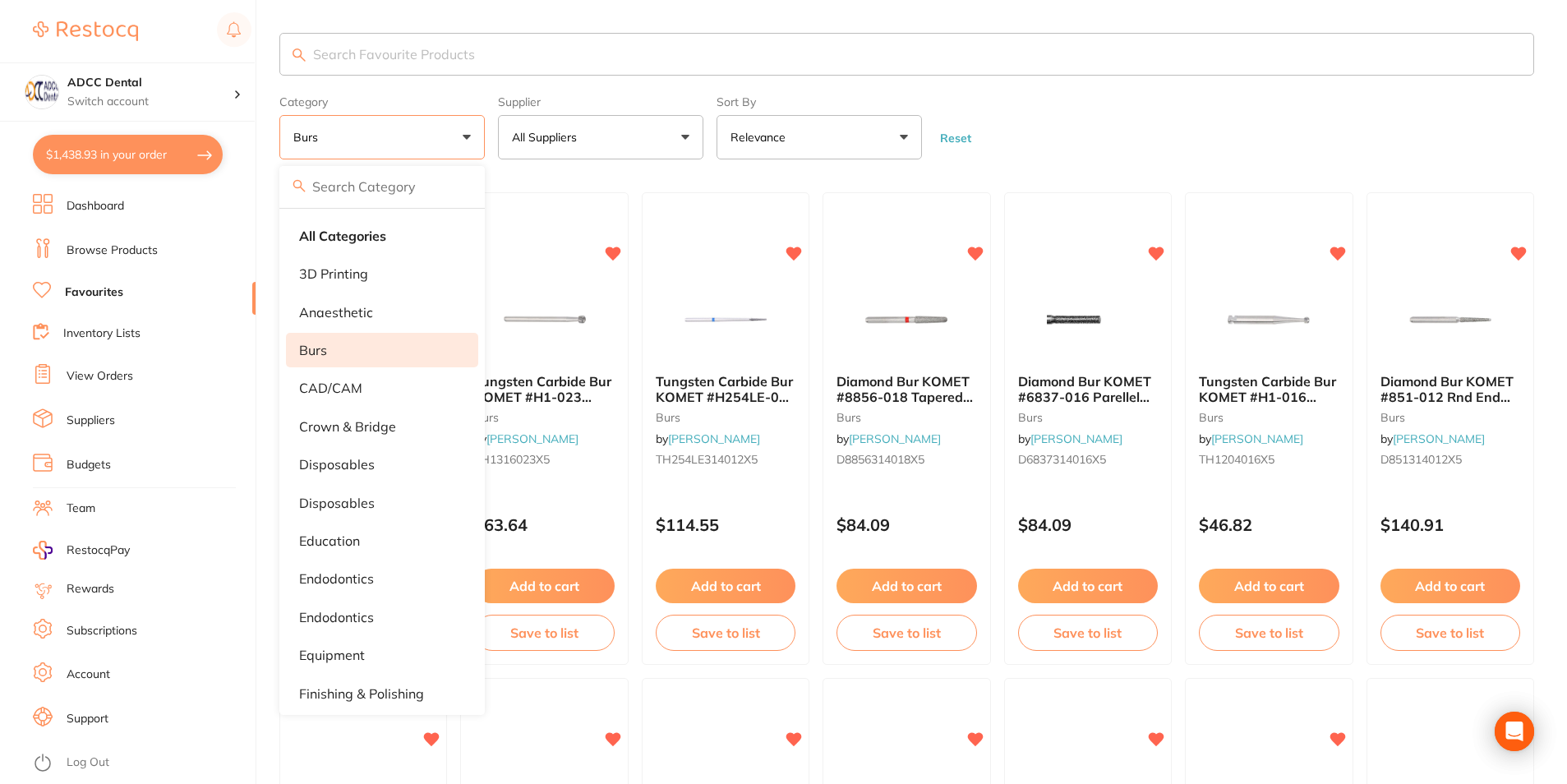
click at [1084, 111] on form "Category burs All Categories 3D Printing anaesthetic burs CAD/CAM crown & bridg…" at bounding box center [906, 124] width 1255 height 71
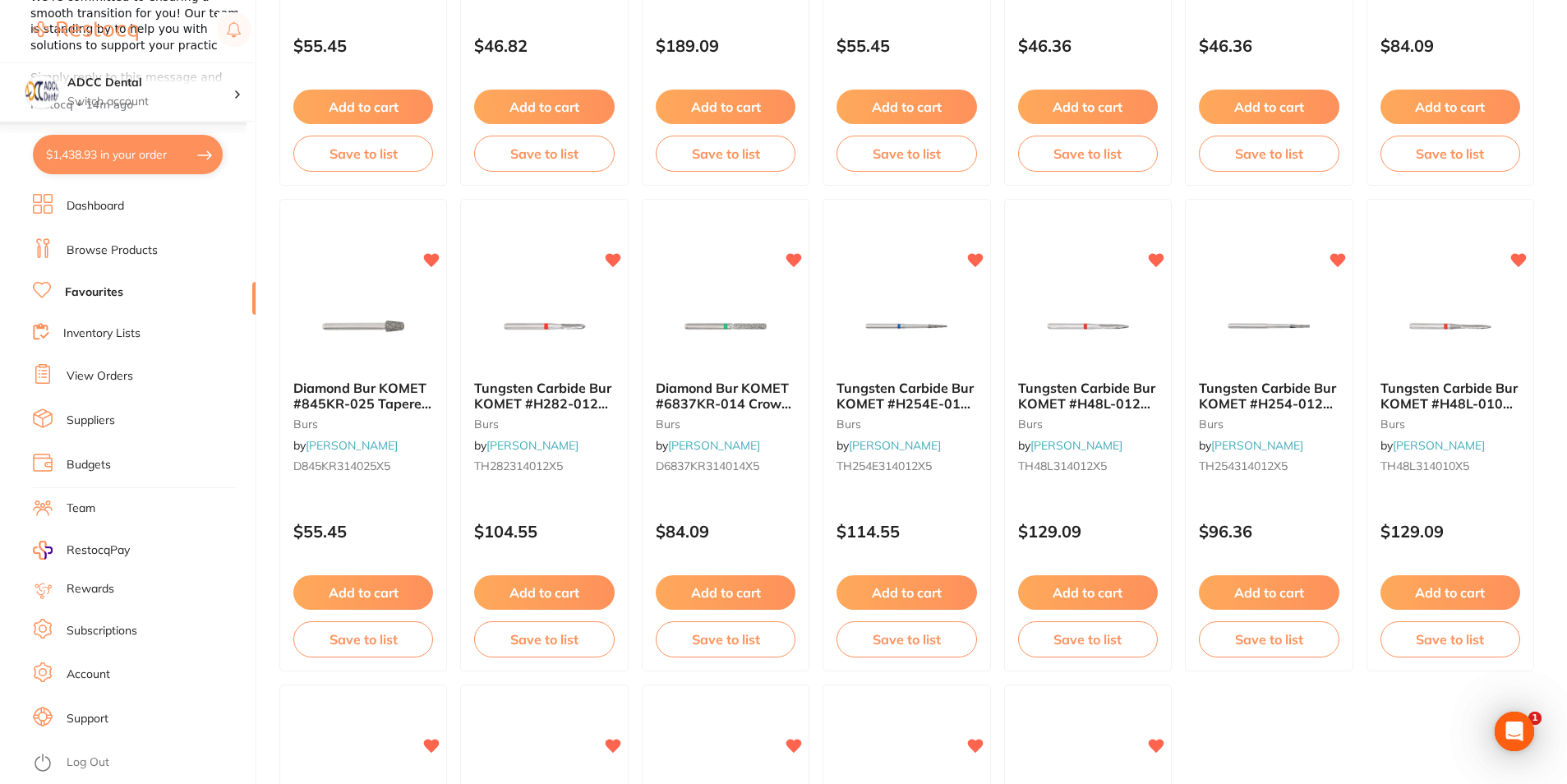
scroll to position [986, 0]
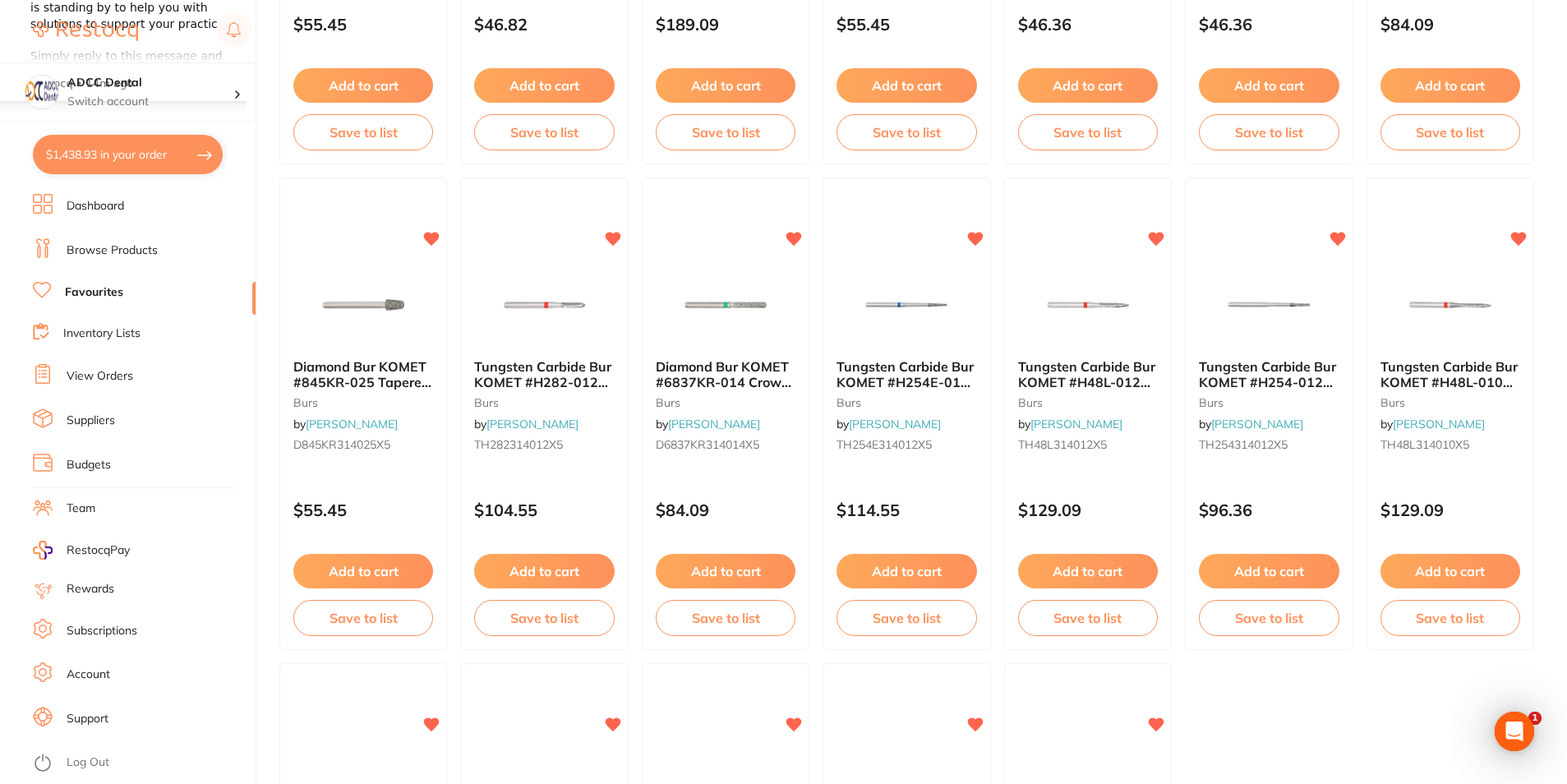
drag, startPoint x: 1105, startPoint y: 605, endPoint x: 1076, endPoint y: 561, distance: 52.7
click at [1076, 561] on button "Add to cart" at bounding box center [1088, 571] width 140 height 35
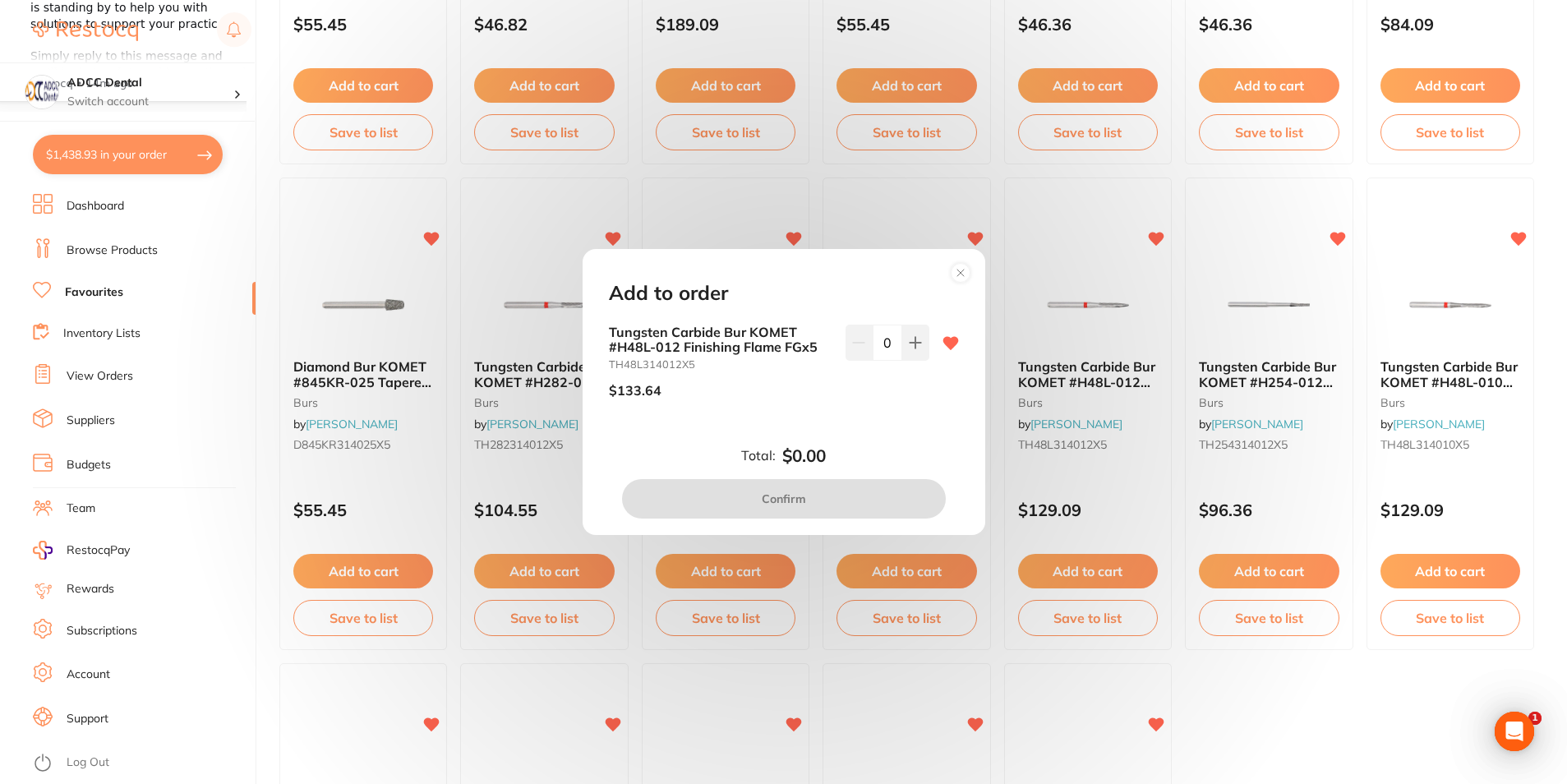
click at [909, 348] on icon at bounding box center [915, 343] width 14 height 14
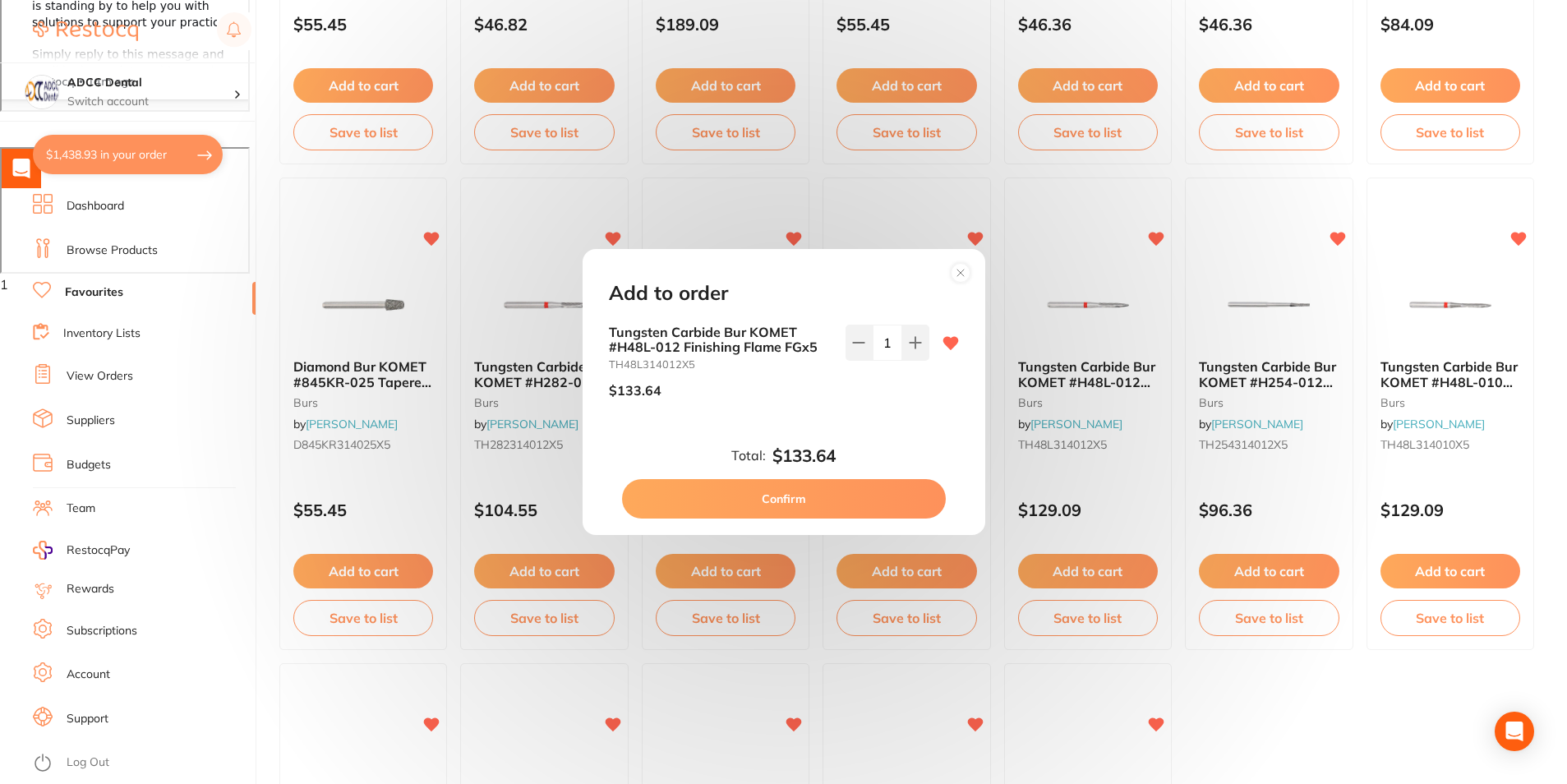
type input "1"
click at [876, 496] on button "Confirm" at bounding box center [784, 498] width 324 height 40
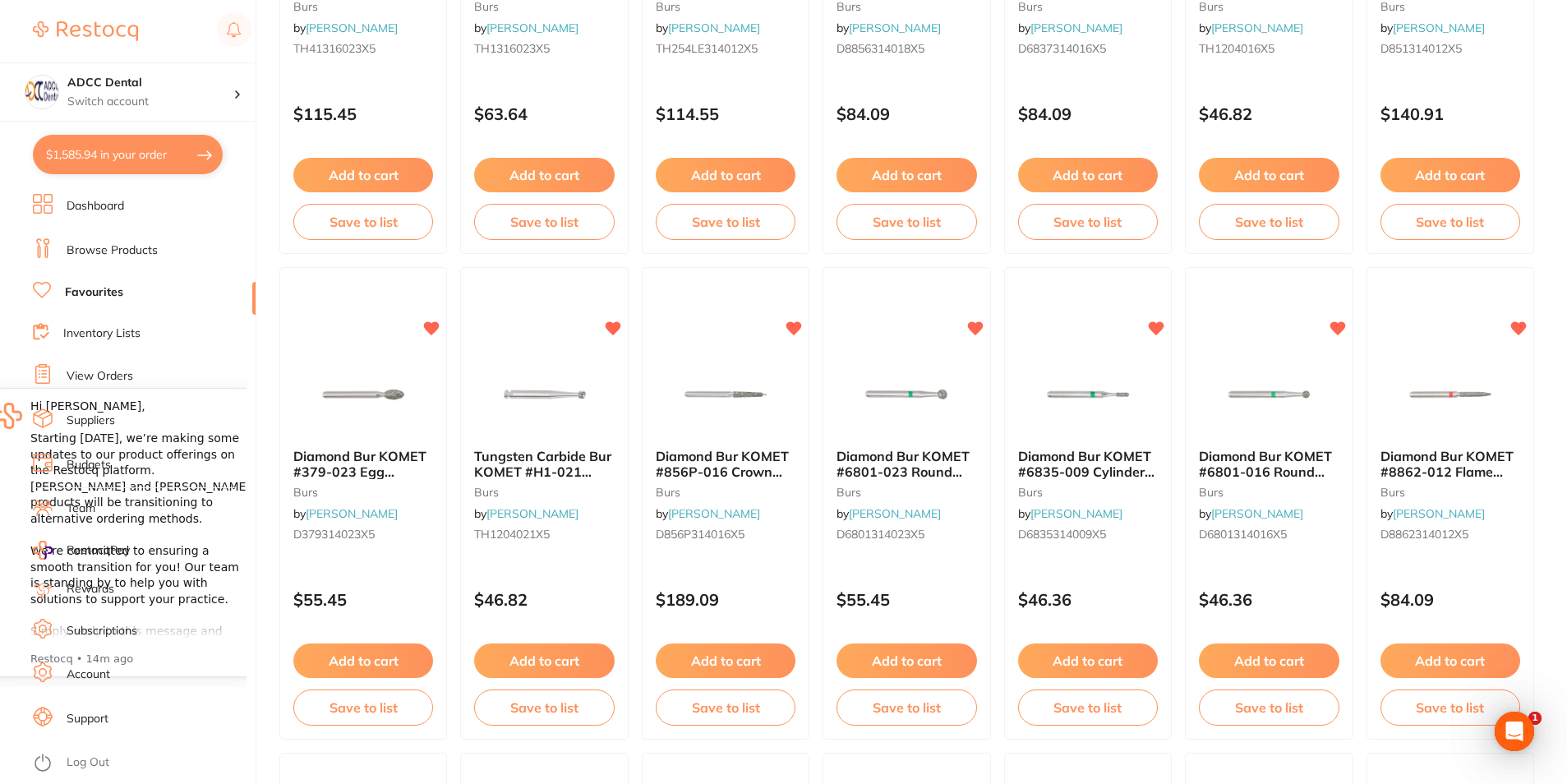
scroll to position [0, 0]
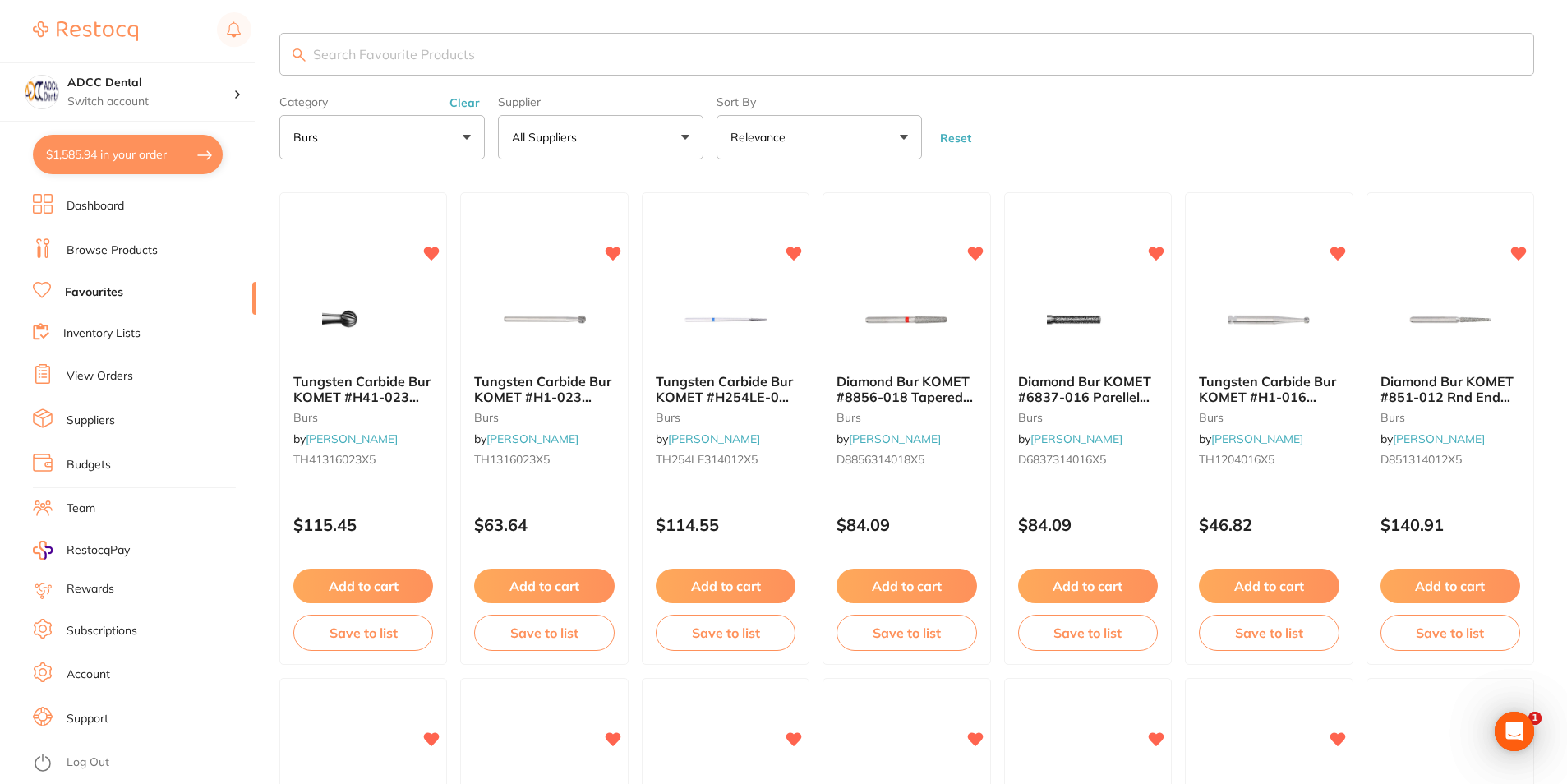
click at [402, 56] on input "search" at bounding box center [906, 54] width 1255 height 43
type input "savacol"
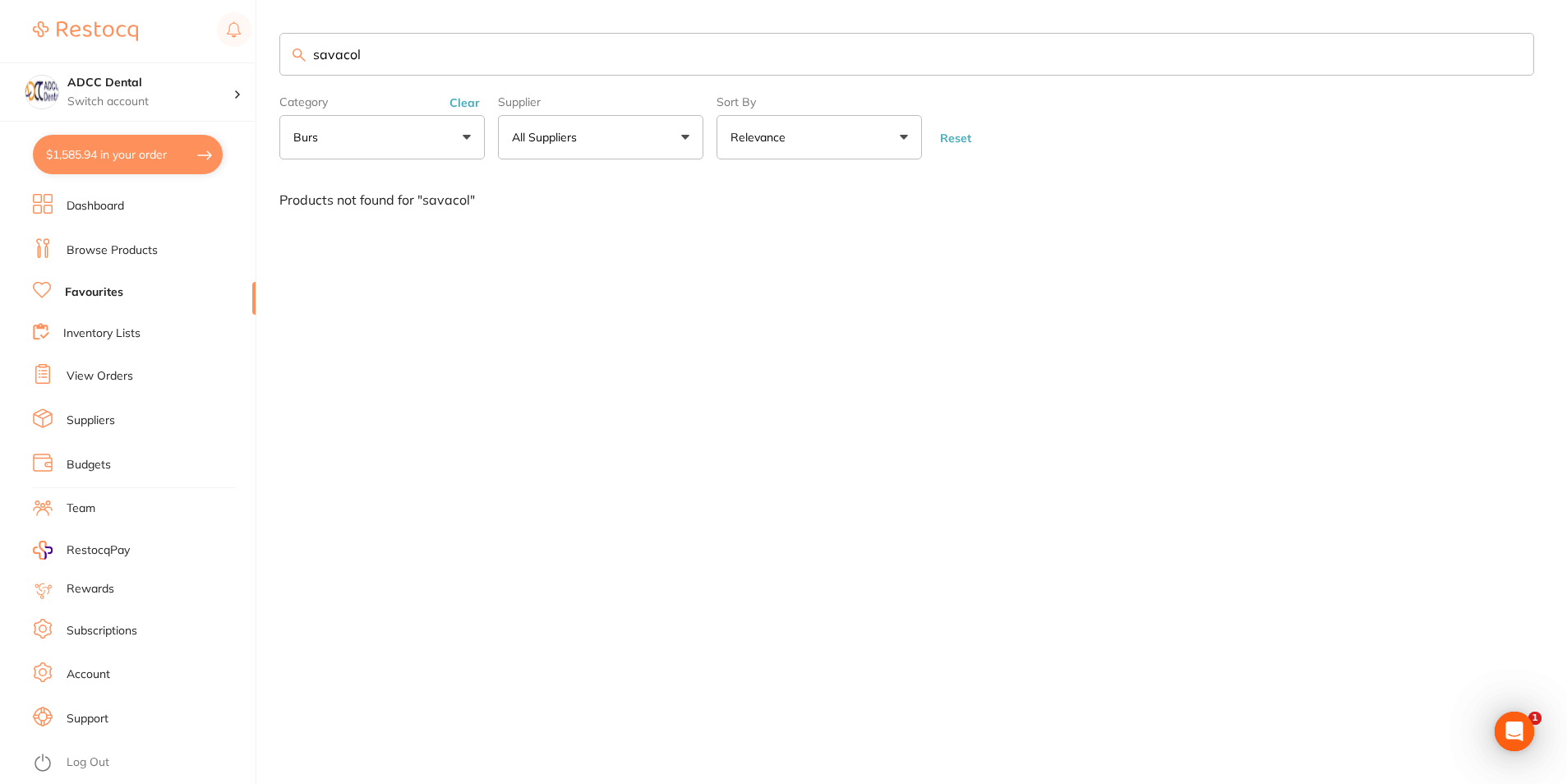
click at [85, 244] on link "Browse Products" at bounding box center [113, 250] width 91 height 16
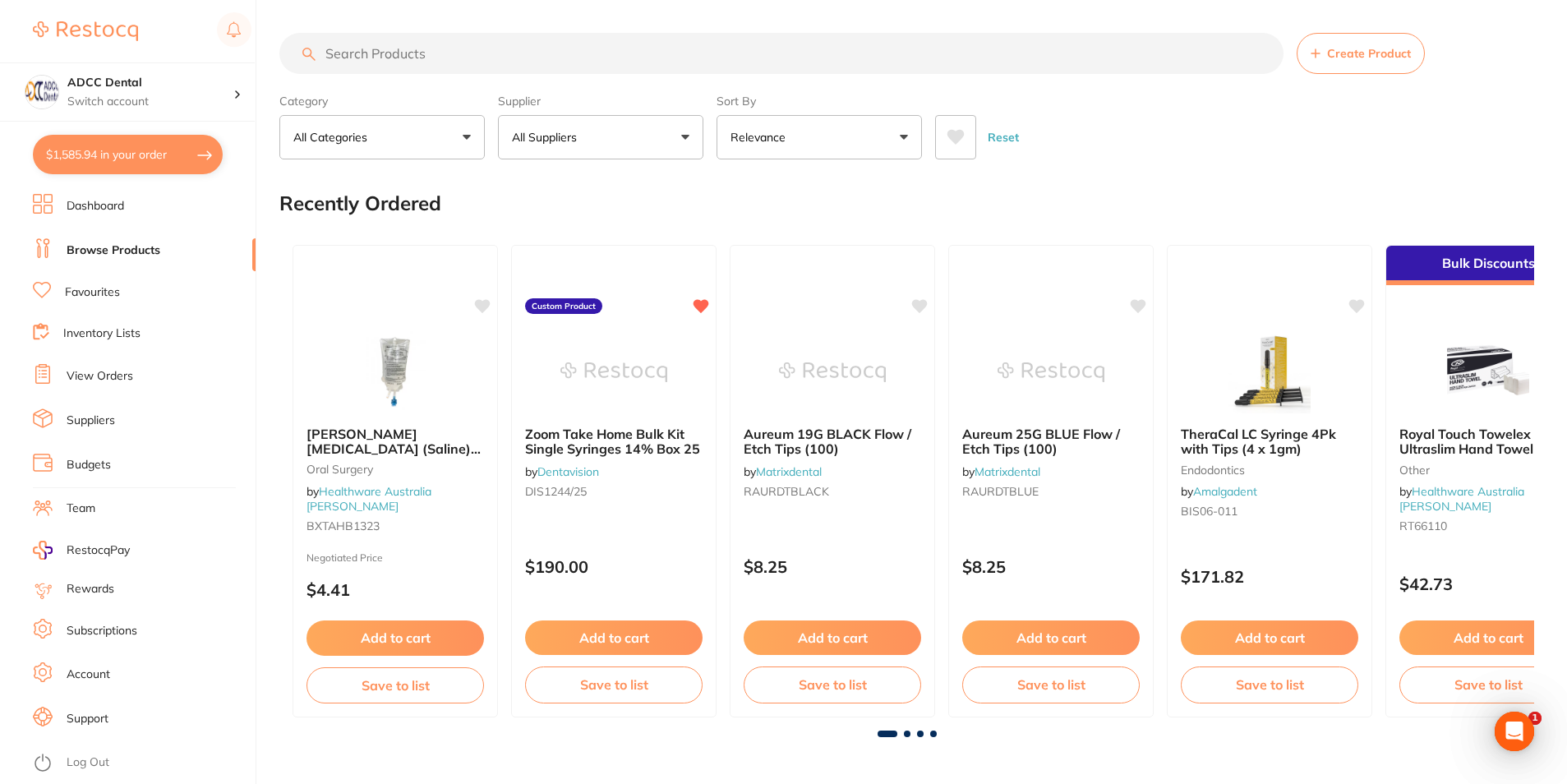
click at [404, 62] on input "search" at bounding box center [781, 53] width 1004 height 41
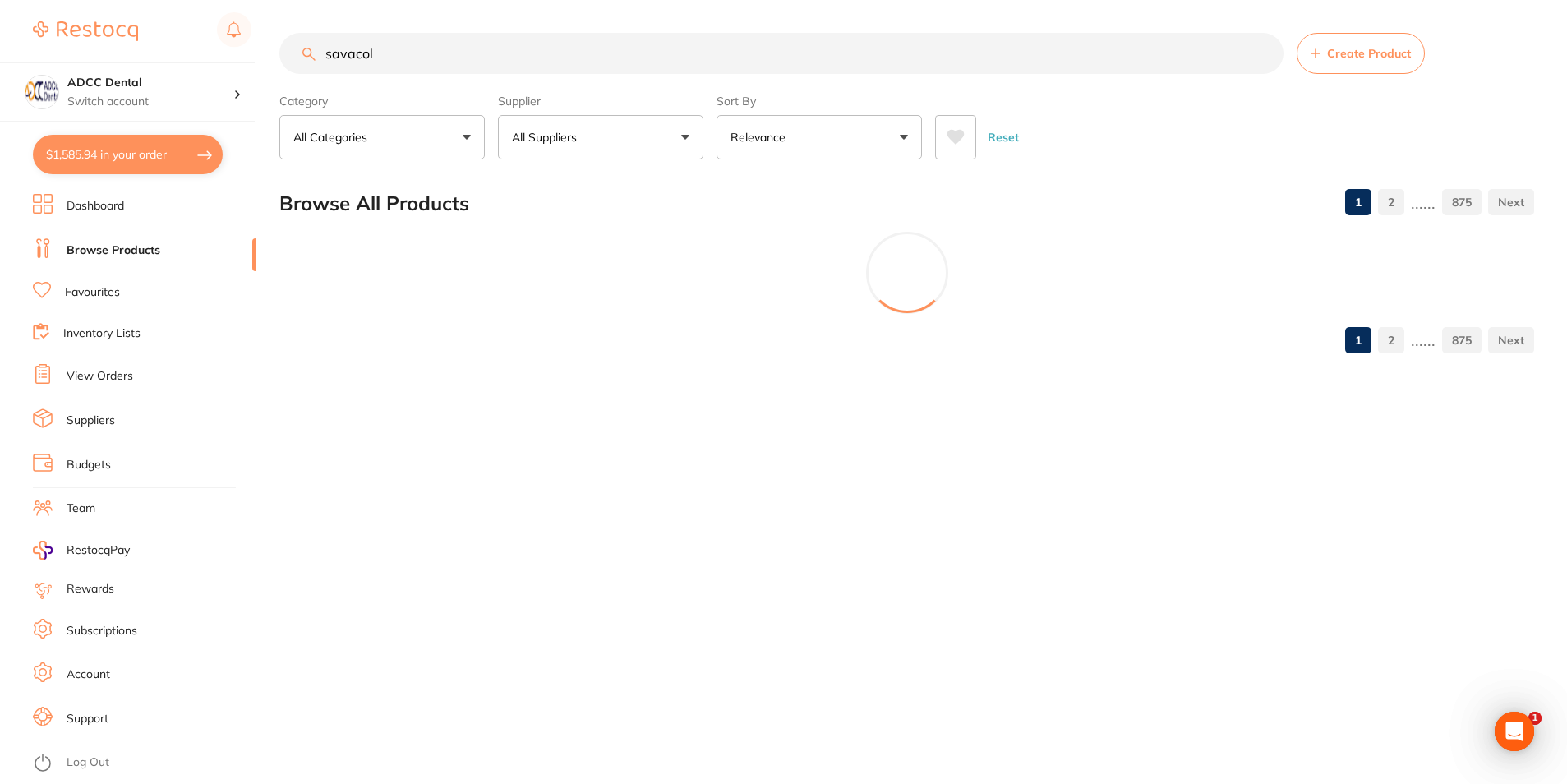
type input "savacol"
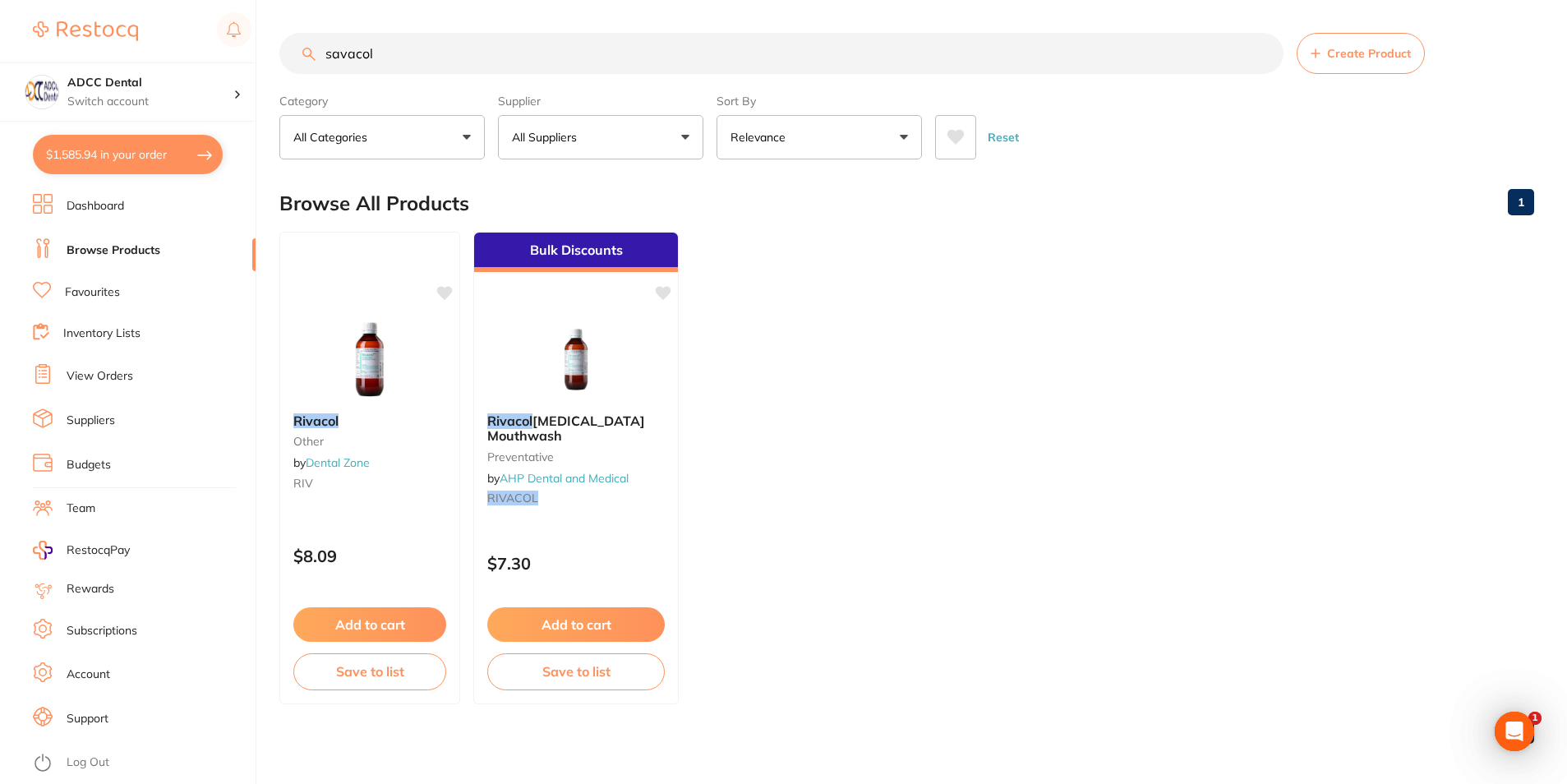
drag, startPoint x: 412, startPoint y: 51, endPoint x: 156, endPoint y: 52, distance: 256.0
click at [156, 52] on div "$1,585.94 ADCC Dental Switch account ADCC Dental $1,585.94 in your order Dashbo…" at bounding box center [784, 392] width 1567 height 784
click at [321, 139] on p "All Categories" at bounding box center [333, 137] width 80 height 16
click at [360, 133] on p "All Categories" at bounding box center [333, 137] width 80 height 16
click at [85, 303] on ul "Dashboard Browse Products Favourites Inventory Lists View Orders Suppliers Budg…" at bounding box center [144, 488] width 223 height 589
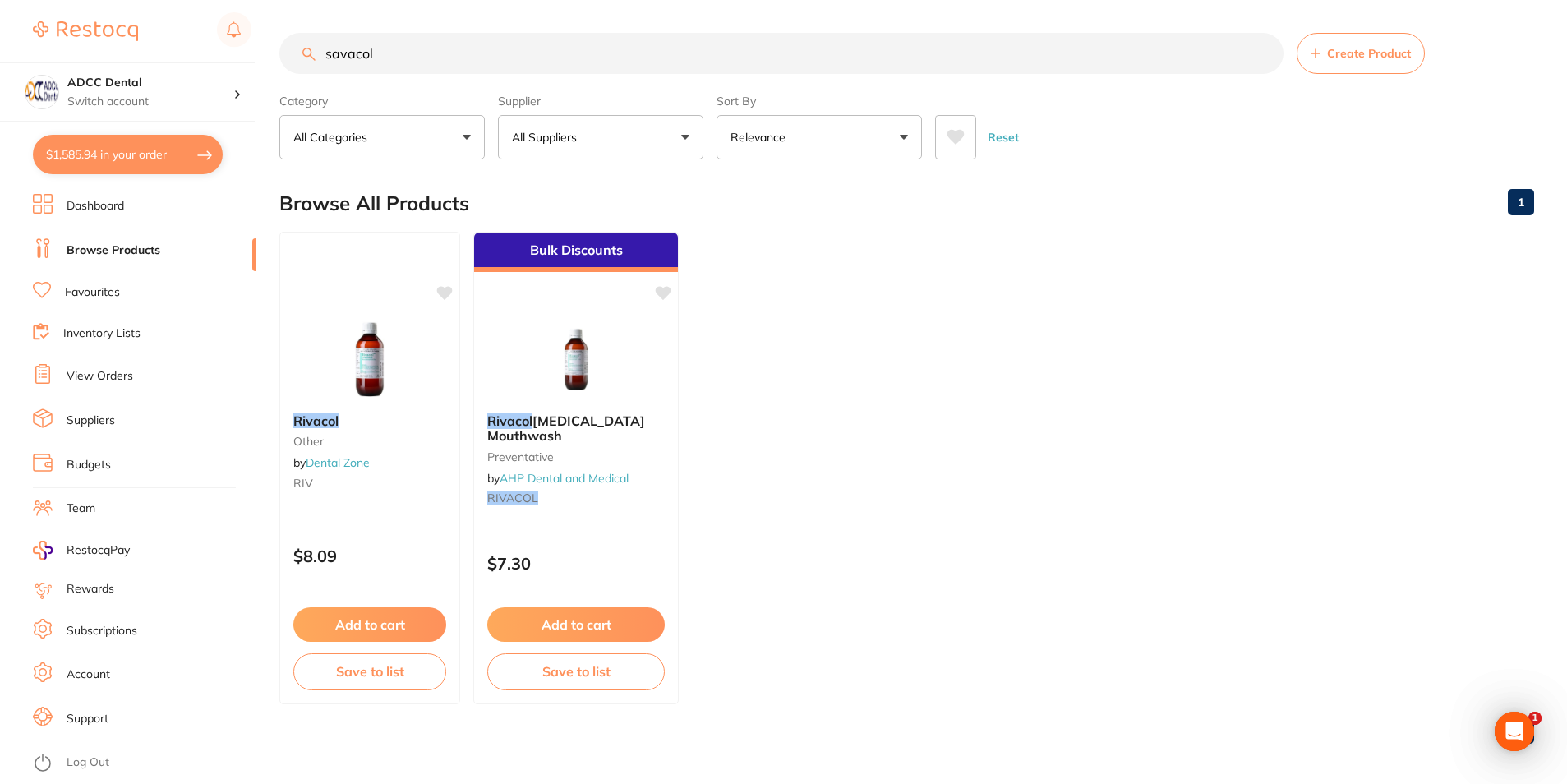
click at [85, 292] on link "Favourites" at bounding box center [92, 292] width 55 height 16
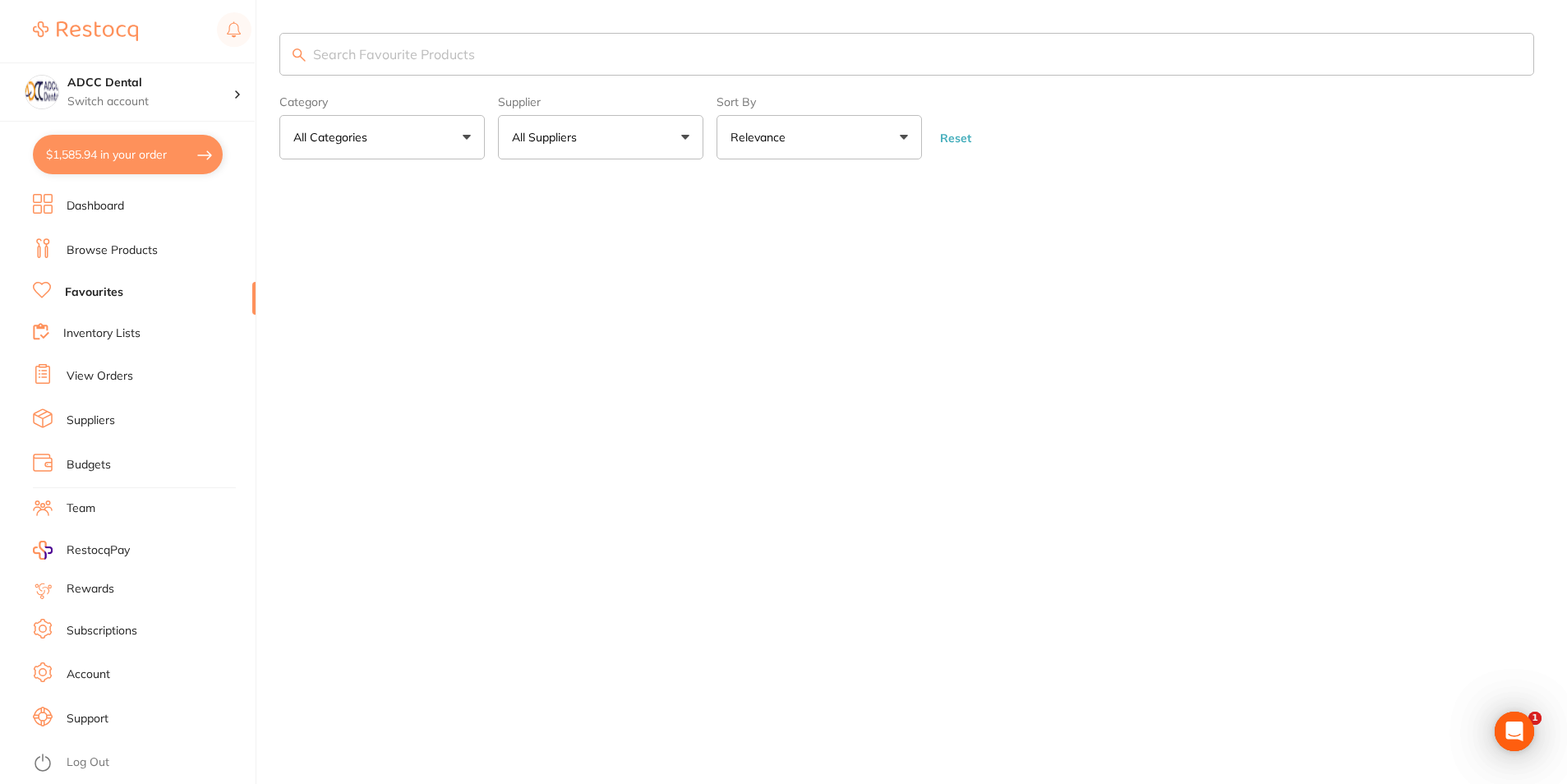
click at [445, 145] on button "All Categories" at bounding box center [382, 137] width 206 height 44
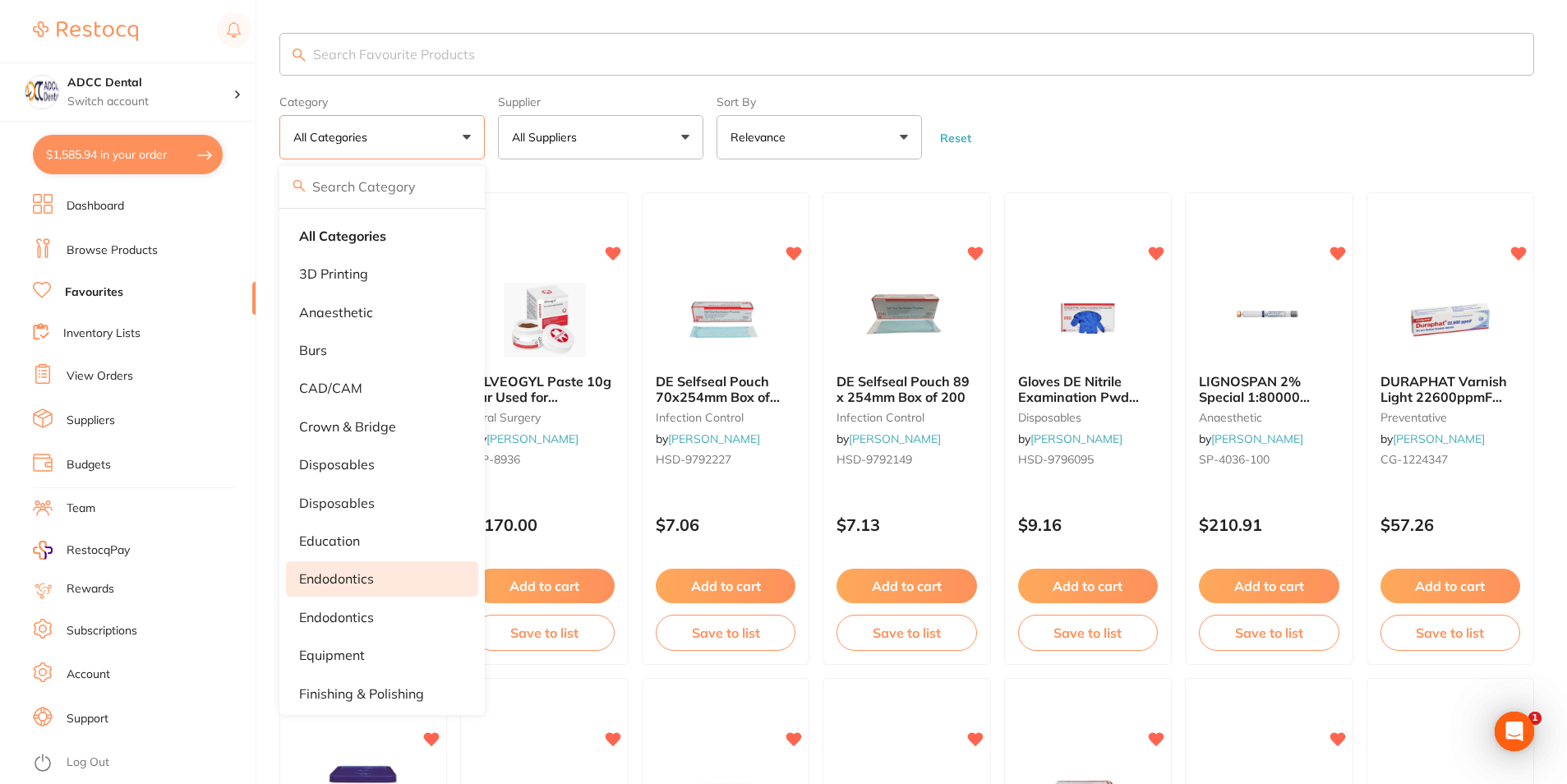
click at [354, 578] on p "endodontics" at bounding box center [337, 578] width 74 height 14
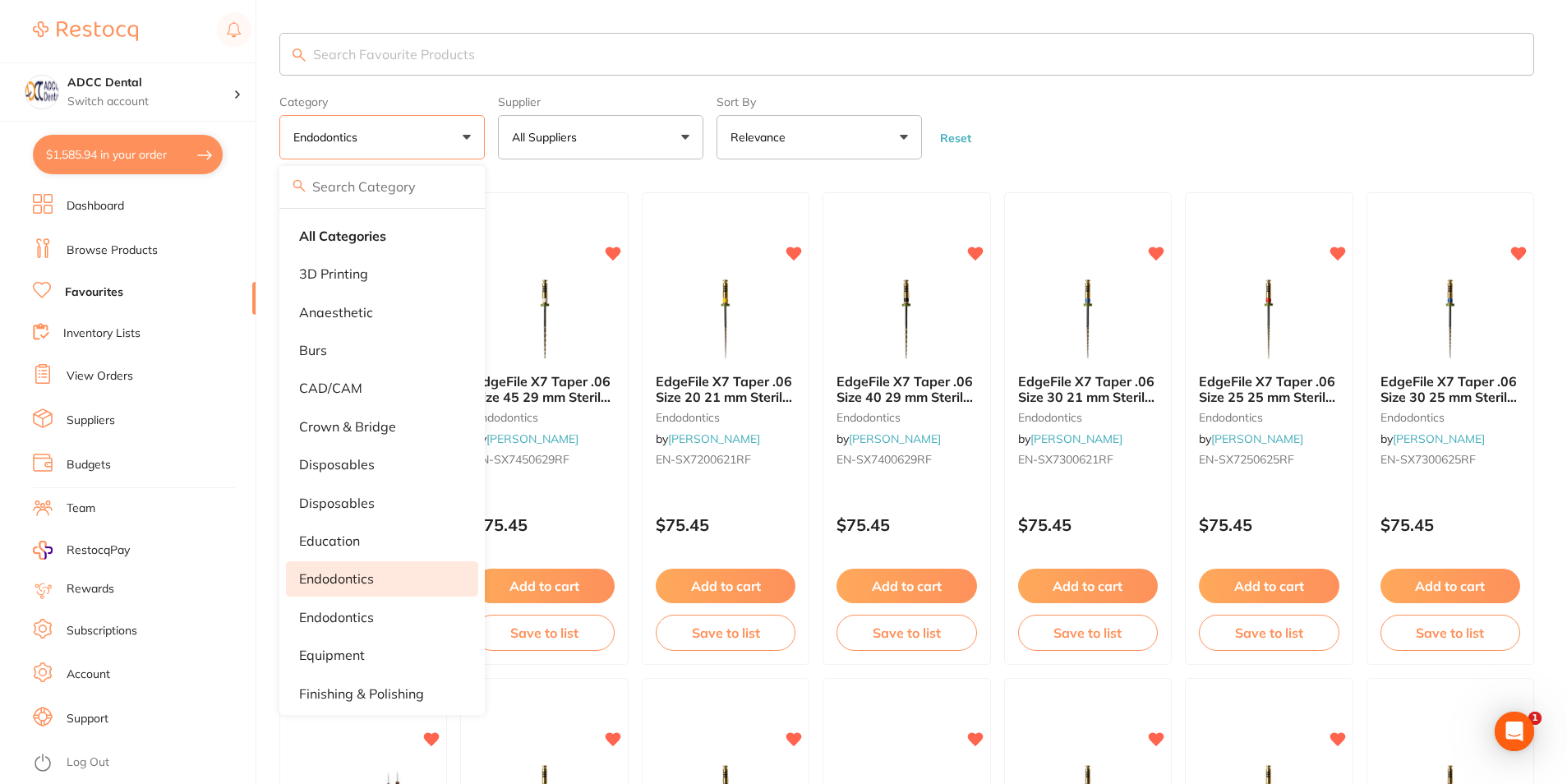
click at [1118, 131] on form "Category endodontics All Categories 3D Printing anaesthetic burs CAD/CAM crown …" at bounding box center [906, 124] width 1255 height 71
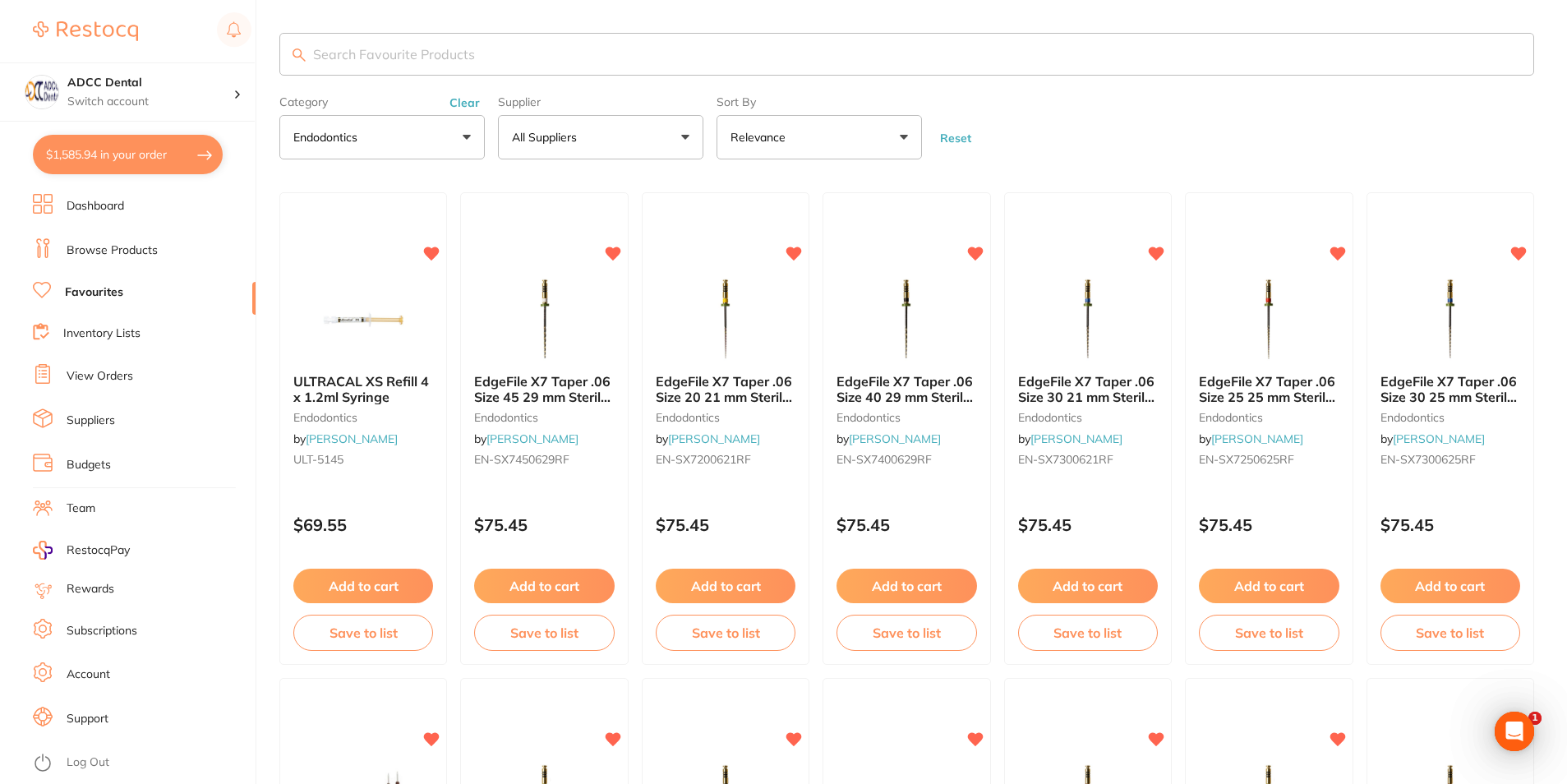
click at [79, 249] on link "Browse Products" at bounding box center [113, 250] width 91 height 16
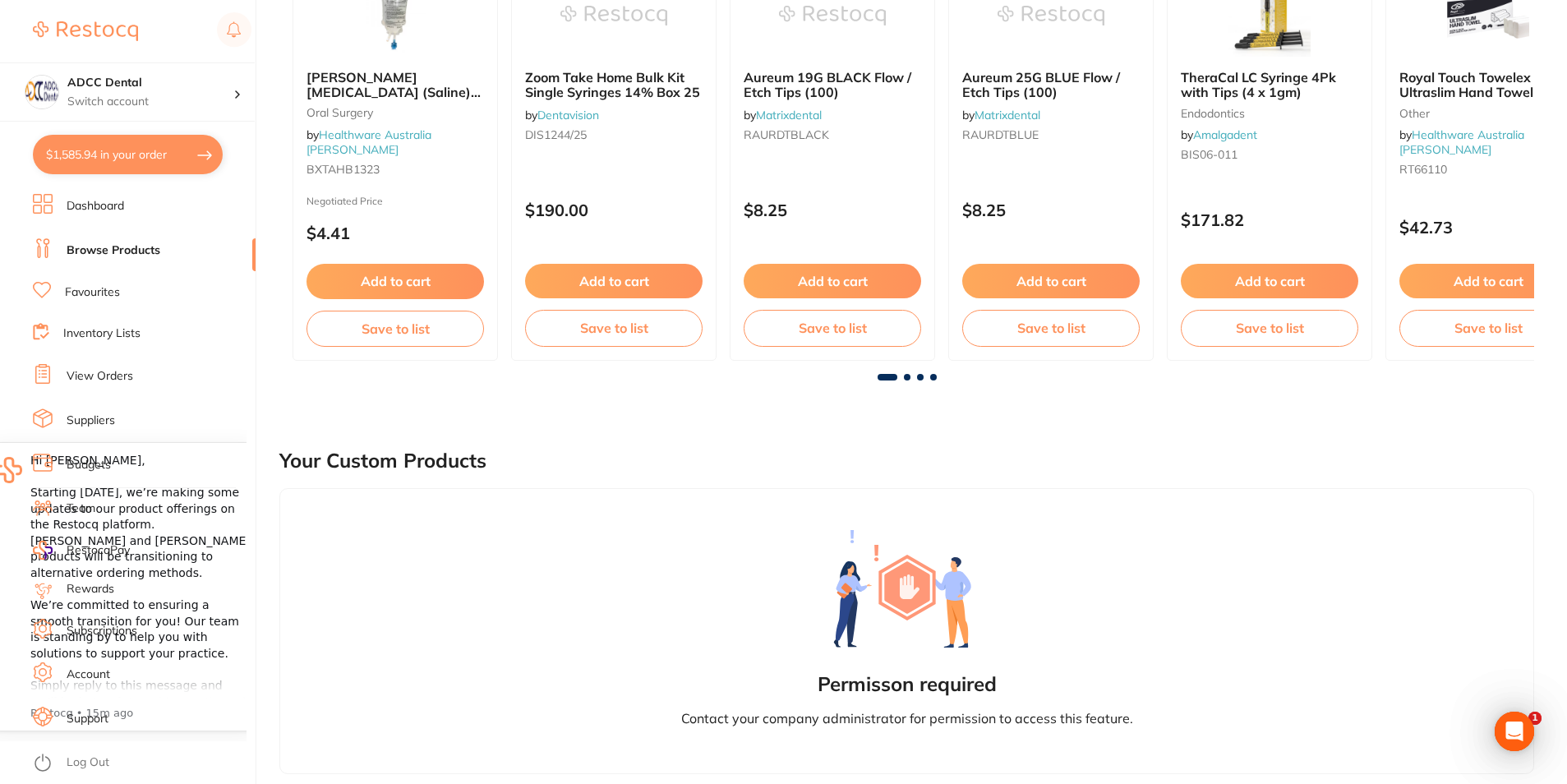
scroll to position [28, 0]
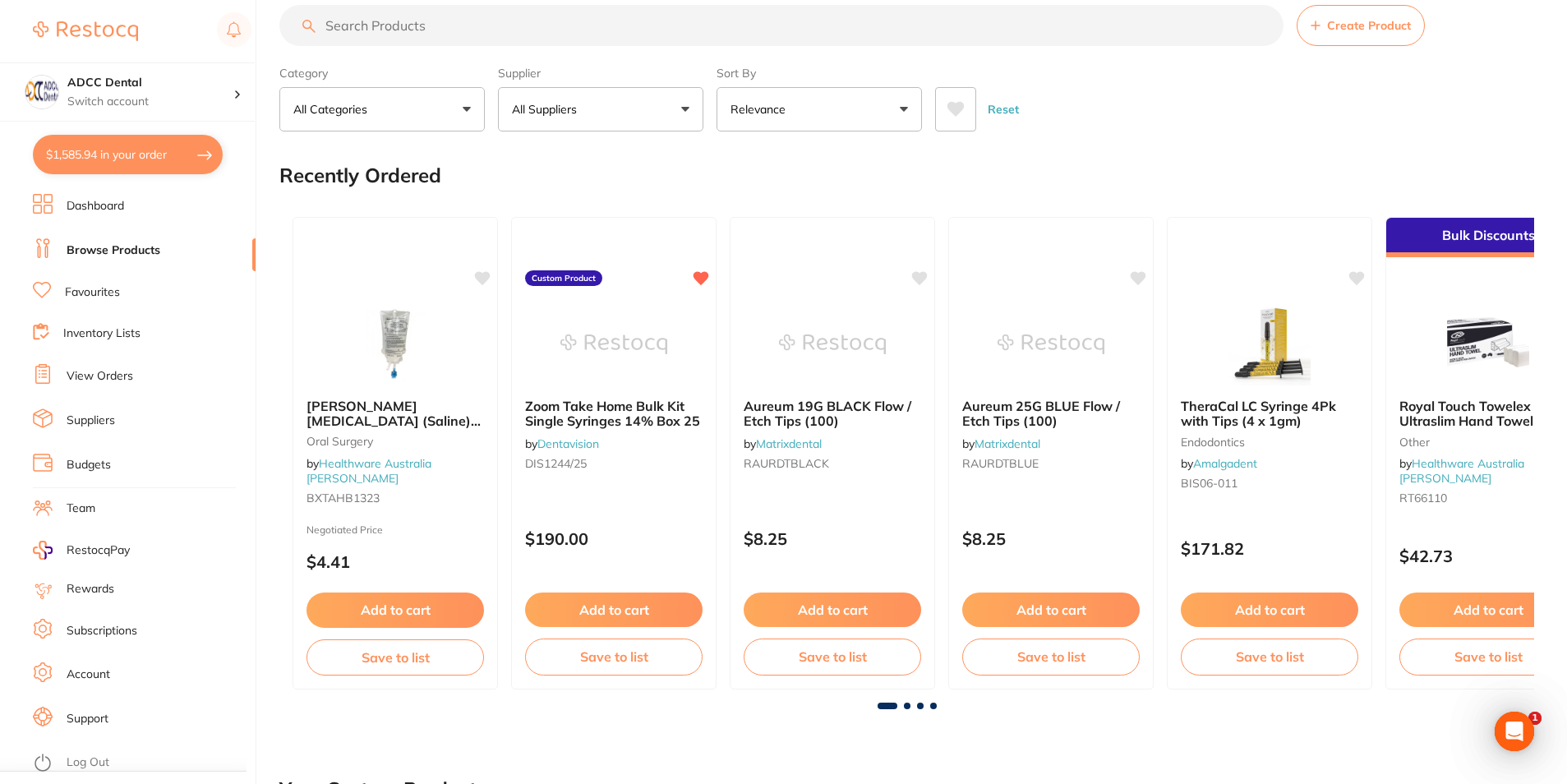
click at [370, 28] on input "search" at bounding box center [781, 25] width 1004 height 41
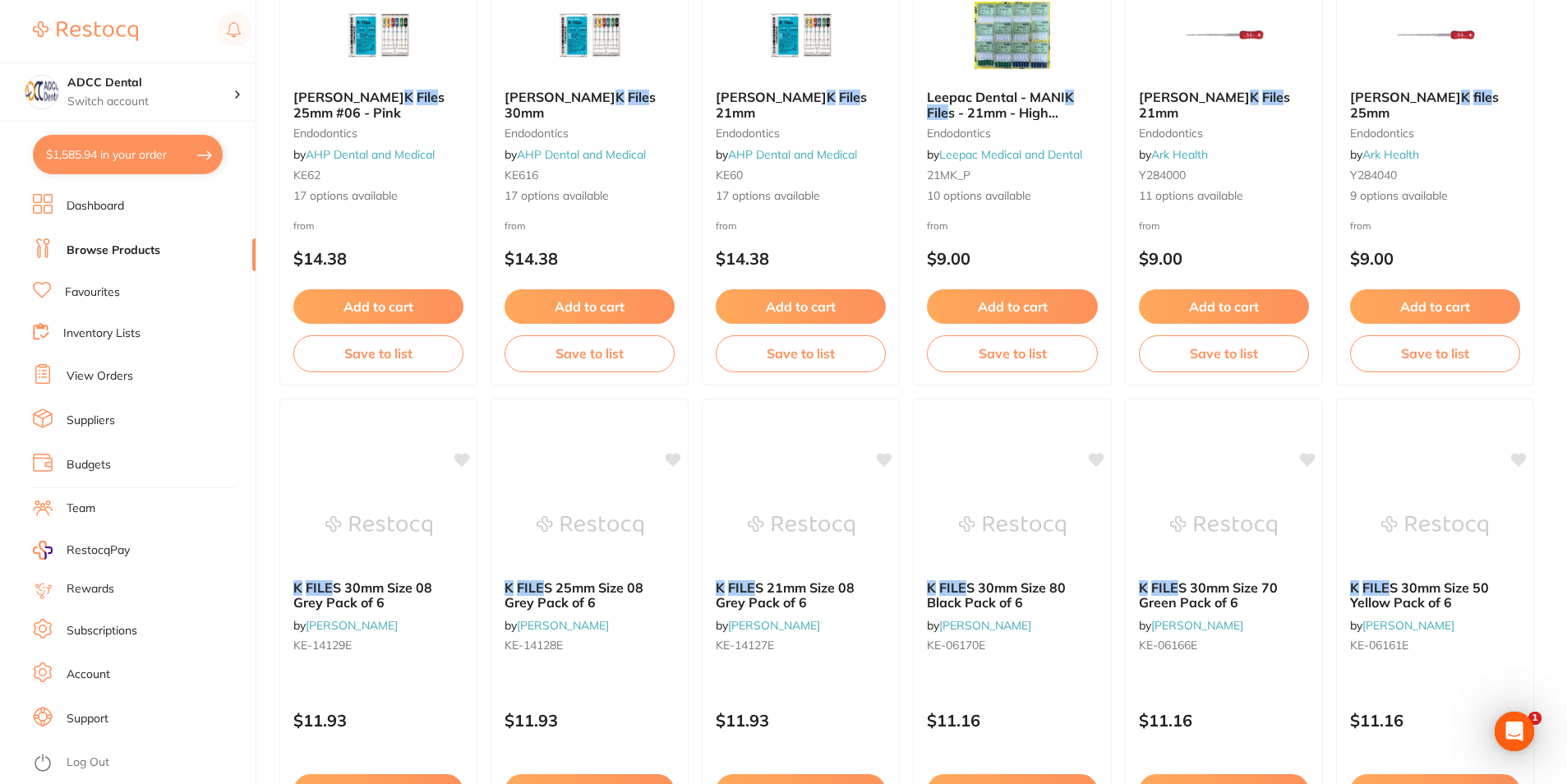
scroll to position [2740, 0]
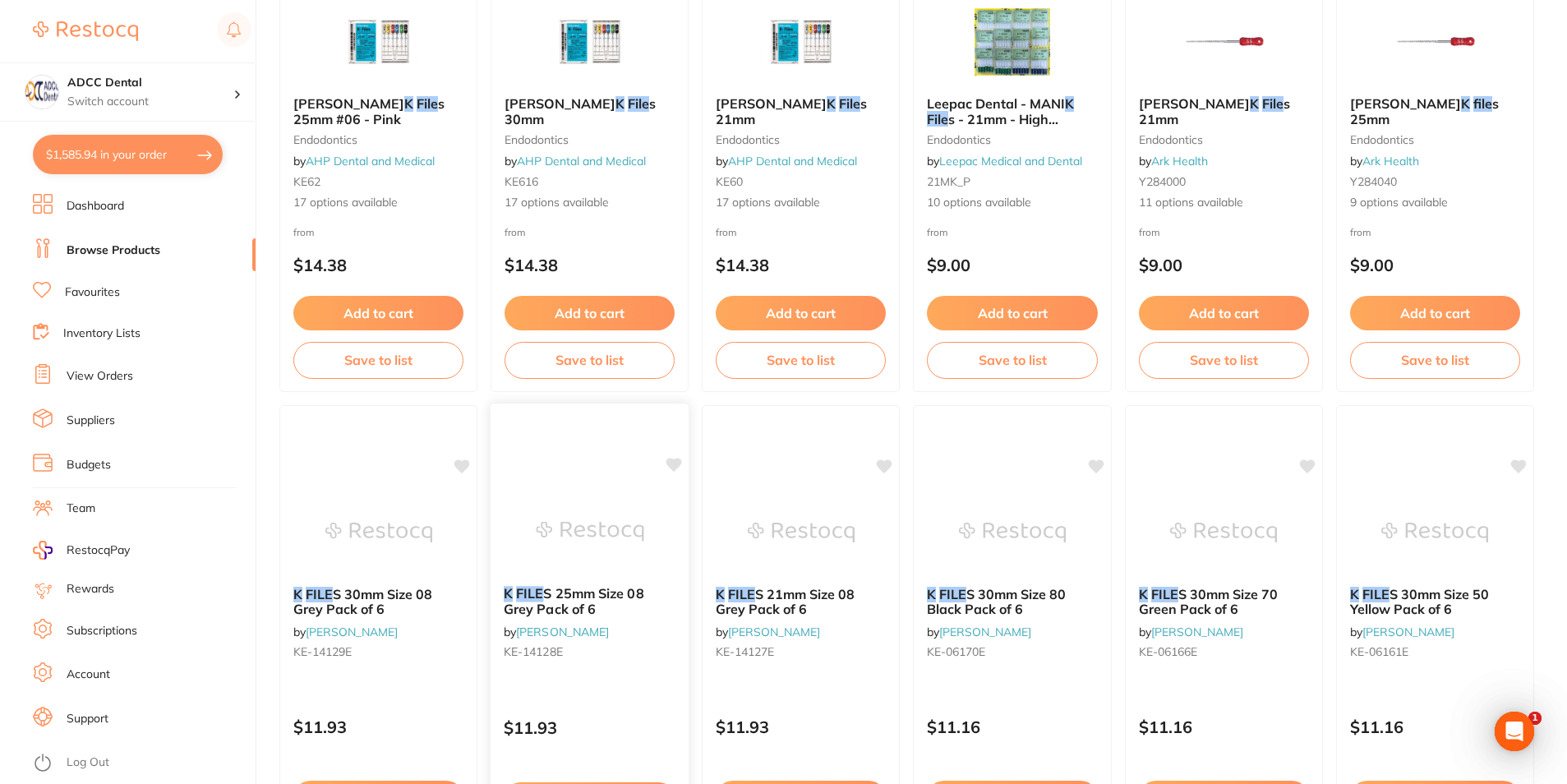
click at [627, 533] on img at bounding box center [589, 531] width 107 height 83
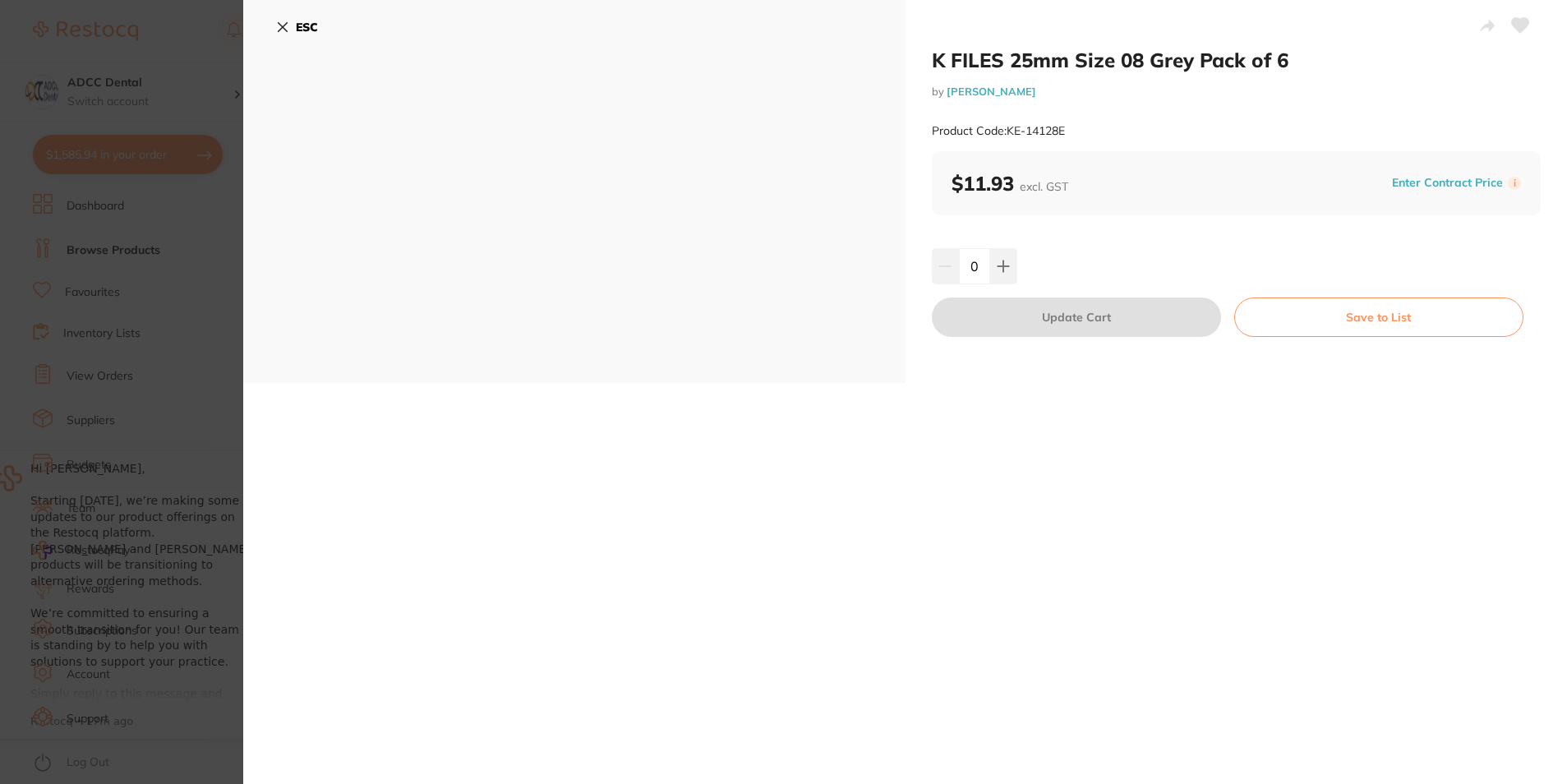
drag, startPoint x: 282, startPoint y: 30, endPoint x: 635, endPoint y: 446, distance: 545.6
click at [282, 28] on icon at bounding box center [283, 27] width 14 height 14
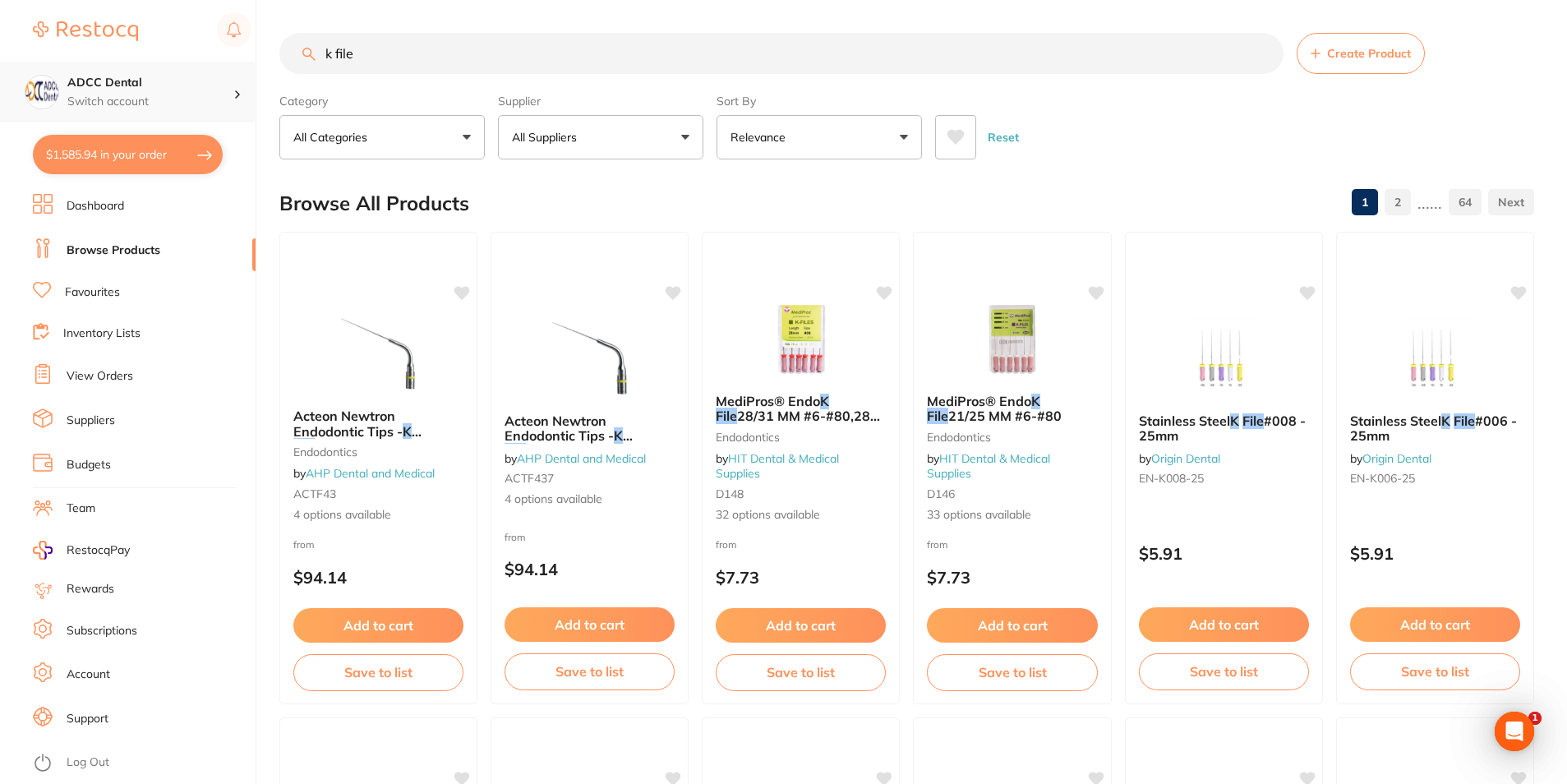
scroll to position [1, 0]
drag, startPoint x: 393, startPoint y: 63, endPoint x: 236, endPoint y: 61, distance: 157.0
click at [236, 61] on div "$1,585.94 ADCC Dental Switch account ADCC Dental $1,585.94 in your order Dashbo…" at bounding box center [784, 392] width 1567 height 784
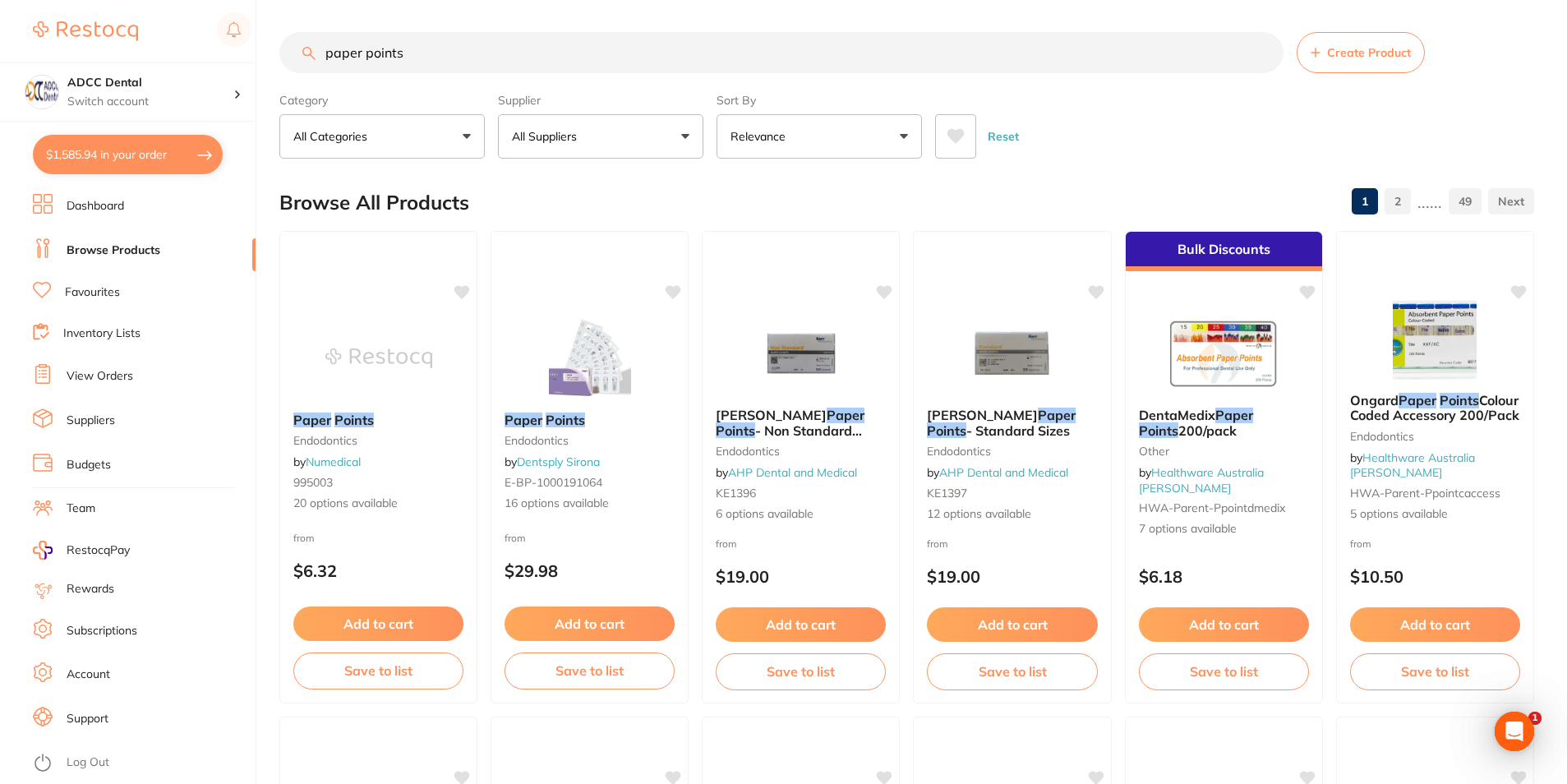
scroll to position [0, 0]
click at [373, 380] on img at bounding box center [378, 358] width 107 height 83
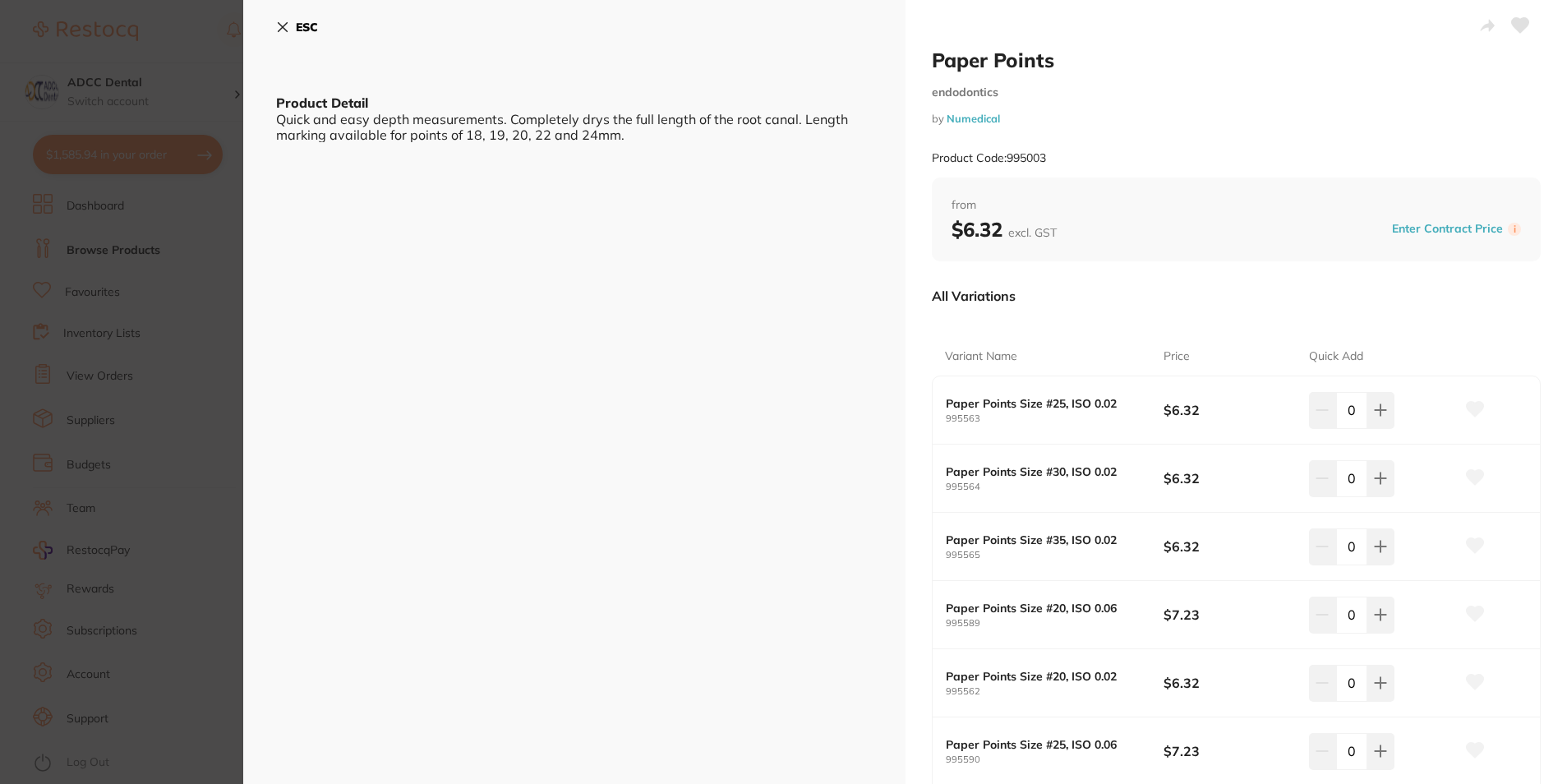
click at [229, 139] on section "Paper Points endodontics by Numedical Product Code: 995003 ESC Product Detail Q…" at bounding box center [784, 392] width 1567 height 784
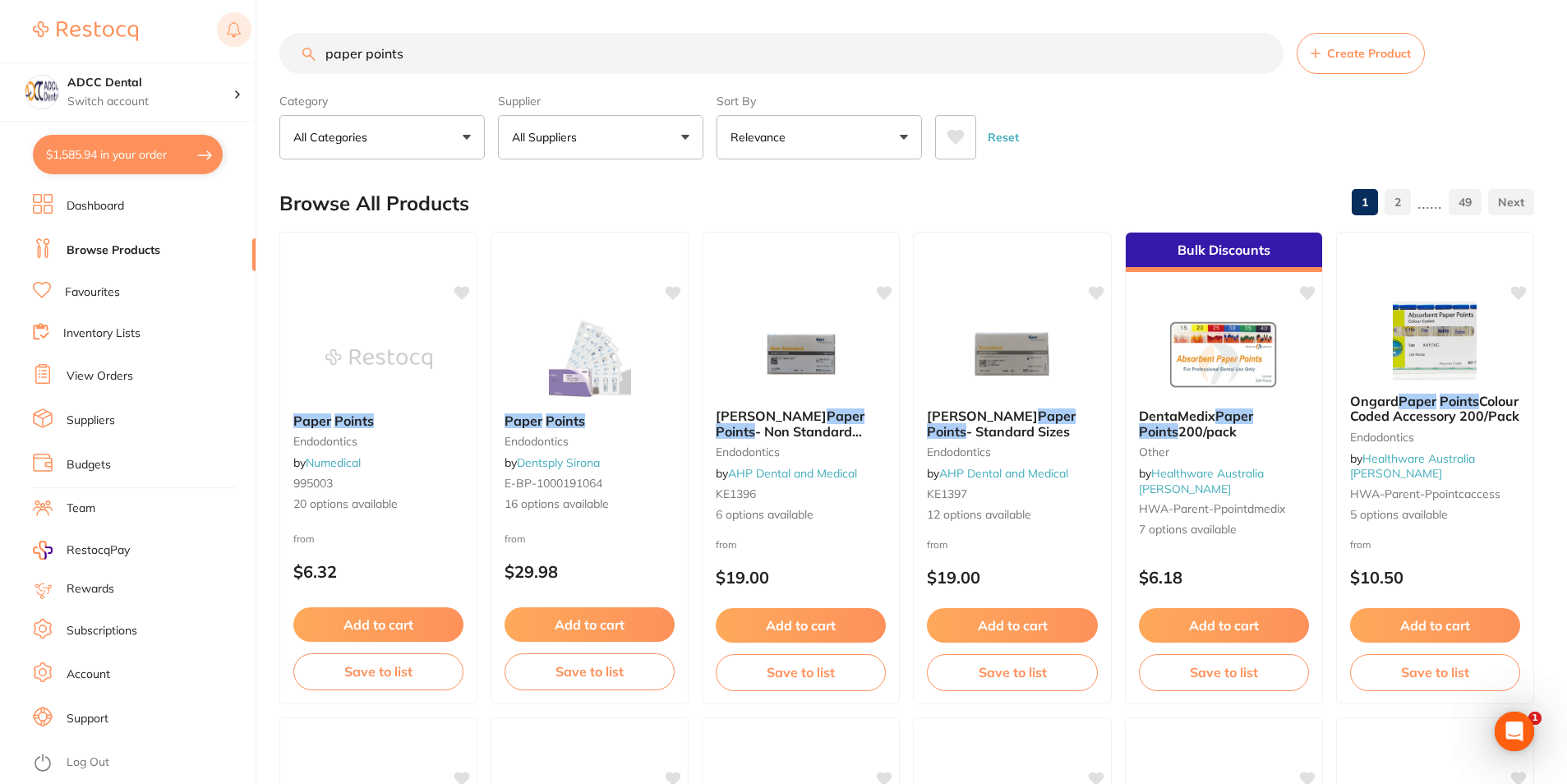
drag, startPoint x: 440, startPoint y: 53, endPoint x: 223, endPoint y: 45, distance: 217.1
click at [223, 45] on div "$1,585.94 ADCC Dental Switch account ADCC Dental $1,585.94 in your order Dashbo…" at bounding box center [784, 392] width 1567 height 784
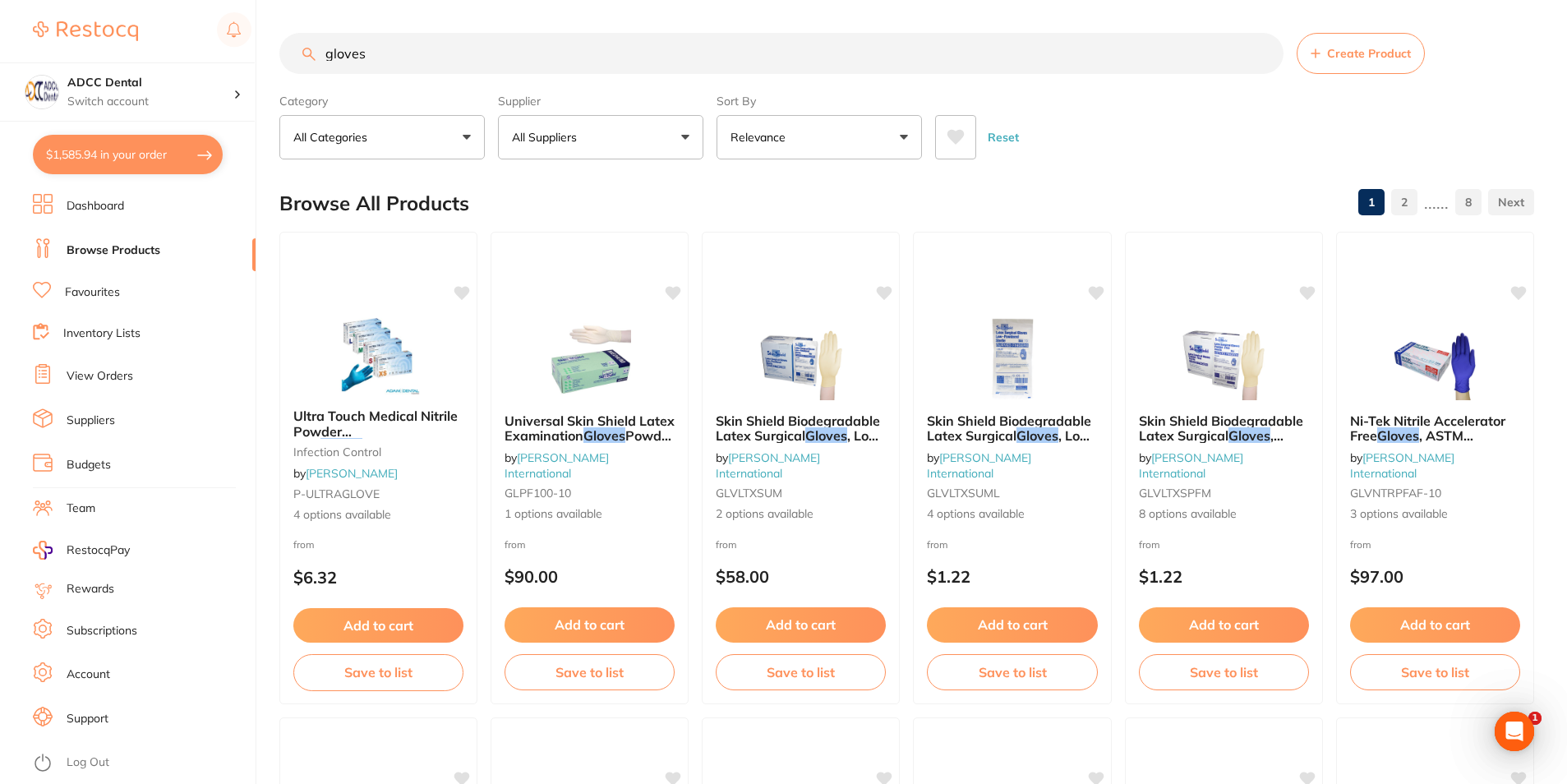
drag, startPoint x: 398, startPoint y: 68, endPoint x: 282, endPoint y: 44, distance: 118.5
click at [263, 49] on div "$1,585.94 ADCC Dental Switch account ADCC Dental $1,585.94 in your order Dashbo…" at bounding box center [784, 392] width 1567 height 784
type input "latex powder free gloves"
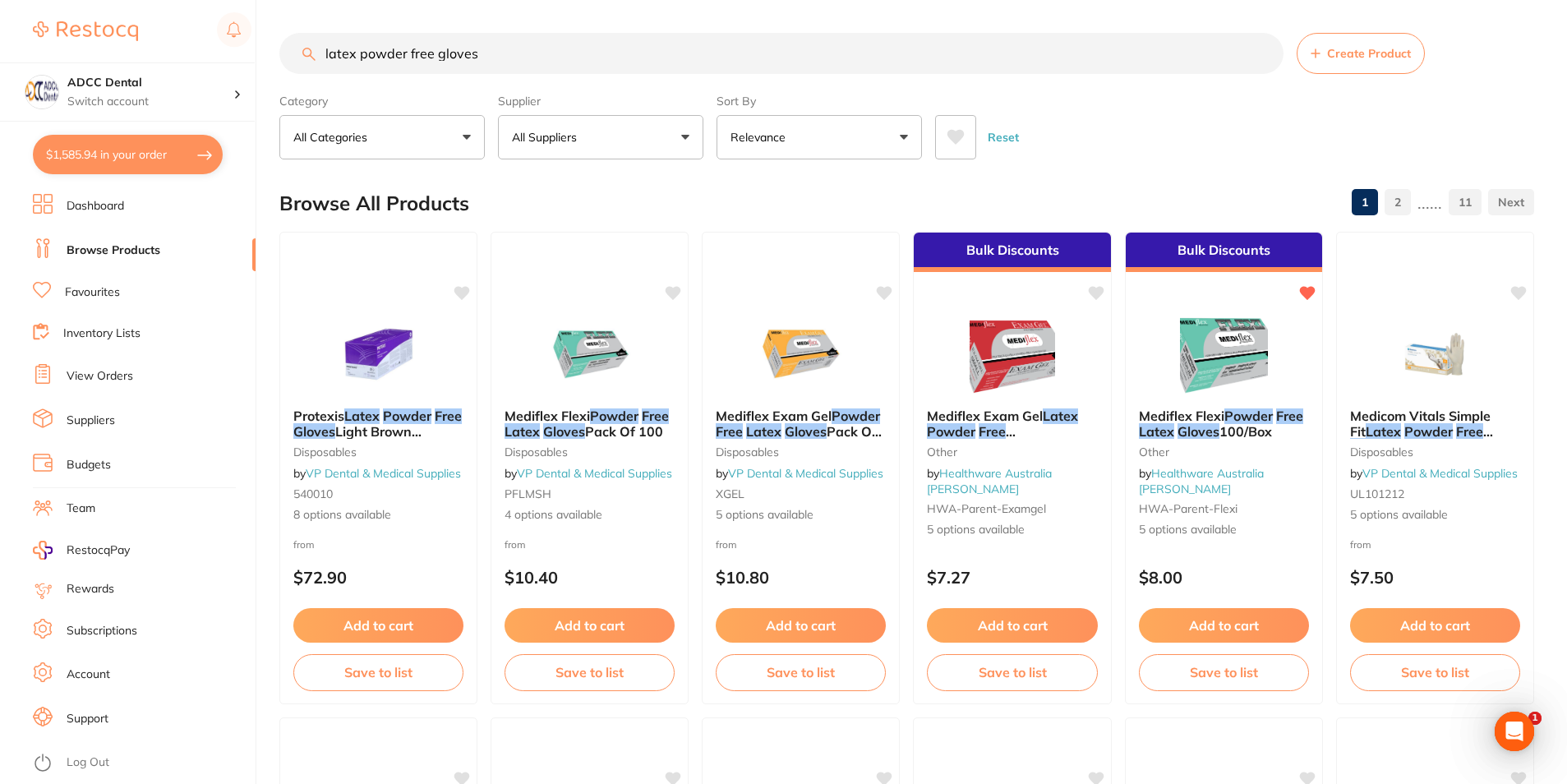
drag, startPoint x: 123, startPoint y: 153, endPoint x: 520, endPoint y: 480, distance: 514.3
click at [123, 153] on button "$1,585.94 in your order" at bounding box center [128, 154] width 190 height 40
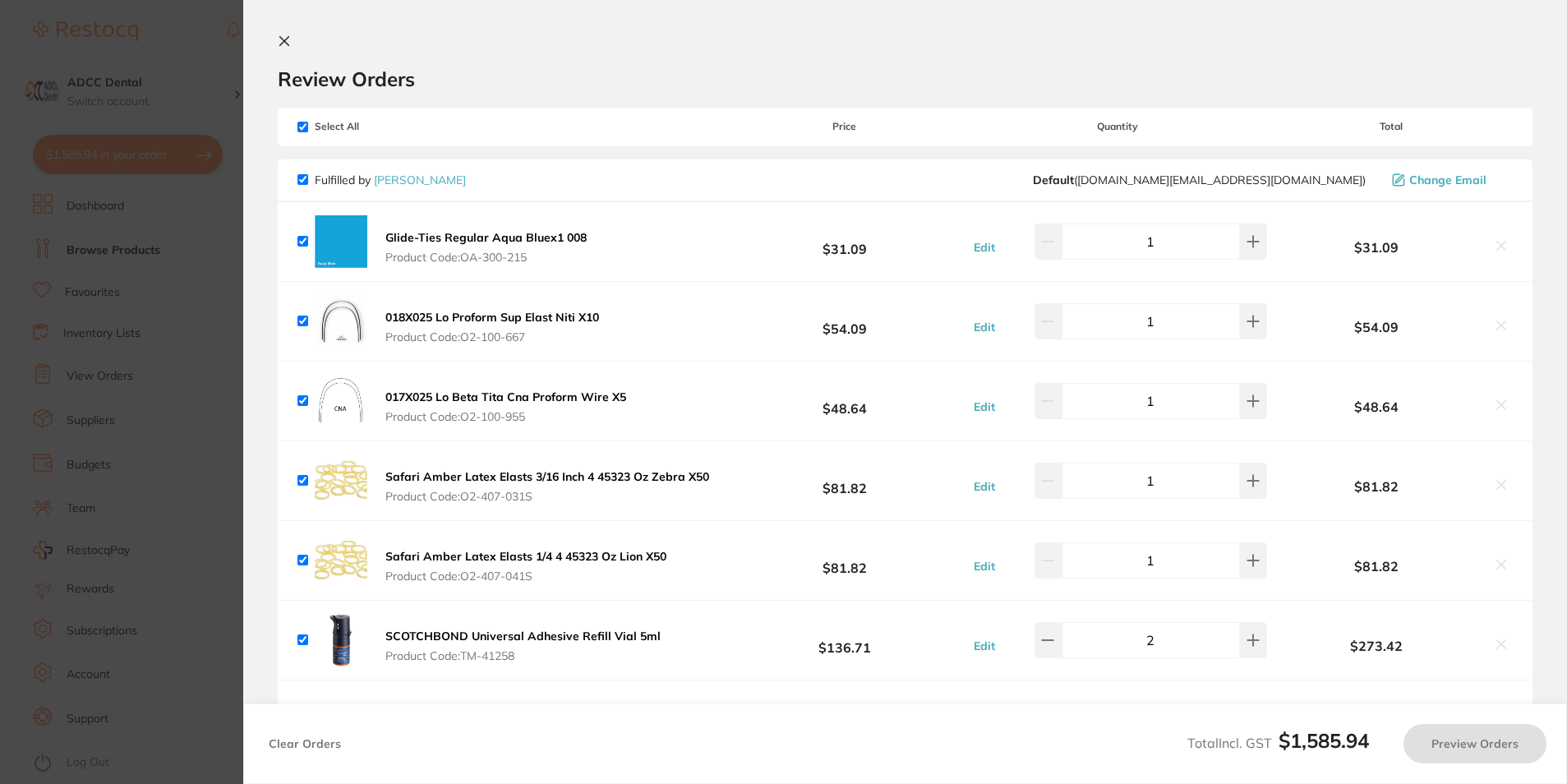
checkbox input "true"
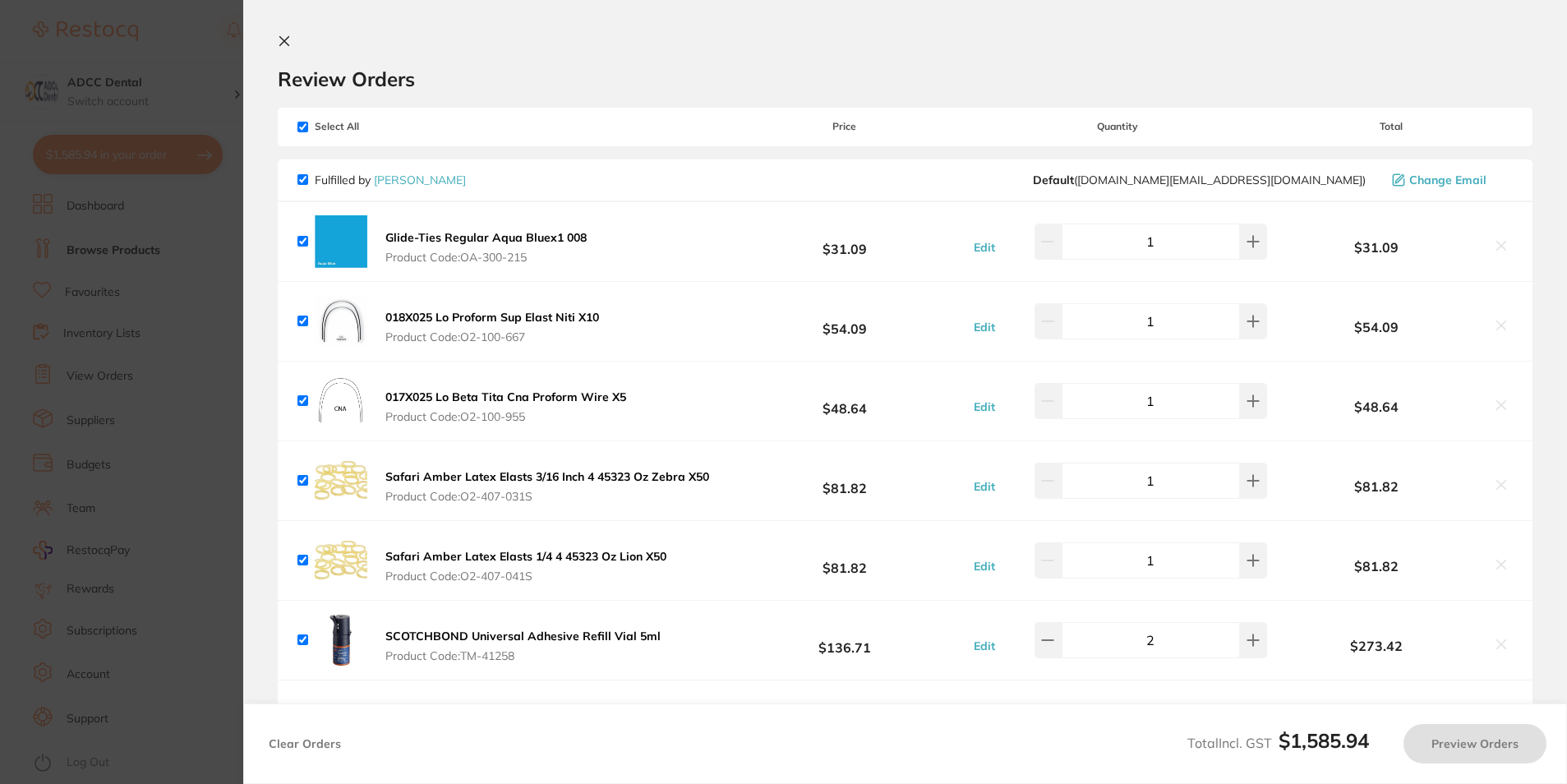
checkbox input "true"
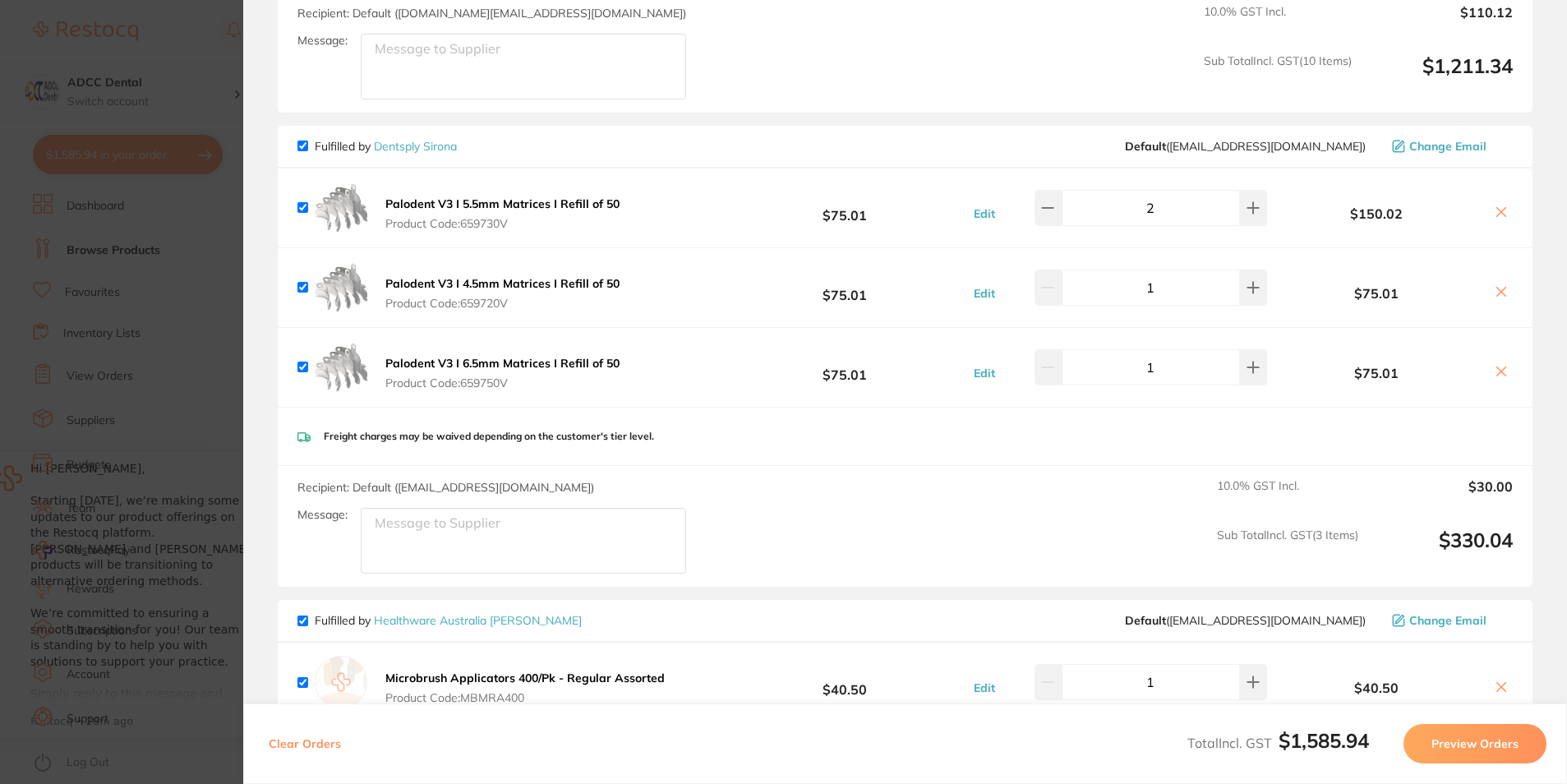
scroll to position [1497, 0]
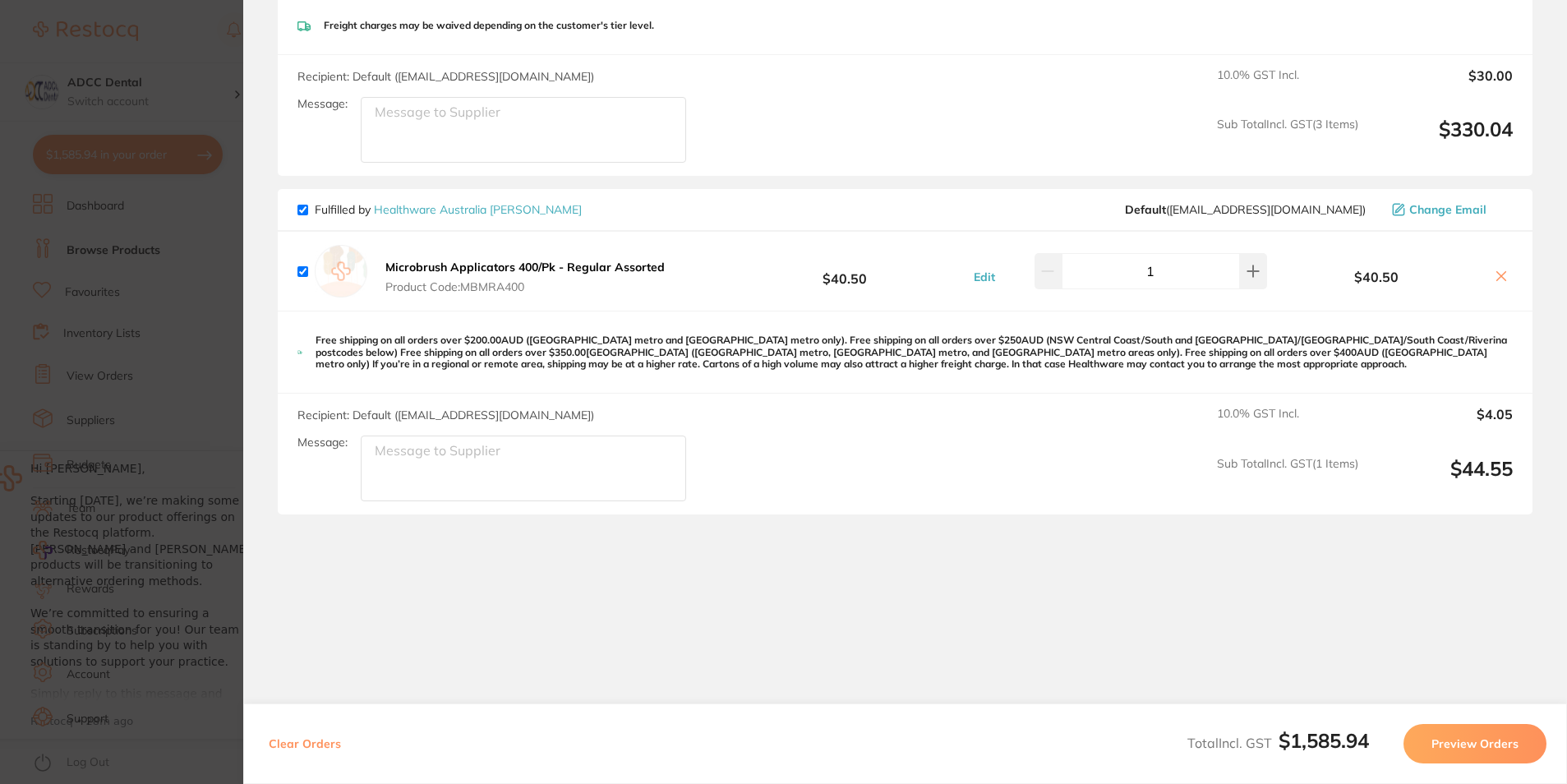
click at [1507, 273] on button at bounding box center [1501, 277] width 23 height 17
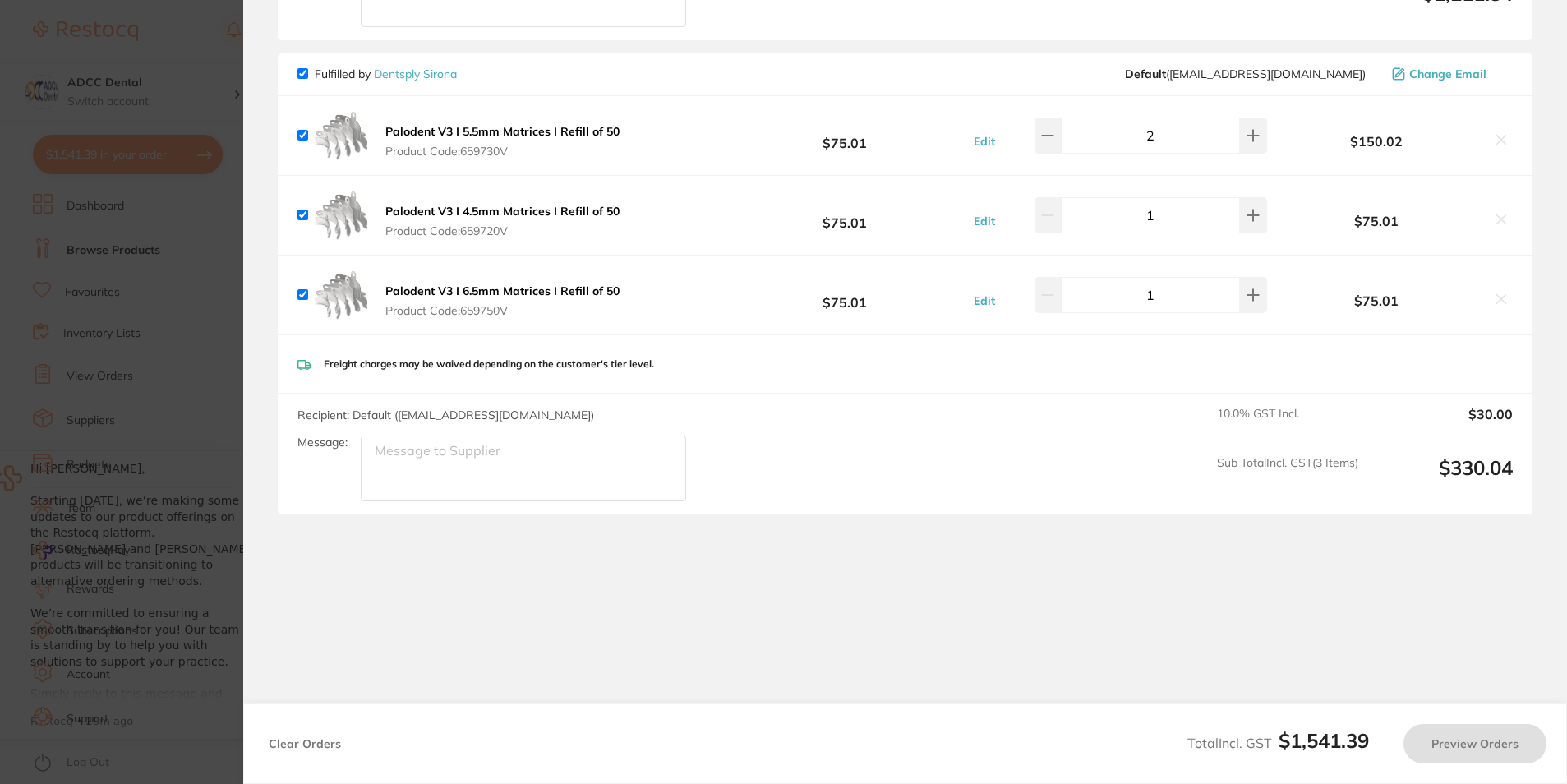
scroll to position [1159, 0]
checkbox input "true"
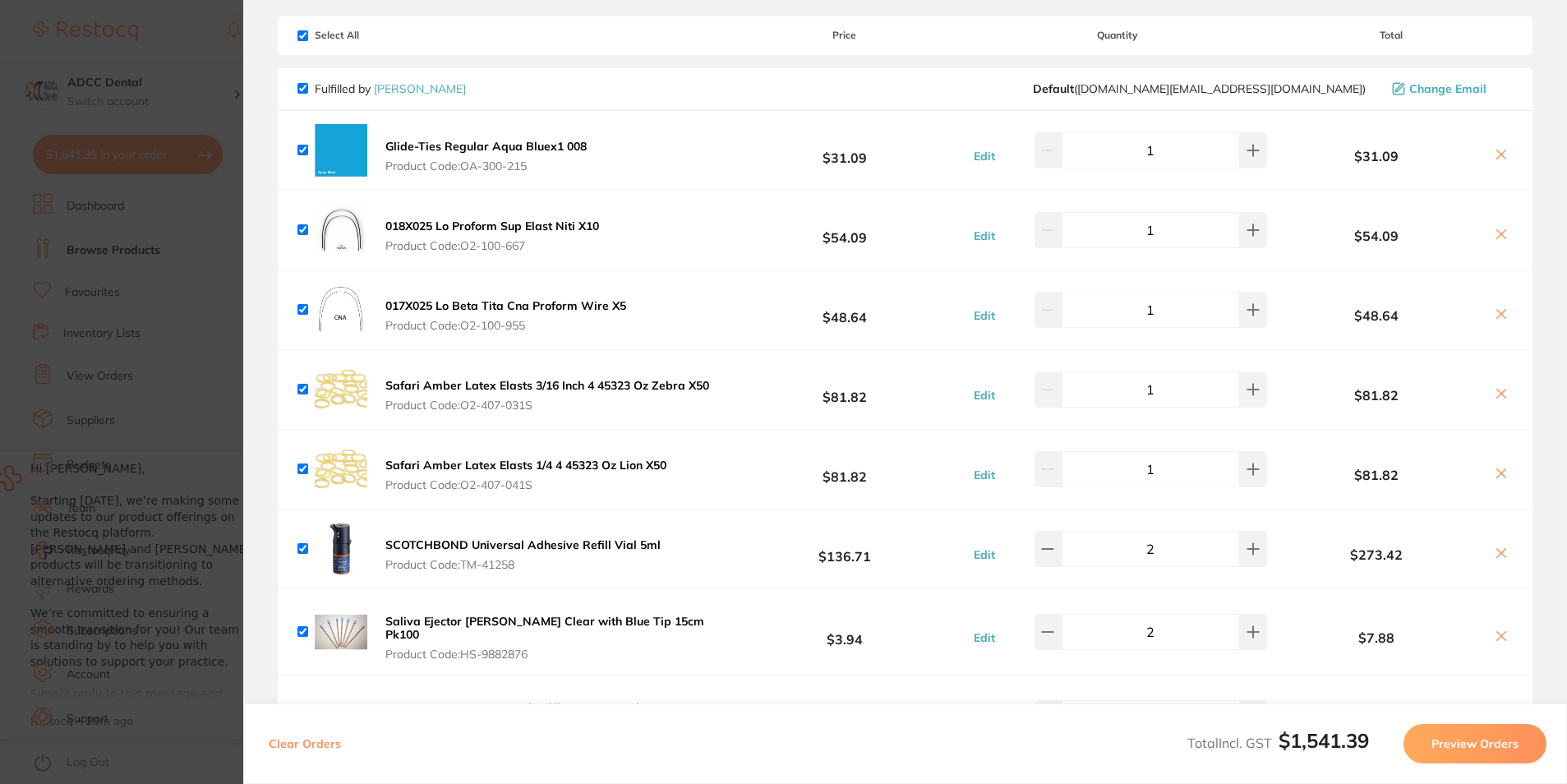
scroll to position [0, 0]
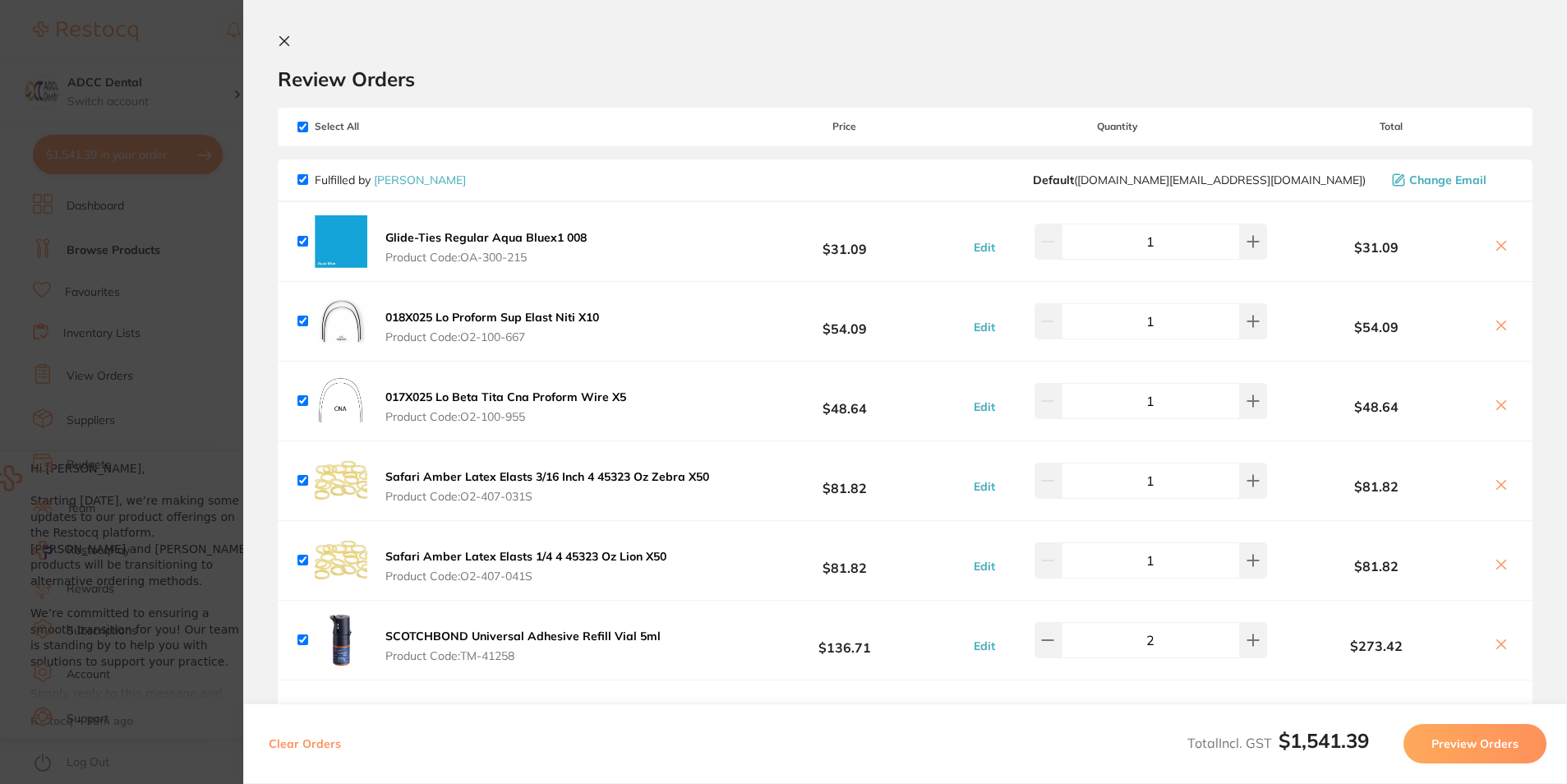
click at [271, 37] on section "Review Orders Your orders are being processed and we will notify you once we ha…" at bounding box center [905, 392] width 1324 height 784
click at [280, 39] on icon at bounding box center [284, 41] width 9 height 9
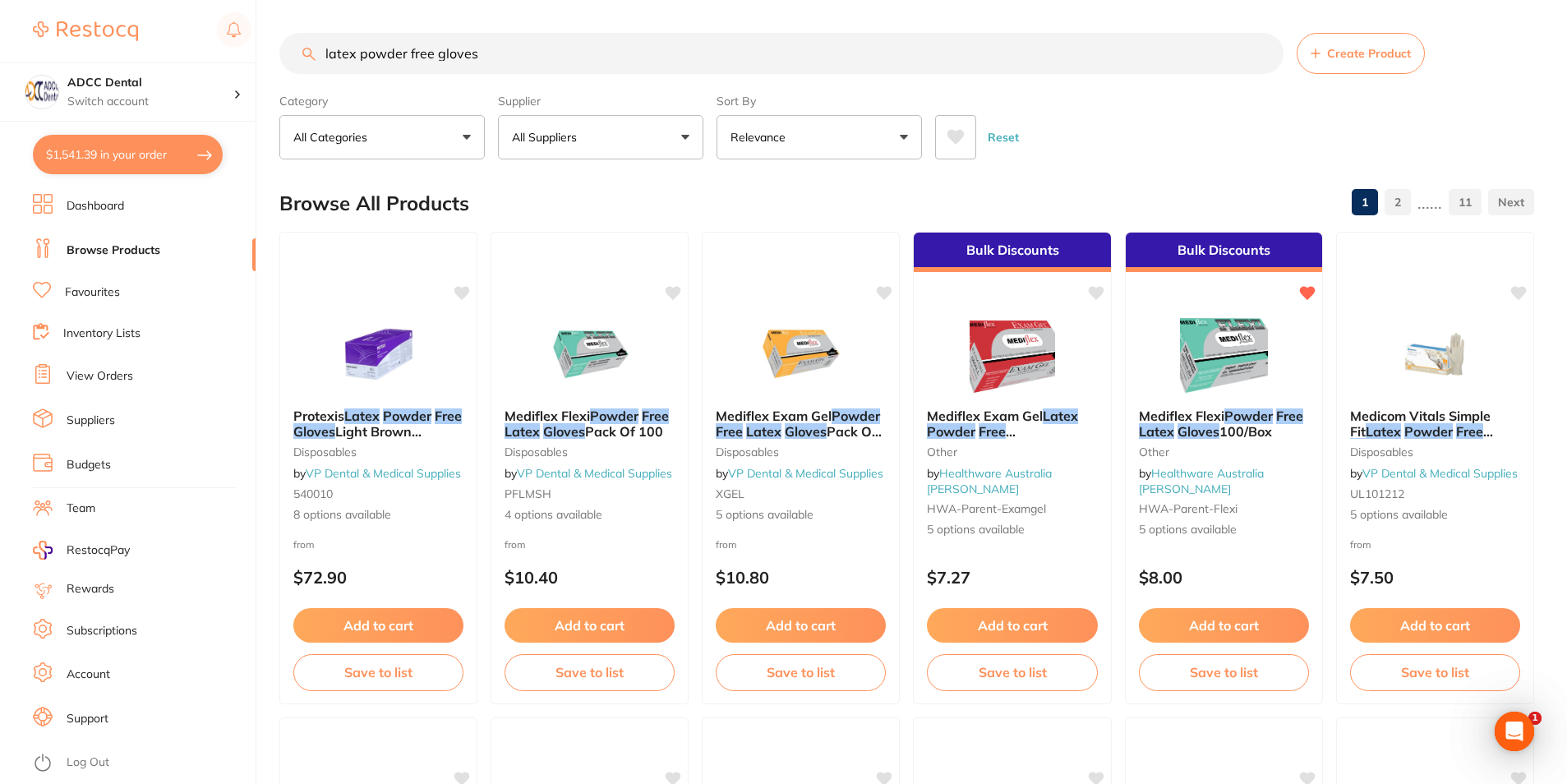
drag, startPoint x: 520, startPoint y: 60, endPoint x: 290, endPoint y: 58, distance: 230.0
click at [290, 58] on input "latex powder free gloves" at bounding box center [781, 53] width 1004 height 41
type input "zirclean"
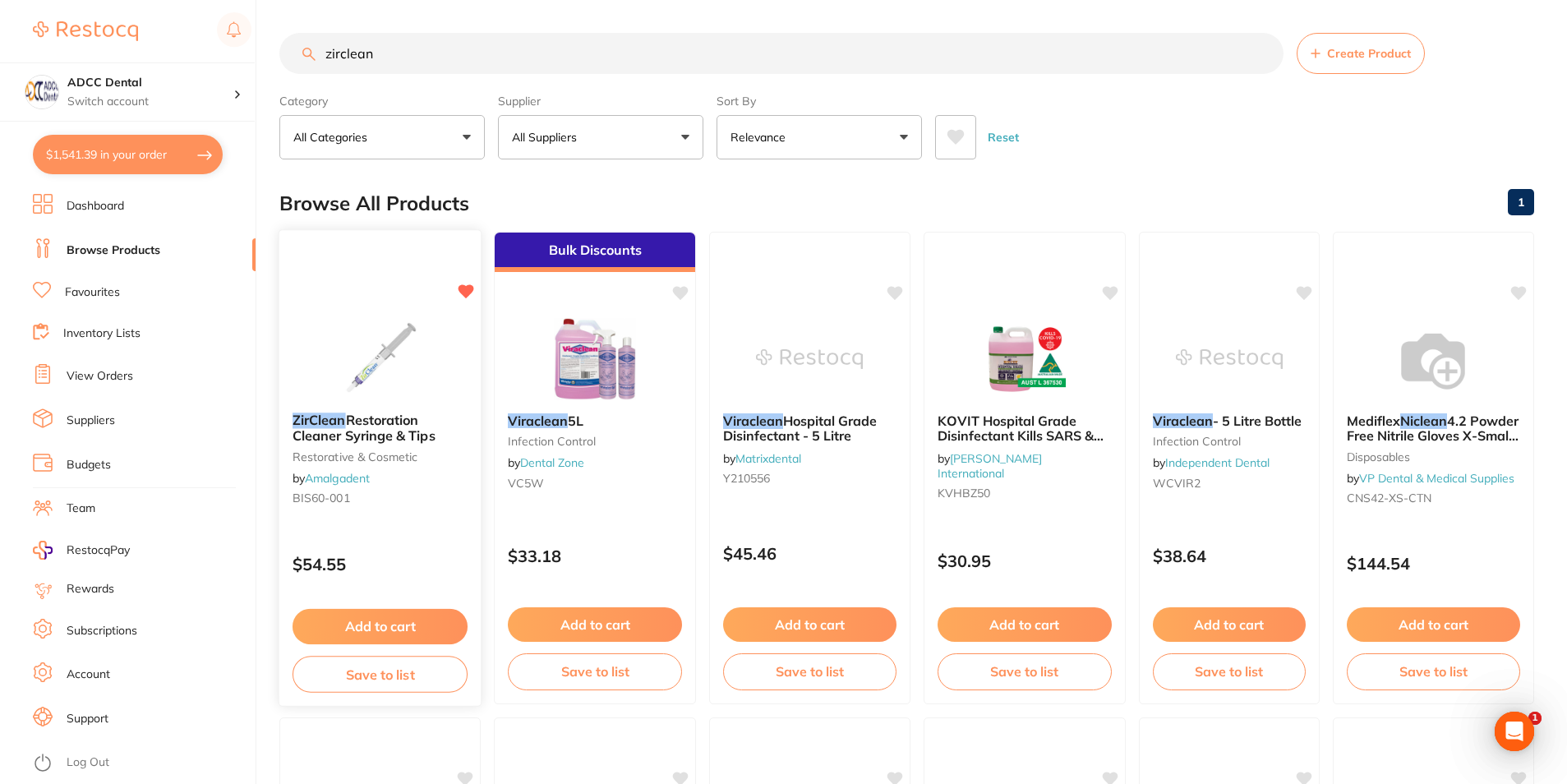
click at [411, 628] on button "Add to cart" at bounding box center [381, 627] width 176 height 36
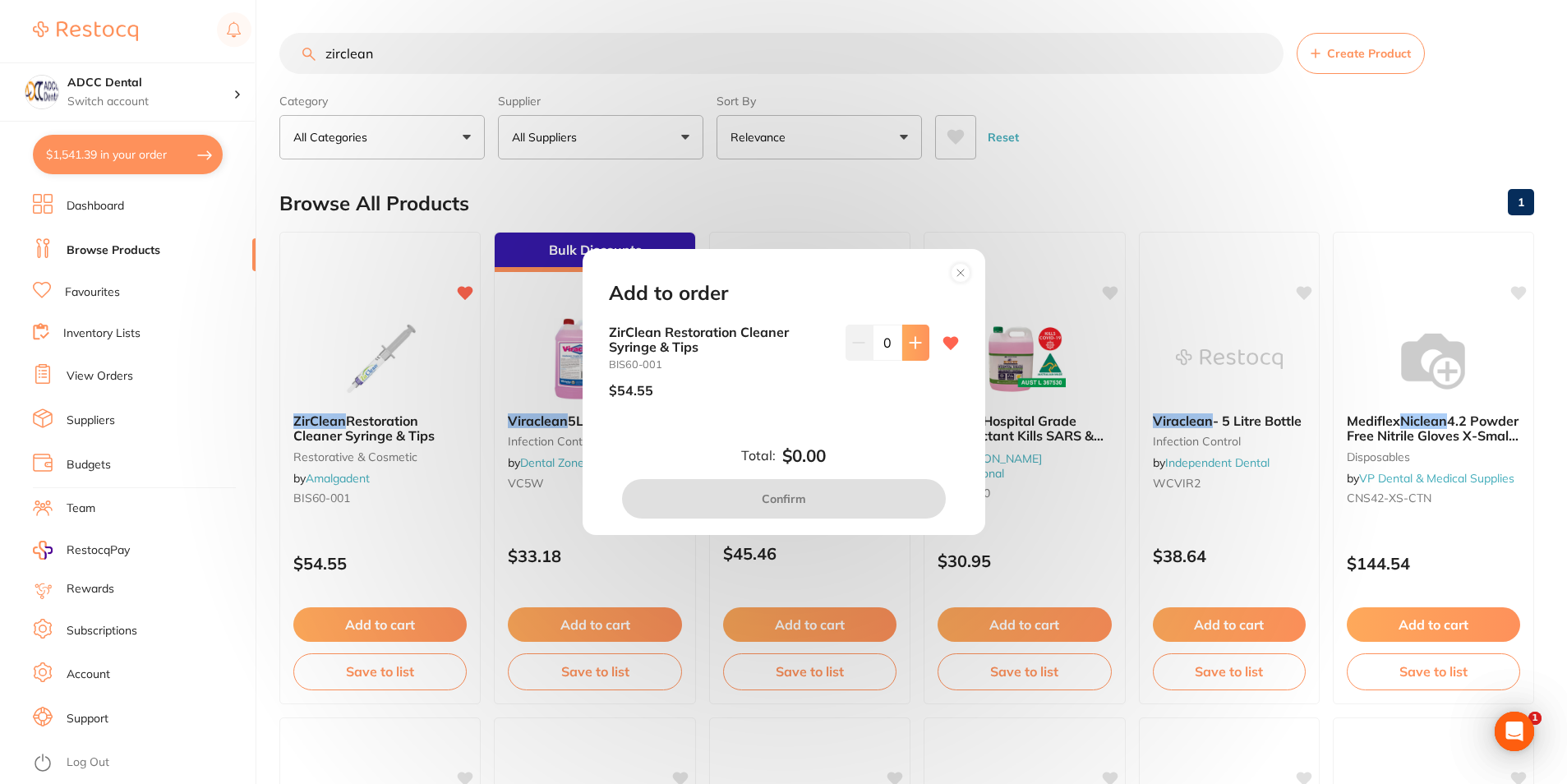
click at [922, 328] on button at bounding box center [916, 343] width 27 height 36
type input "1"
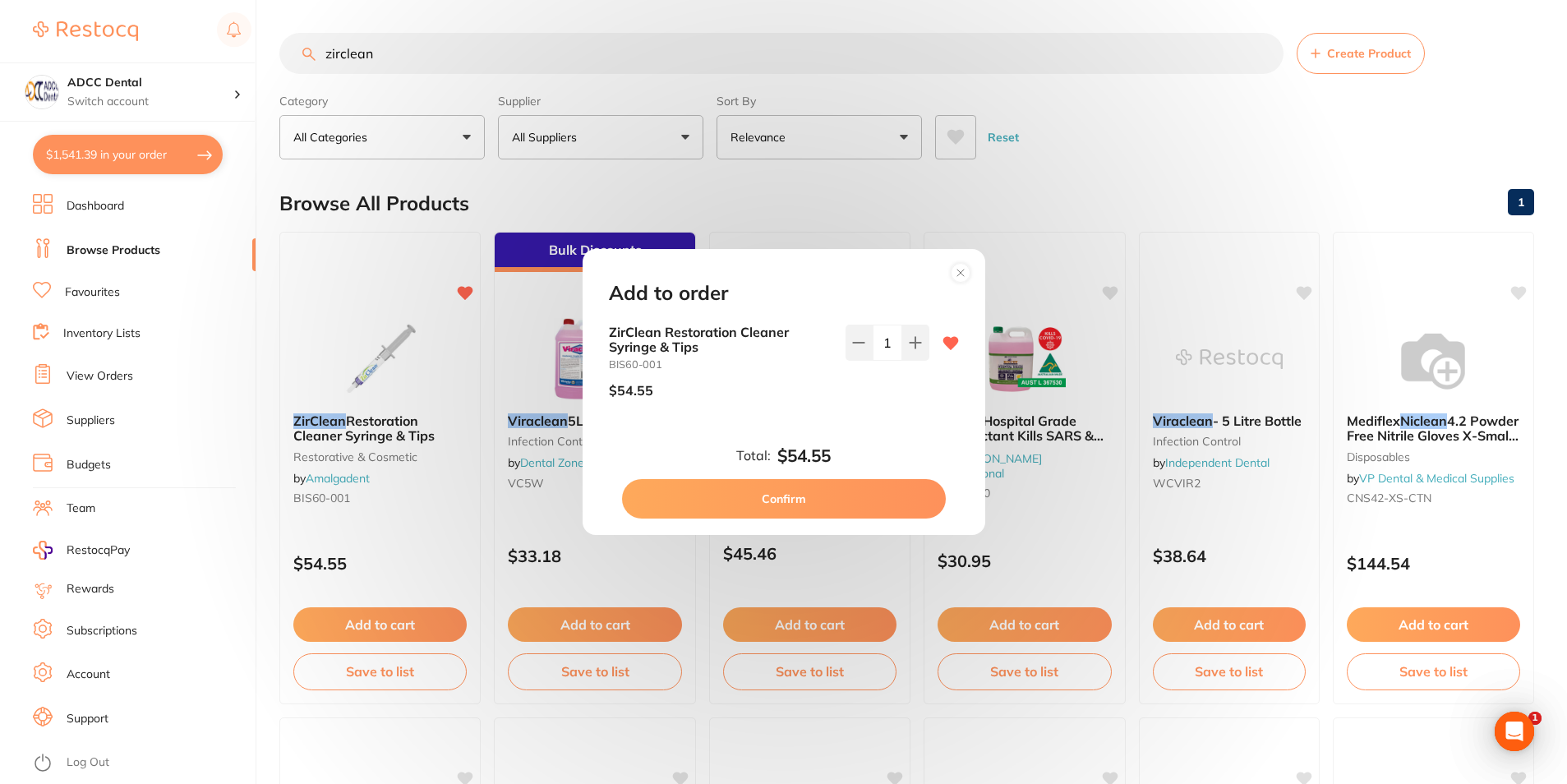
click at [866, 497] on button "Confirm" at bounding box center [784, 498] width 324 height 40
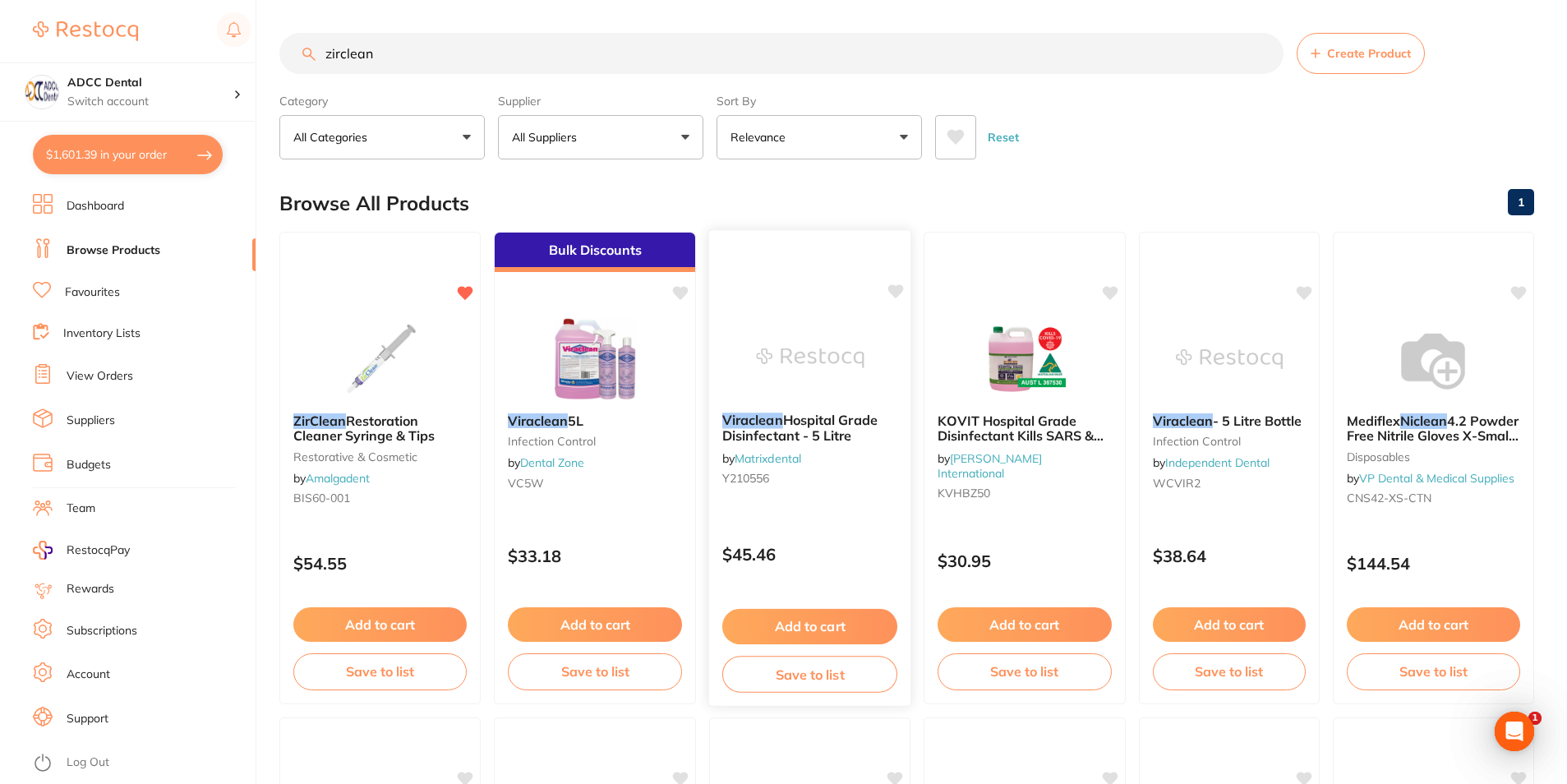
checkbox input "false"
drag, startPoint x: 503, startPoint y: 57, endPoint x: 230, endPoint y: 37, distance: 273.7
click at [230, 37] on div "$1,601.39 ADCC Dental Switch account ADCC Dental $1,601.39 in your order Dashbo…" at bounding box center [784, 392] width 1567 height 784
type input "glasses"
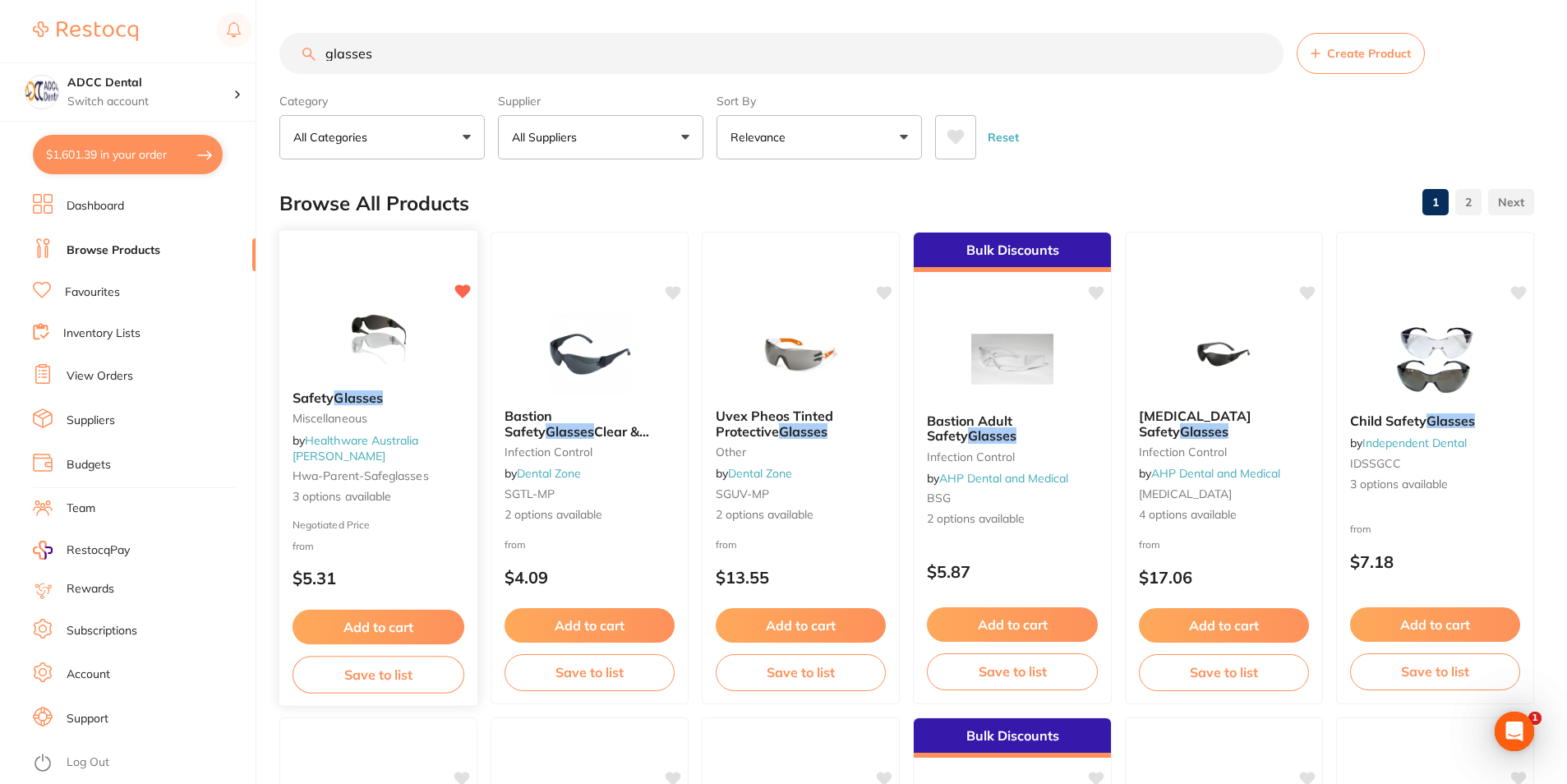
click at [360, 342] on img at bounding box center [378, 336] width 107 height 83
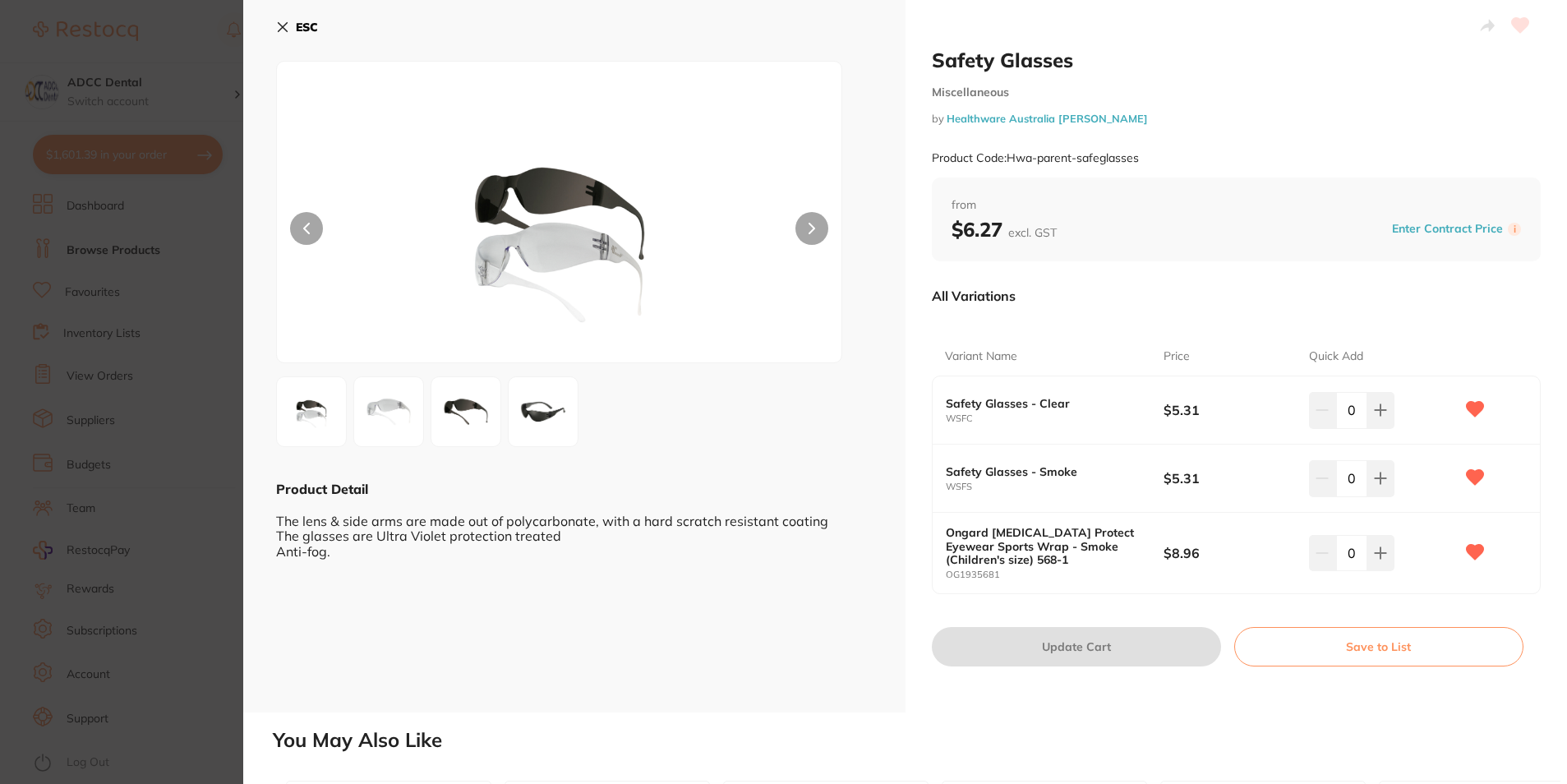
click at [280, 27] on icon at bounding box center [283, 27] width 14 height 14
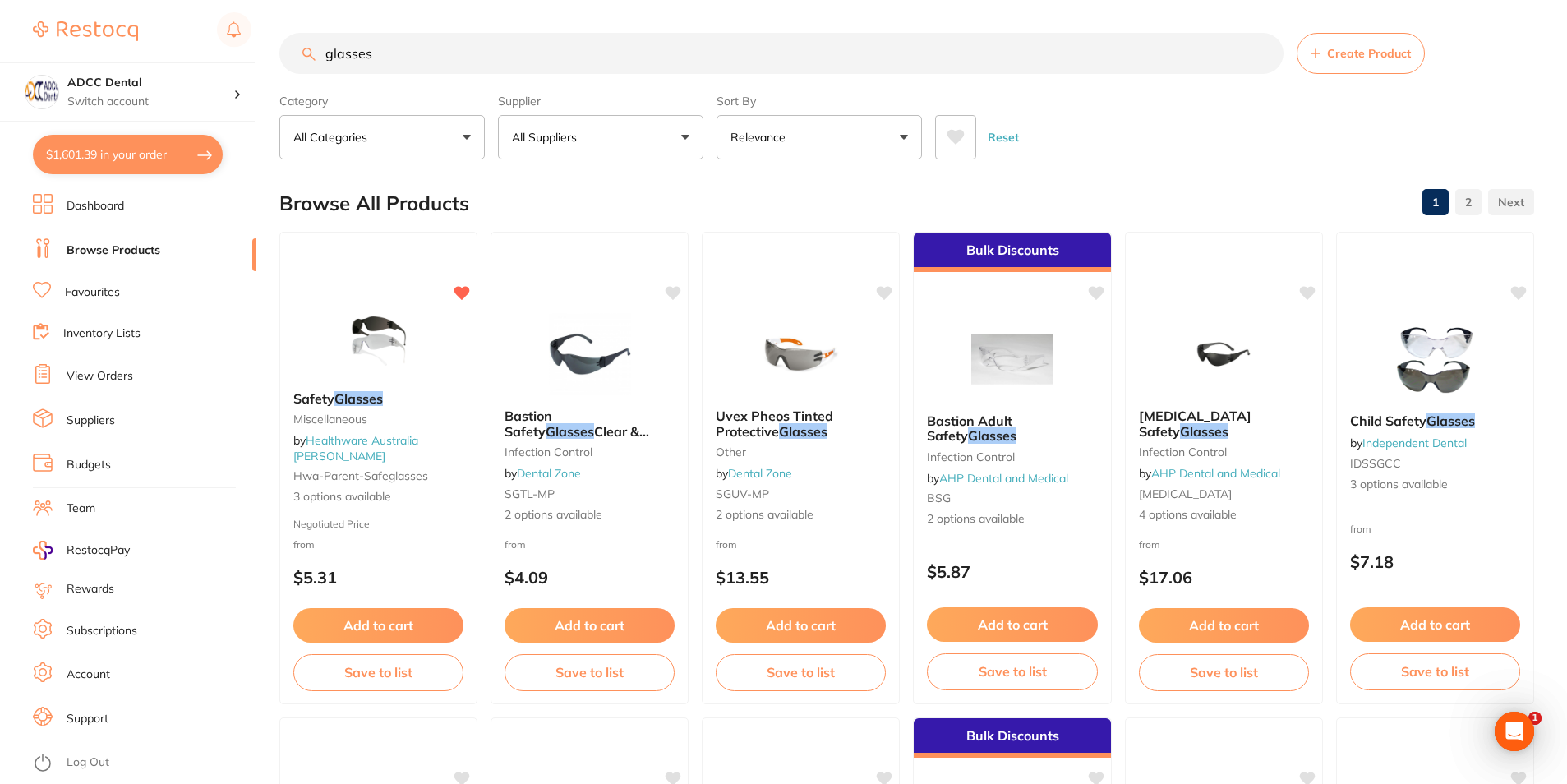
scroll to position [1, 0]
click at [327, 51] on input "glasses" at bounding box center [781, 52] width 1004 height 41
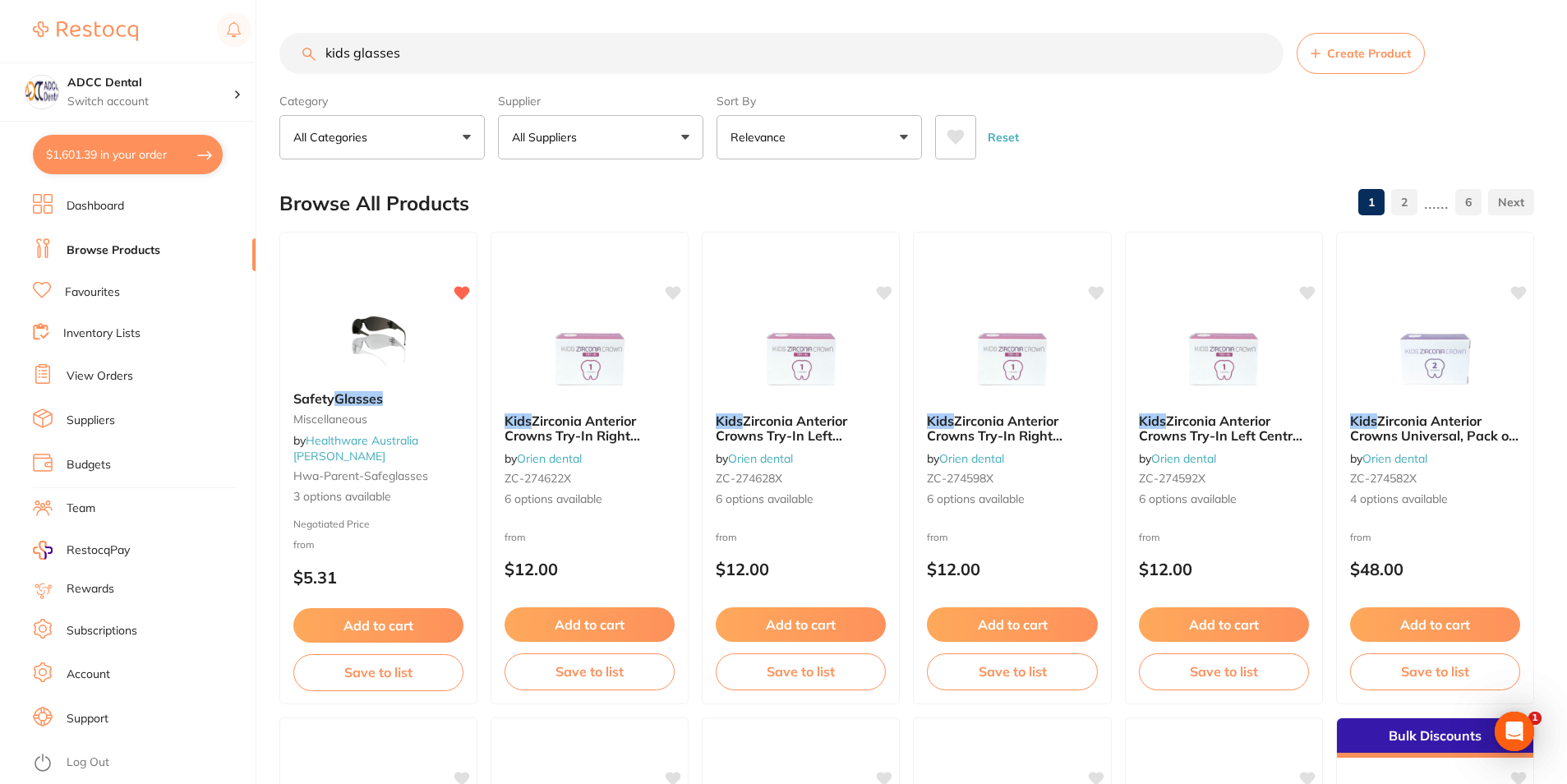
drag, startPoint x: 350, startPoint y: 60, endPoint x: 328, endPoint y: 63, distance: 22.2
click at [328, 63] on input "kids glasses" at bounding box center [781, 53] width 1004 height 41
type input "child glasses"
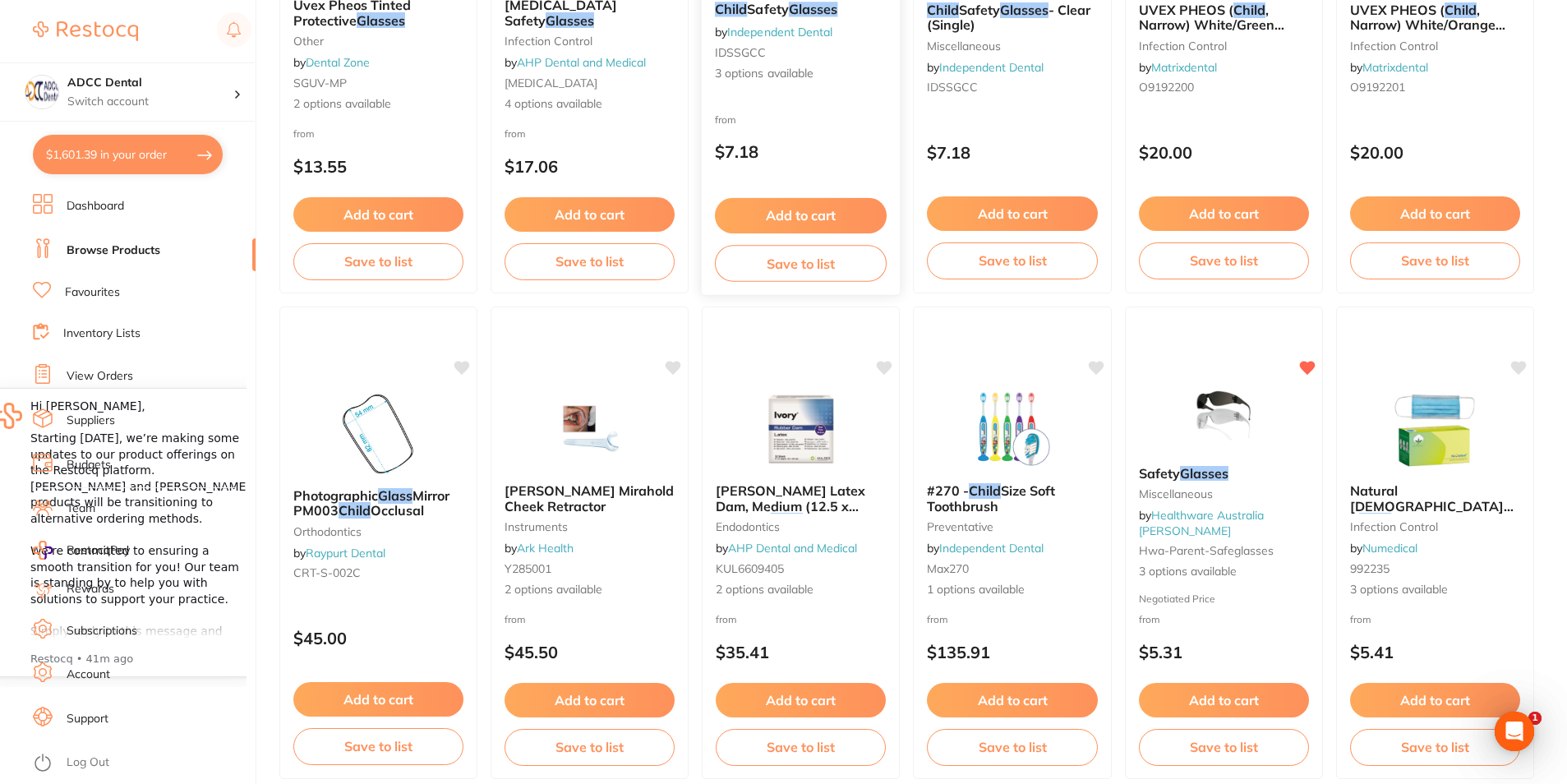
scroll to position [0, 0]
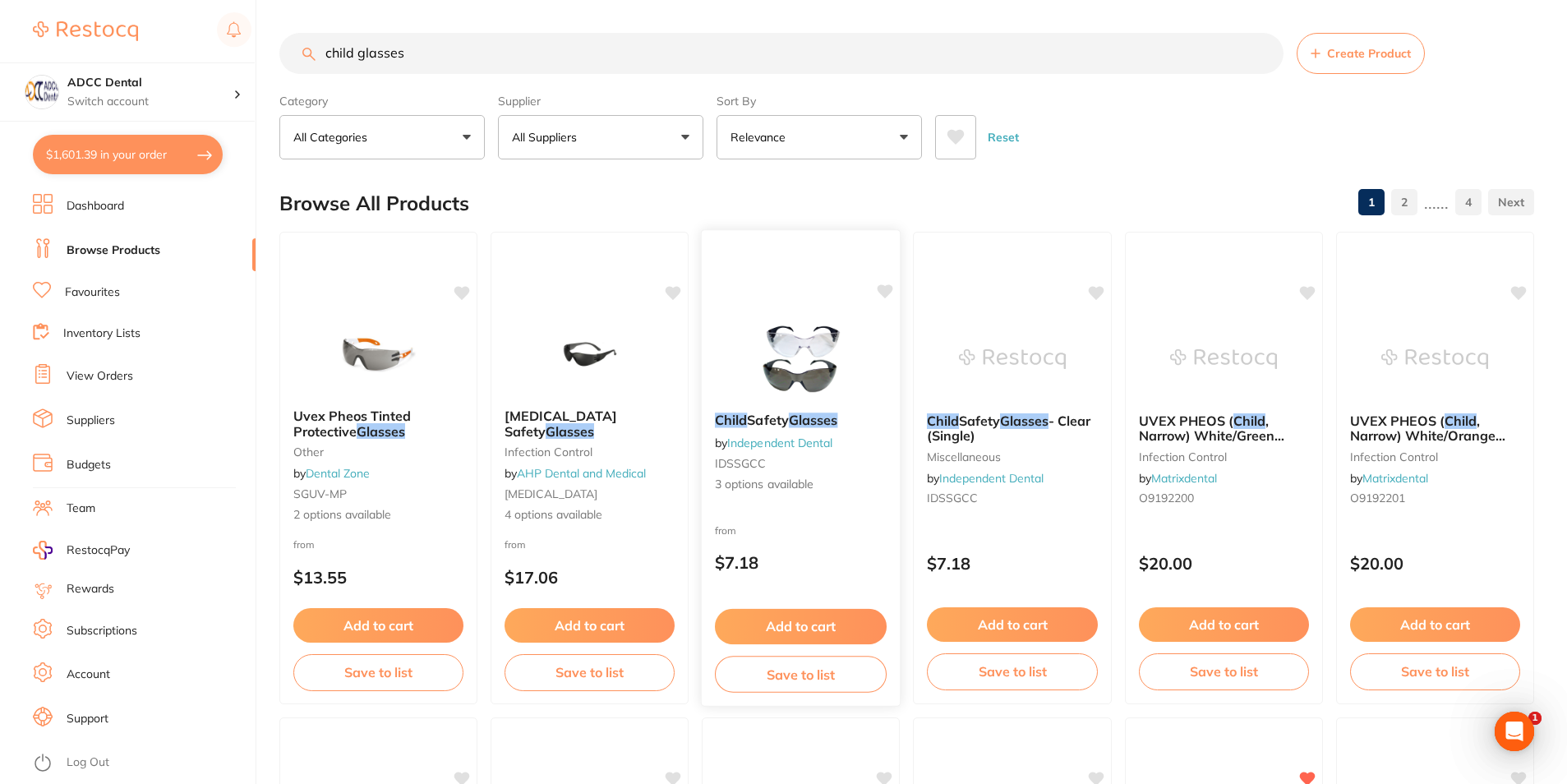
click at [806, 624] on button "Add to cart" at bounding box center [800, 627] width 172 height 36
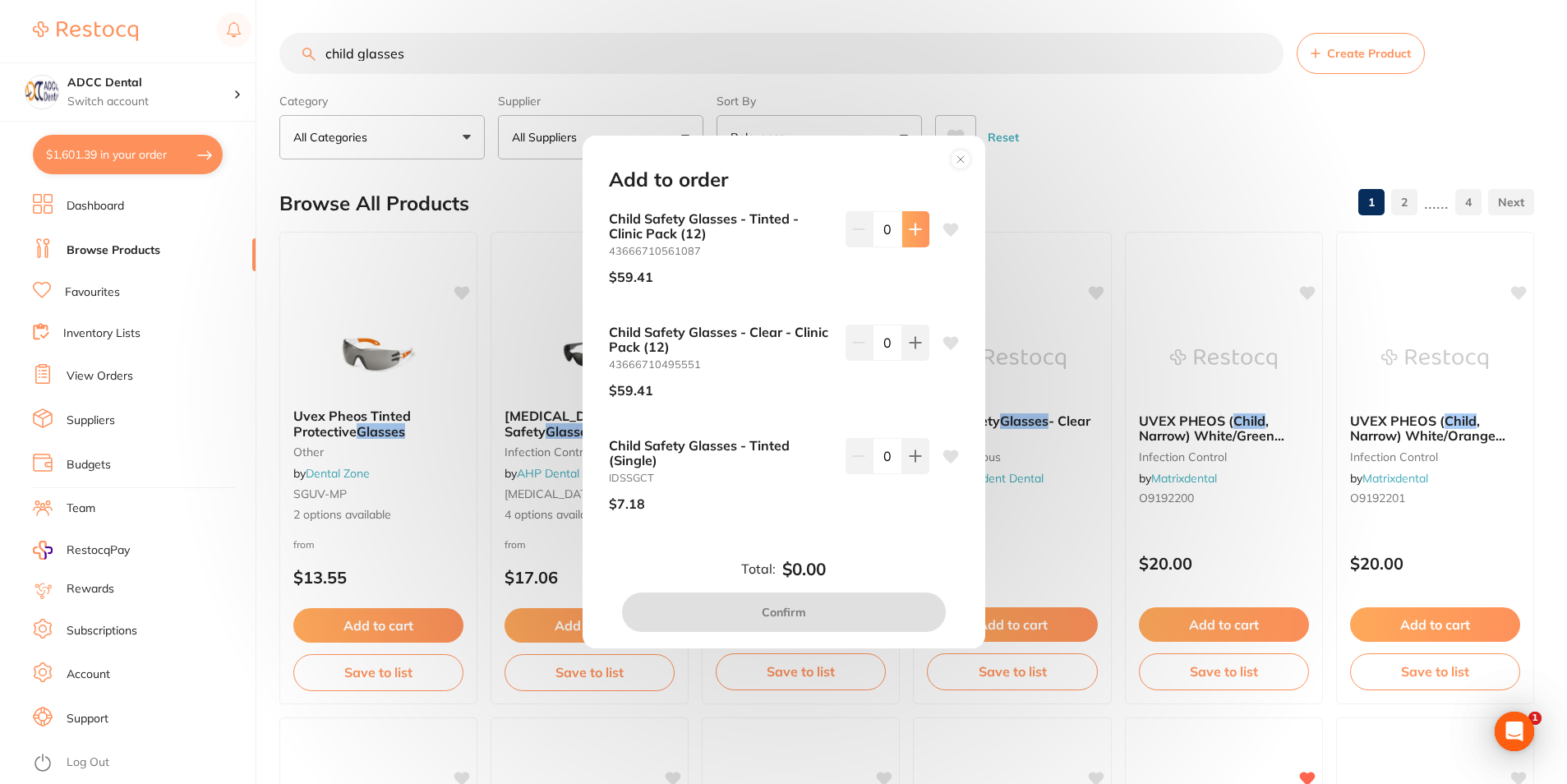
click at [904, 225] on button at bounding box center [916, 229] width 27 height 36
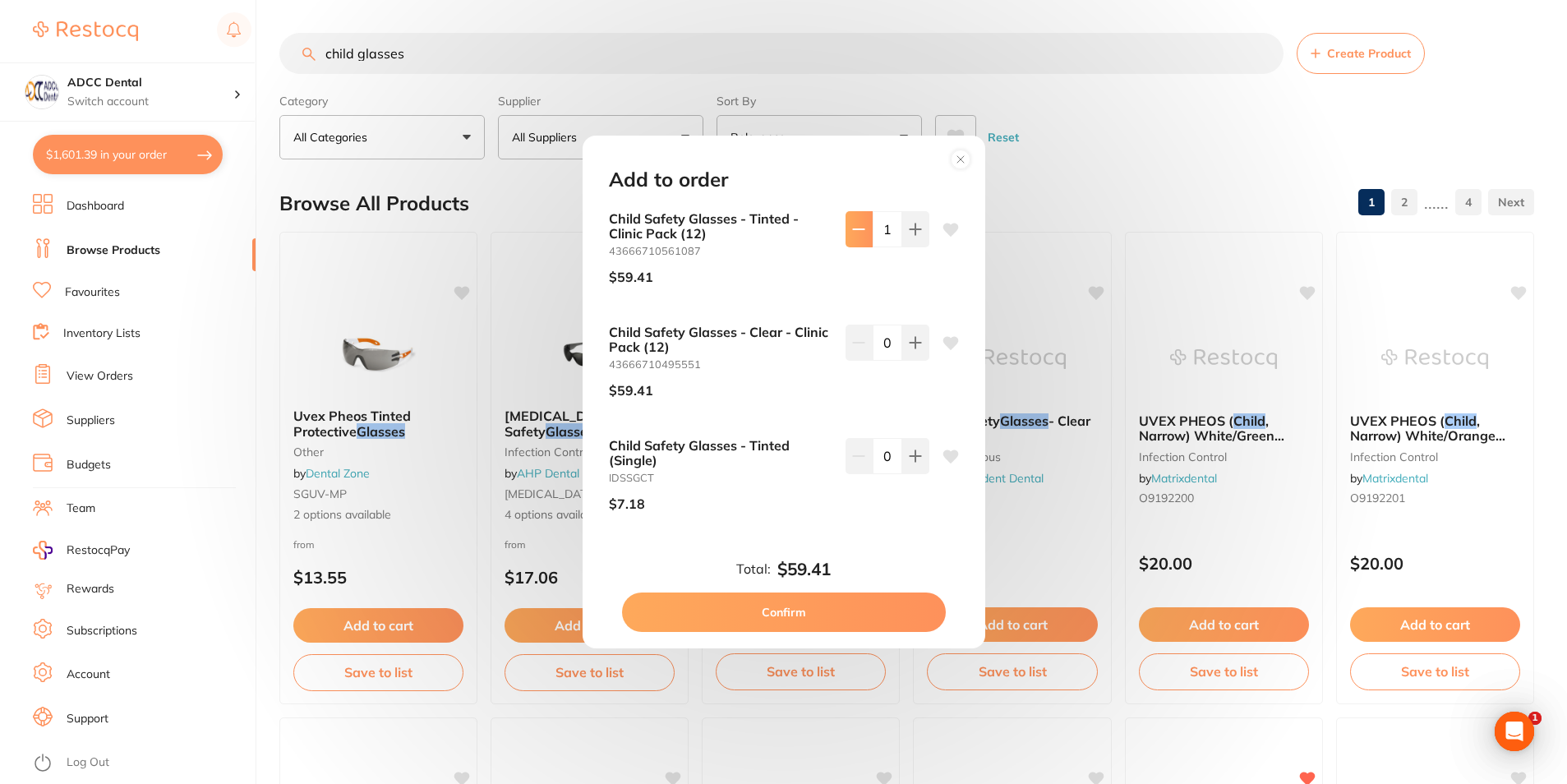
click at [848, 229] on button at bounding box center [860, 229] width 27 height 36
type input "0"
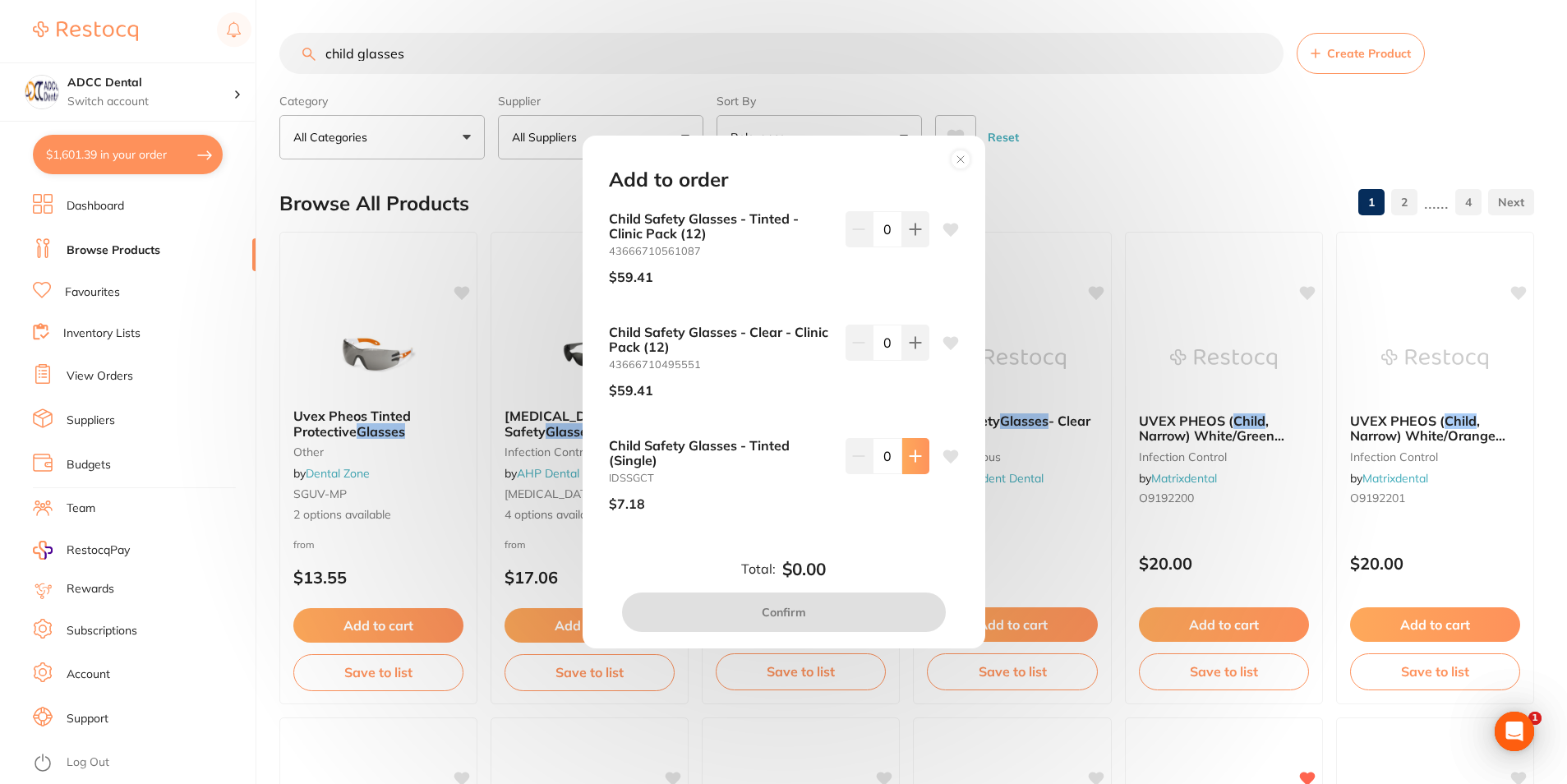
click at [915, 458] on icon at bounding box center [915, 456] width 14 height 14
type input "1"
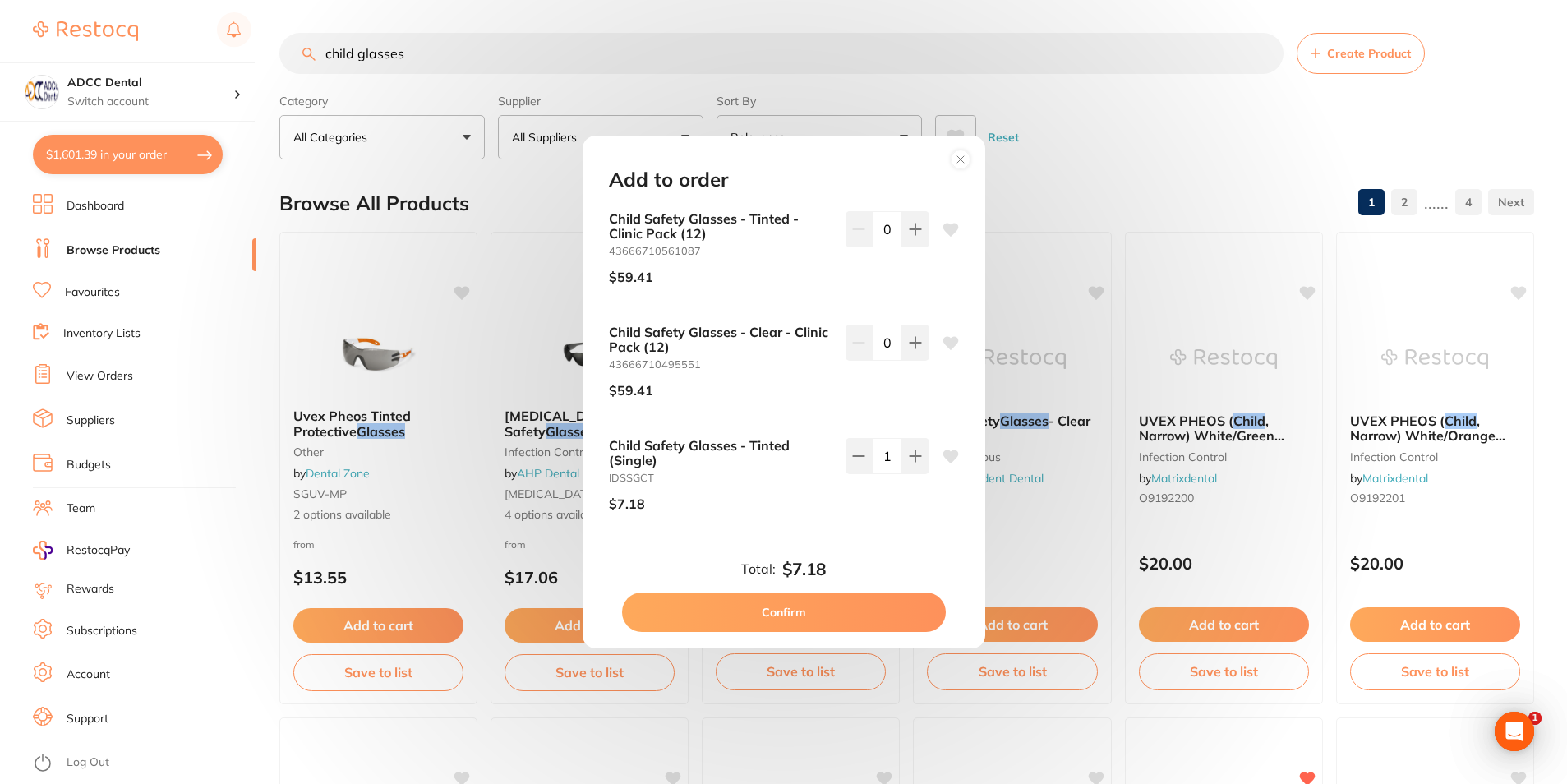
click at [895, 606] on button "Confirm" at bounding box center [784, 611] width 324 height 40
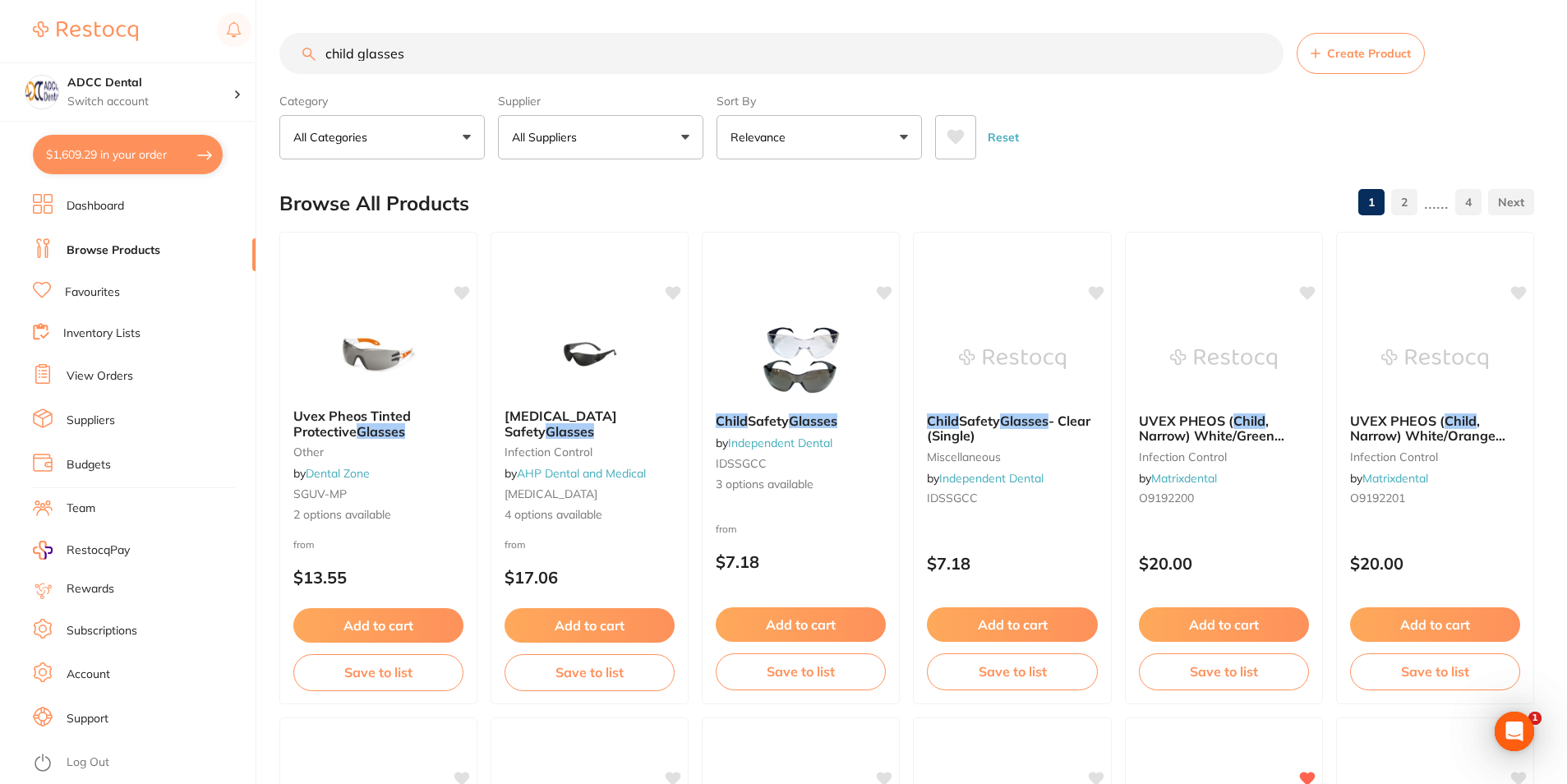
drag, startPoint x: 324, startPoint y: 61, endPoint x: 310, endPoint y: 61, distance: 14.0
click at [310, 61] on input "child glasses" at bounding box center [781, 53] width 1004 height 41
click at [839, 60] on input "child glasses" at bounding box center [781, 53] width 1004 height 41
drag, startPoint x: 404, startPoint y: 57, endPoint x: 330, endPoint y: 44, distance: 75.1
click at [330, 44] on input "child glasses" at bounding box center [781, 53] width 1004 height 41
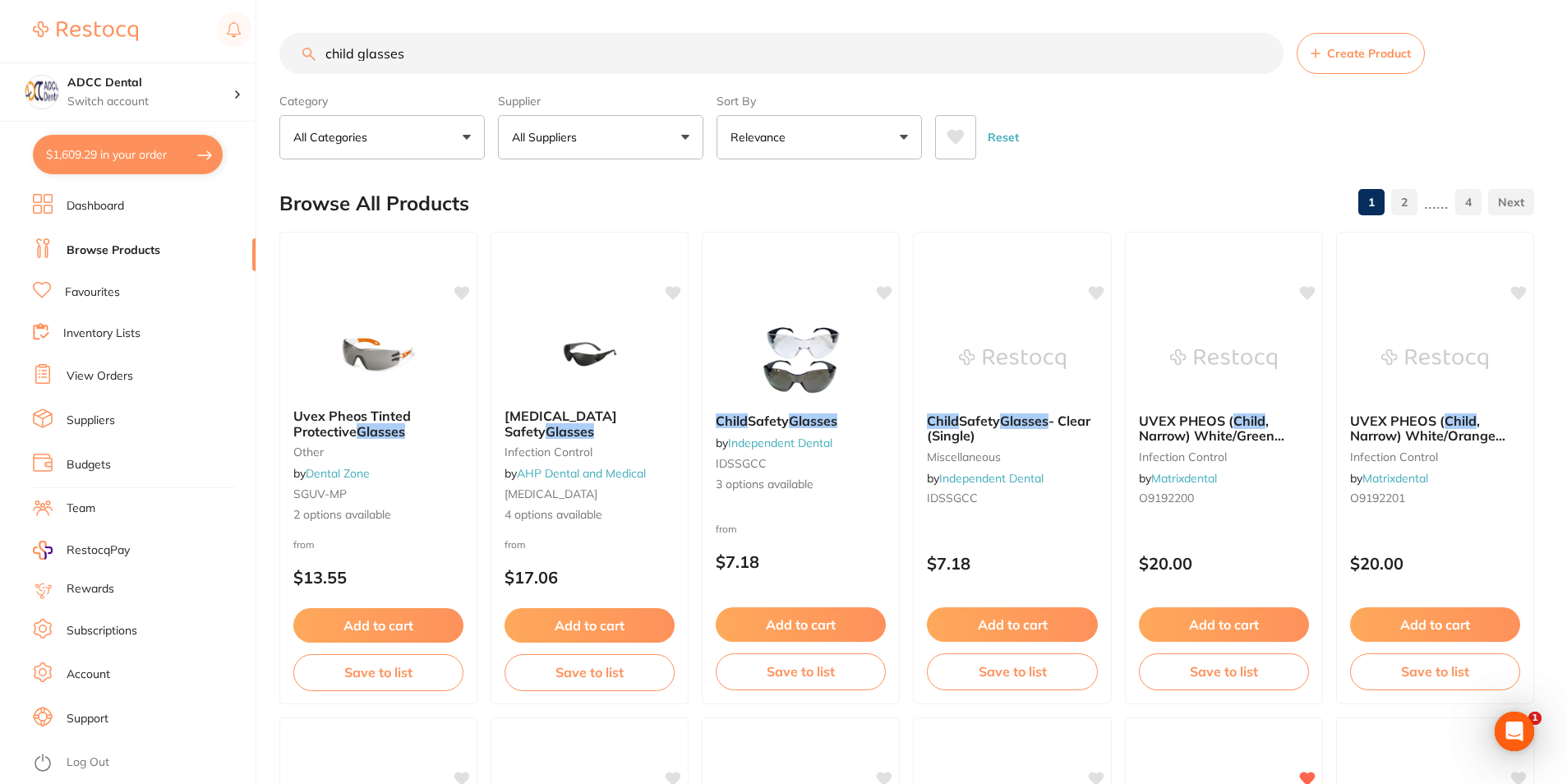
type input "c"
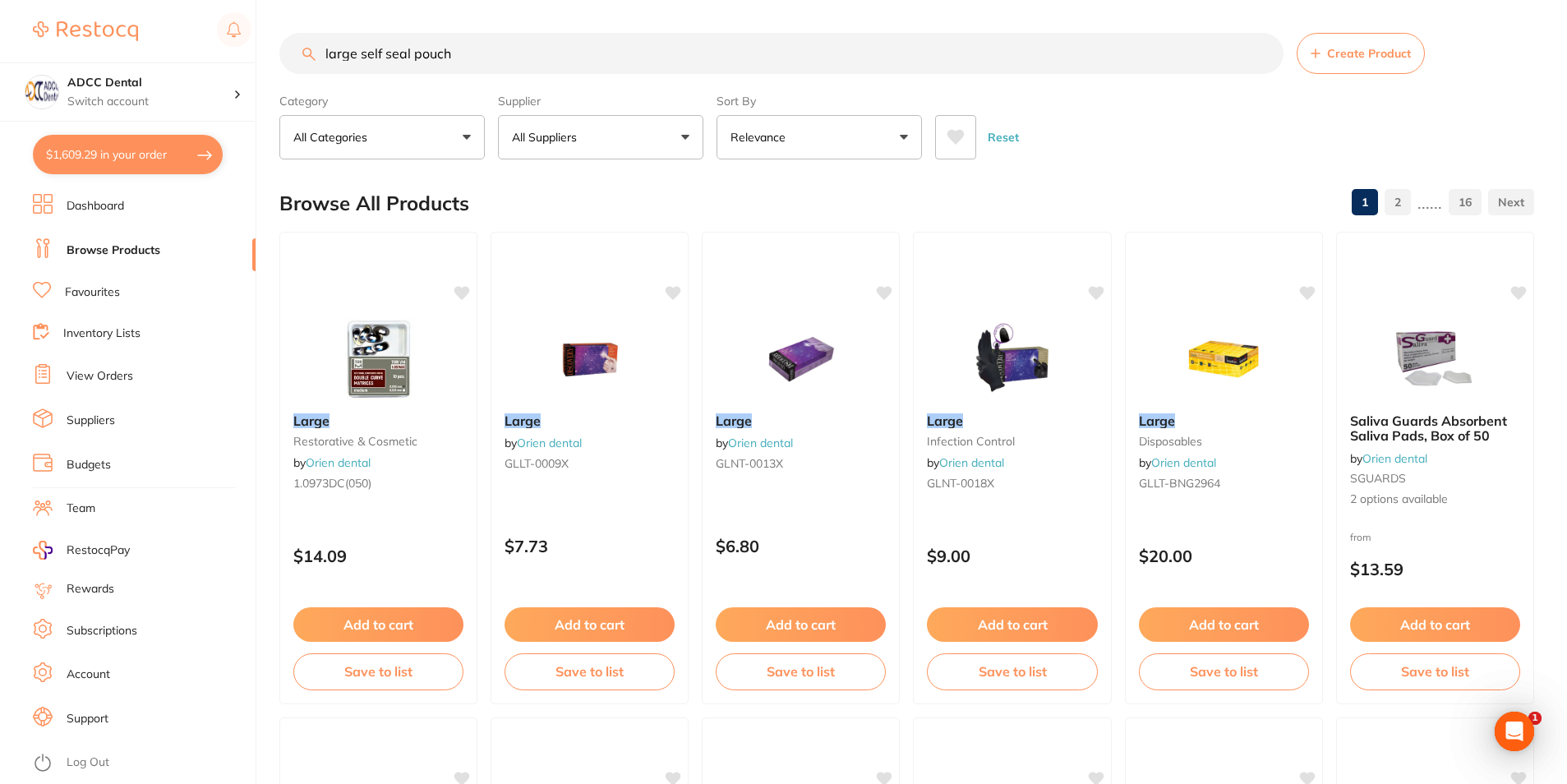
type input "large self seal pouch"
